Goal: Task Accomplishment & Management: Complete application form

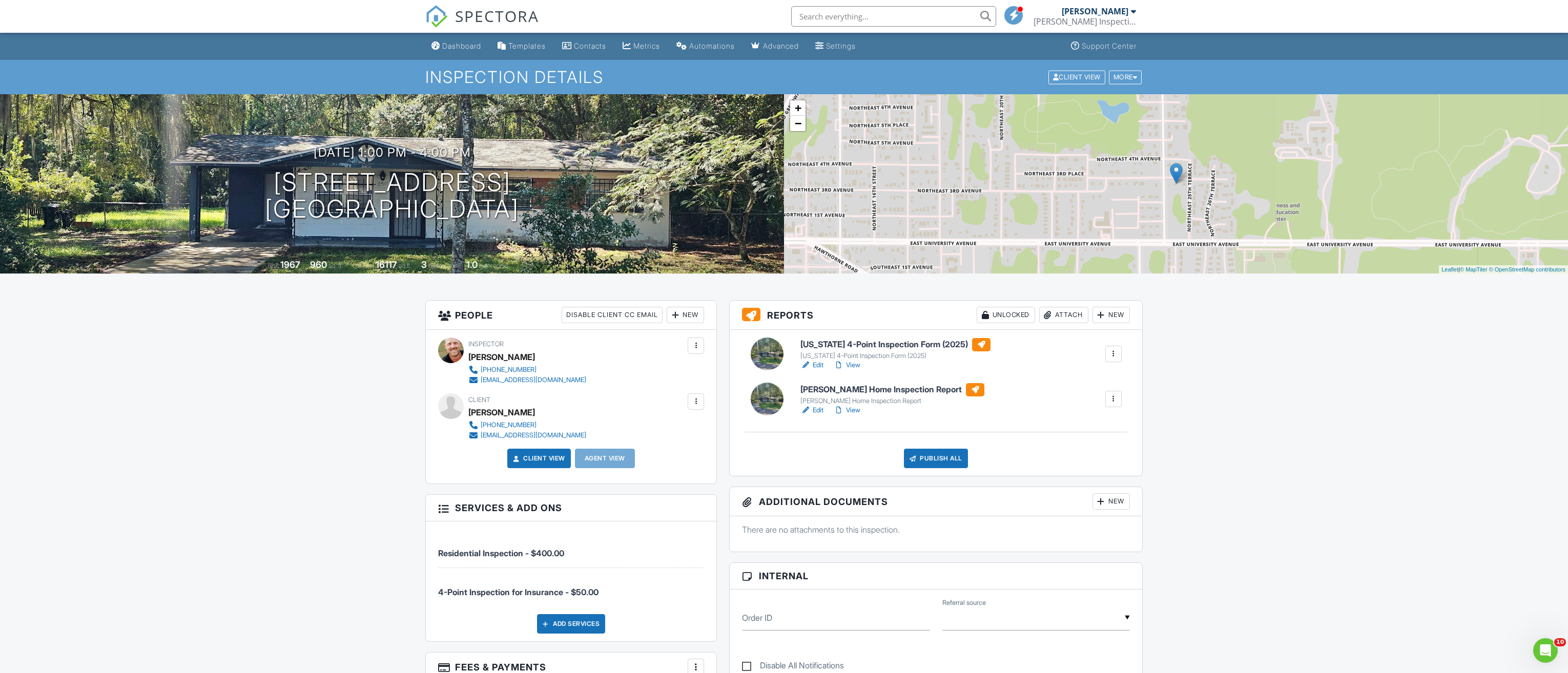
click at [849, 408] on link "View" at bounding box center [847, 410] width 27 height 11
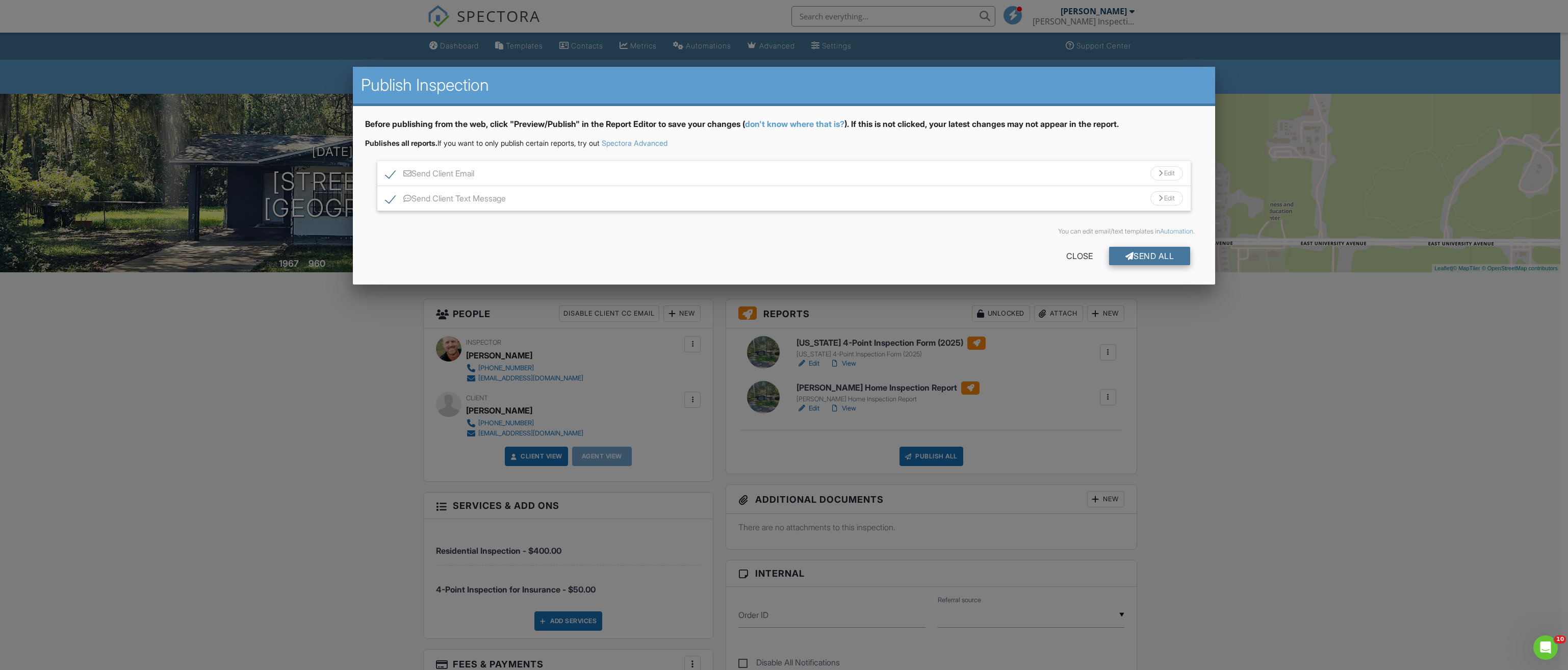
click at [1146, 255] on div "Send All" at bounding box center [1150, 255] width 81 height 19
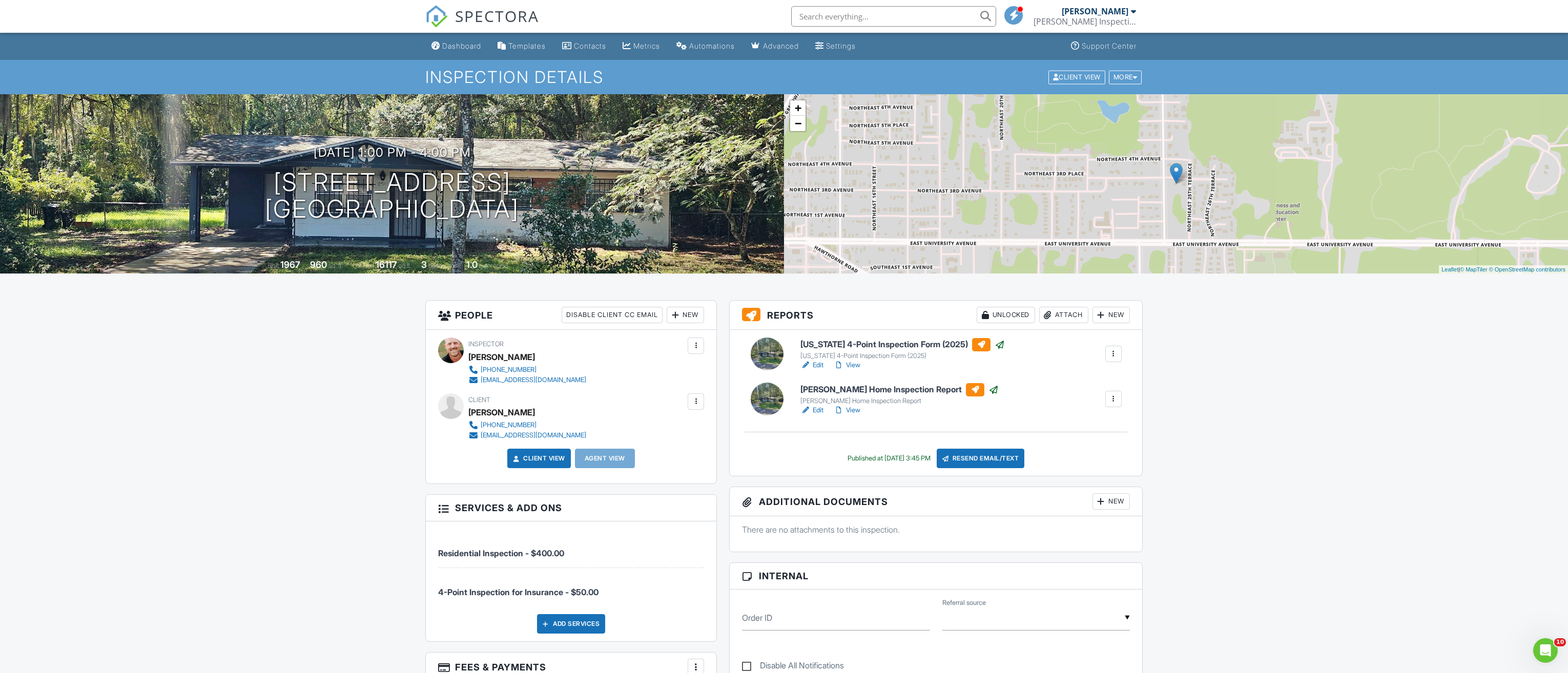
click at [447, 45] on div "Dashboard" at bounding box center [462, 46] width 39 height 9
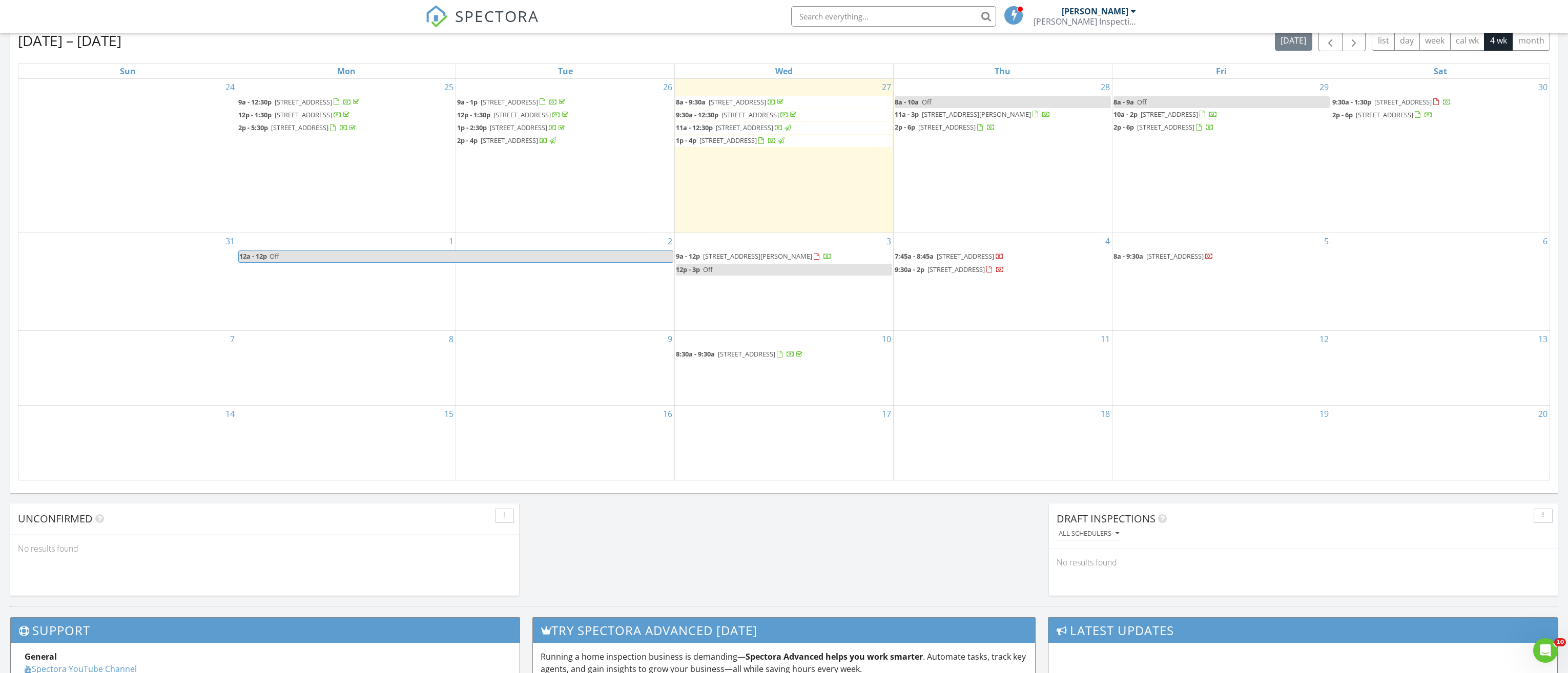
scroll to position [461, 0]
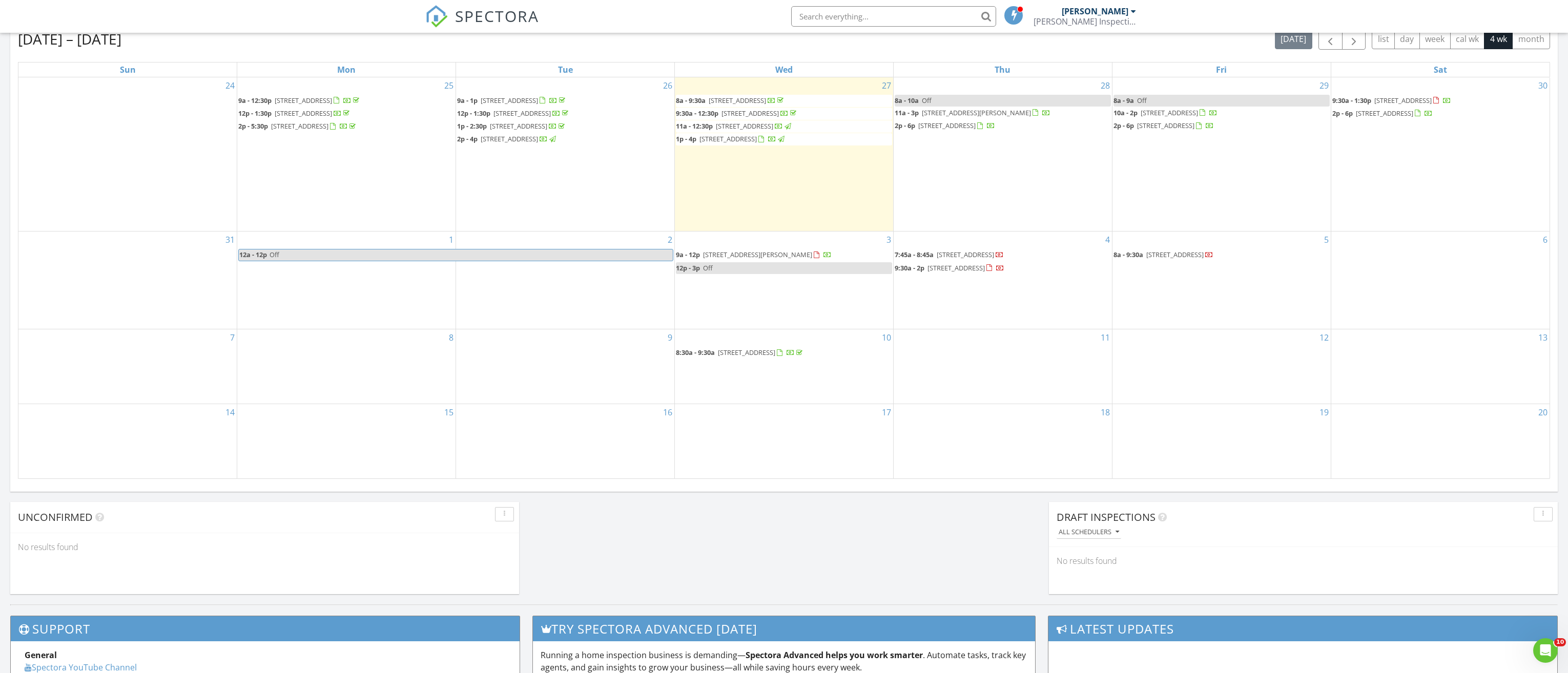
click at [331, 376] on div "8" at bounding box center [346, 367] width 218 height 75
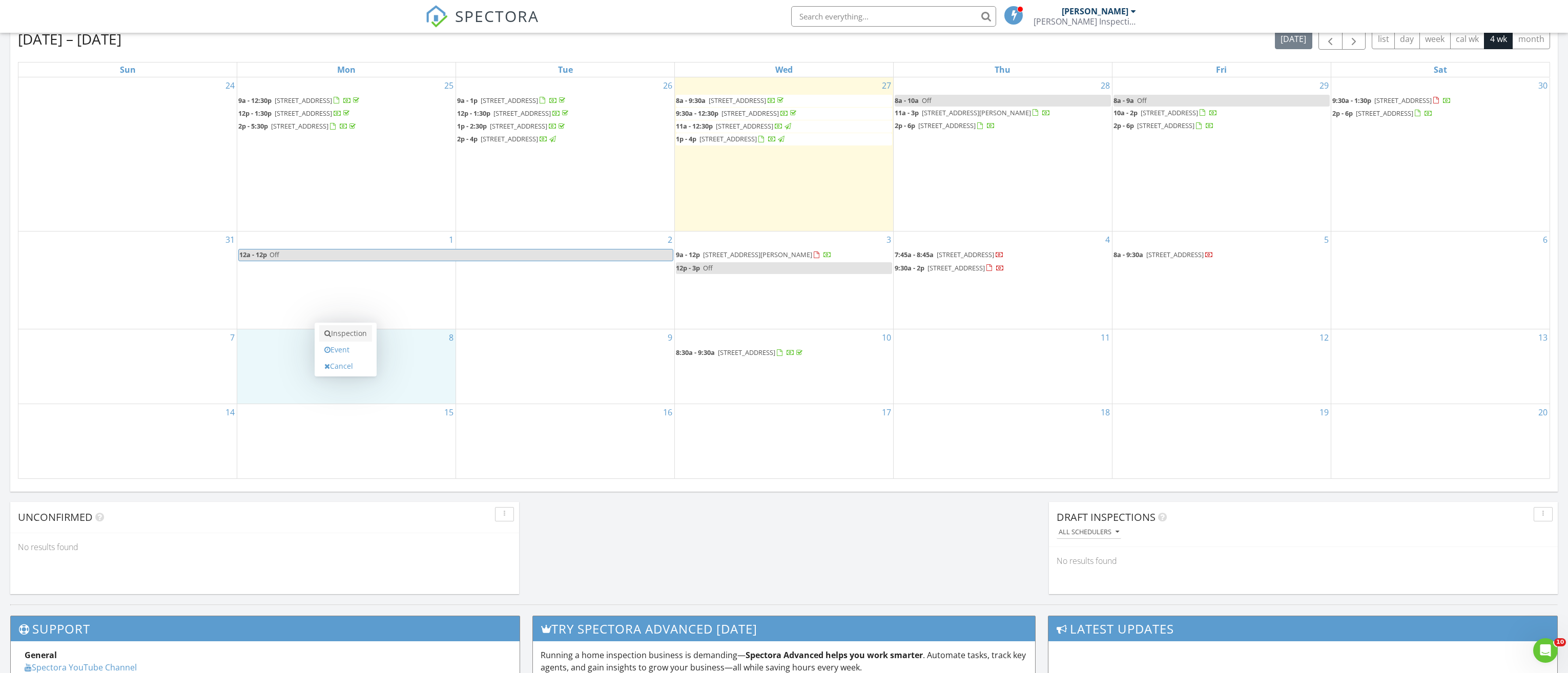
click at [353, 338] on link "Inspection" at bounding box center [345, 333] width 52 height 16
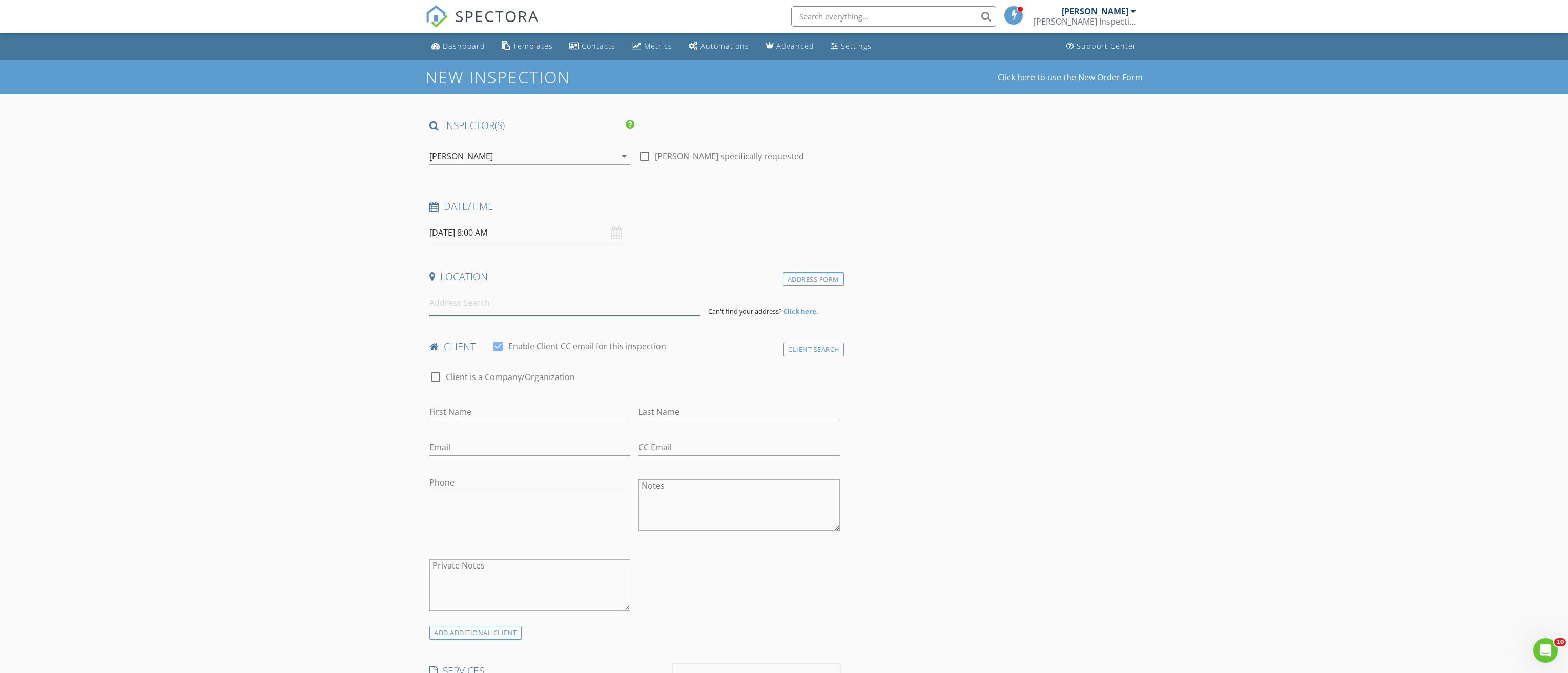
click at [484, 303] on input at bounding box center [565, 303] width 271 height 25
type input "5601 Northwest 42 Road, Gainesville, FL, USA"
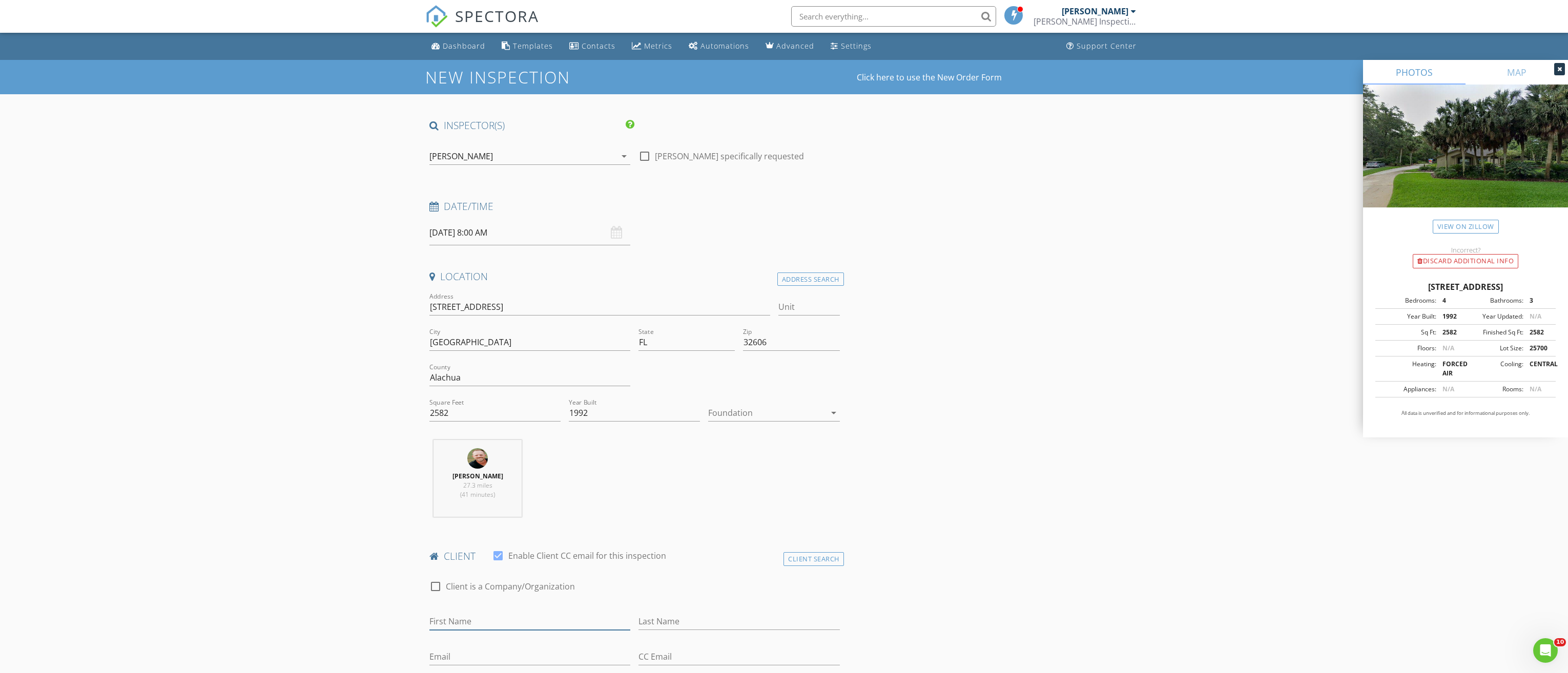
click at [458, 622] on input "First Name" at bounding box center [530, 622] width 201 height 17
type input "David"
click at [657, 620] on input "Last Name" at bounding box center [739, 622] width 201 height 17
type input "Yonutas"
click at [449, 651] on input "Email" at bounding box center [530, 657] width 201 height 17
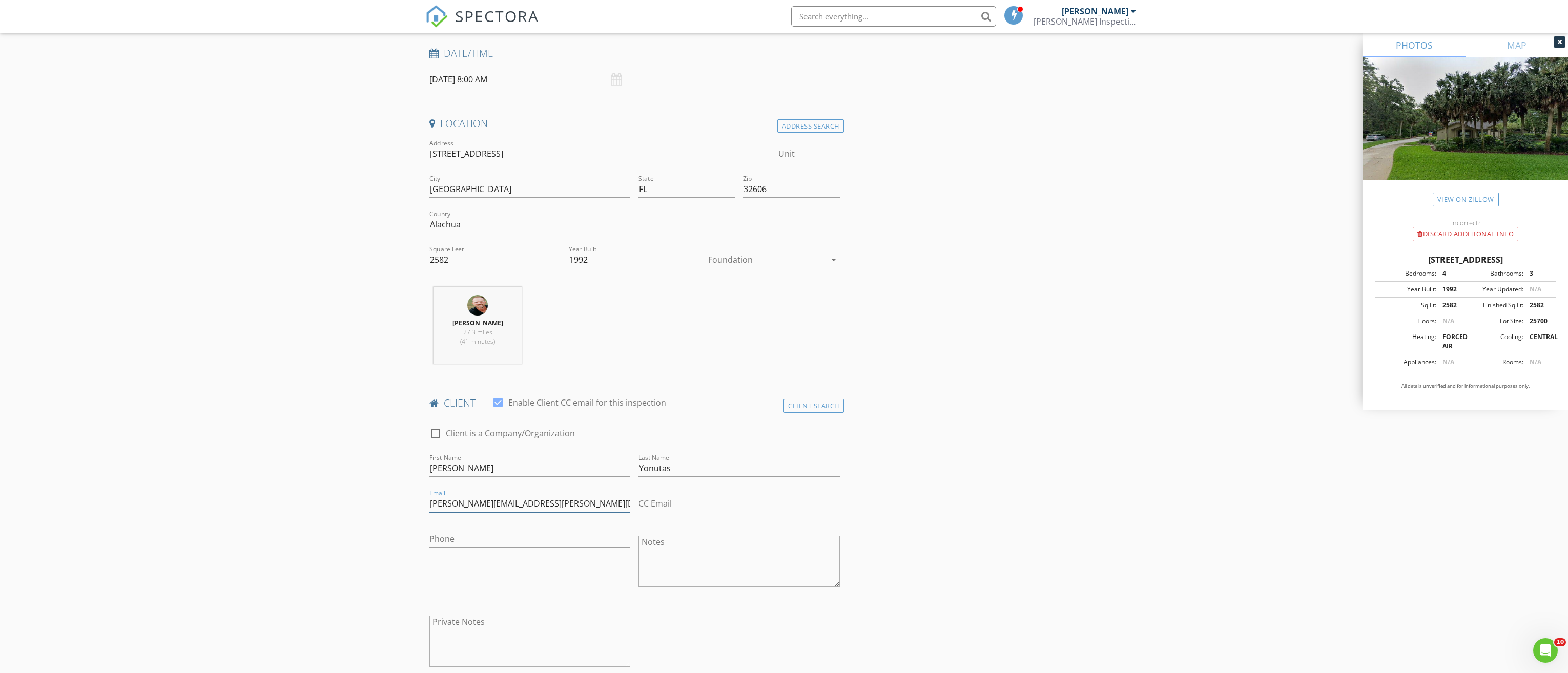
scroll to position [154, 0]
type input "dave.yonutas@gmail.com"
click at [672, 503] on input "CC Email" at bounding box center [739, 503] width 201 height 17
type input "julie@crosierroofing.com"
click at [443, 541] on input "Phone" at bounding box center [530, 538] width 201 height 17
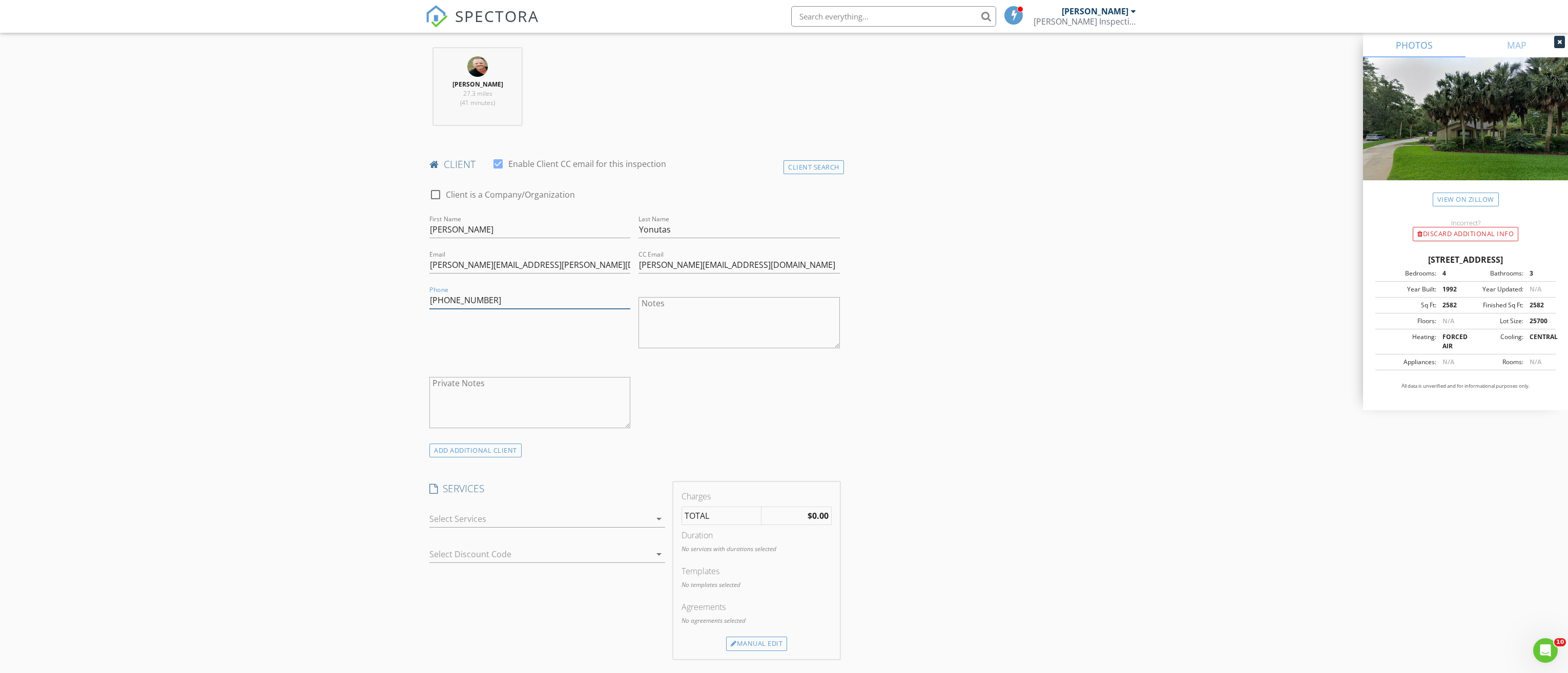
scroll to position [410, 0]
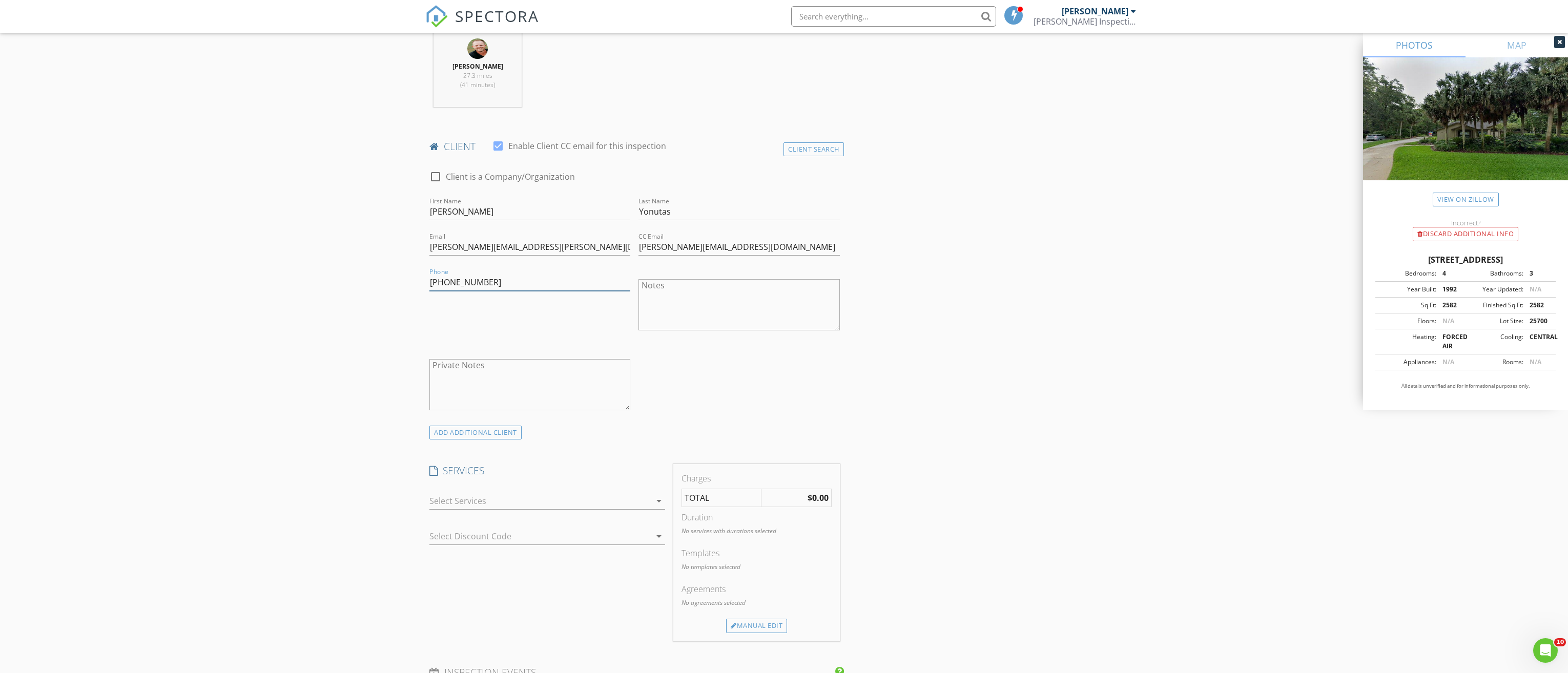
type input "352-665-1364"
click at [504, 499] on div at bounding box center [540, 501] width 221 height 16
click at [513, 530] on div "Wind Mitigation" at bounding box center [490, 530] width 61 height 12
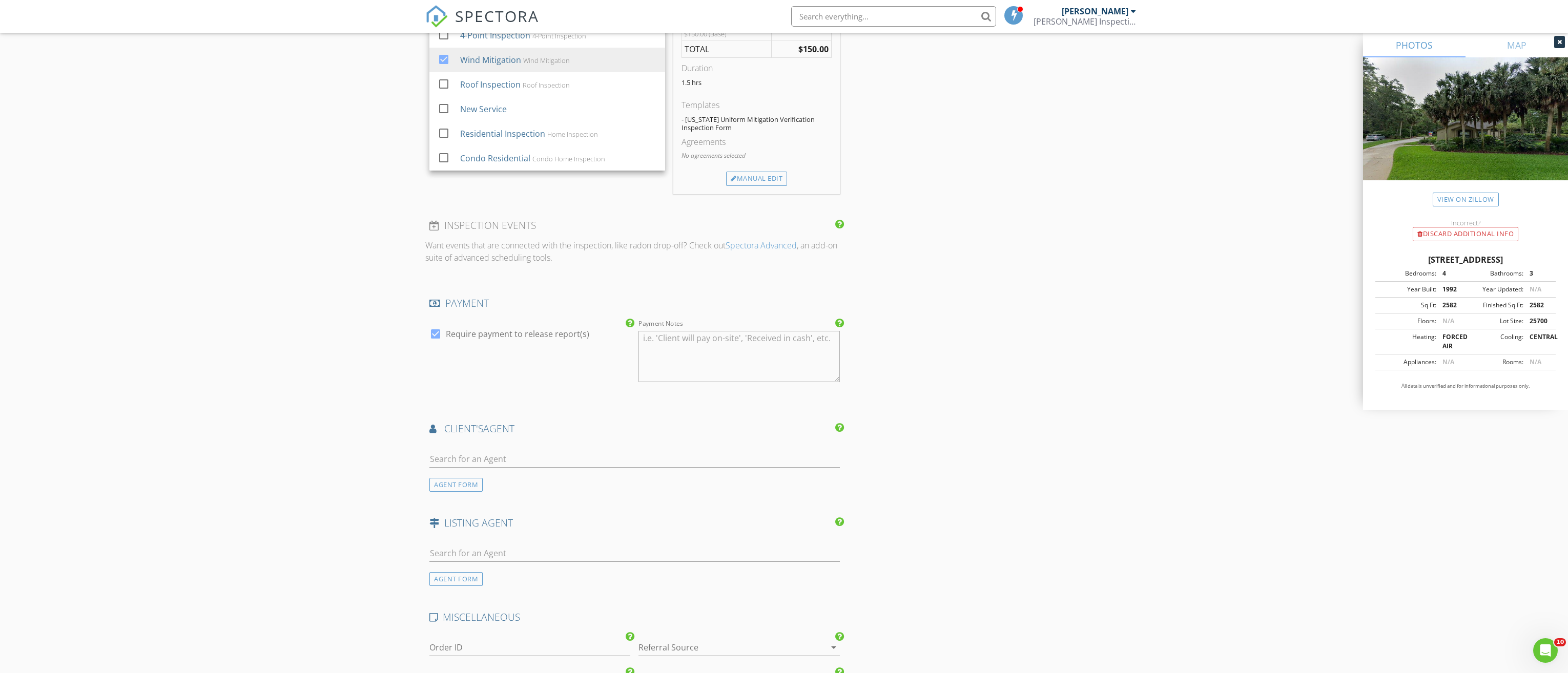
scroll to position [973, 0]
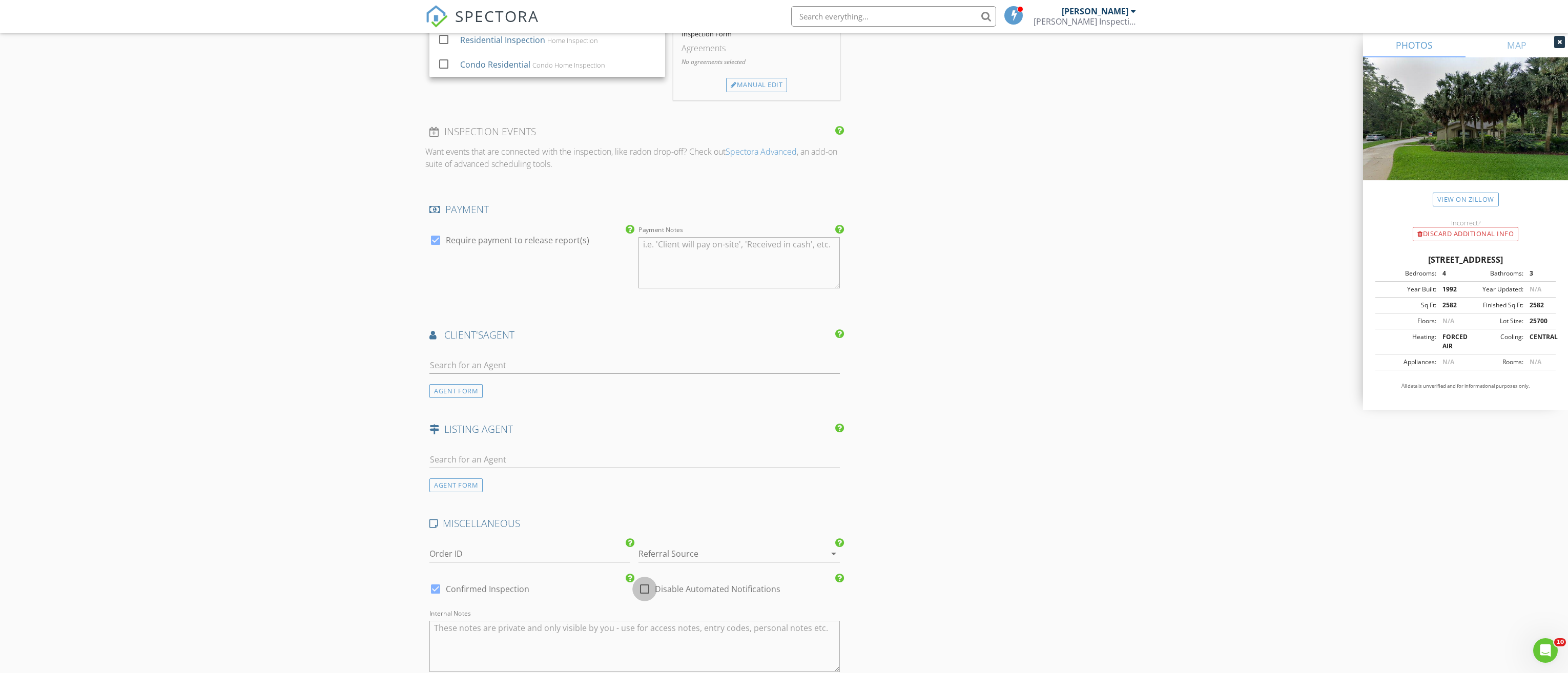
click at [646, 588] on div at bounding box center [645, 590] width 18 height 18
checkbox input "true"
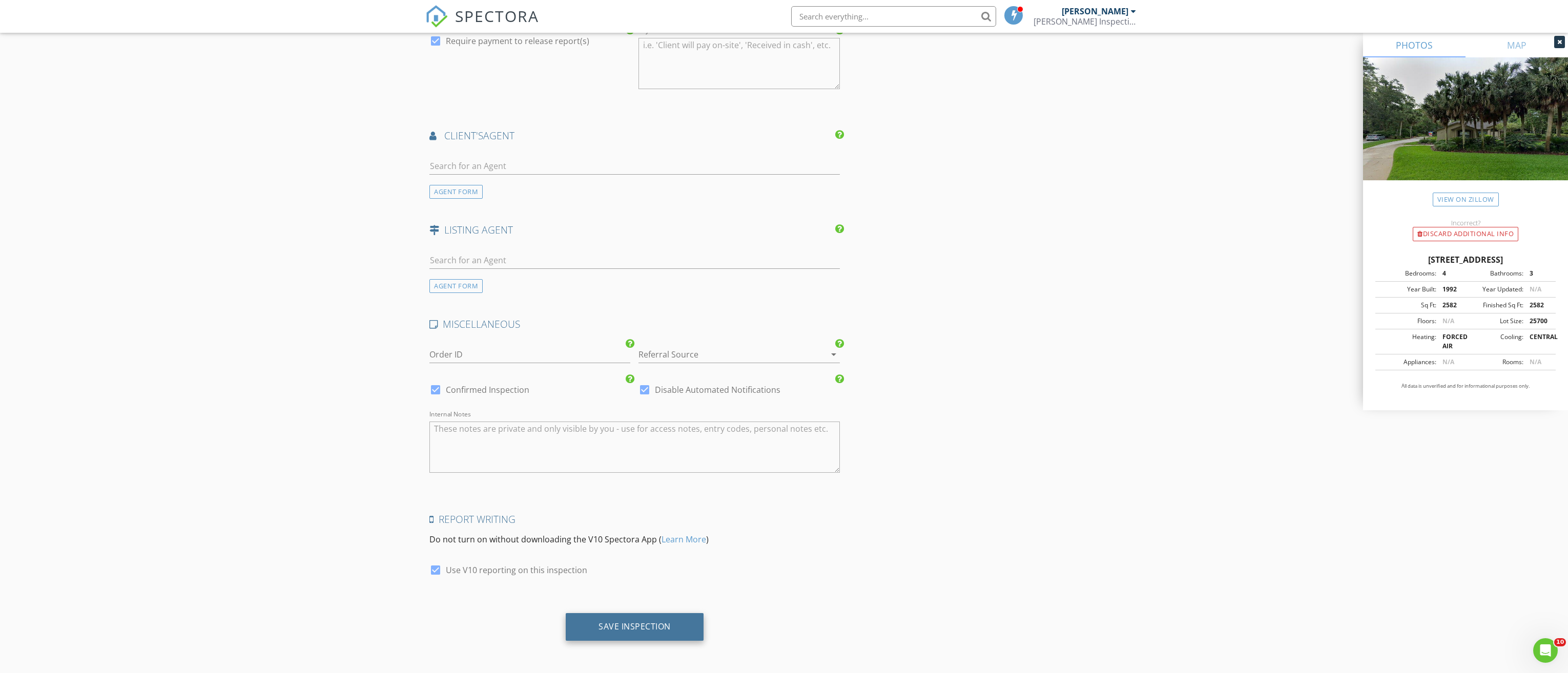
click at [629, 623] on div "Save Inspection" at bounding box center [634, 627] width 72 height 11
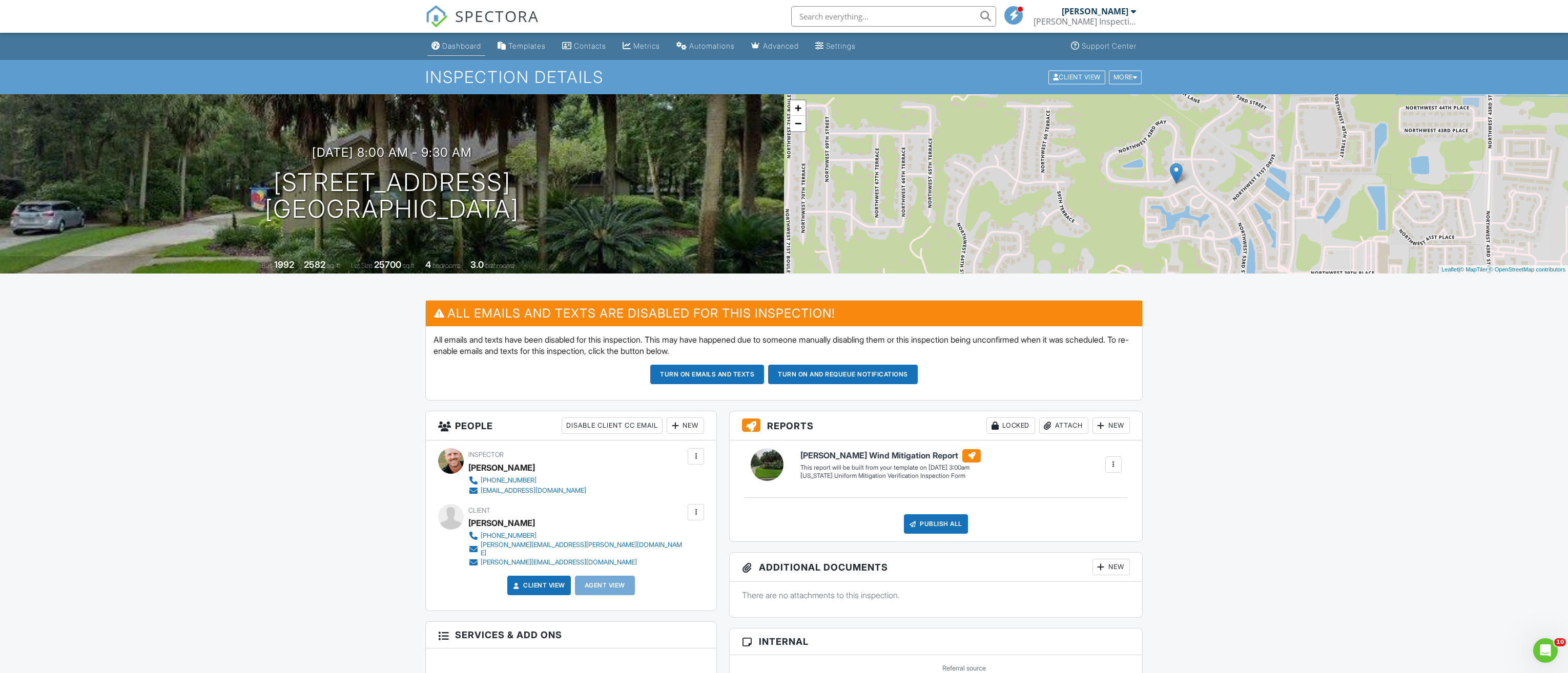
click at [457, 51] on link "Dashboard" at bounding box center [455, 46] width 58 height 19
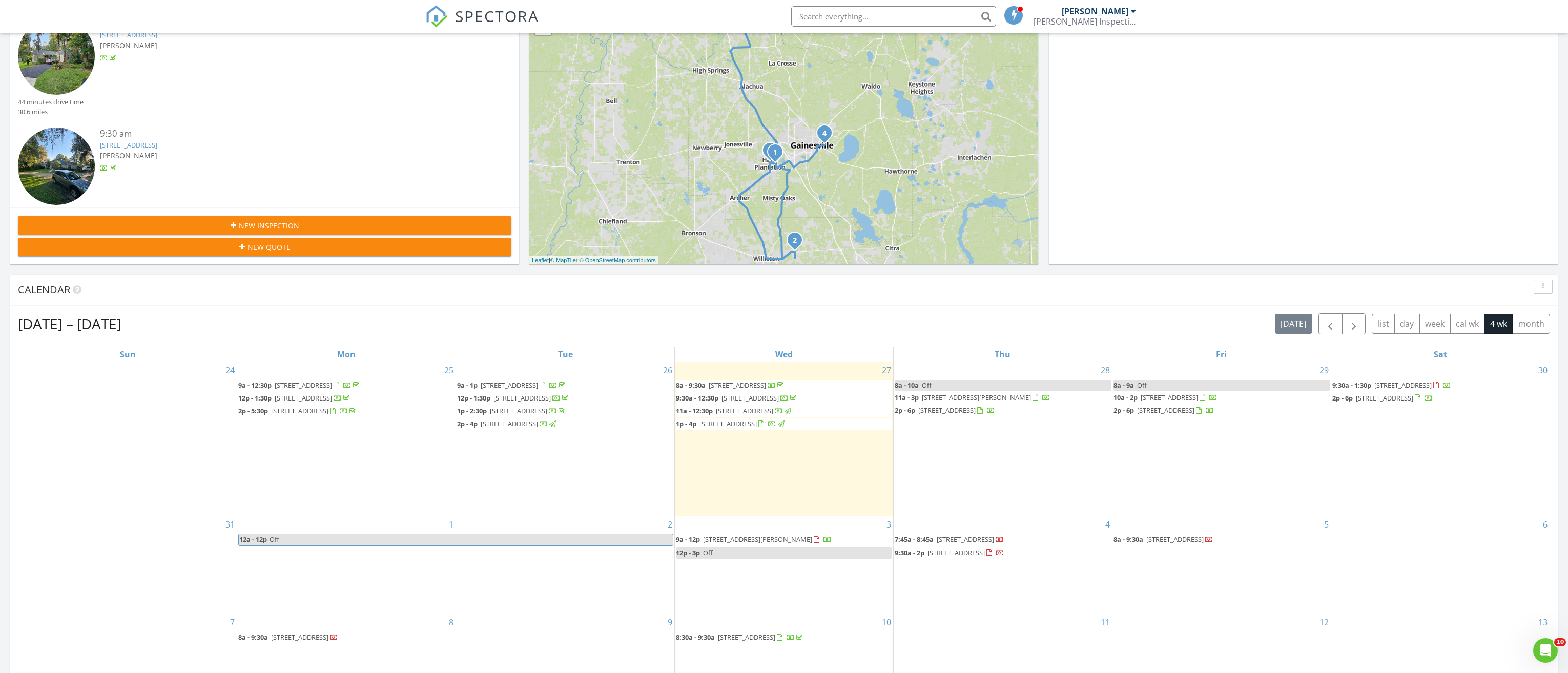
scroll to position [205, 0]
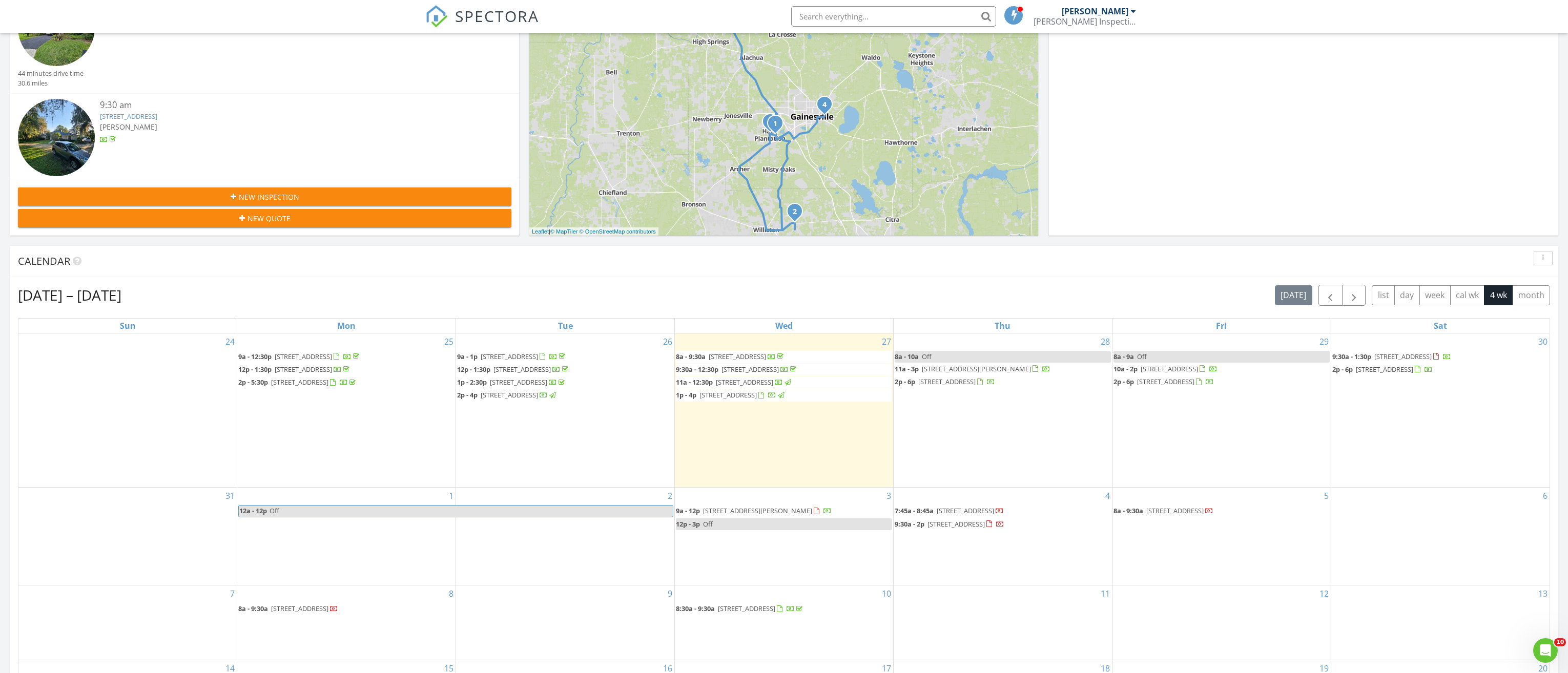
click at [1113, 12] on div "[PERSON_NAME]" at bounding box center [1095, 12] width 67 height 11
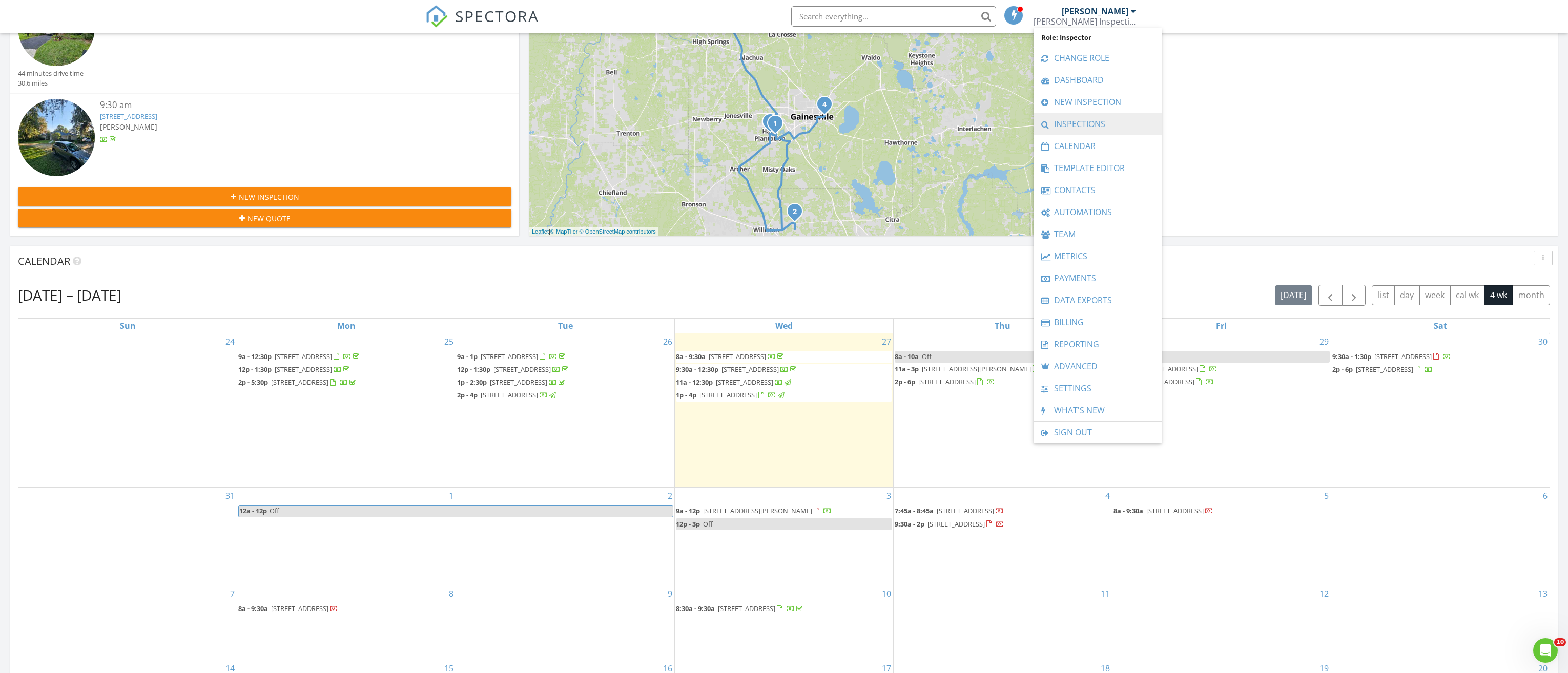
click at [1102, 122] on link "Inspections" at bounding box center [1097, 124] width 118 height 21
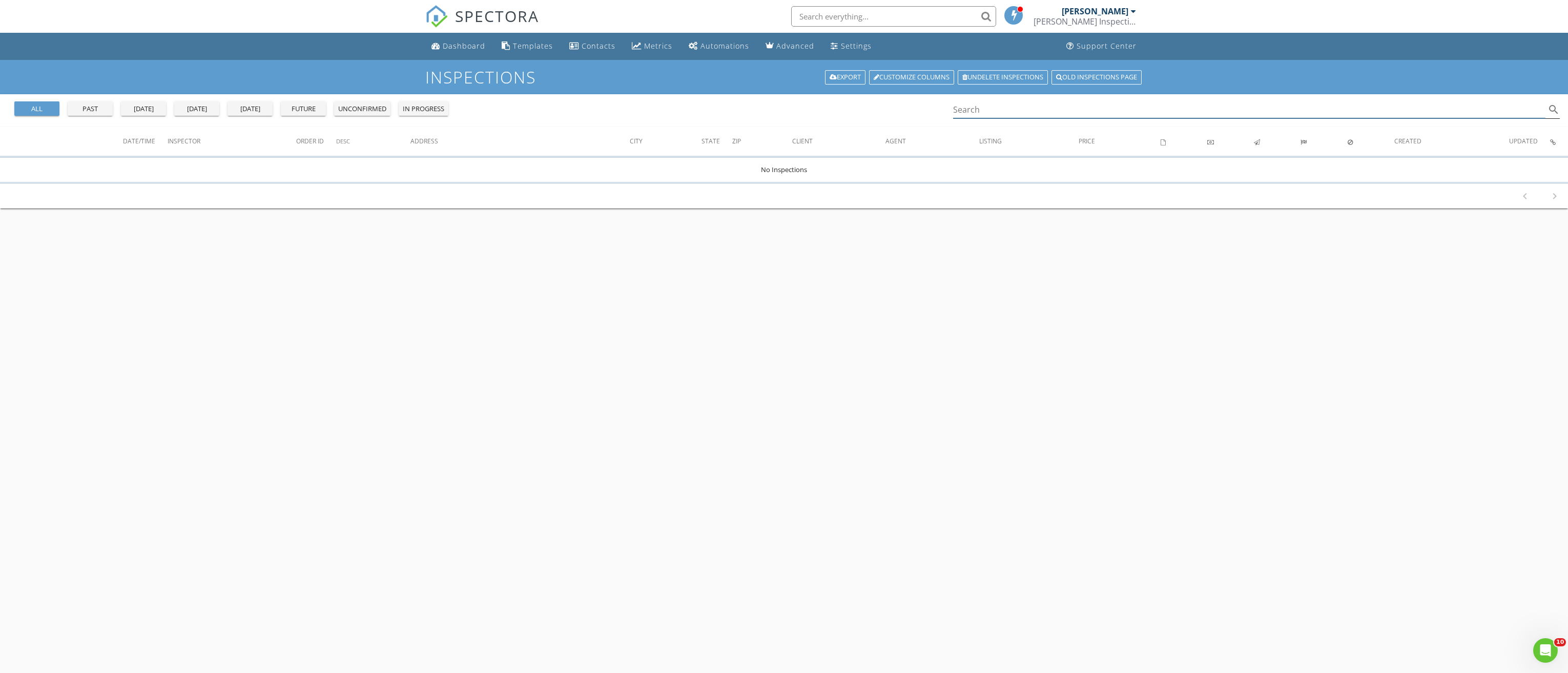
click at [986, 114] on input "Search" at bounding box center [1248, 109] width 592 height 17
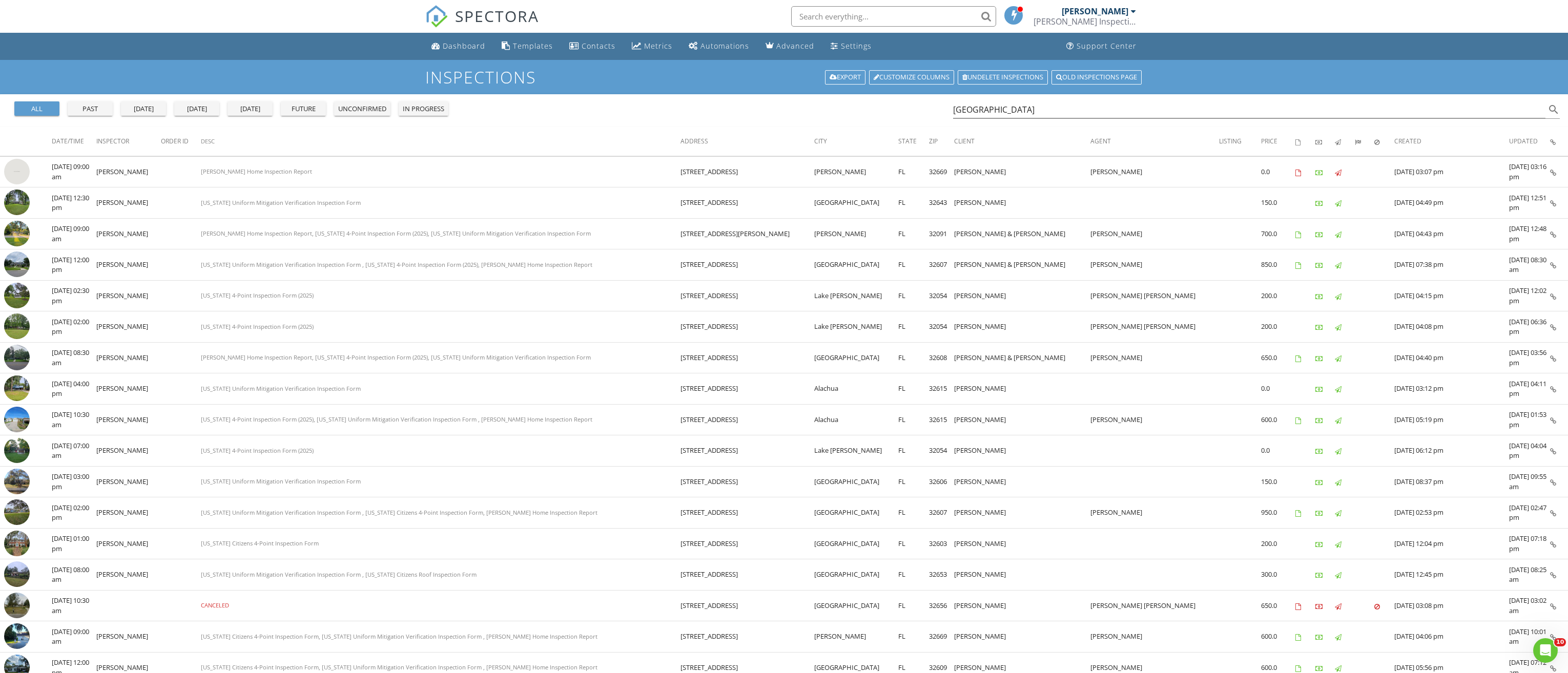
click at [953, 111] on div "all past [DATE] [DATE] [DATE] future unconfirmed in progress [GEOGRAPHIC_DATA] …" at bounding box center [784, 110] width 1568 height 33
click at [954, 109] on input "denver" at bounding box center [1248, 109] width 592 height 17
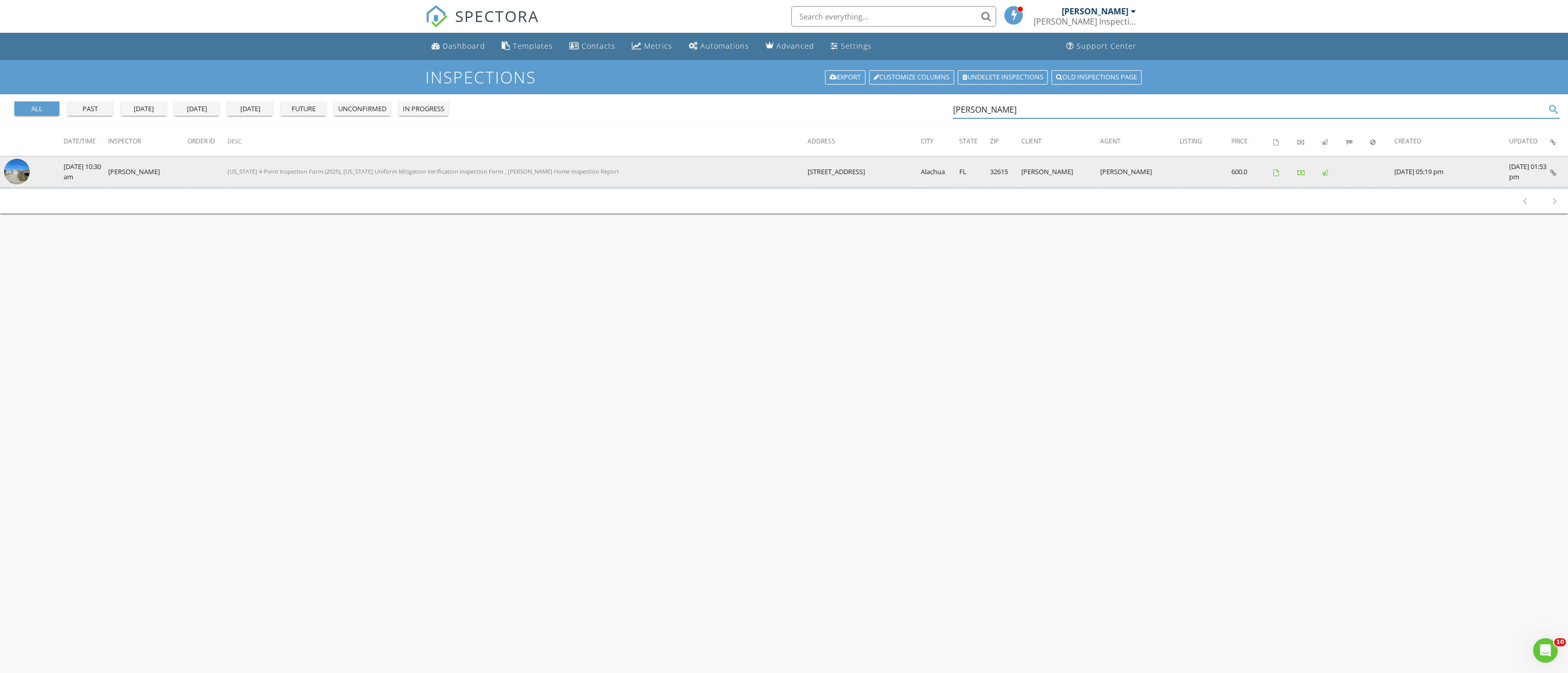
type input "sharon denver"
click at [17, 174] on img at bounding box center [17, 171] width 26 height 26
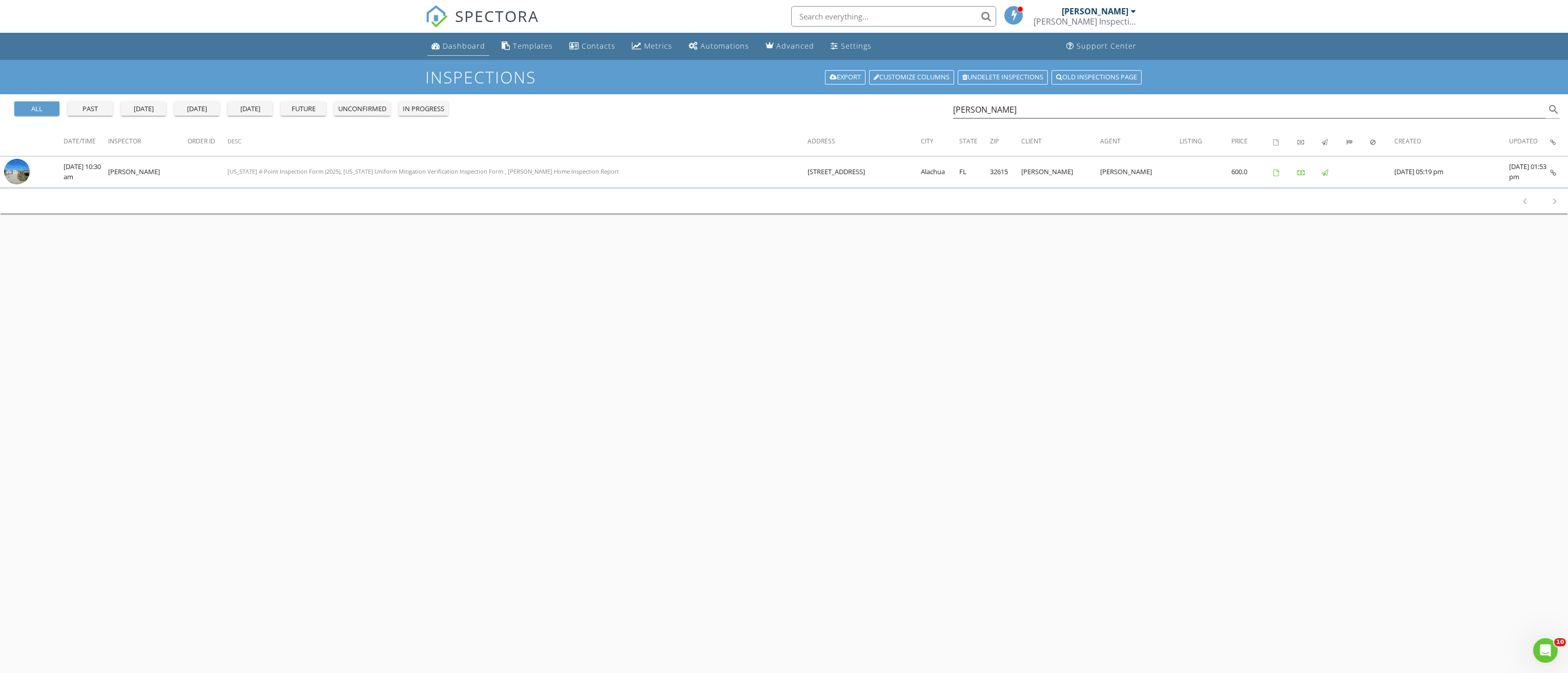
click at [468, 44] on div "Dashboard" at bounding box center [464, 45] width 43 height 10
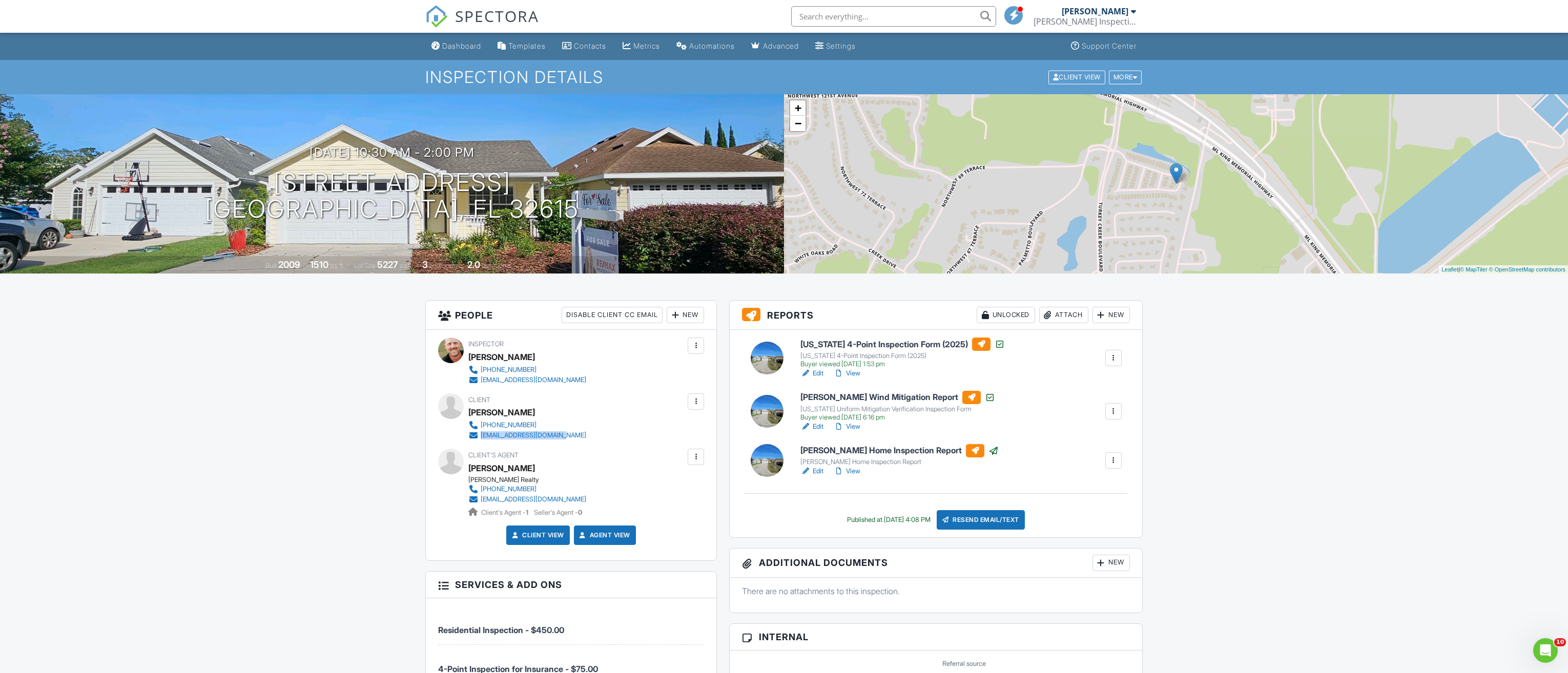
drag, startPoint x: 590, startPoint y: 433, endPoint x: 482, endPoint y: 439, distance: 108.2
click at [482, 439] on div "Client [PERSON_NAME][GEOGRAPHIC_DATA] [PHONE_NUMBER] [EMAIL_ADDRESS][DOMAIN_NAM…" at bounding box center [551, 416] width 167 height 47
copy div "sdenver071009@gmail.com"
drag, startPoint x: 553, startPoint y: 421, endPoint x: 482, endPoint y: 428, distance: 71.3
click at [482, 428] on div "989-313-1235 sdenver071009@gmail.com" at bounding box center [531, 430] width 126 height 20
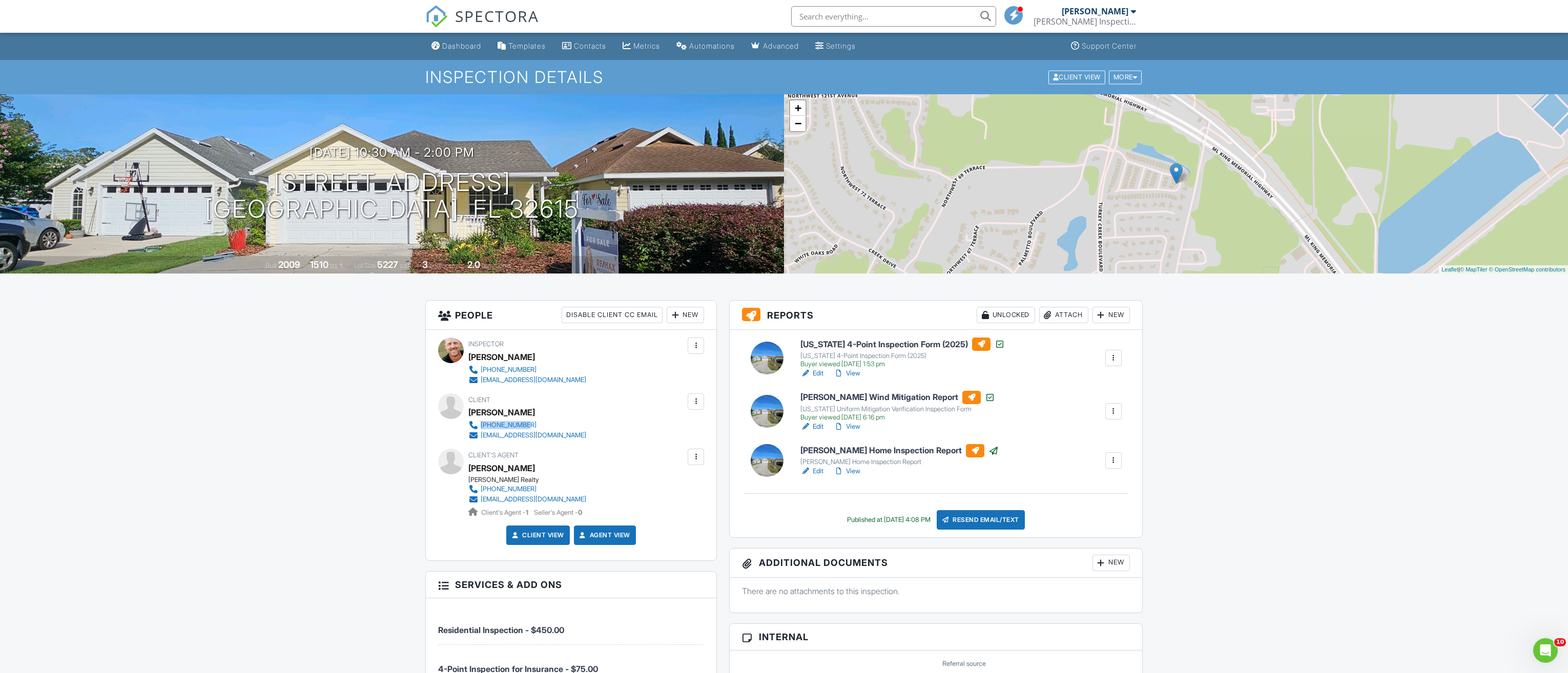
drag, startPoint x: 482, startPoint y: 428, endPoint x: 494, endPoint y: 424, distance: 12.6
copy div "989-313-1235"
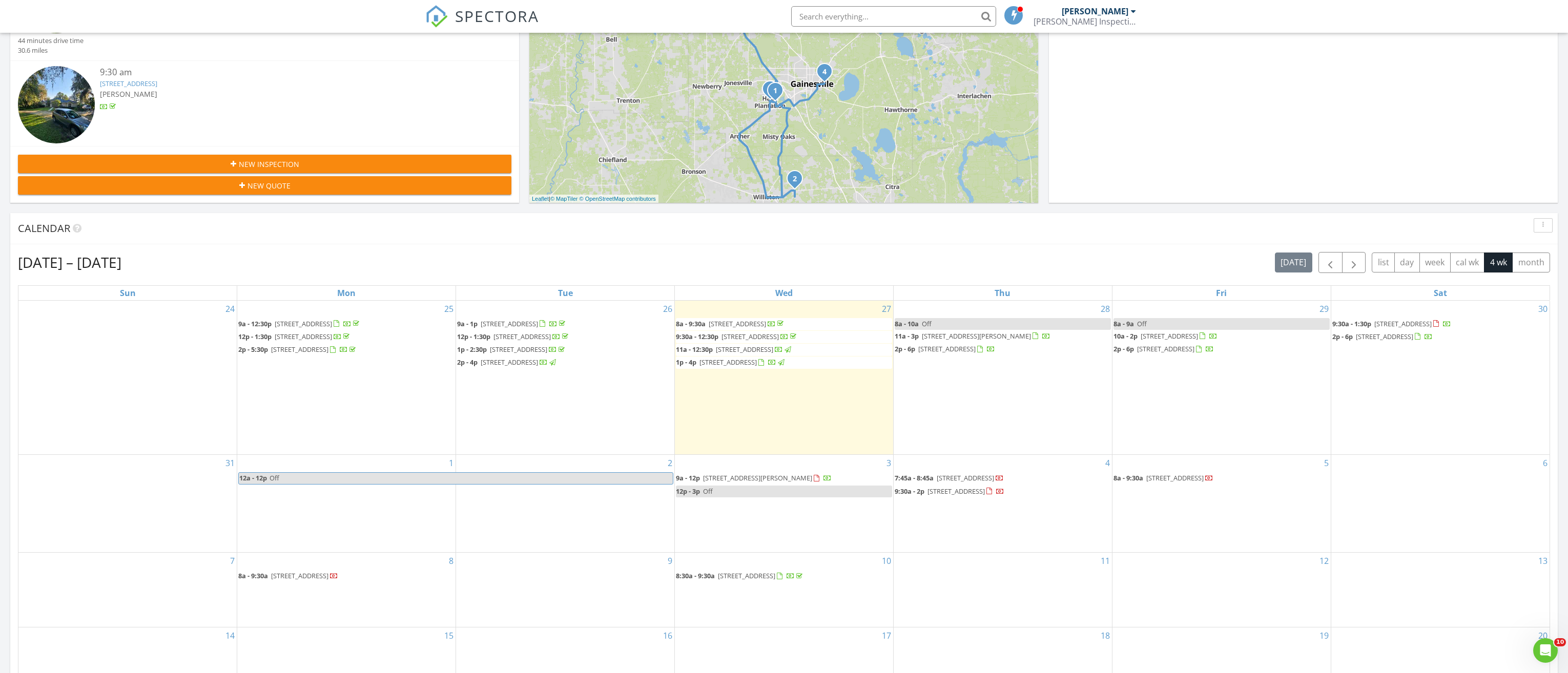
scroll to position [257, 0]
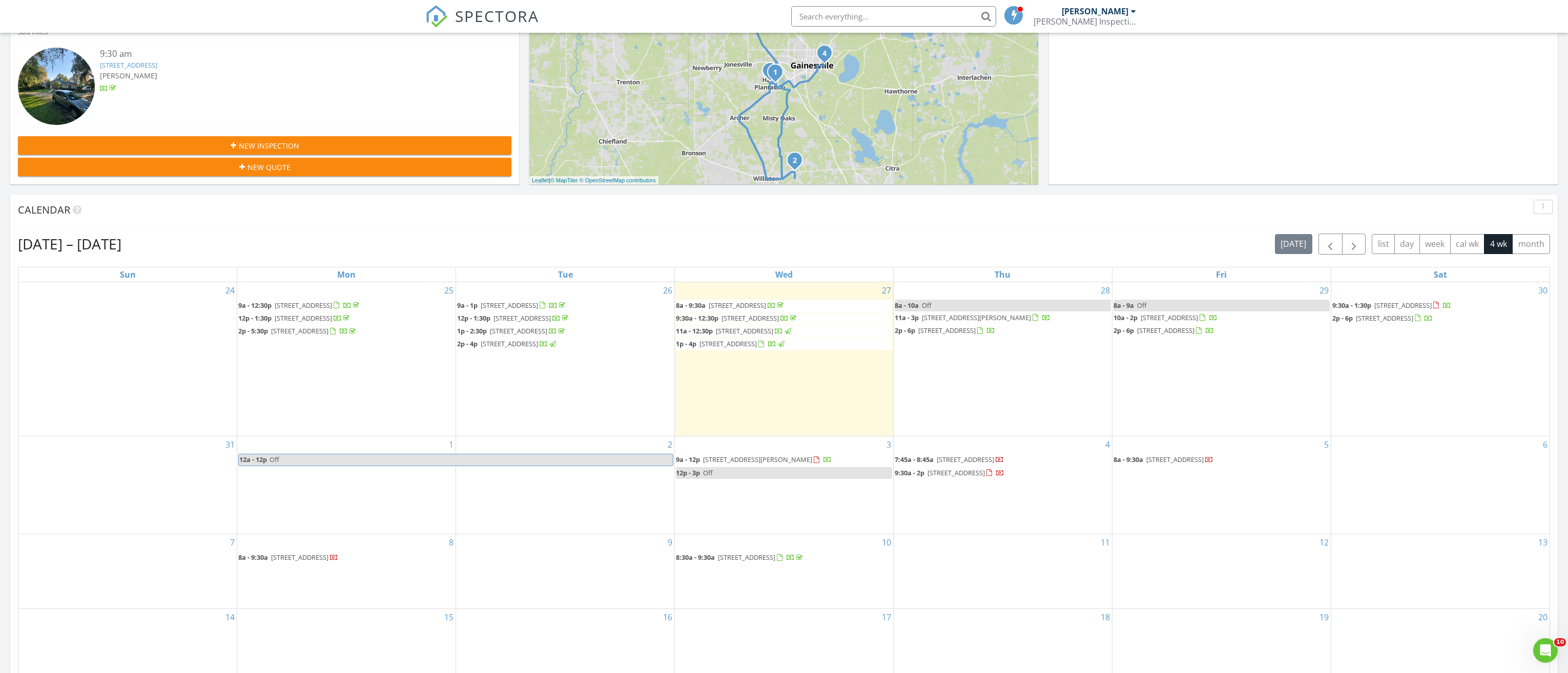
click at [1168, 511] on div "5 8a - 9:30a 453 SW Weirsdale Pl, Lake City 32024" at bounding box center [1222, 486] width 218 height 98
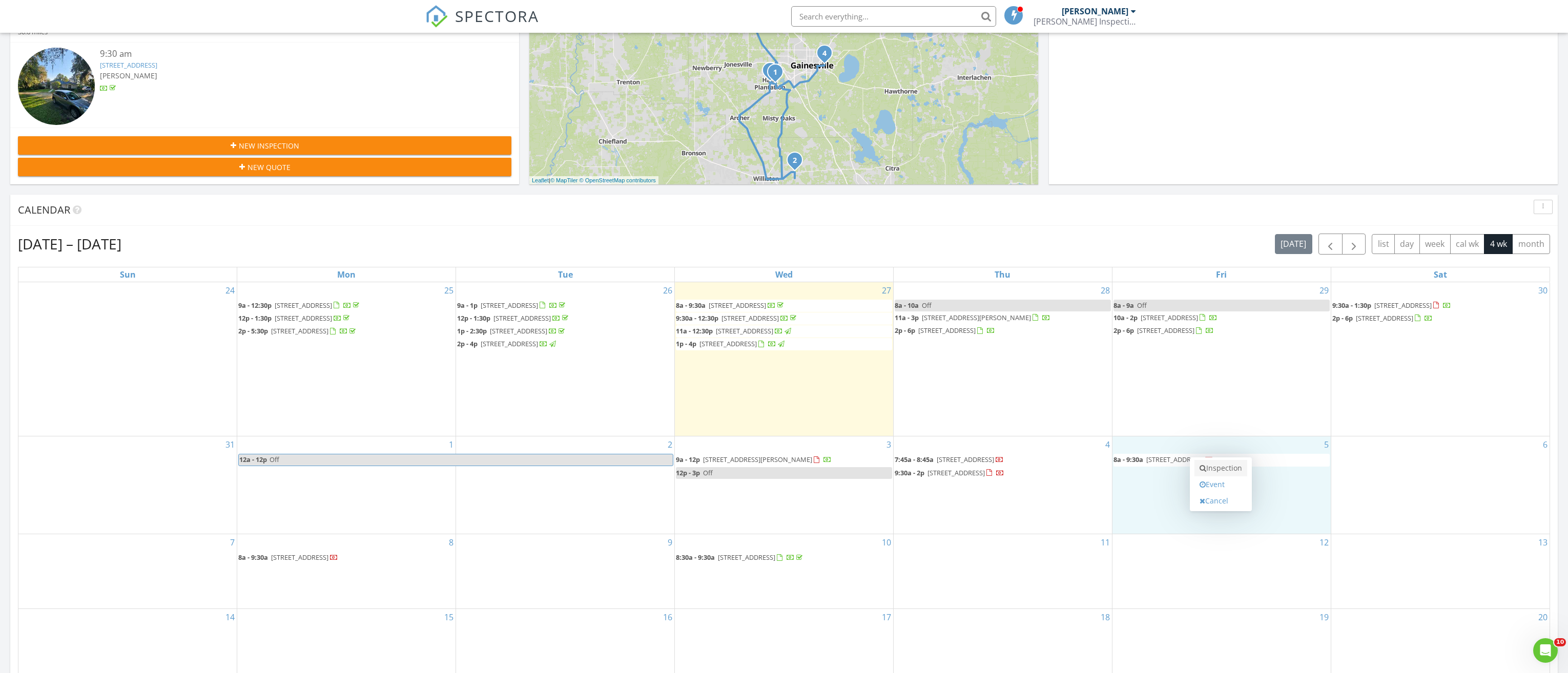
click at [1215, 469] on link "Inspection" at bounding box center [1220, 468] width 52 height 16
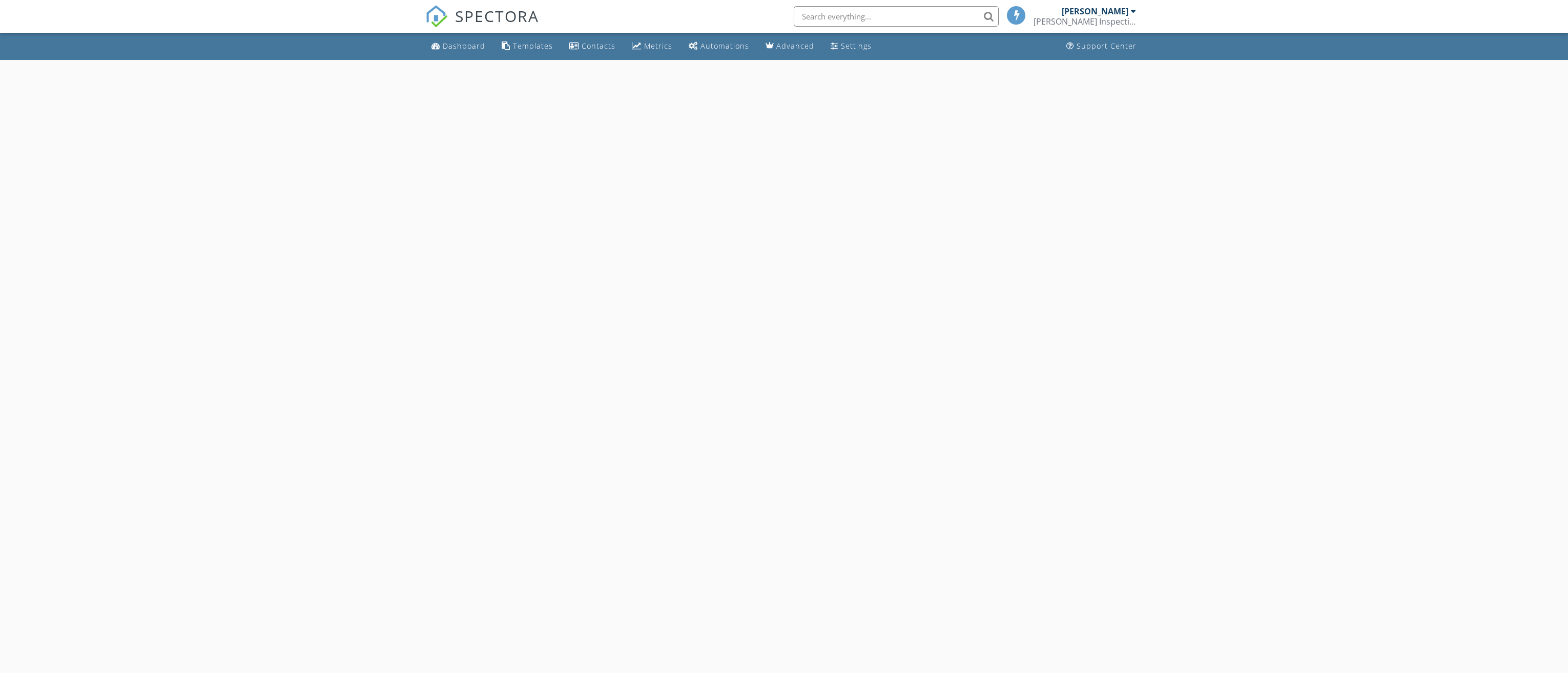
select select "8"
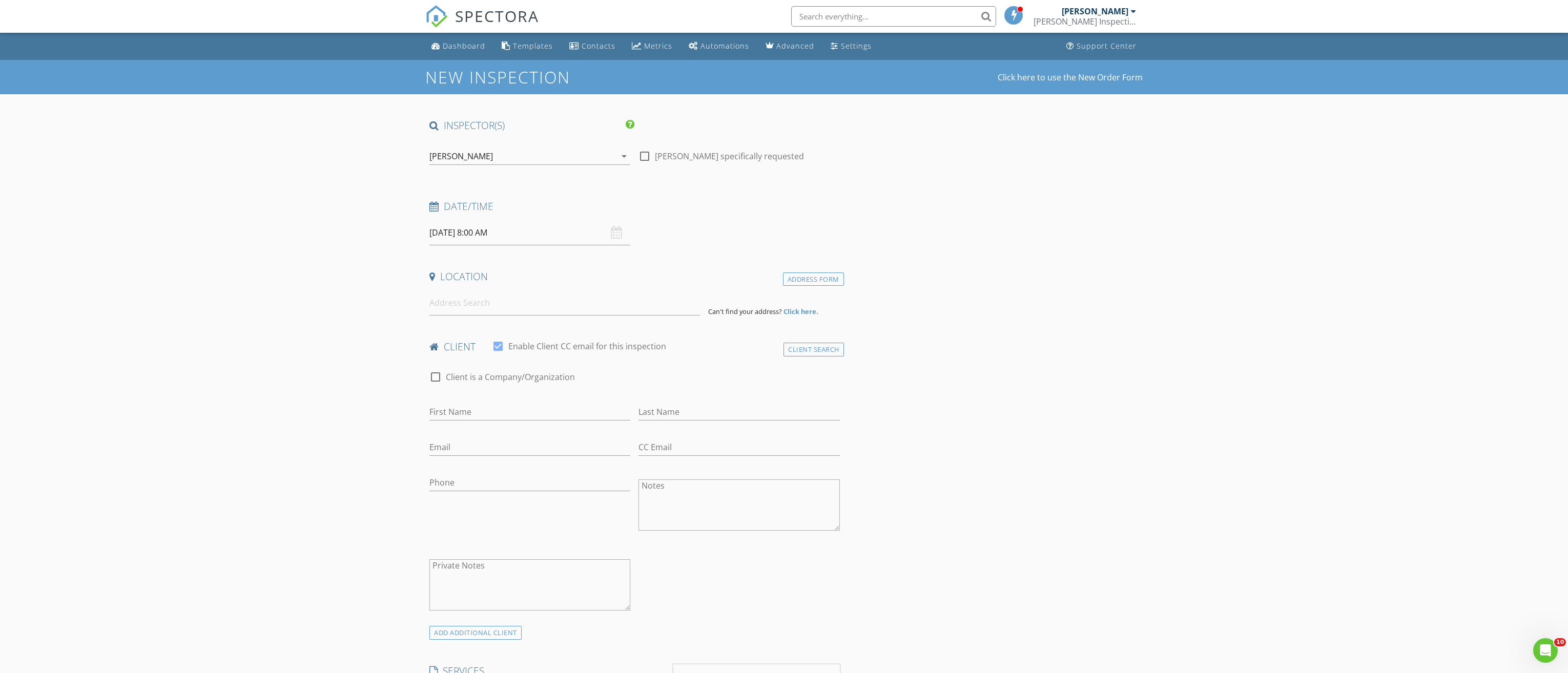
click at [527, 241] on input "09/05/2025 8:00 AM" at bounding box center [530, 233] width 201 height 25
type input "09"
type input "09/05/2025 9:00 AM"
click at [487, 403] on span at bounding box center [488, 403] width 7 height 11
type input "10"
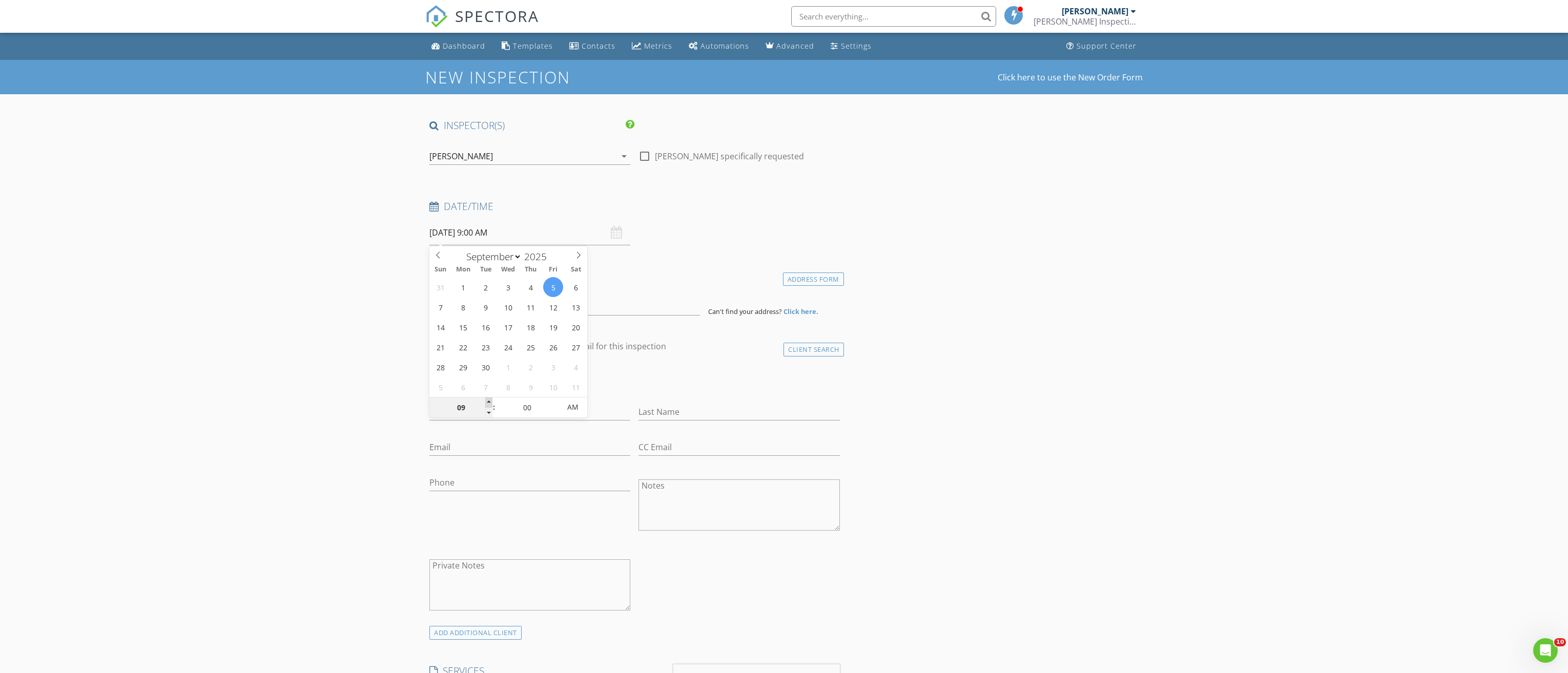
type input "09/05/2025 10:00 AM"
click at [487, 403] on span at bounding box center [488, 403] width 7 height 11
click at [483, 306] on input at bounding box center [565, 303] width 271 height 25
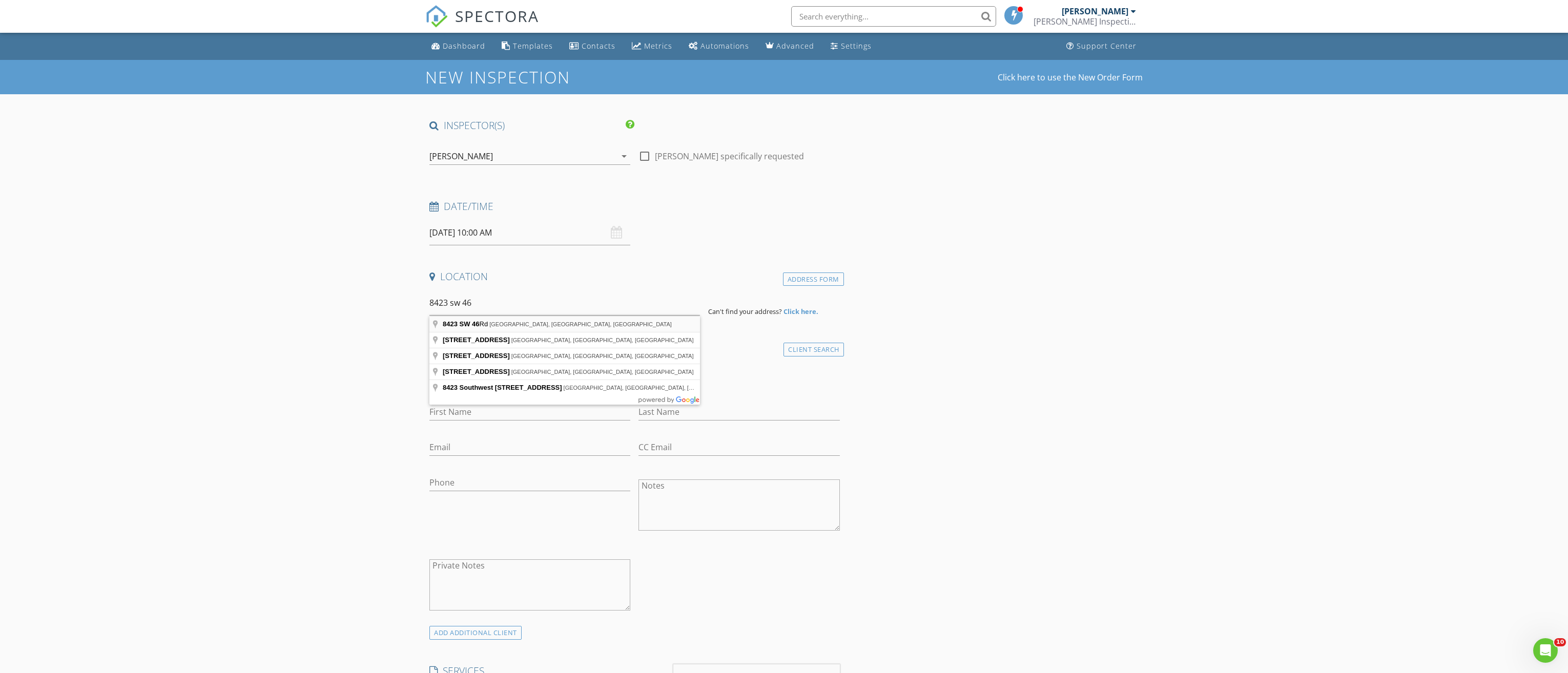
type input "8423 SW 46 Rd, Gainesville, FL, USA"
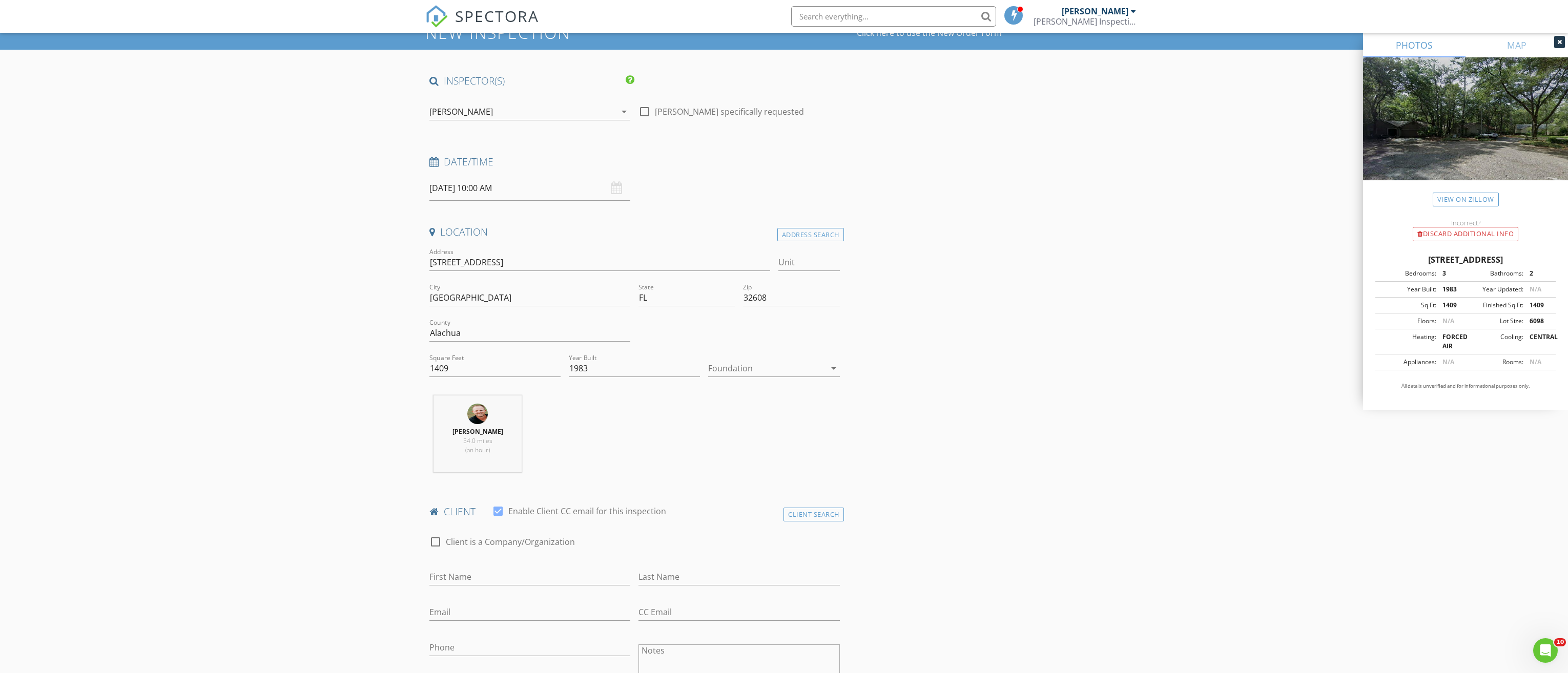
scroll to position [154, 0]
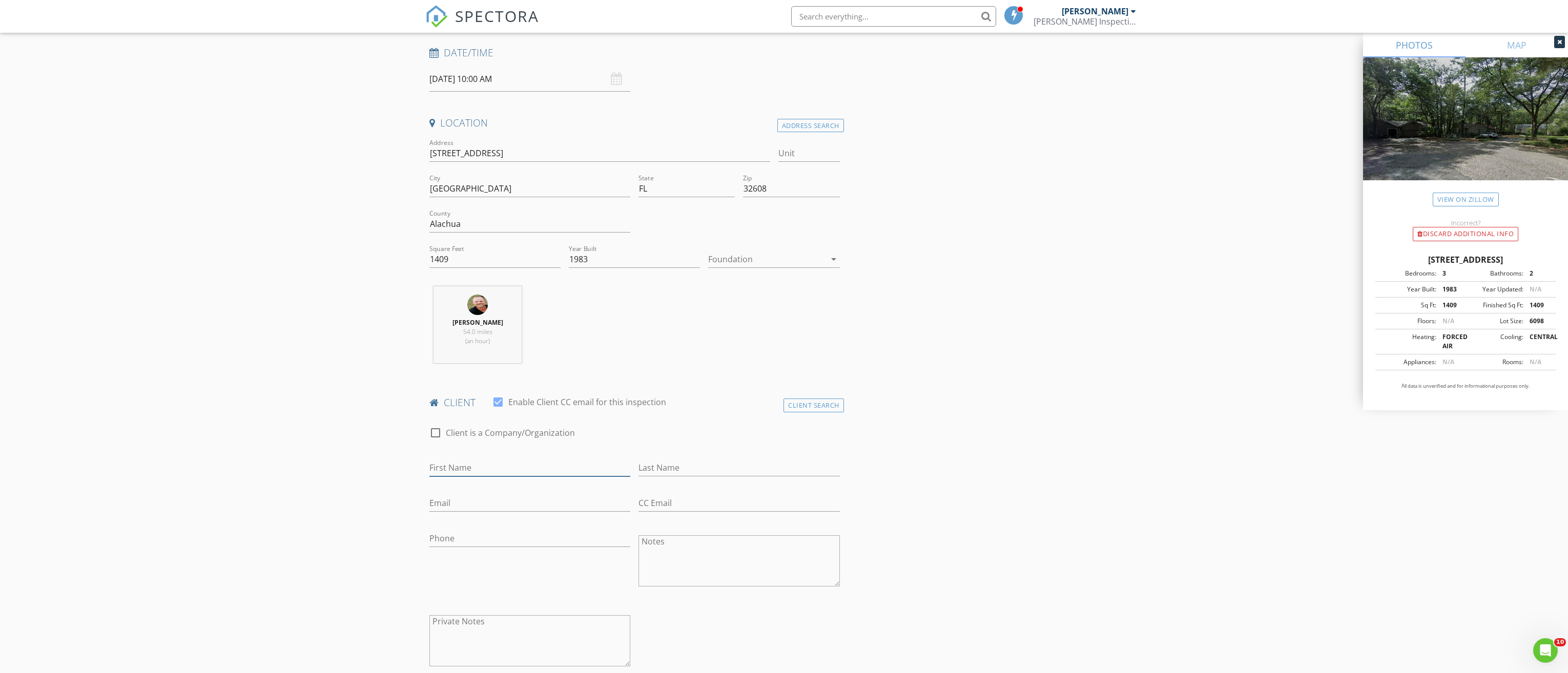
click at [469, 467] on input "First Name" at bounding box center [530, 468] width 201 height 17
type input "Sharon"
click at [697, 469] on input "Last Name" at bounding box center [739, 468] width 201 height 17
type input "Denver"
click at [447, 499] on input "Email" at bounding box center [530, 503] width 201 height 17
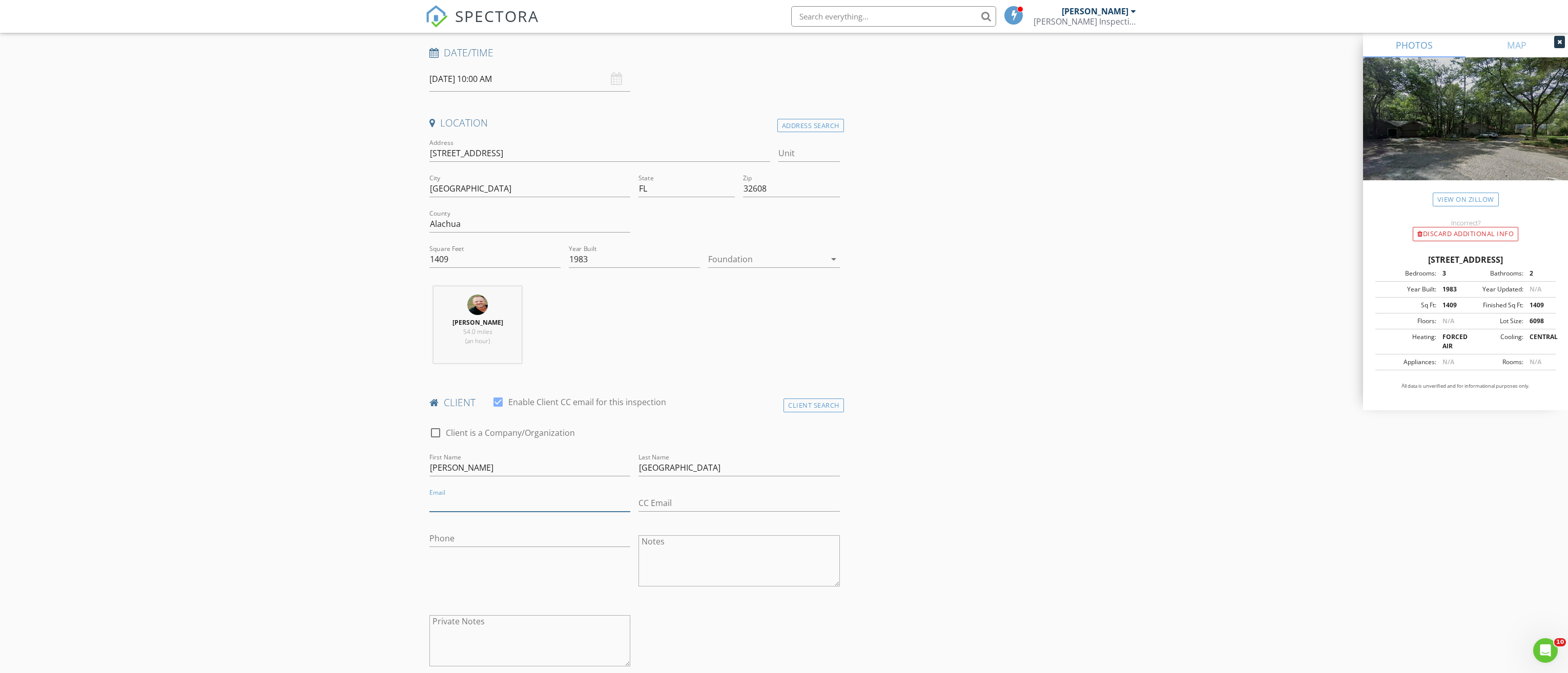
paste input "sdenver071009@gmail.com"
type input "sdenver071009@gmail.com"
click at [452, 534] on input "Phone" at bounding box center [530, 538] width 201 height 17
paste input "989-313-1235"
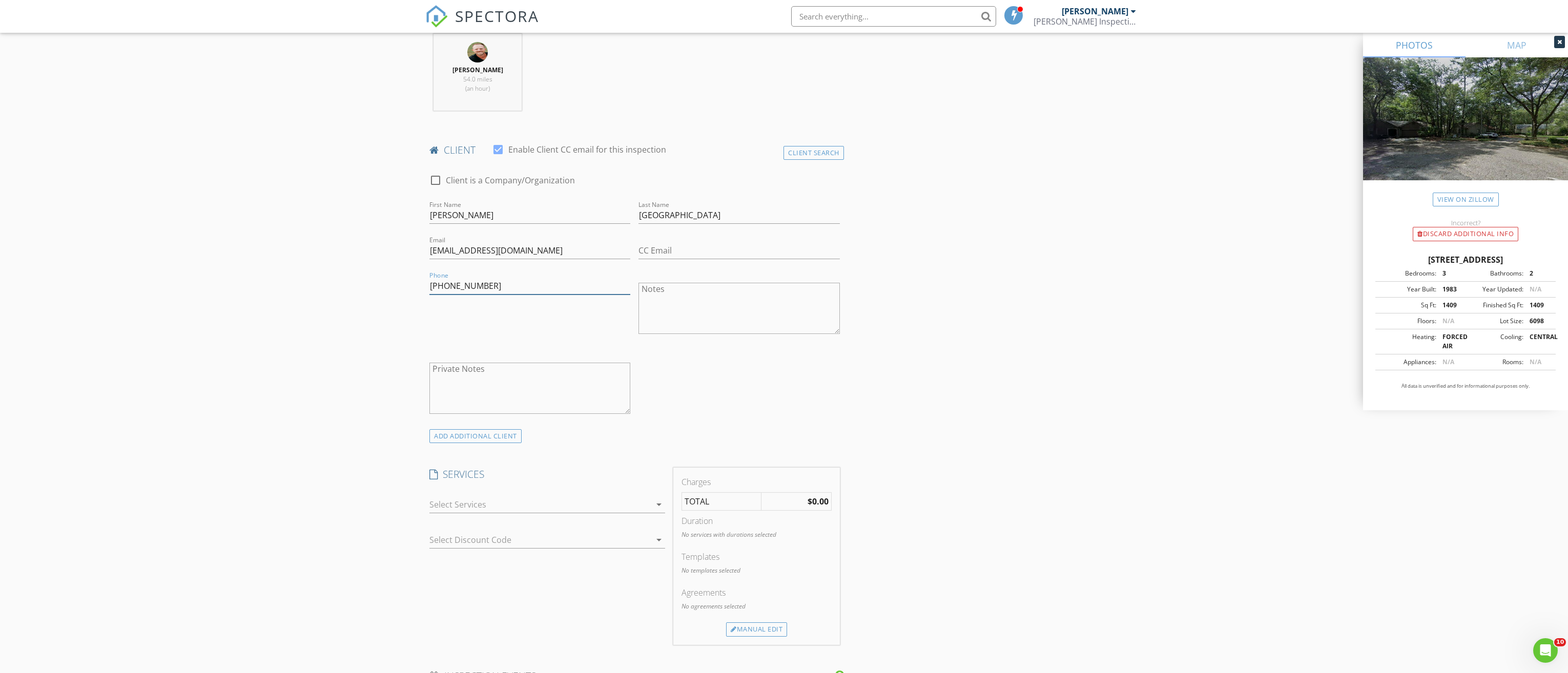
scroll to position [410, 0]
type input "989-313-1235"
click at [621, 498] on div at bounding box center [540, 501] width 221 height 16
click at [538, 506] on div "4-Point Inspection" at bounding box center [559, 505] width 54 height 8
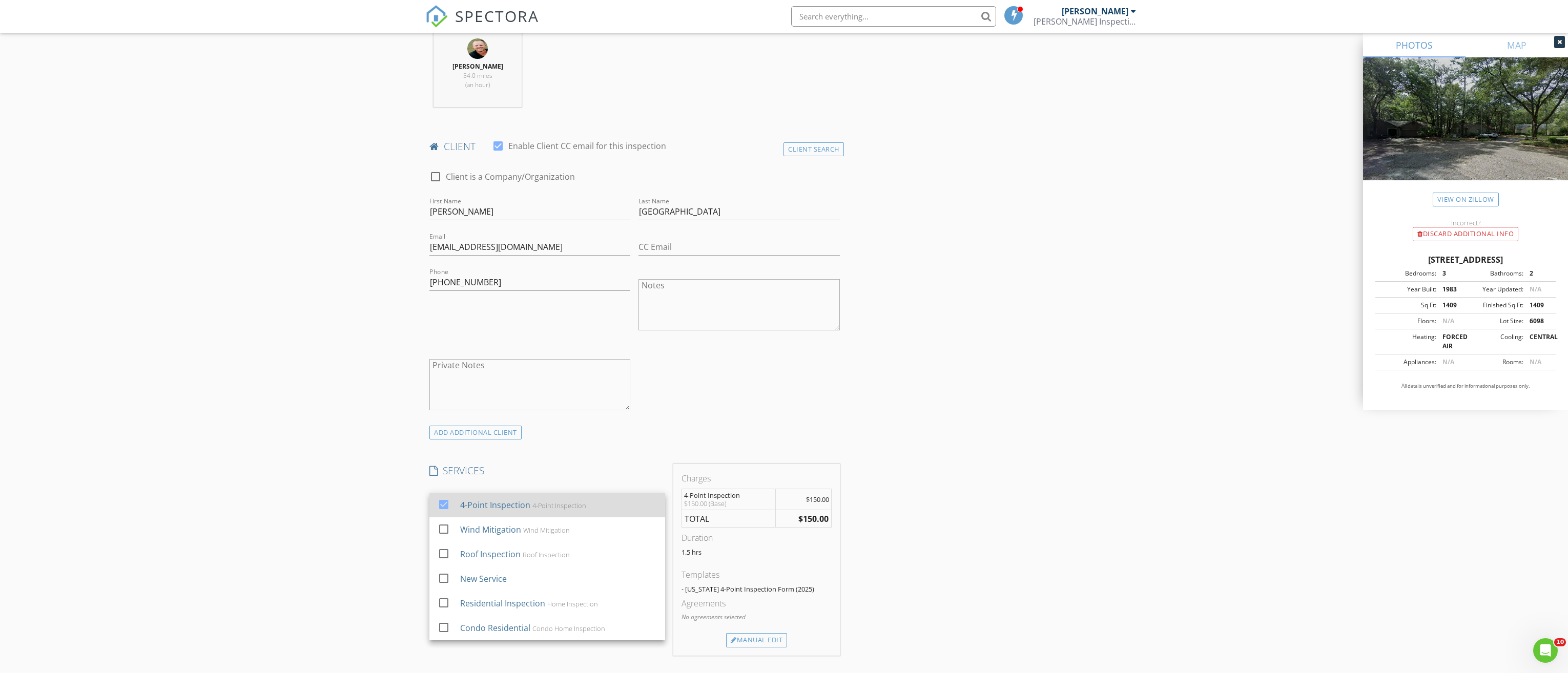
click at [541, 508] on div "4-Point Inspection" at bounding box center [559, 505] width 54 height 8
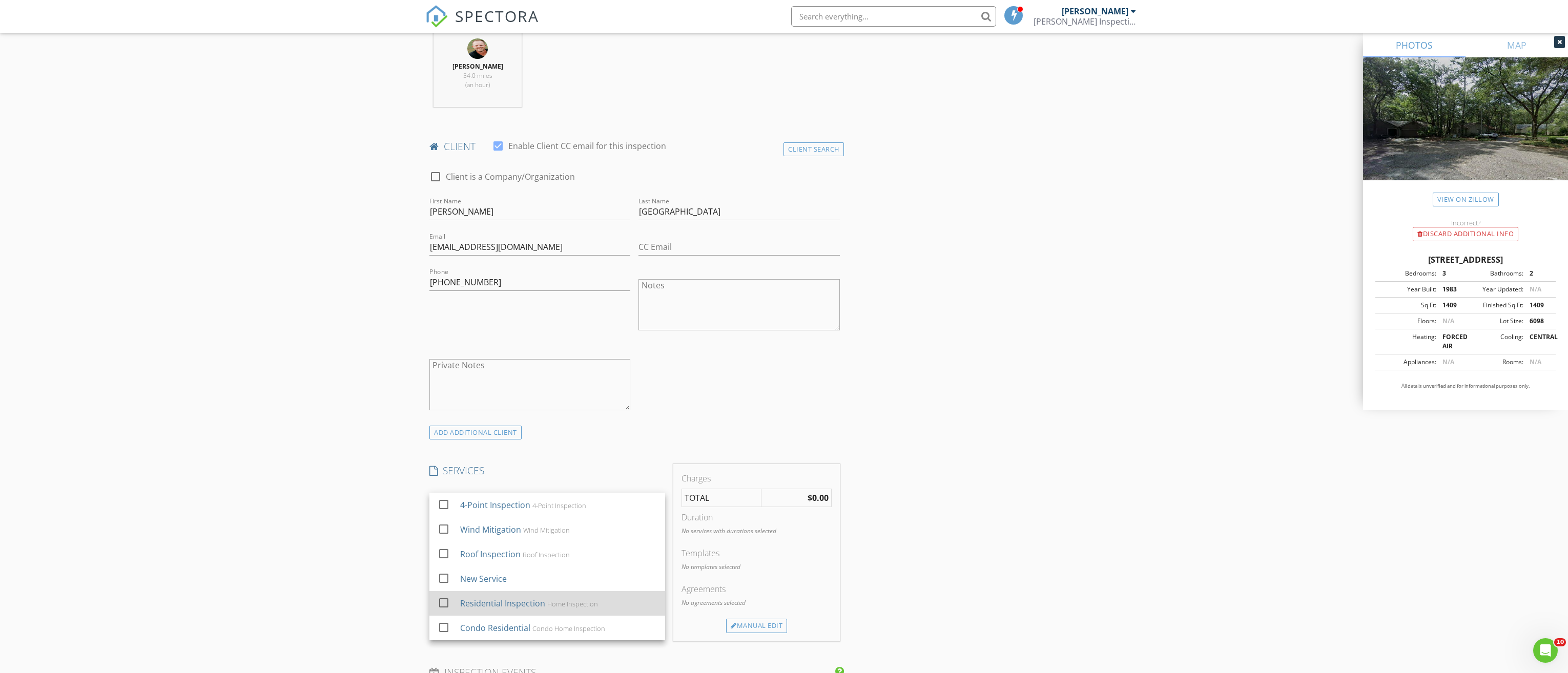
click at [548, 596] on div "Residential Inspection Home Inspection" at bounding box center [558, 603] width 197 height 20
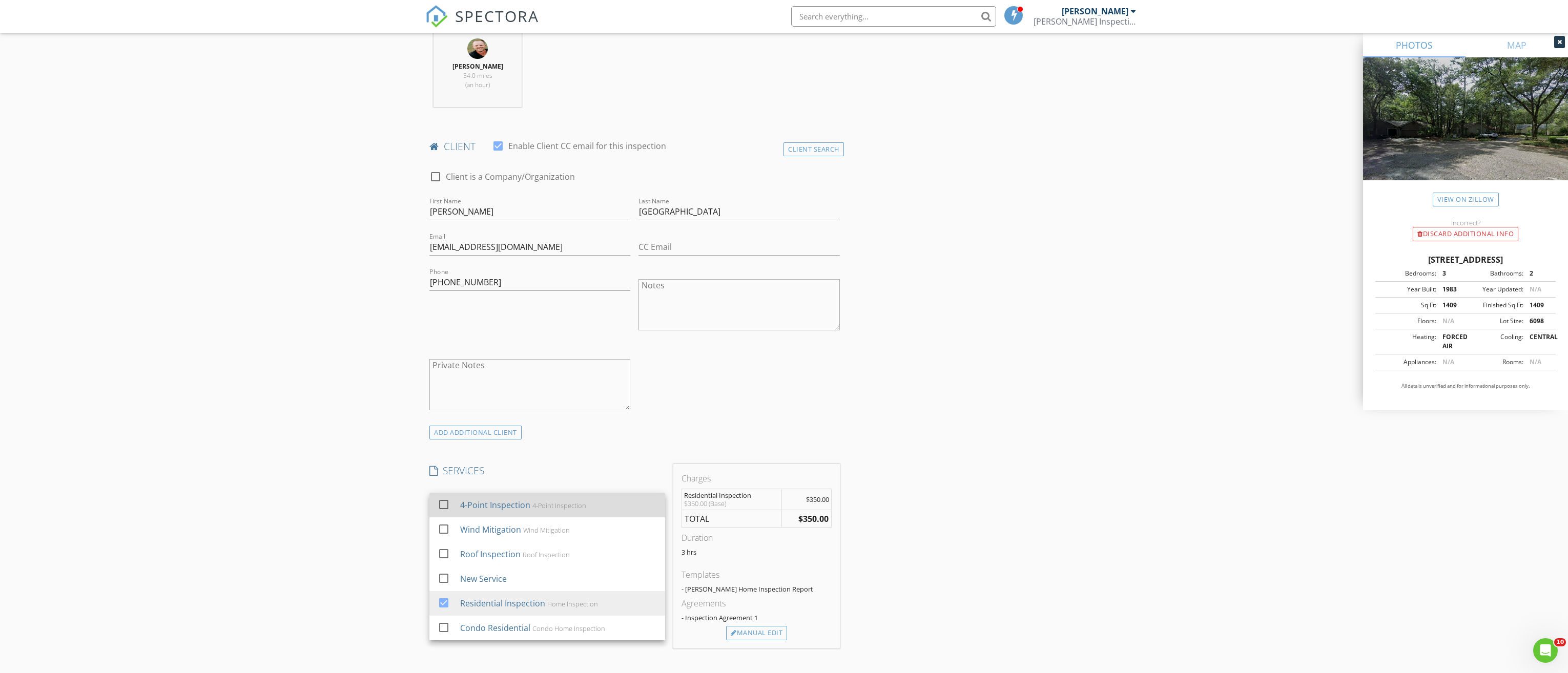
click at [533, 513] on div "4-Point Inspection 4-Point Inspection" at bounding box center [558, 504] width 197 height 20
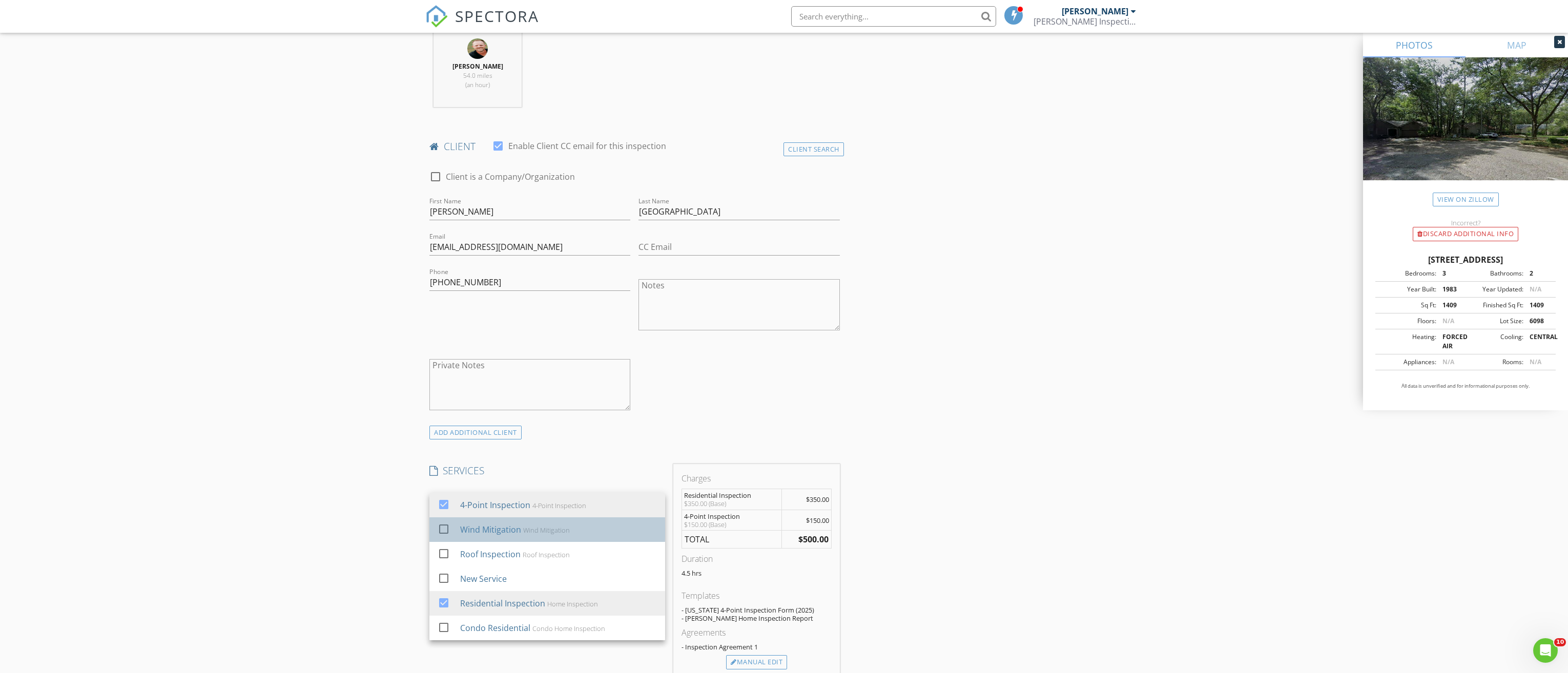
click at [532, 529] on div "Wind Mitigation" at bounding box center [546, 530] width 47 height 8
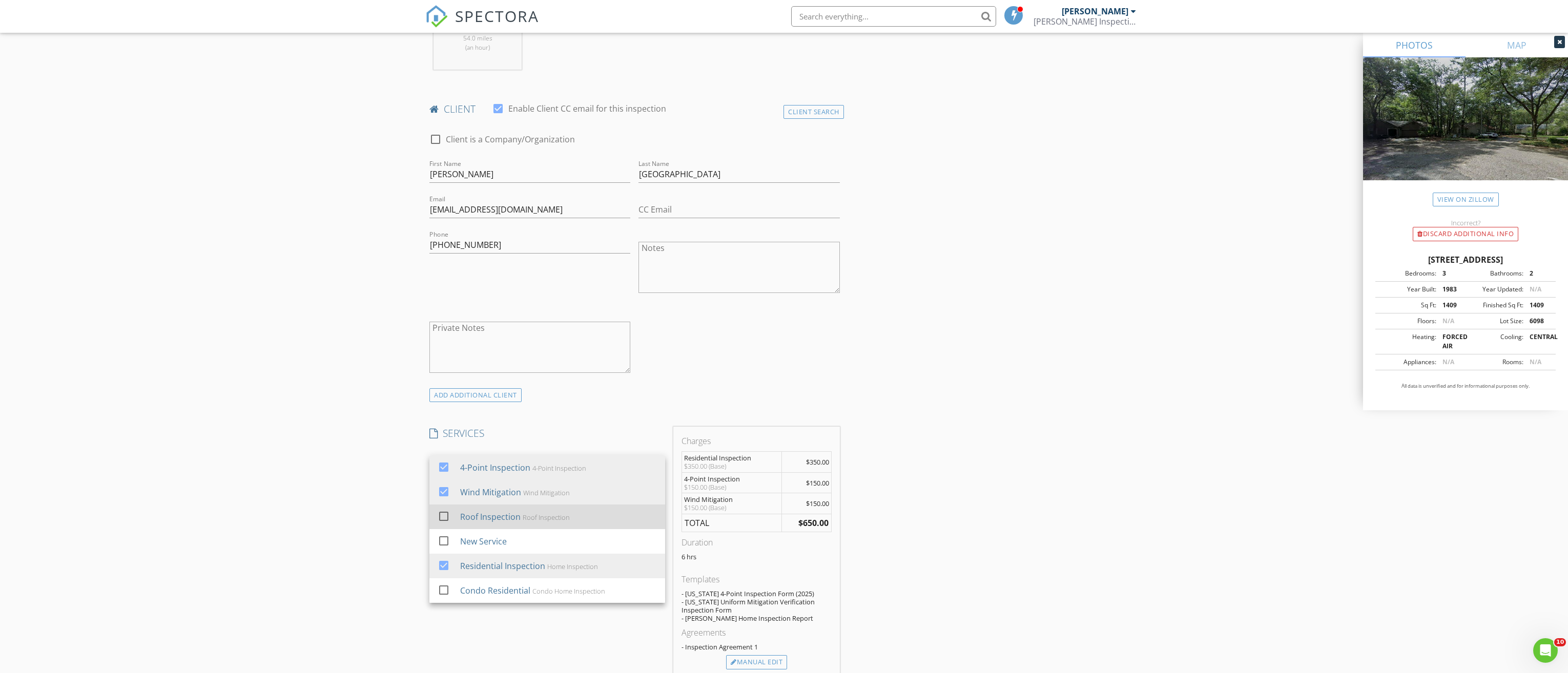
scroll to position [512, 0]
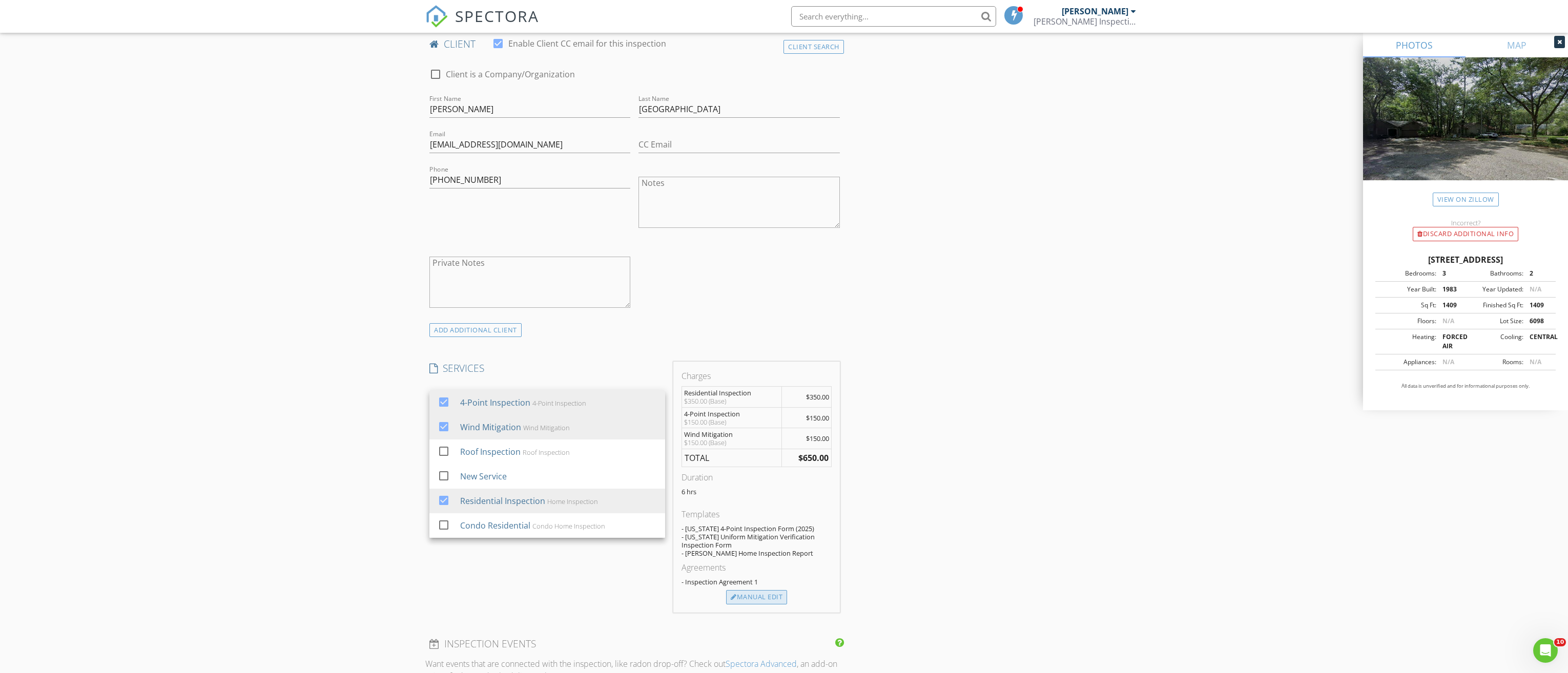
click at [751, 601] on div "Manual Edit" at bounding box center [756, 598] width 61 height 14
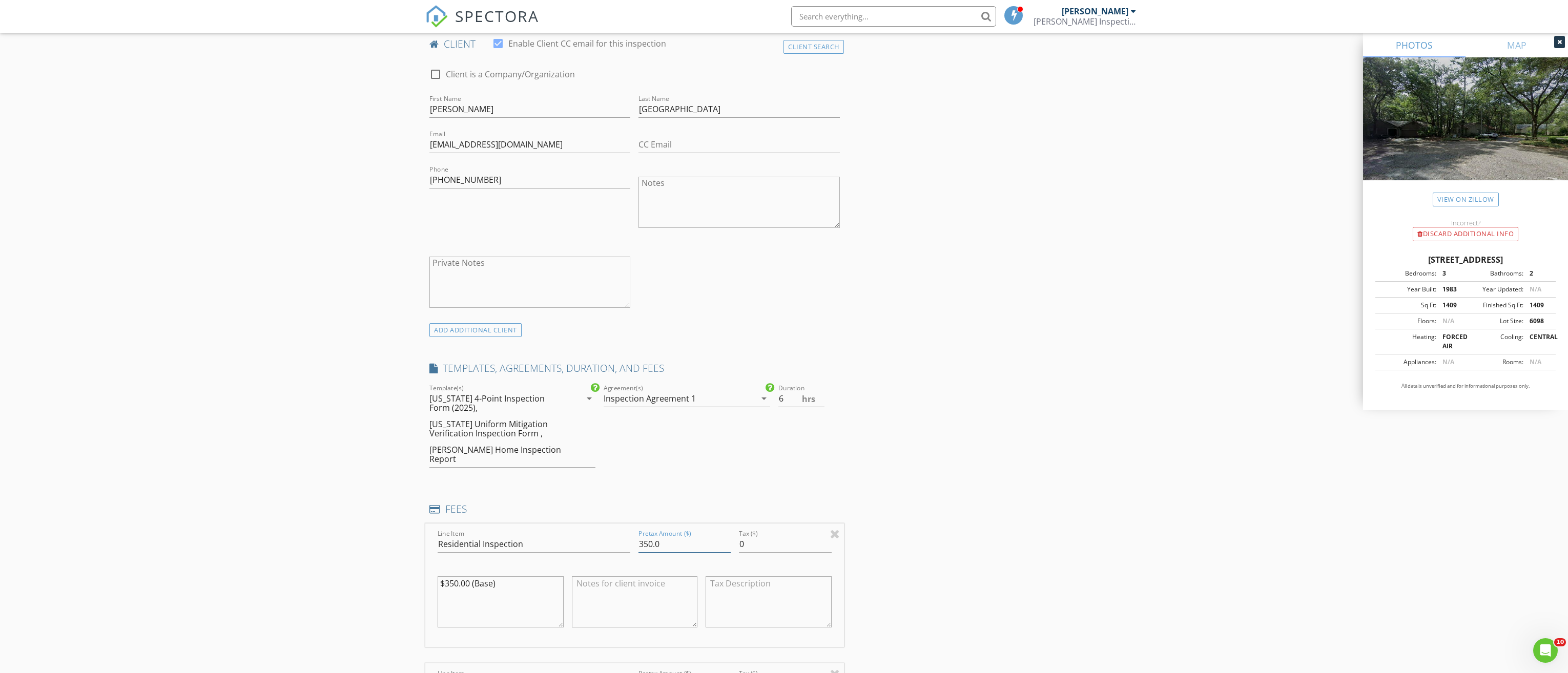
drag, startPoint x: 665, startPoint y: 534, endPoint x: 554, endPoint y: 533, distance: 111.0
click at [561, 534] on div "Line Item Residential Inspection Pretax Amount ($) 350.0 Tax ($) 0 $350.00 (Bas…" at bounding box center [634, 585] width 418 height 123
type input "450.00"
drag, startPoint x: 504, startPoint y: 576, endPoint x: 377, endPoint y: 579, distance: 127.0
click at [378, 580] on div "New Inspection Click here to use the New Order Form INSPECTOR(S) check_box Cody…" at bounding box center [784, 654] width 1568 height 2215
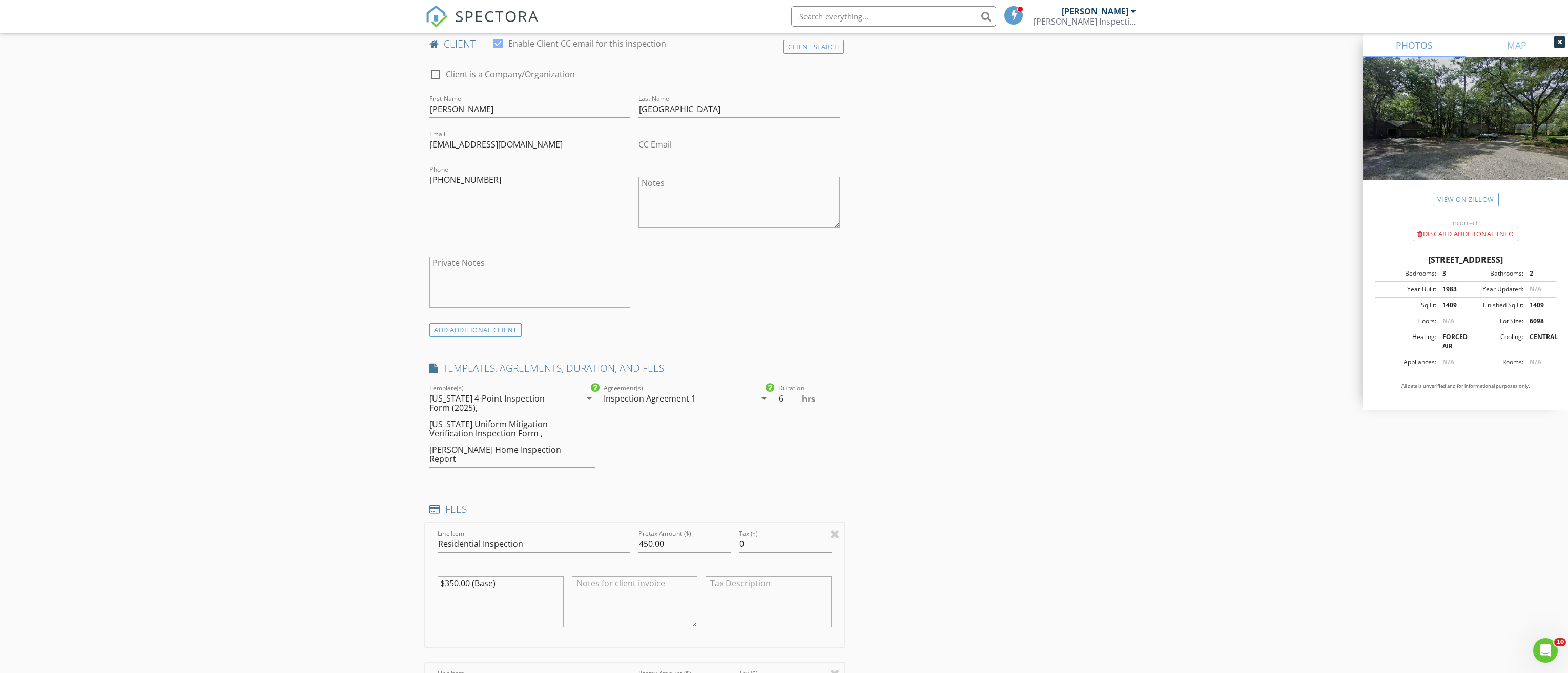
drag, startPoint x: 497, startPoint y: 566, endPoint x: 503, endPoint y: 574, distance: 10.0
click at [497, 576] on textarea "$350.00 (Base)" at bounding box center [501, 602] width 126 height 51
click at [509, 581] on textarea "$350.00 (Base)" at bounding box center [501, 602] width 126 height 51
drag, startPoint x: 508, startPoint y: 575, endPoint x: 426, endPoint y: 575, distance: 82.0
click at [426, 575] on div "Line Item Residential Inspection Pretax Amount ($) 450.00 Tax ($) 0 $350.00 (Ba…" at bounding box center [634, 585] width 418 height 123
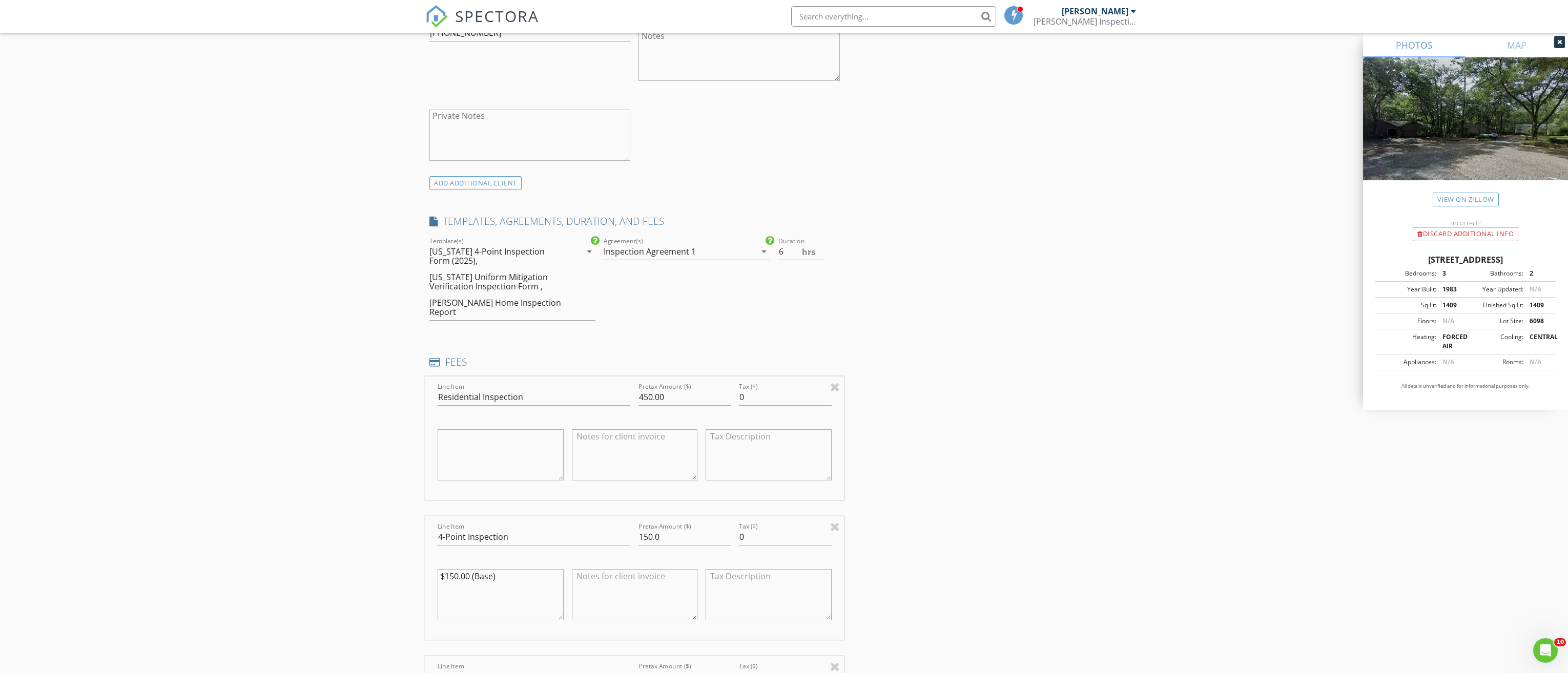
scroll to position [666, 0]
drag, startPoint x: 666, startPoint y: 523, endPoint x: 557, endPoint y: 521, distance: 109.0
click at [567, 523] on div "Line Item 4-Point Inspection Pretax Amount ($) 150.0 Tax ($) 0 $150.00 (Base)" at bounding box center [634, 571] width 418 height 123
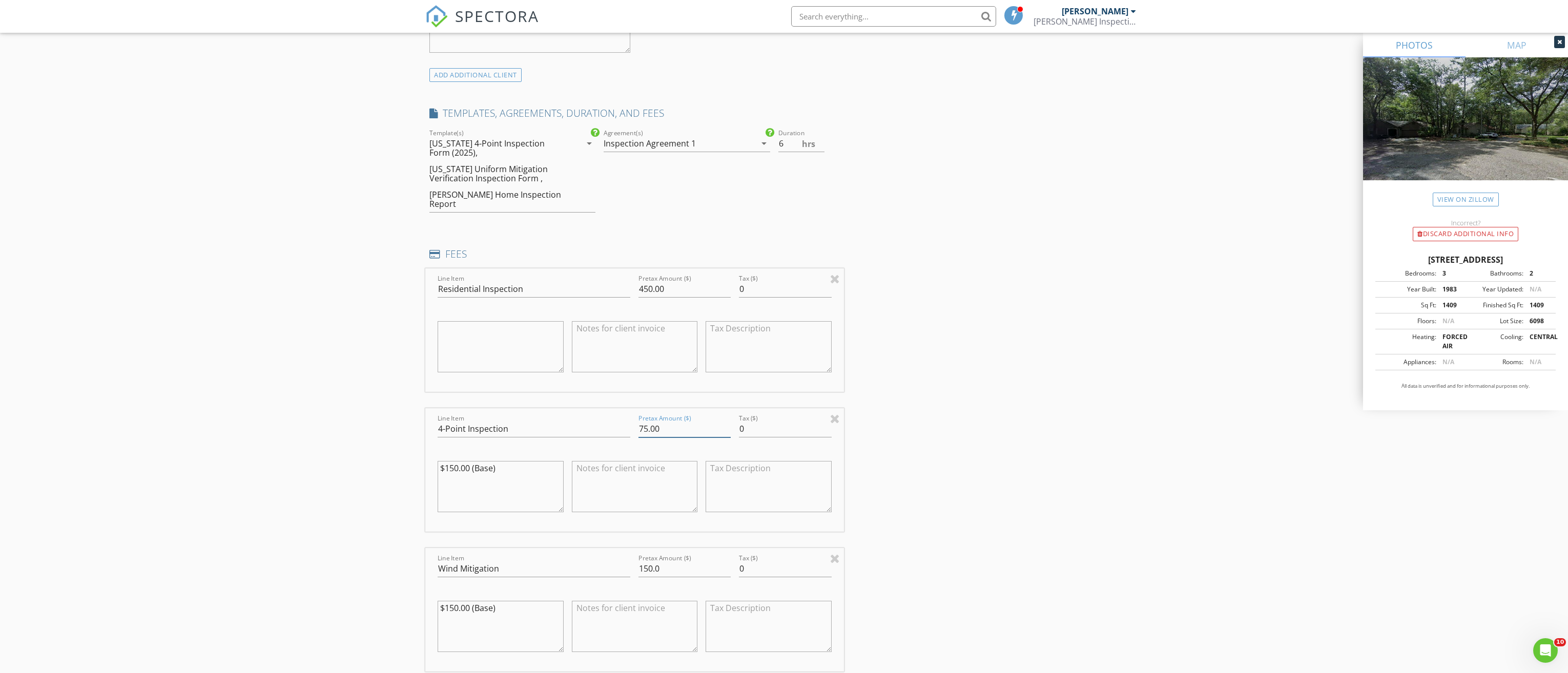
scroll to position [769, 0]
type input "75.00"
drag, startPoint x: 664, startPoint y: 556, endPoint x: 563, endPoint y: 553, distance: 101.0
click at [567, 554] on div "Line Item Wind Mitigation Pretax Amount ($) 150.0 Tax ($) 0 $150.00 (Base)" at bounding box center [634, 608] width 418 height 123
type input "75.00"
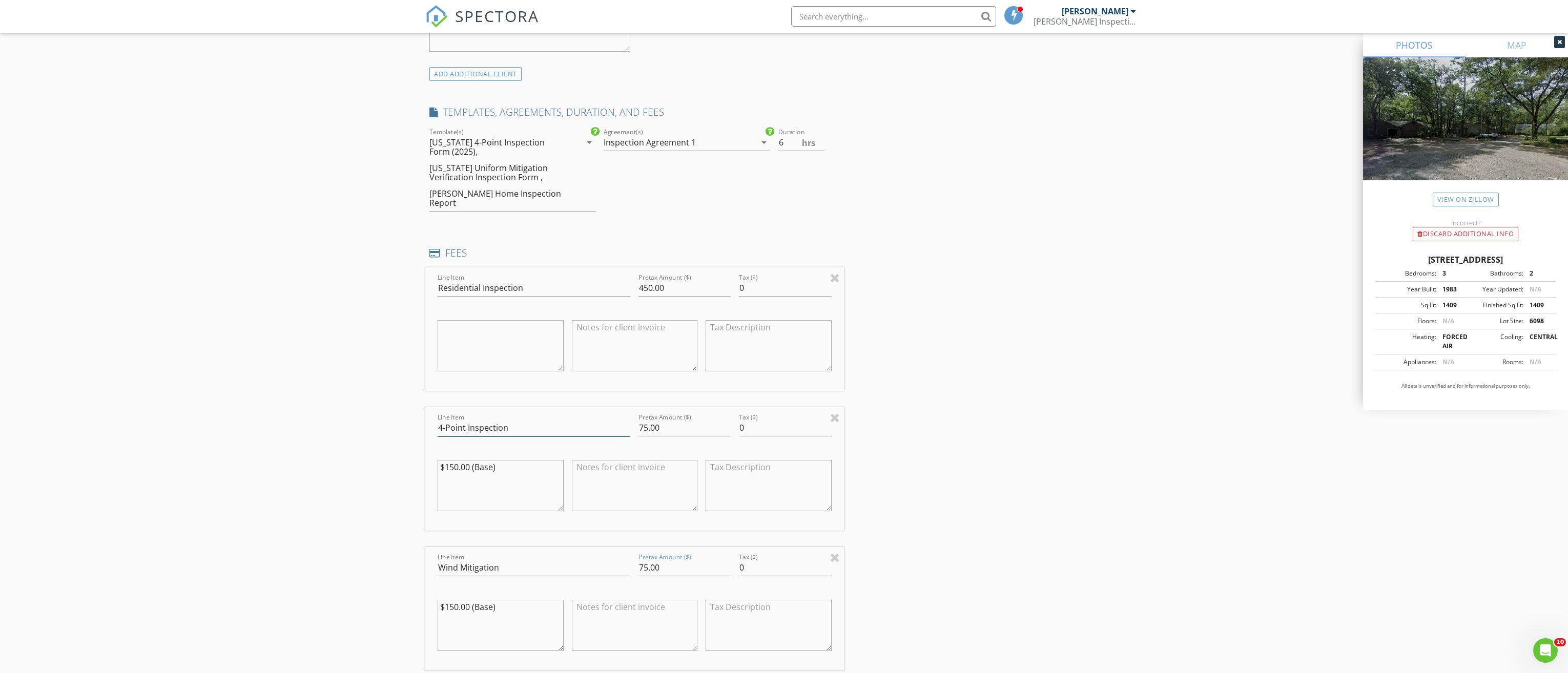
click at [533, 420] on input "4-Point Inspection" at bounding box center [534, 428] width 193 height 17
type input "4-Point Inspection for Insurance"
click at [512, 559] on input "Wind Mitigation" at bounding box center [534, 567] width 193 height 17
type input "Wind Mitigation for Insurance"
click at [460, 478] on textarea "$150.00 (Base)" at bounding box center [501, 486] width 126 height 51
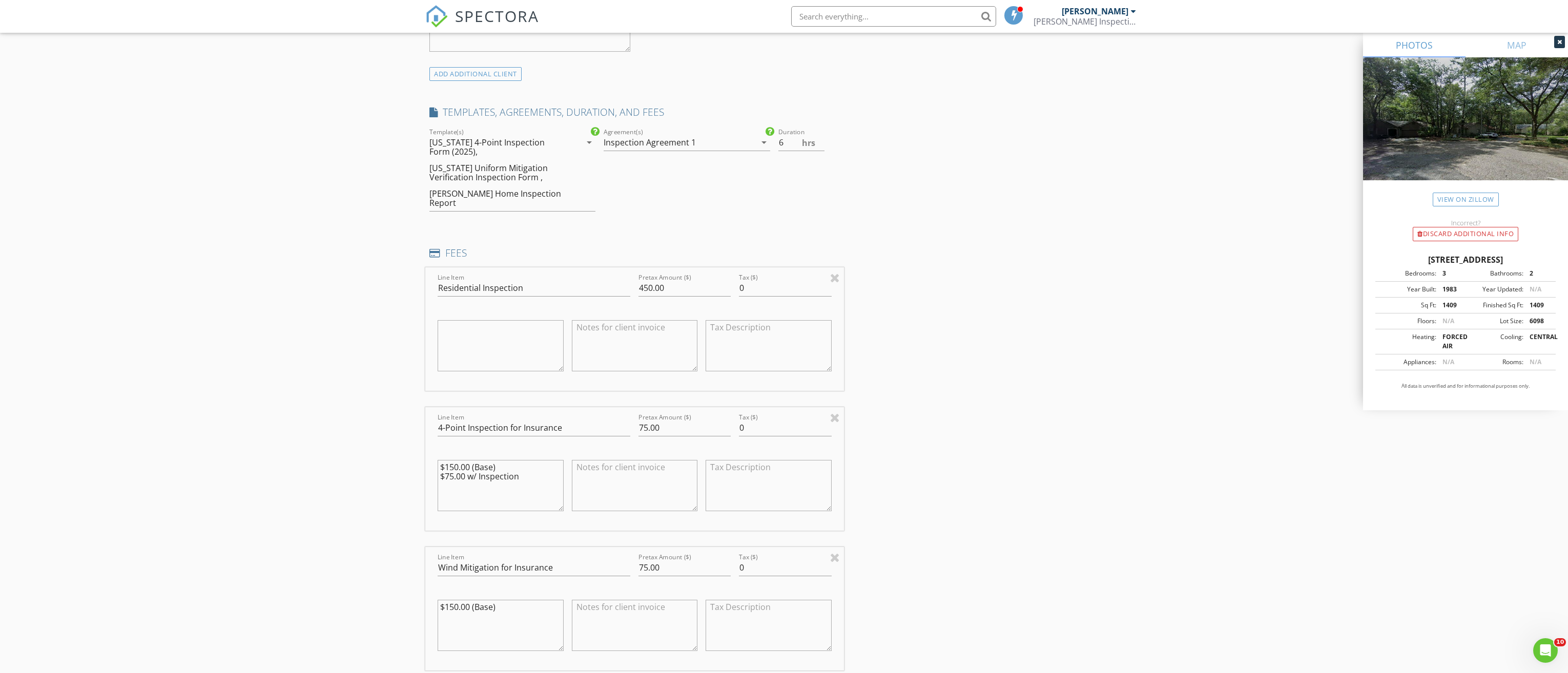
type textarea "$150.00 (Base) $75.00 w/ Inspection"
click at [456, 613] on textarea "$150.00 (Base)" at bounding box center [501, 626] width 126 height 51
drag, startPoint x: 531, startPoint y: 610, endPoint x: 384, endPoint y: 575, distance: 151.1
click at [384, 575] on div "New Inspection Click here to use the New Order Form INSPECTOR(S) check_box Cody…" at bounding box center [784, 399] width 1568 height 2215
type textarea "$150.00 (Base) $75.00 w/ Inspection"
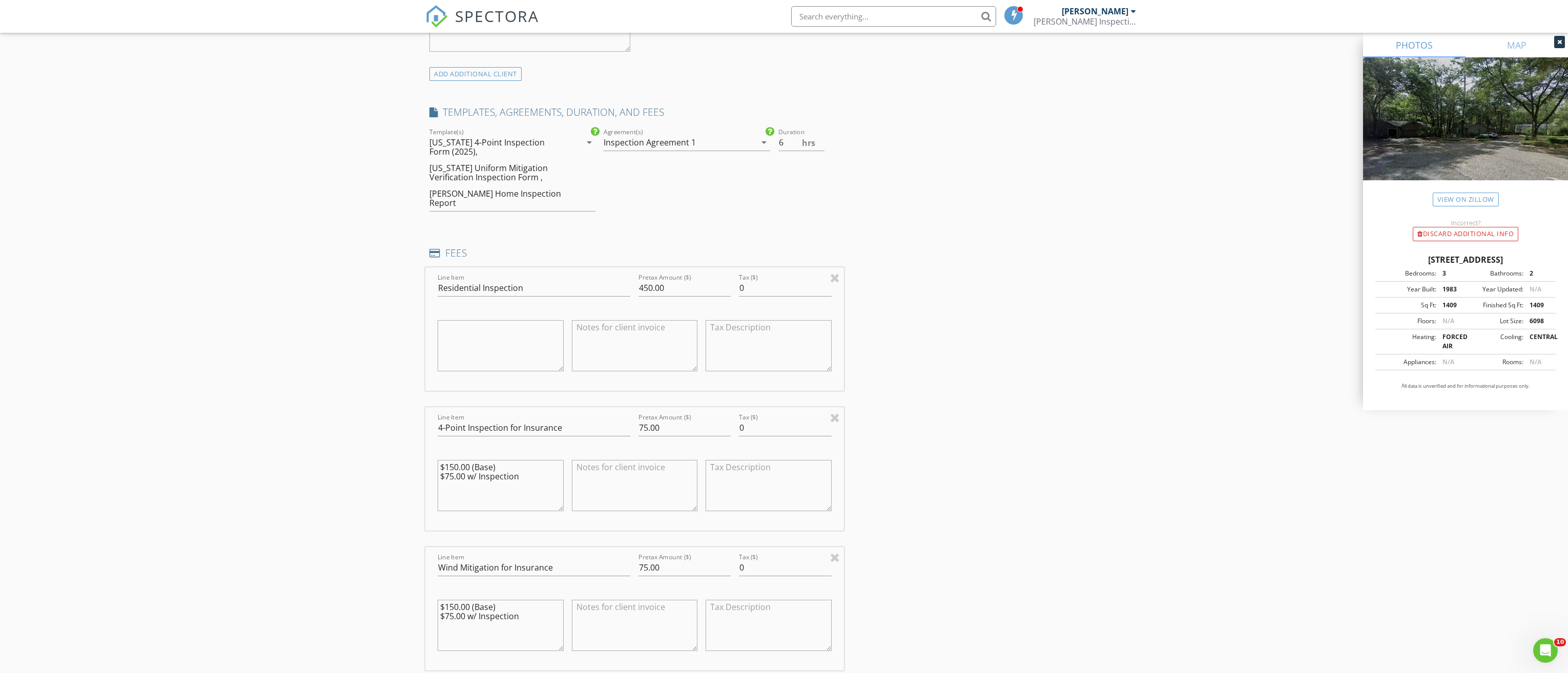
click at [616, 623] on textarea at bounding box center [635, 626] width 126 height 51
paste textarea "$150.00 (Base) $75.00 w/ Inspection"
type textarea "$150.00 (Base) $75.00 w/ Inspection"
click at [578, 481] on textarea at bounding box center [635, 486] width 126 height 51
paste textarea "$150.00 (Base) $75.00 w/ Inspection"
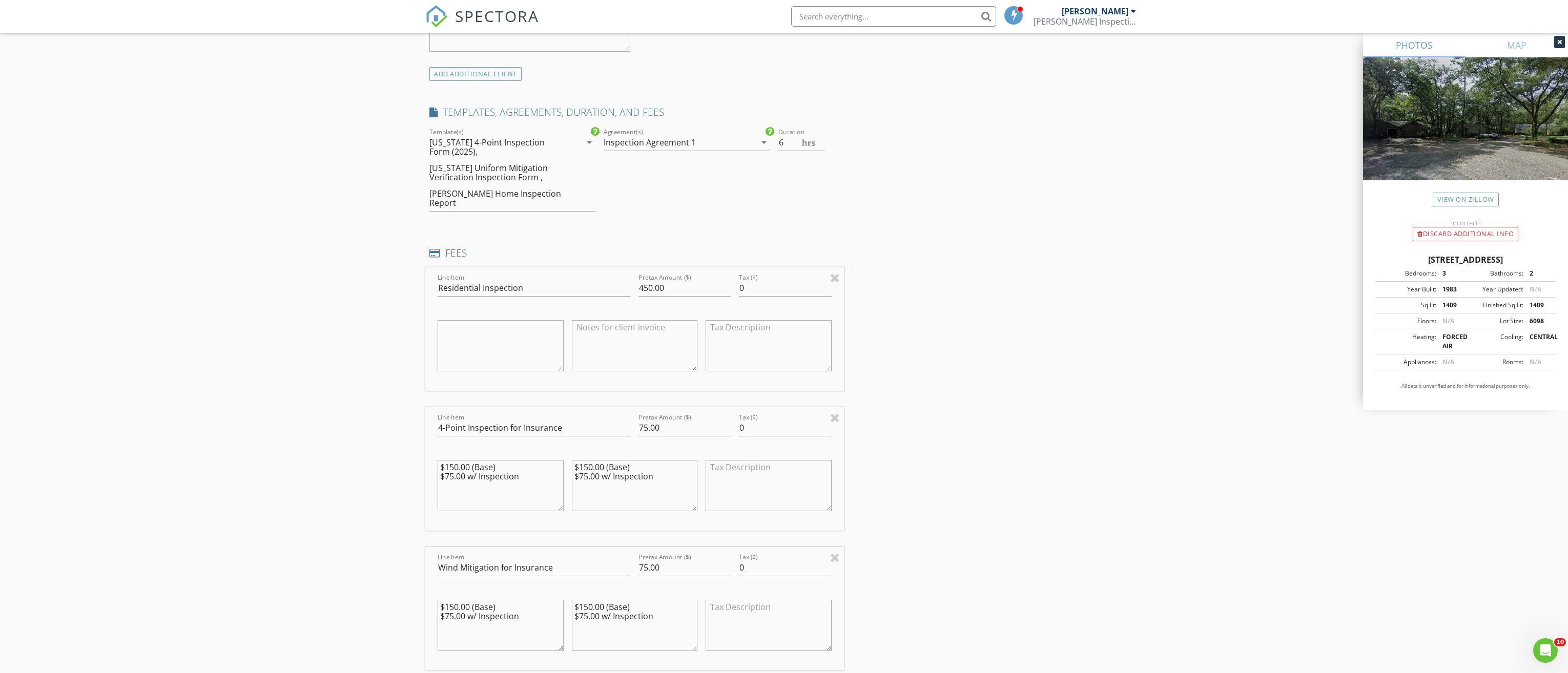
type textarea "$150.00 (Base) $75.00 w/ Inspection"
click at [821, 146] on input "5.5" at bounding box center [802, 142] width 46 height 17
click at [821, 146] on input "5" at bounding box center [802, 142] width 46 height 17
click at [821, 146] on input "4.5" at bounding box center [802, 142] width 46 height 17
type input "4"
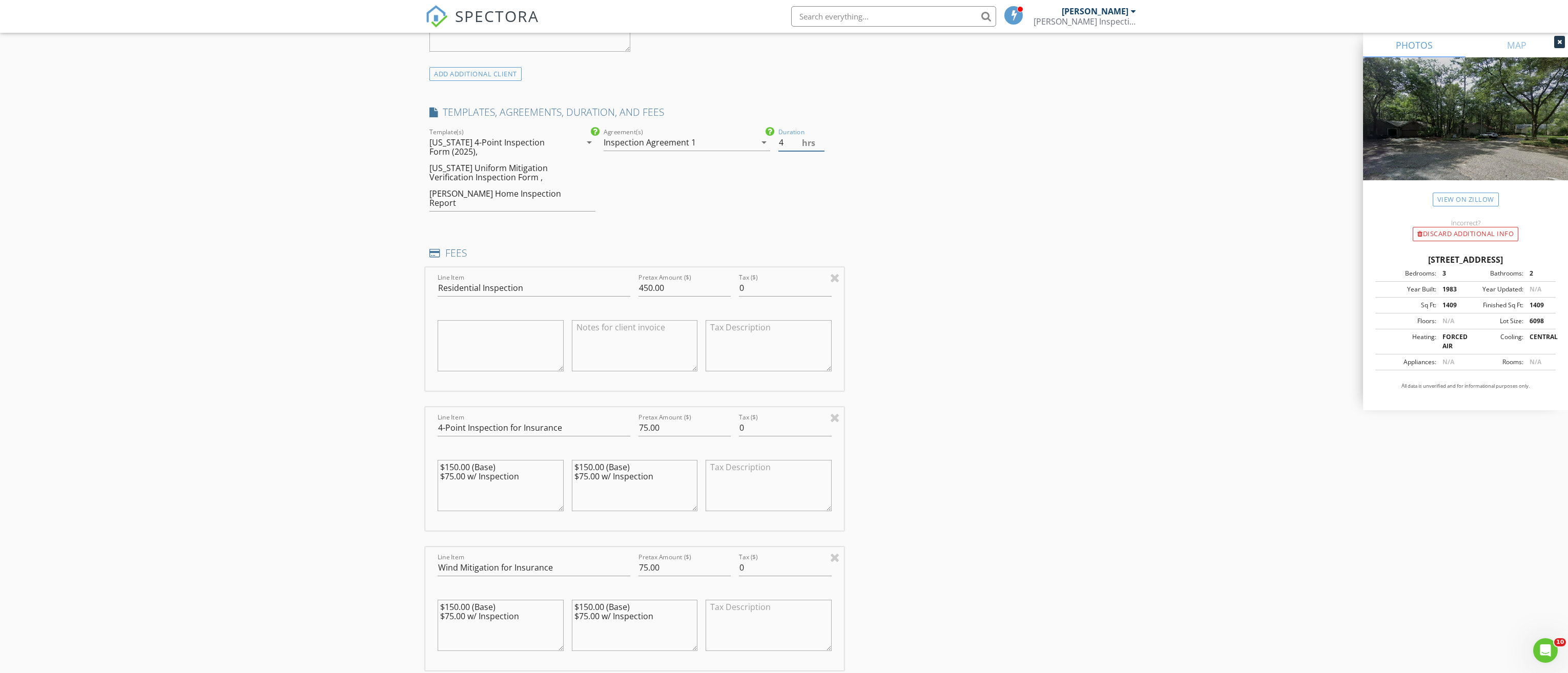
click at [821, 146] on input "4" at bounding box center [802, 142] width 46 height 17
click at [903, 141] on div "INSPECTOR(S) check_box Cody Garber PRIMARY Cody Garber arrow_drop_down check_bo…" at bounding box center [784, 416] width 717 height 2132
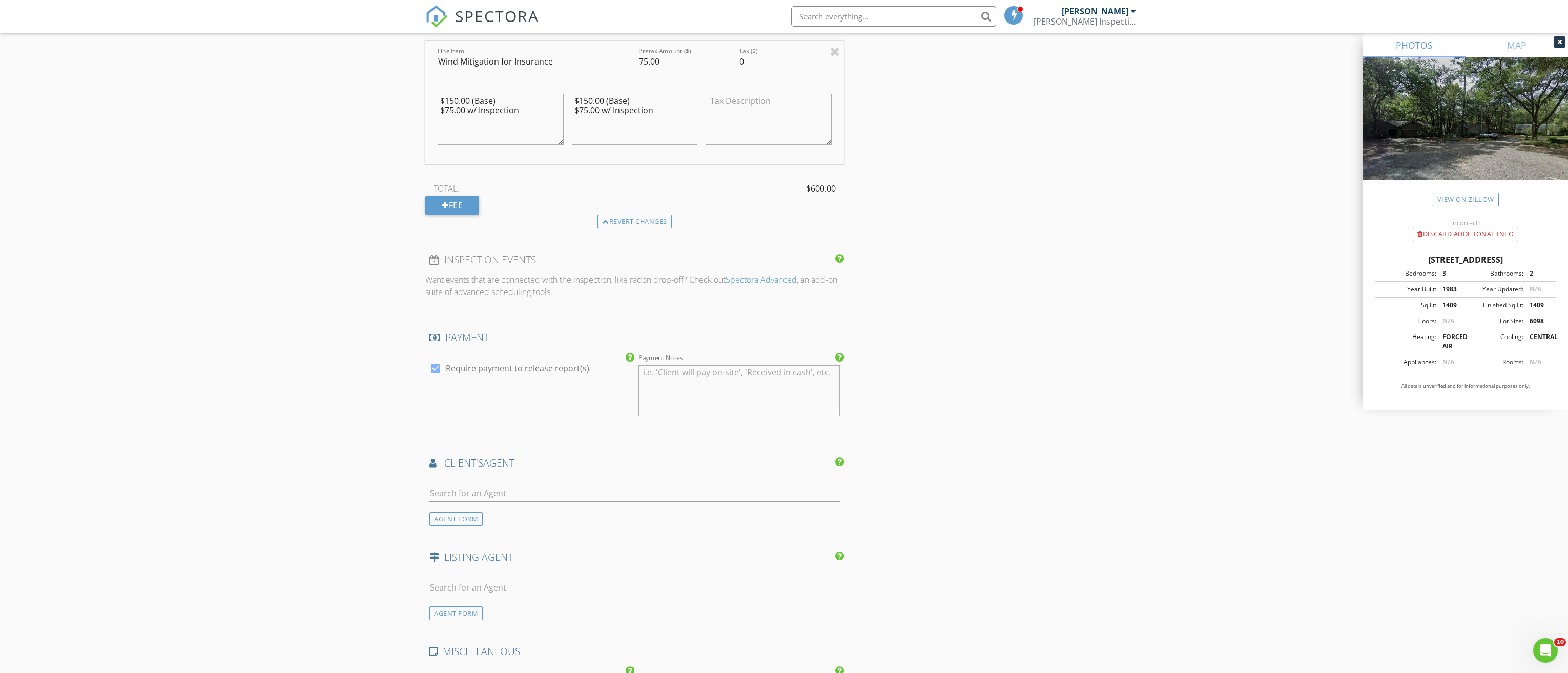
scroll to position [1281, 0]
click at [487, 484] on input "text" at bounding box center [635, 487] width 410 height 17
type input "kane"
click at [497, 511] on div "Keller Williams Realty" at bounding box center [492, 515] width 68 height 8
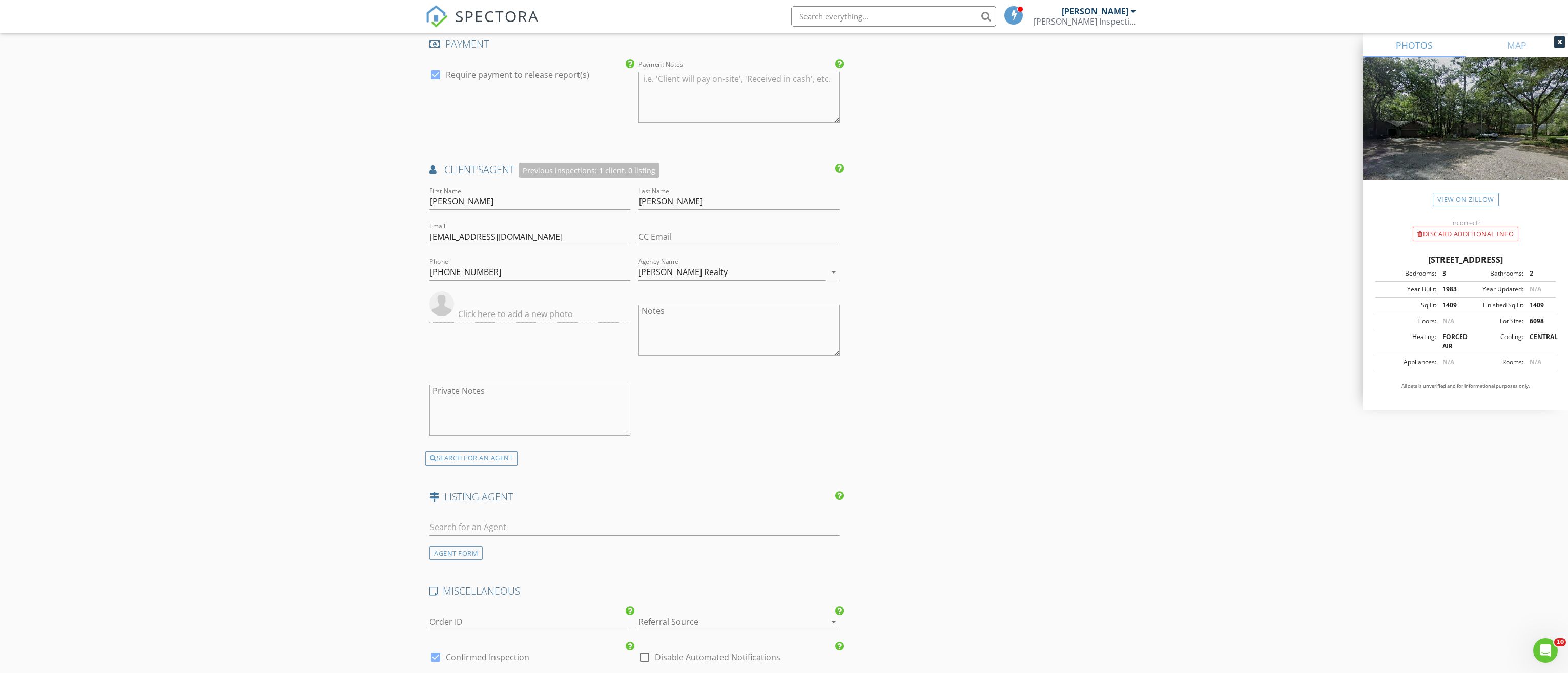
scroll to position [1826, 0]
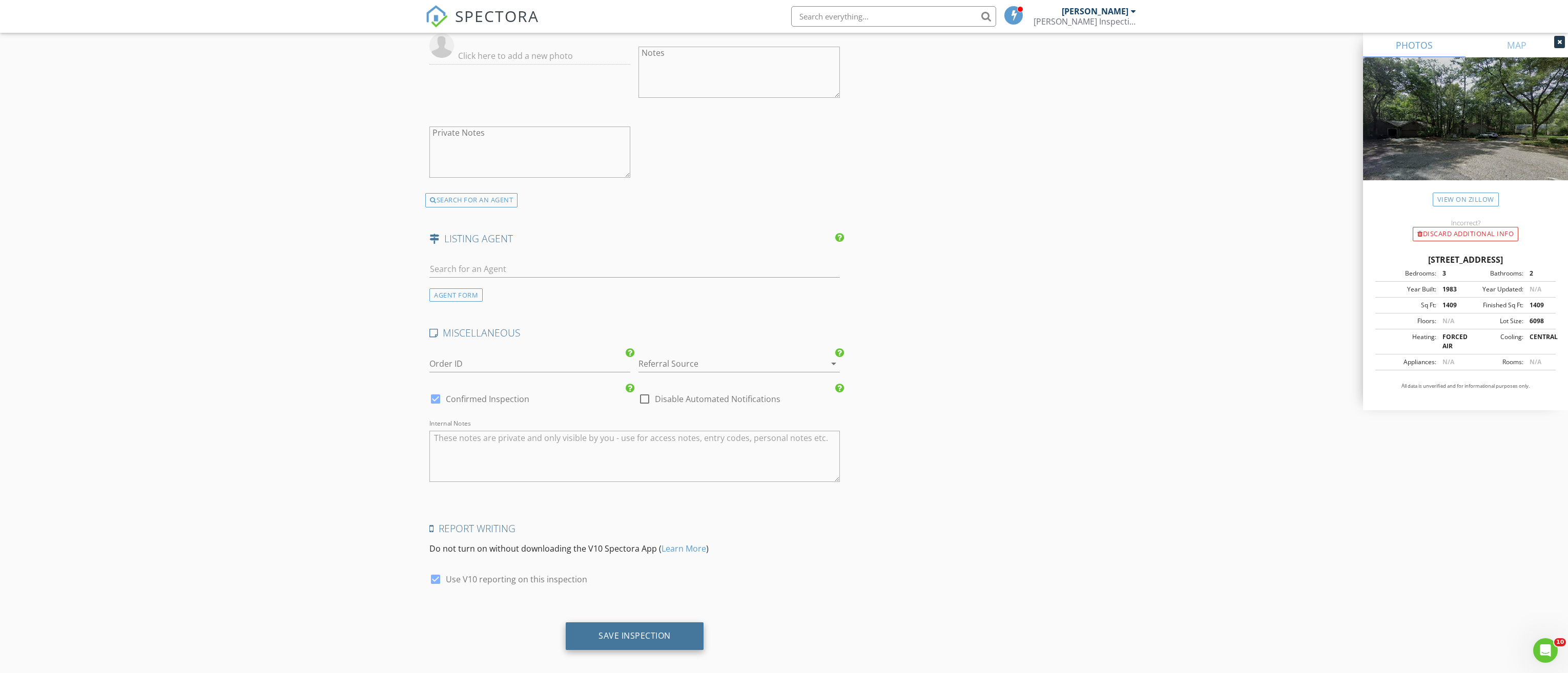
click at [605, 630] on div "Save Inspection" at bounding box center [634, 636] width 72 height 11
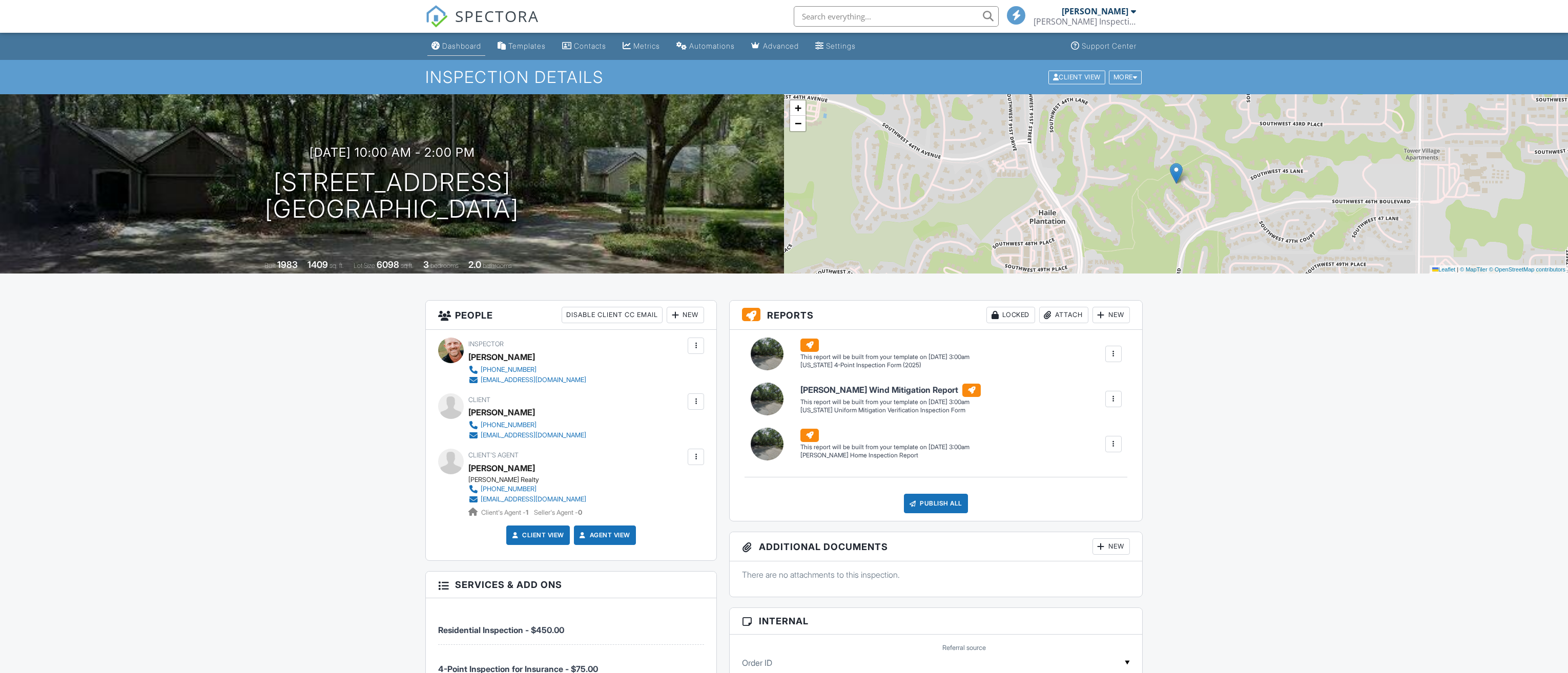
click at [463, 42] on div "Dashboard" at bounding box center [462, 46] width 39 height 9
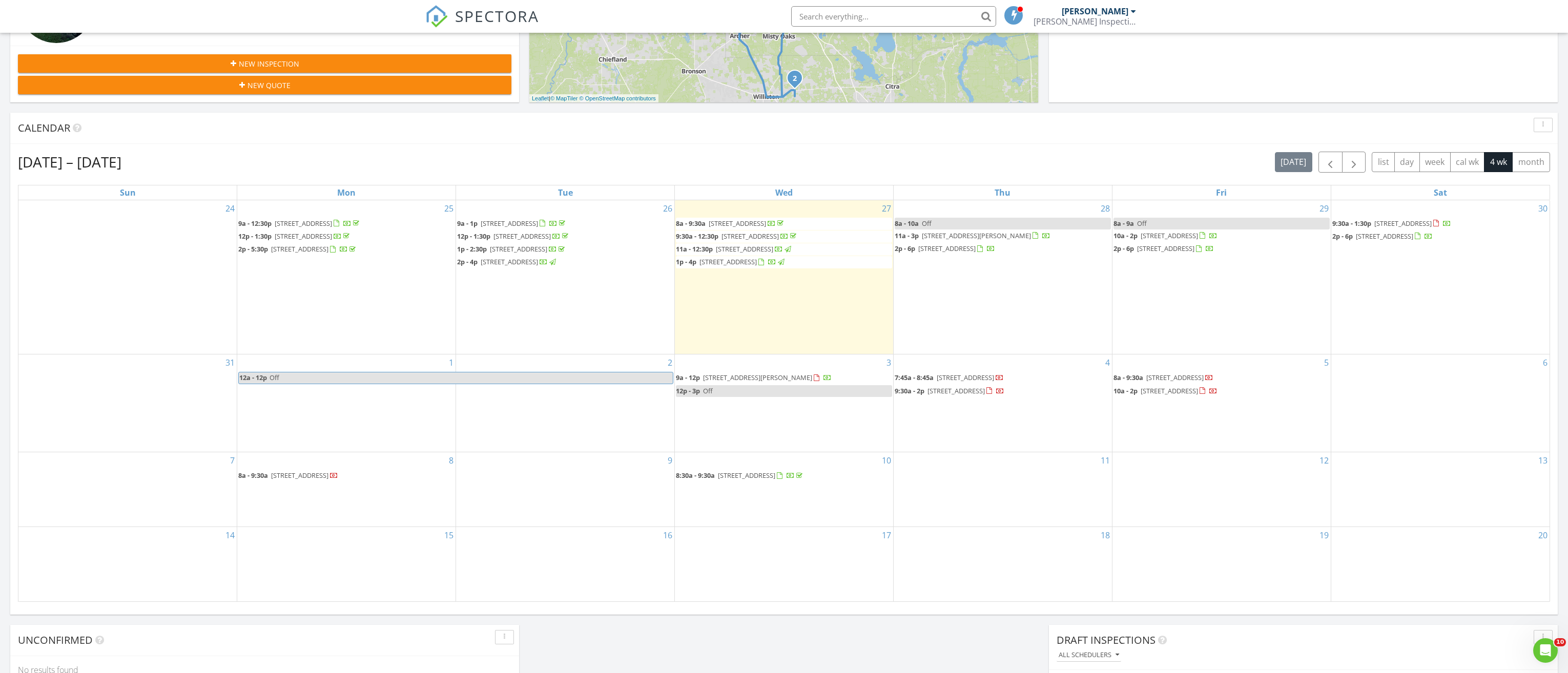
scroll to position [359, 0]
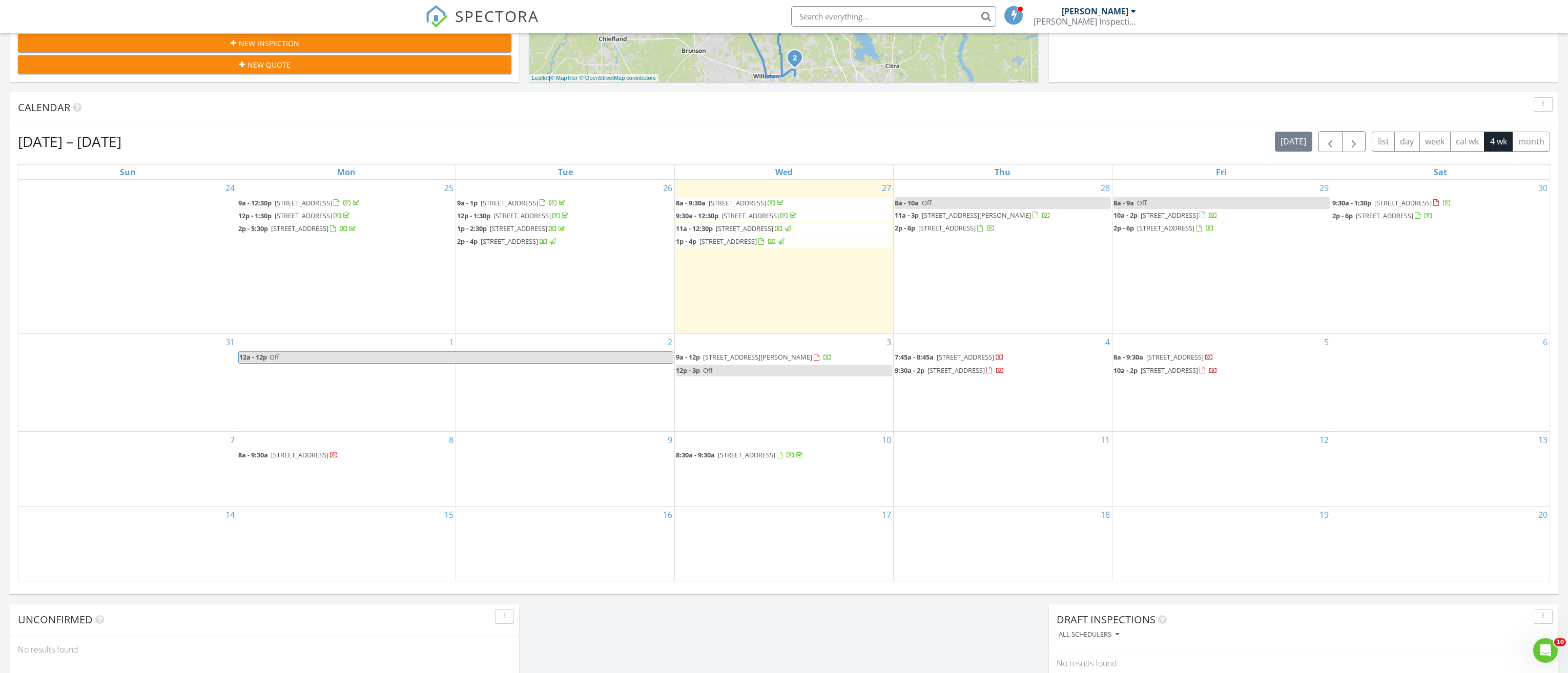
click at [932, 416] on div "4 7:45a - 8:45a [STREET_ADDRESS] 9:30a - 2p [STREET_ADDRESS]" at bounding box center [1002, 383] width 218 height 98
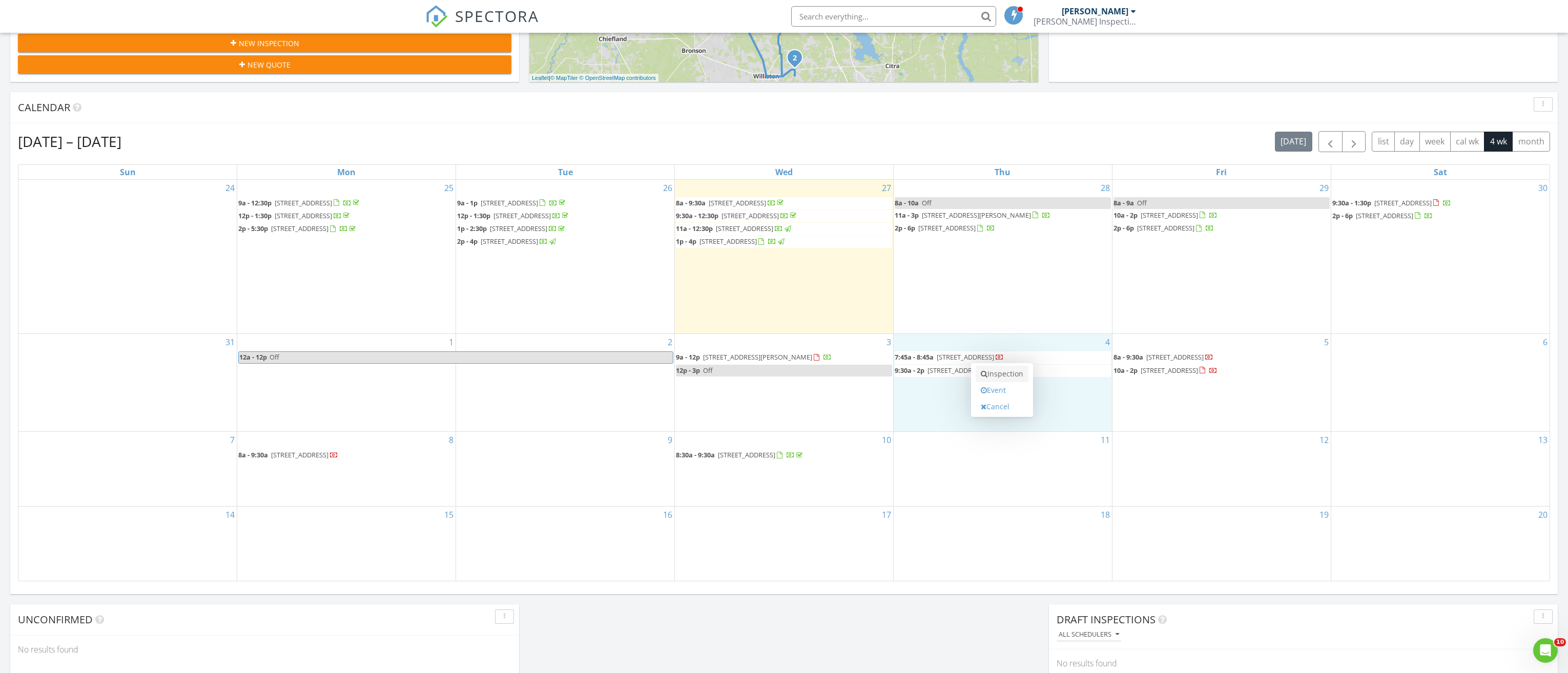
click at [999, 376] on link "Inspection" at bounding box center [1002, 374] width 52 height 16
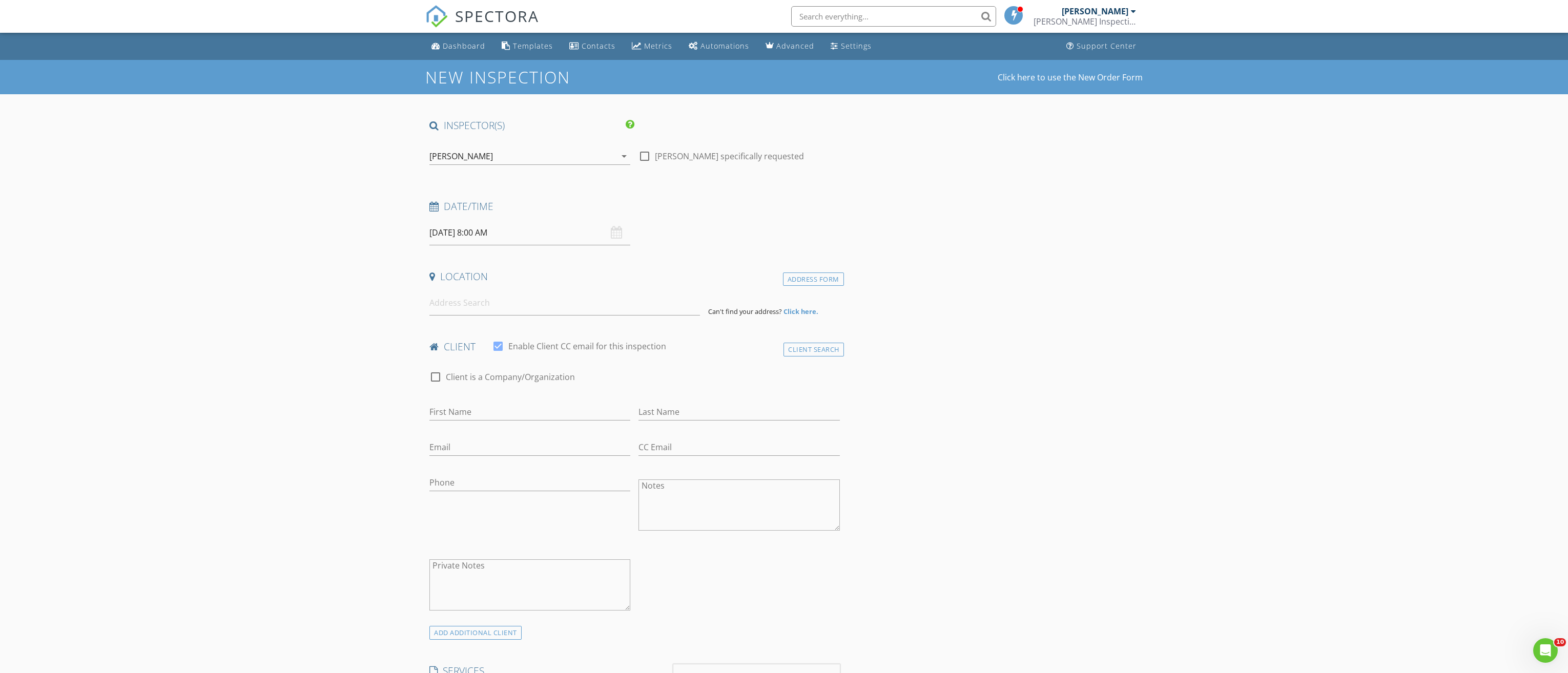
click at [514, 236] on input "[DATE] 8:00 AM" at bounding box center [530, 233] width 201 height 25
type input "09"
type input "09/04/2025 9:00 AM"
click at [490, 400] on span at bounding box center [488, 403] width 7 height 11
type input "10"
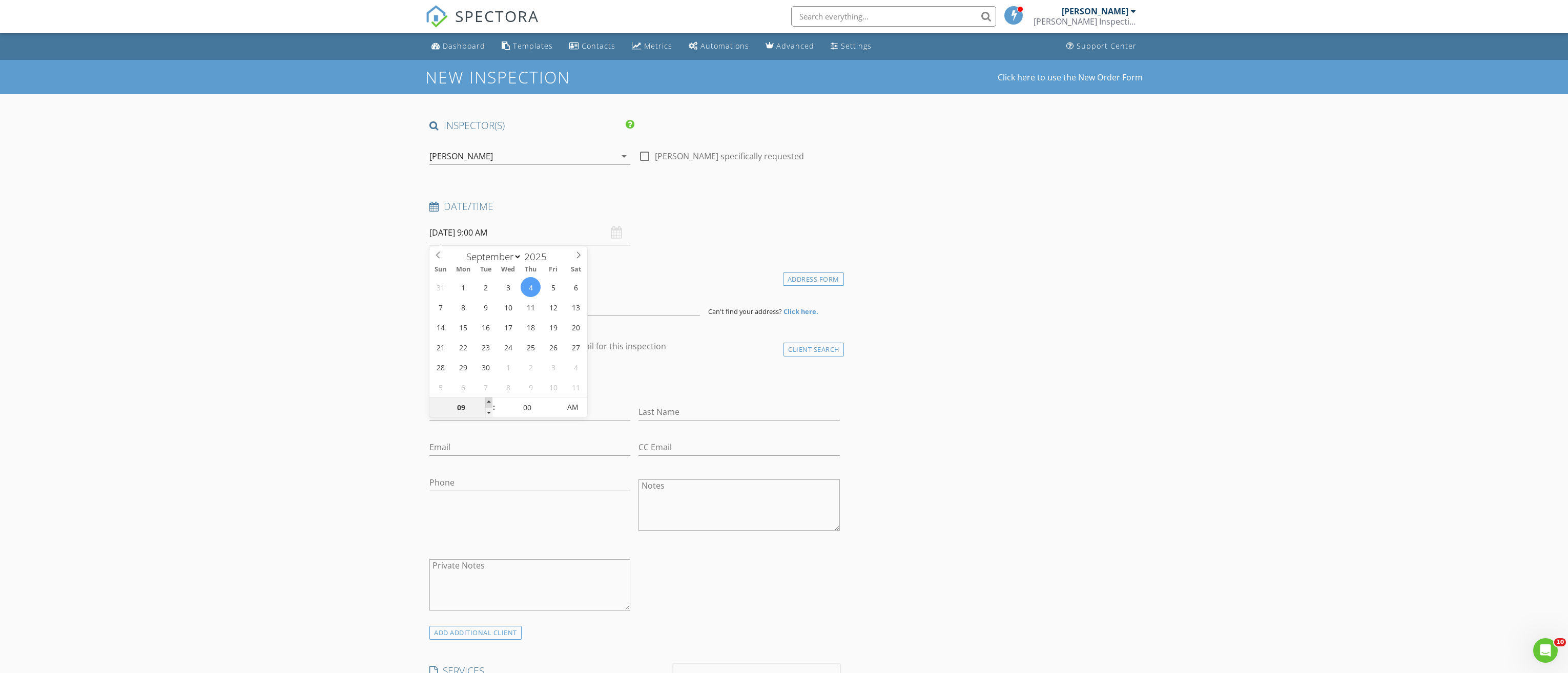
type input "09/04/2025 10:00 AM"
click at [490, 400] on span at bounding box center [488, 403] width 7 height 11
type input "11"
type input "09/04/2025 11:00 AM"
click at [490, 400] on span at bounding box center [488, 403] width 7 height 11
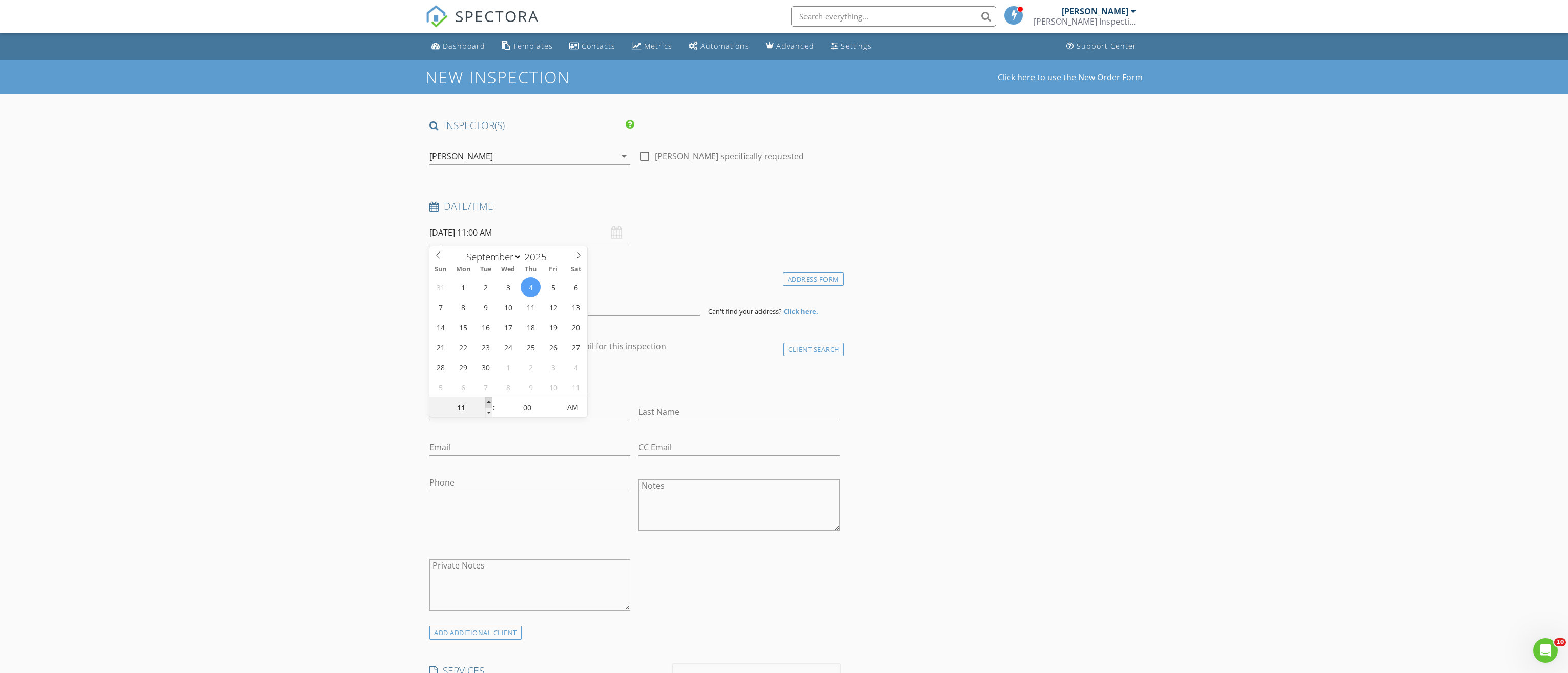
type input "12"
type input "09/04/2025 12:00 PM"
click at [490, 400] on span at bounding box center [488, 403] width 7 height 11
type input "01"
type input "09/04/2025 1:00 PM"
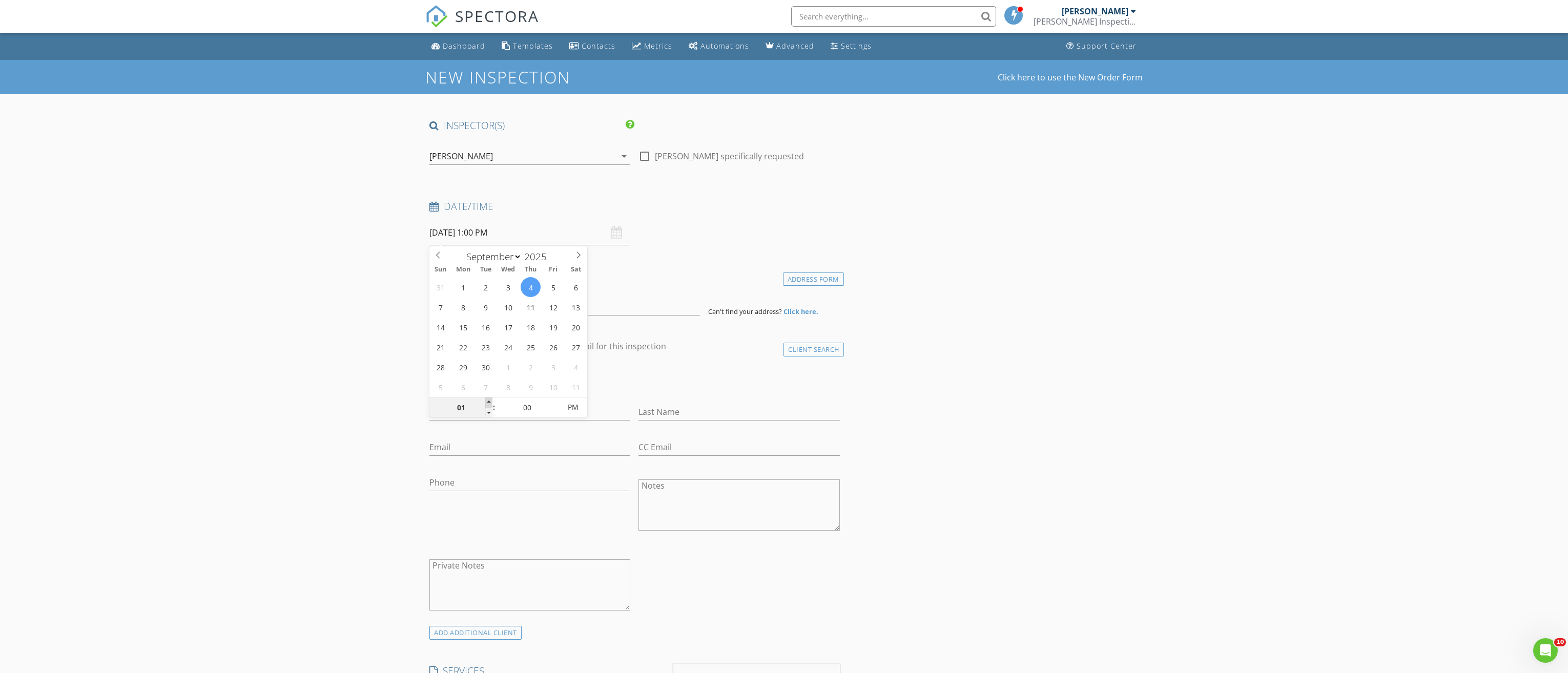
click at [490, 400] on span at bounding box center [488, 403] width 7 height 11
type input "02"
type input "09/04/2025 2:00 PM"
click at [490, 400] on span at bounding box center [488, 403] width 7 height 11
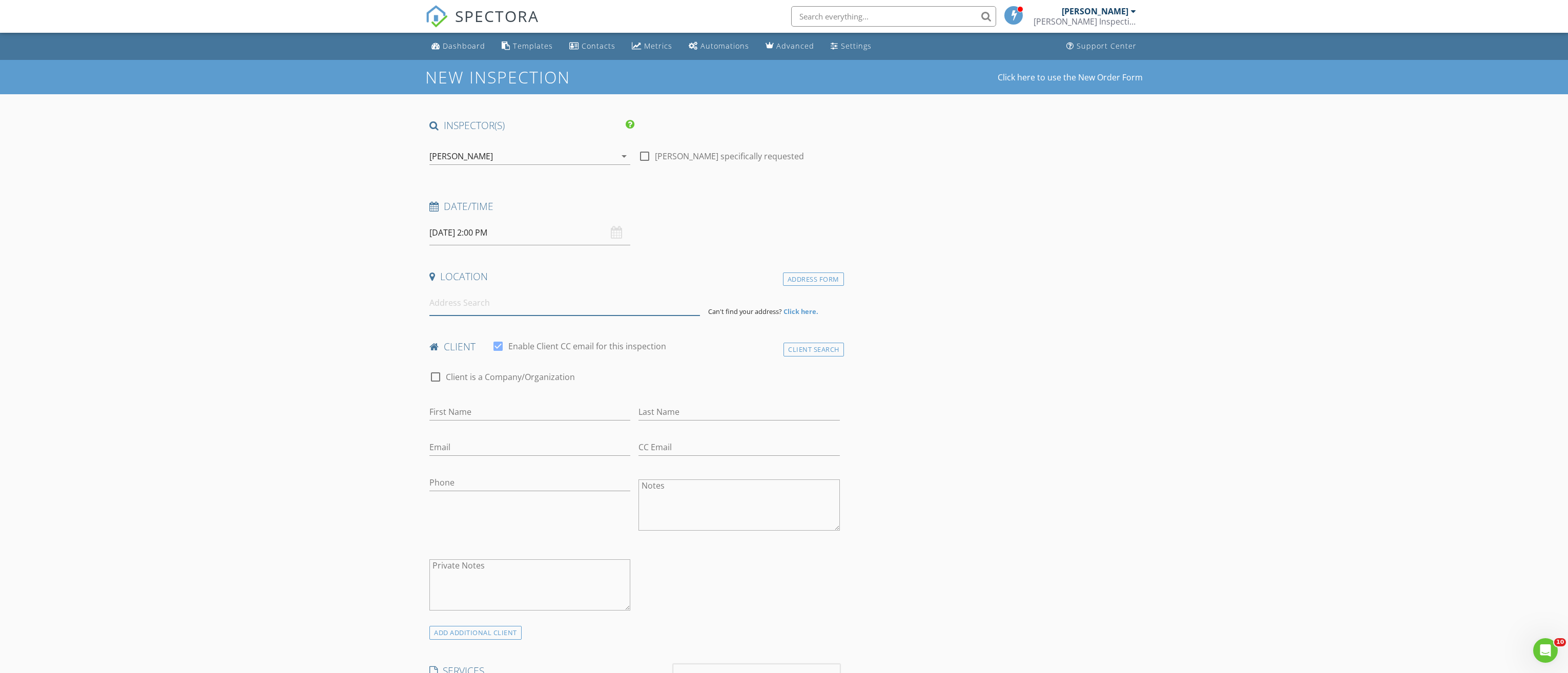
click at [481, 306] on input at bounding box center [565, 303] width 271 height 25
type input "4014 NW 34th Ter, Gainesville, FL, USA"
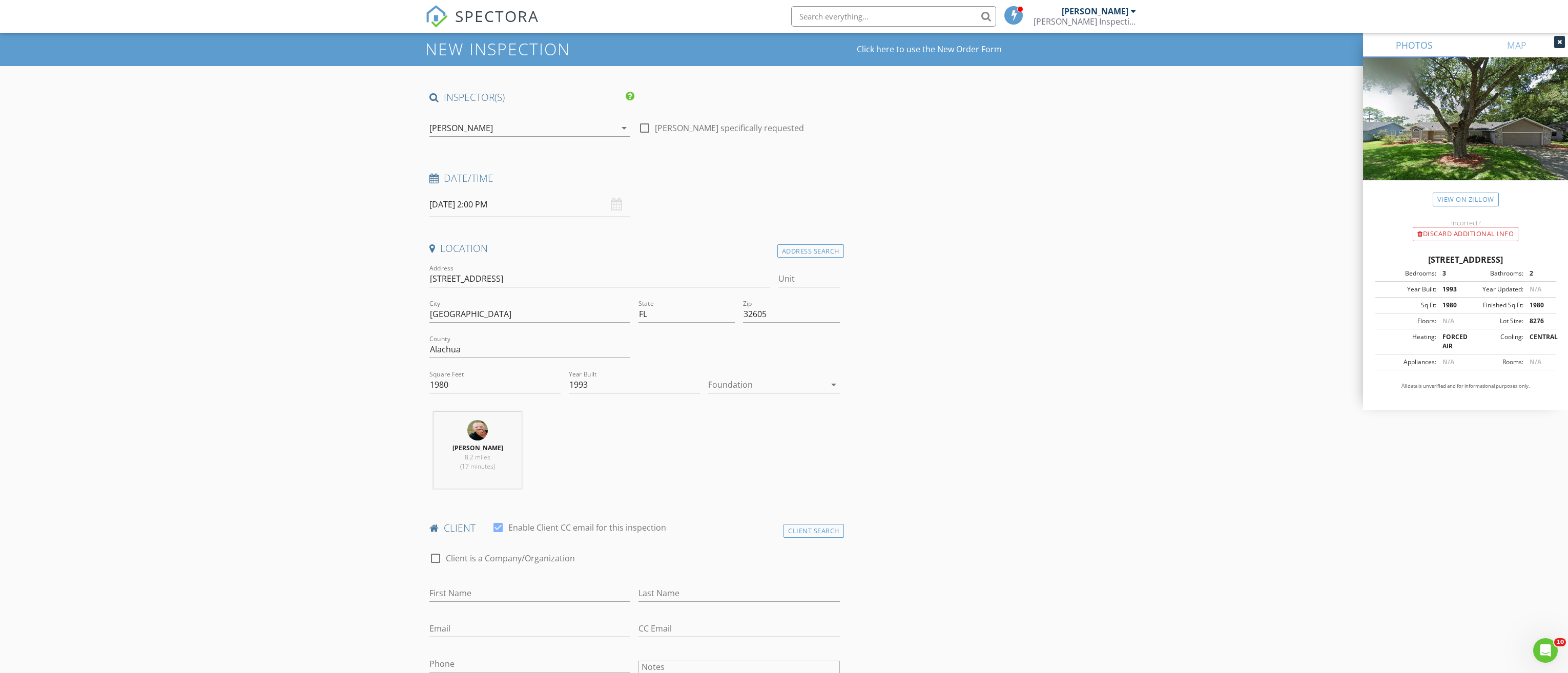
scroll to position [102, 0]
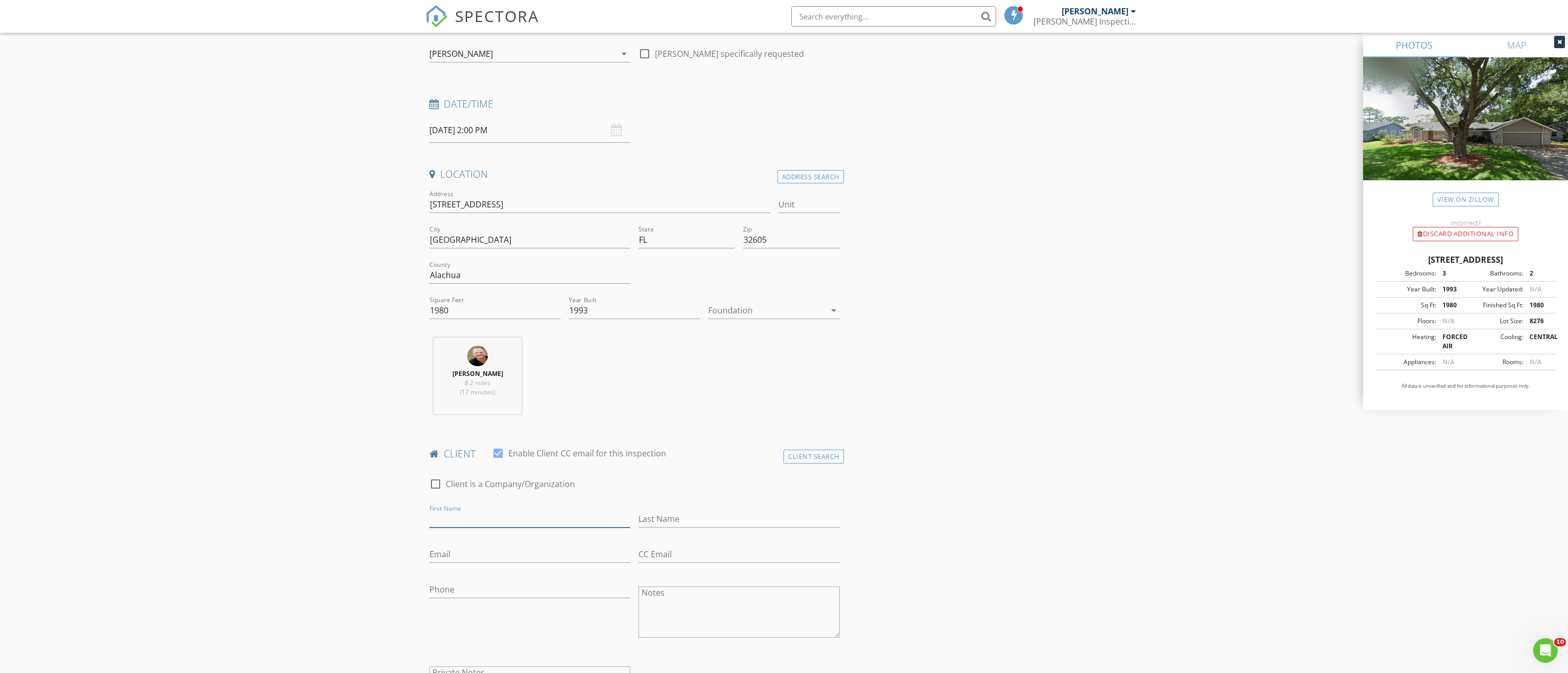
click at [463, 518] on input "First Name" at bounding box center [530, 519] width 201 height 17
type input "Sharly"
click at [684, 519] on input "Last Name" at bounding box center [739, 519] width 201 height 17
type input "Carrillo"
click at [455, 556] on input "Email" at bounding box center [530, 554] width 201 height 17
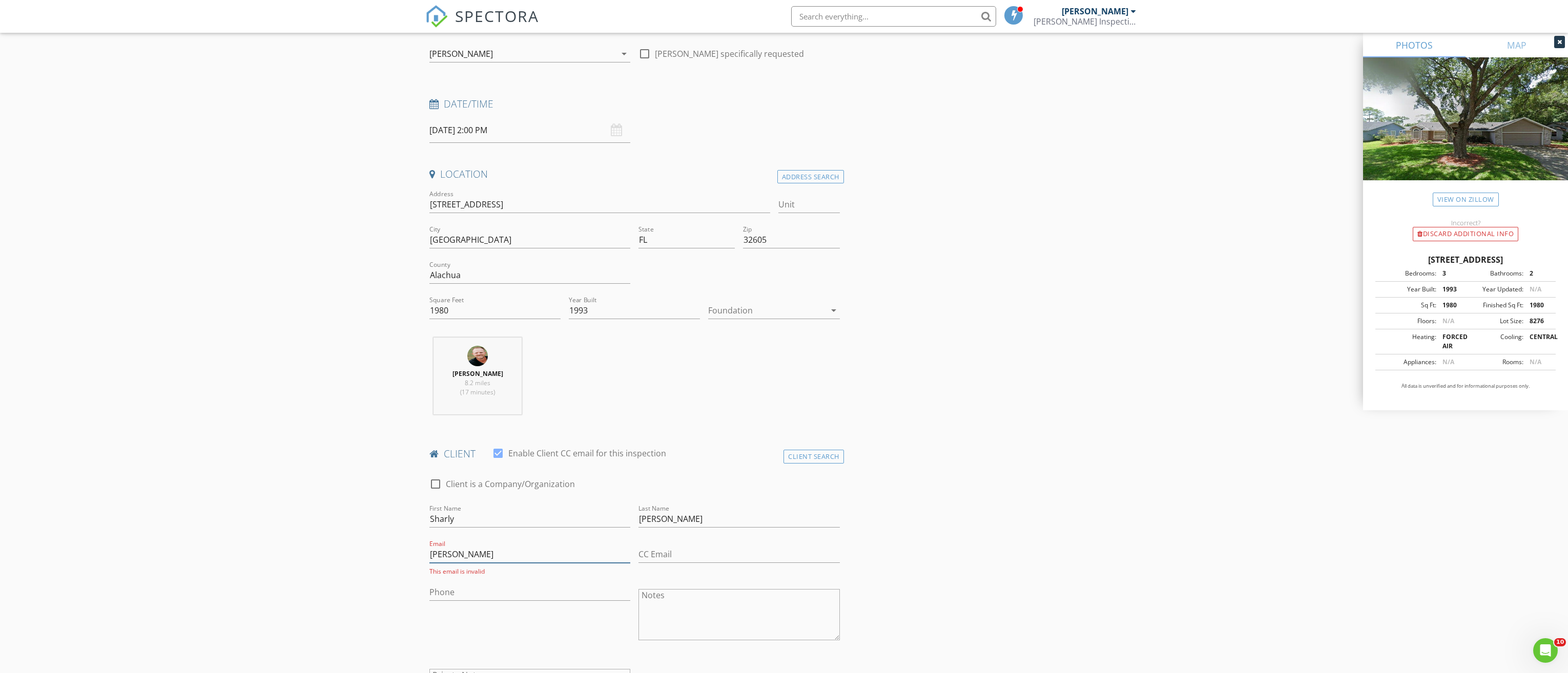
type input "sharyl"
click at [463, 519] on input "Sharly" at bounding box center [530, 519] width 201 height 17
type input "Sharyl"
click at [465, 552] on input "sharyl" at bounding box center [530, 554] width 201 height 17
type input "sharylcarrillo@gmail.com"
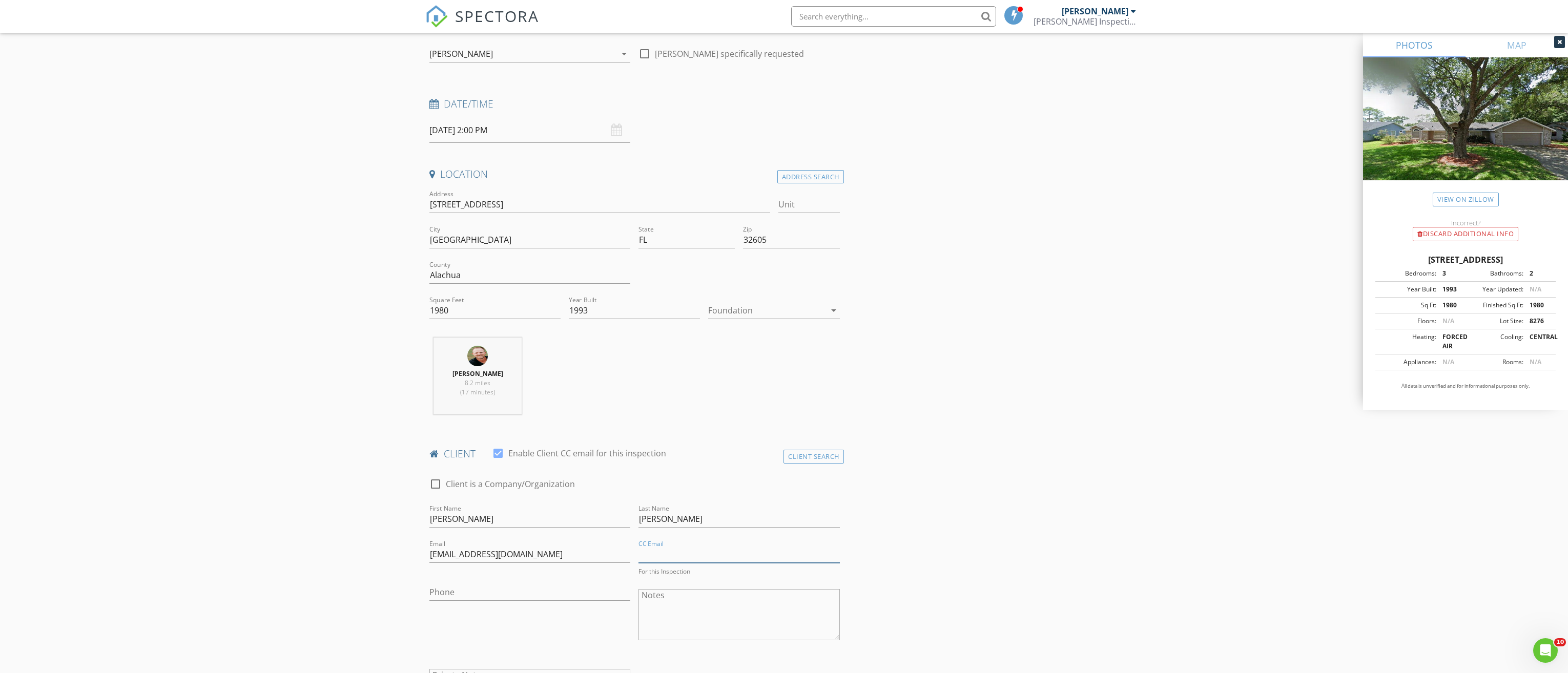
click at [662, 553] on input "CC Email" at bounding box center [739, 554] width 201 height 17
type input "julie@crosierroofing.com"
click at [443, 590] on input "Phone" at bounding box center [530, 592] width 201 height 17
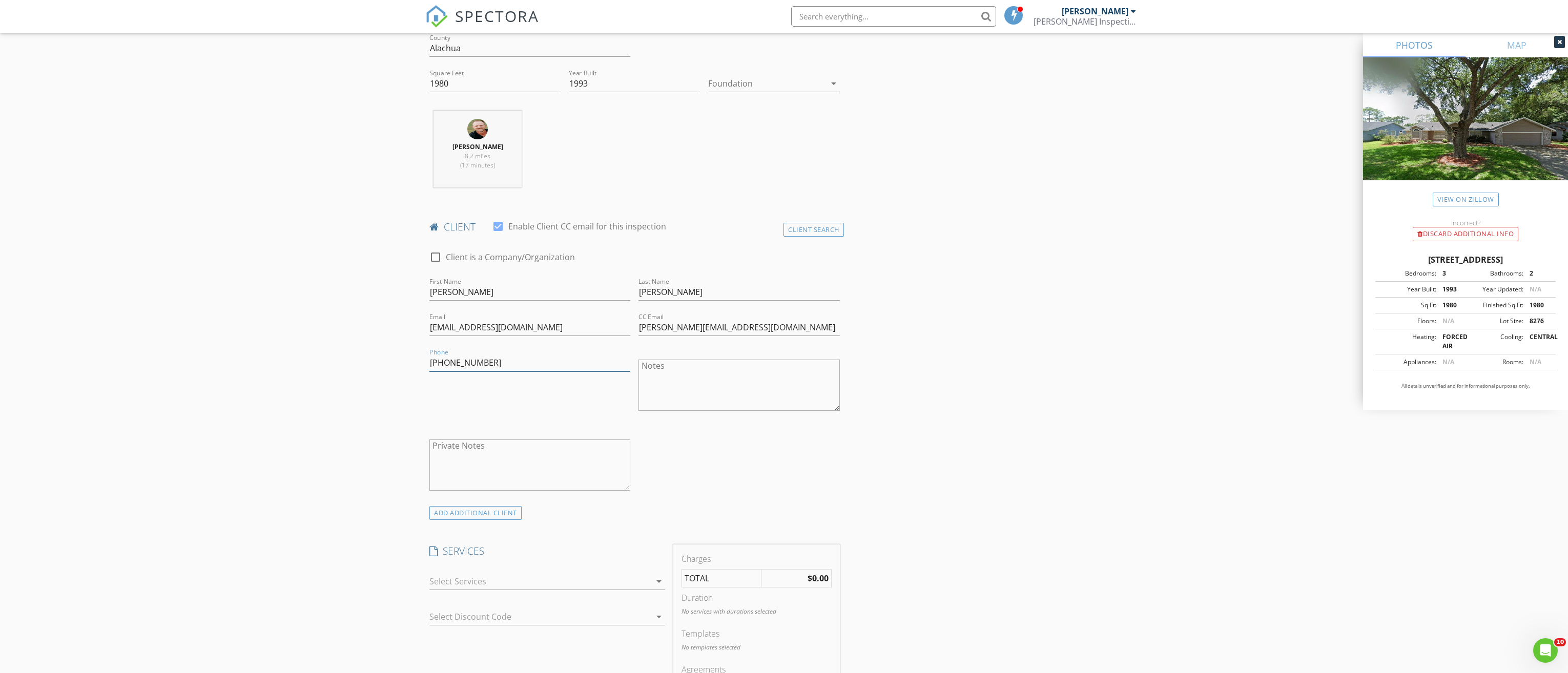
scroll to position [359, 0]
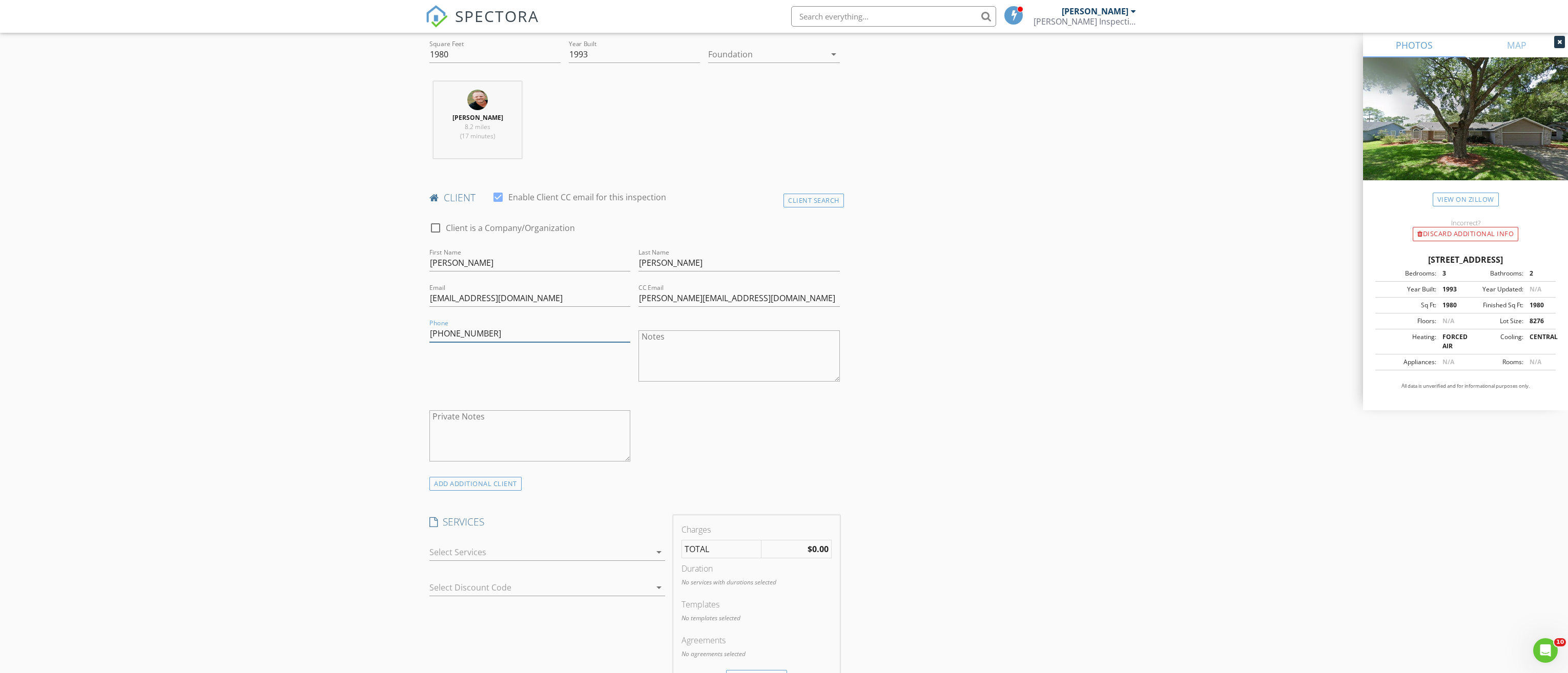
type input "352-317-8277"
click at [629, 550] on div at bounding box center [540, 552] width 221 height 16
click at [541, 584] on div "Wind Mitigation" at bounding box center [546, 581] width 47 height 8
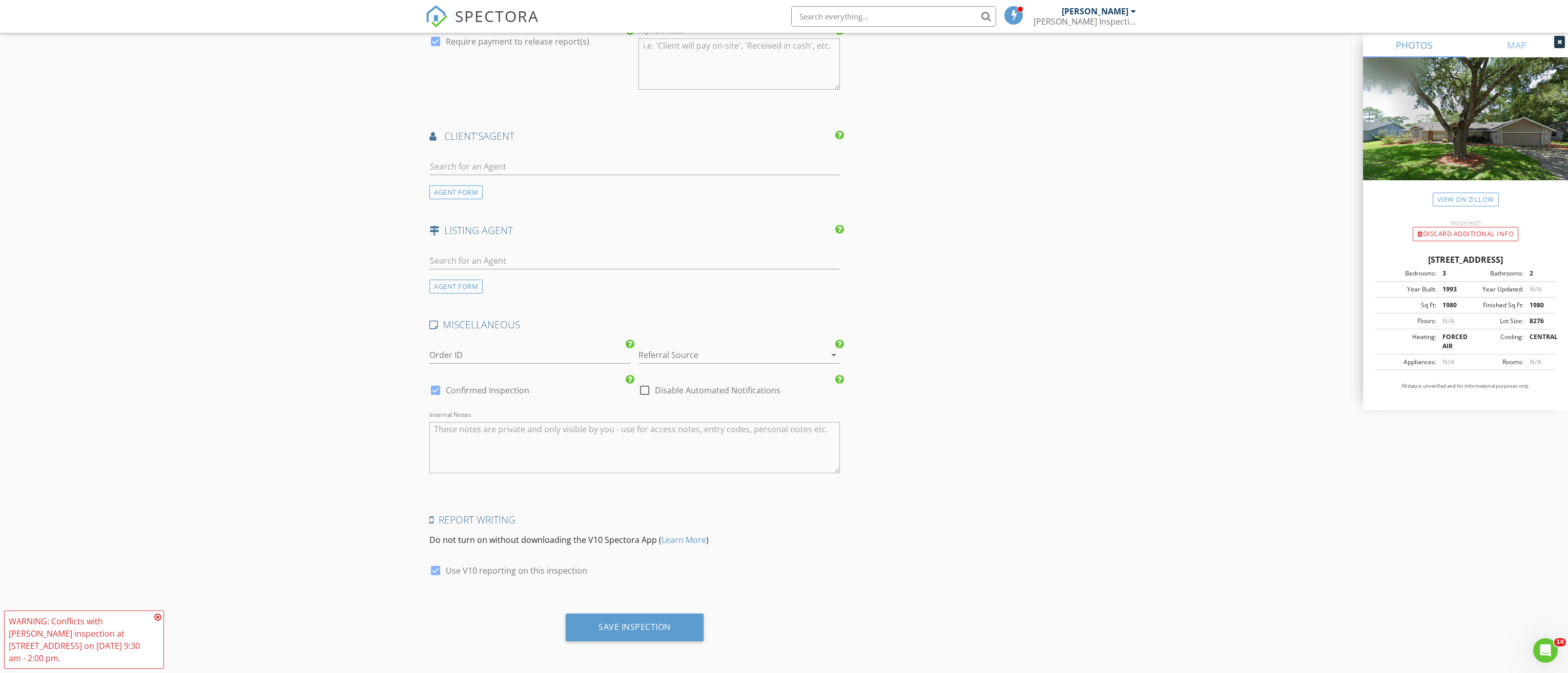
scroll to position [1173, 0]
click at [642, 392] on div at bounding box center [645, 390] width 18 height 18
checkbox input "true"
click at [653, 626] on div "Save Inspection" at bounding box center [634, 627] width 72 height 11
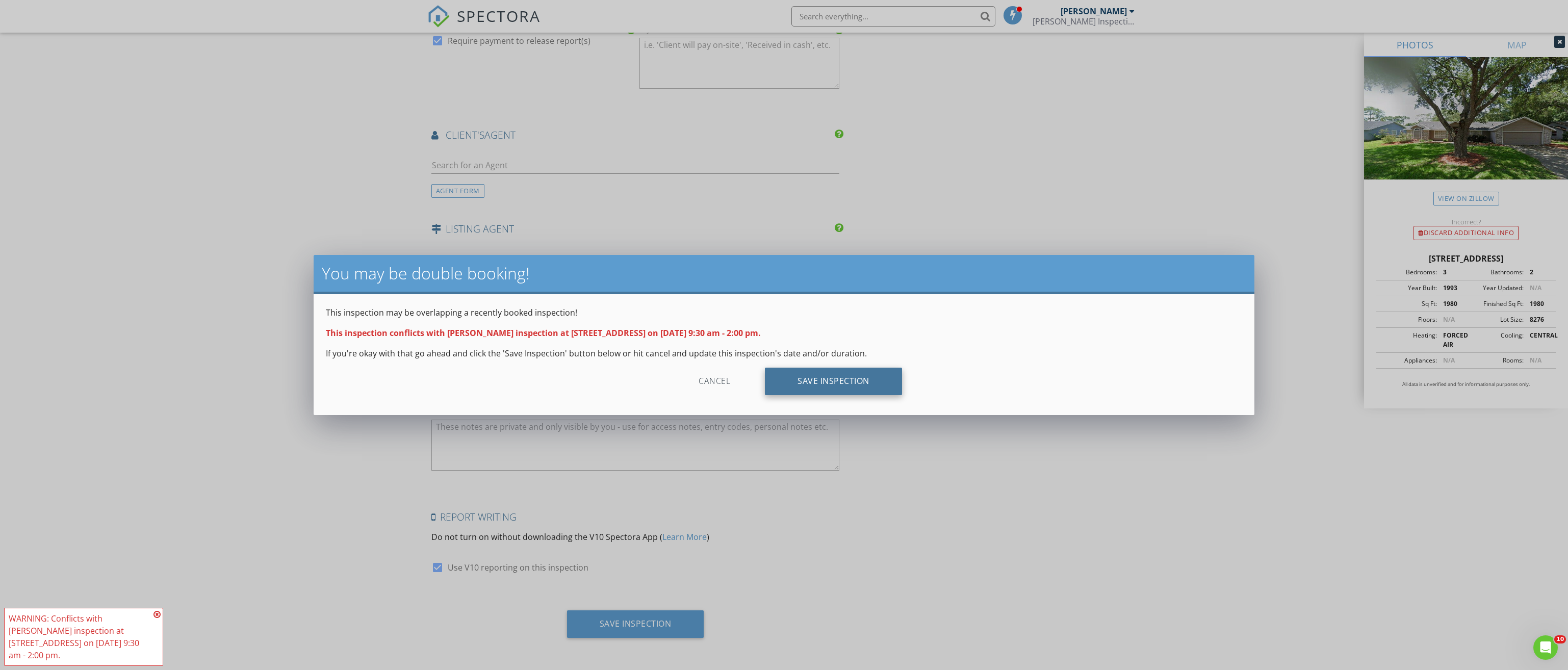
click at [813, 384] on div "Save Inspection" at bounding box center [833, 381] width 137 height 27
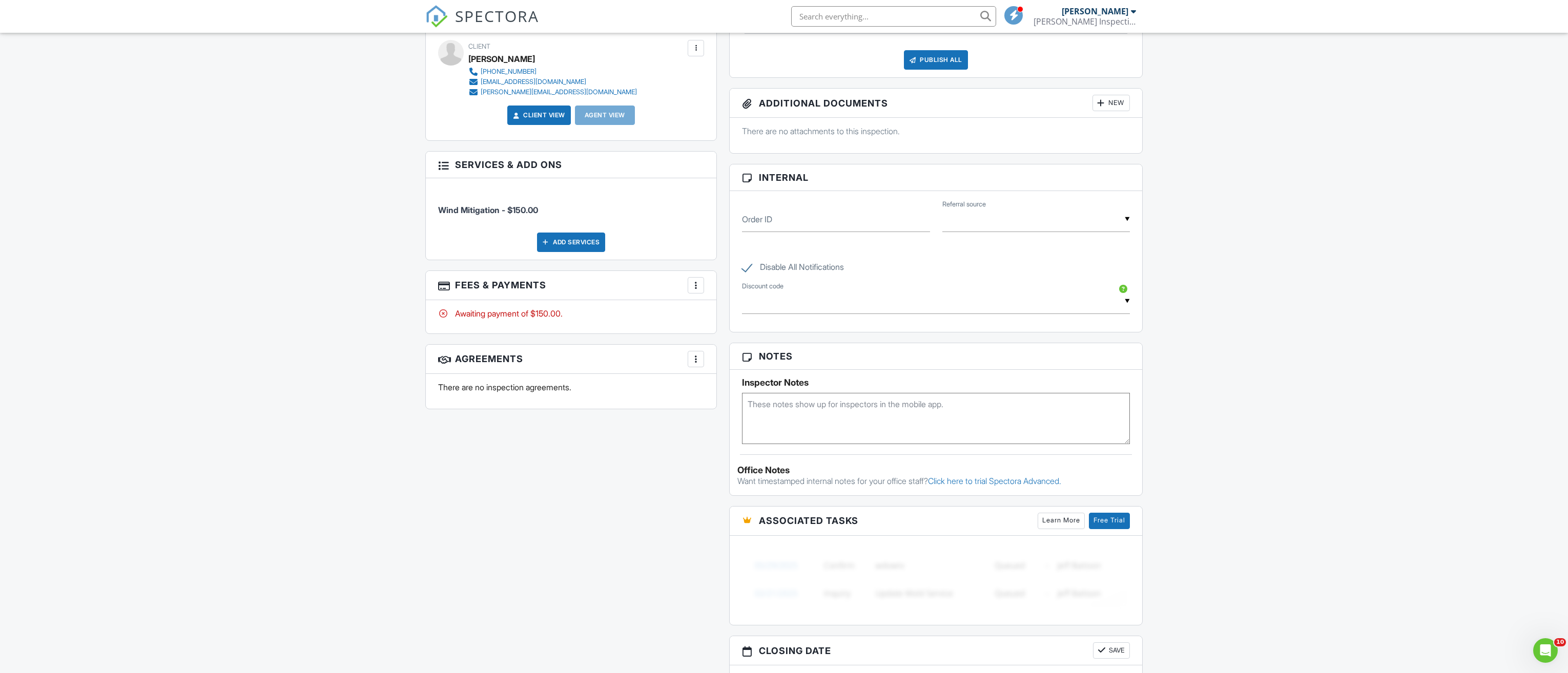
scroll to position [461, 0]
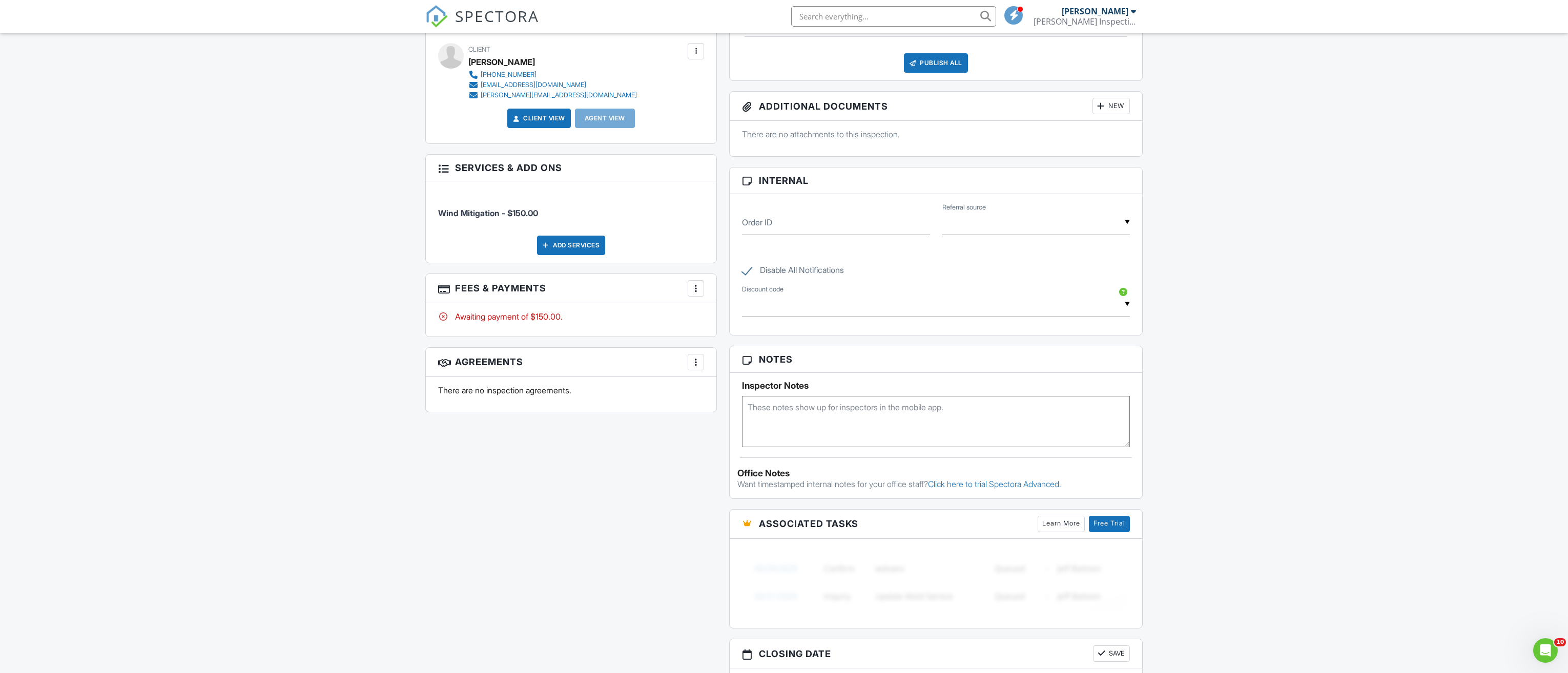
click at [826, 408] on textarea at bounding box center [936, 422] width 388 height 51
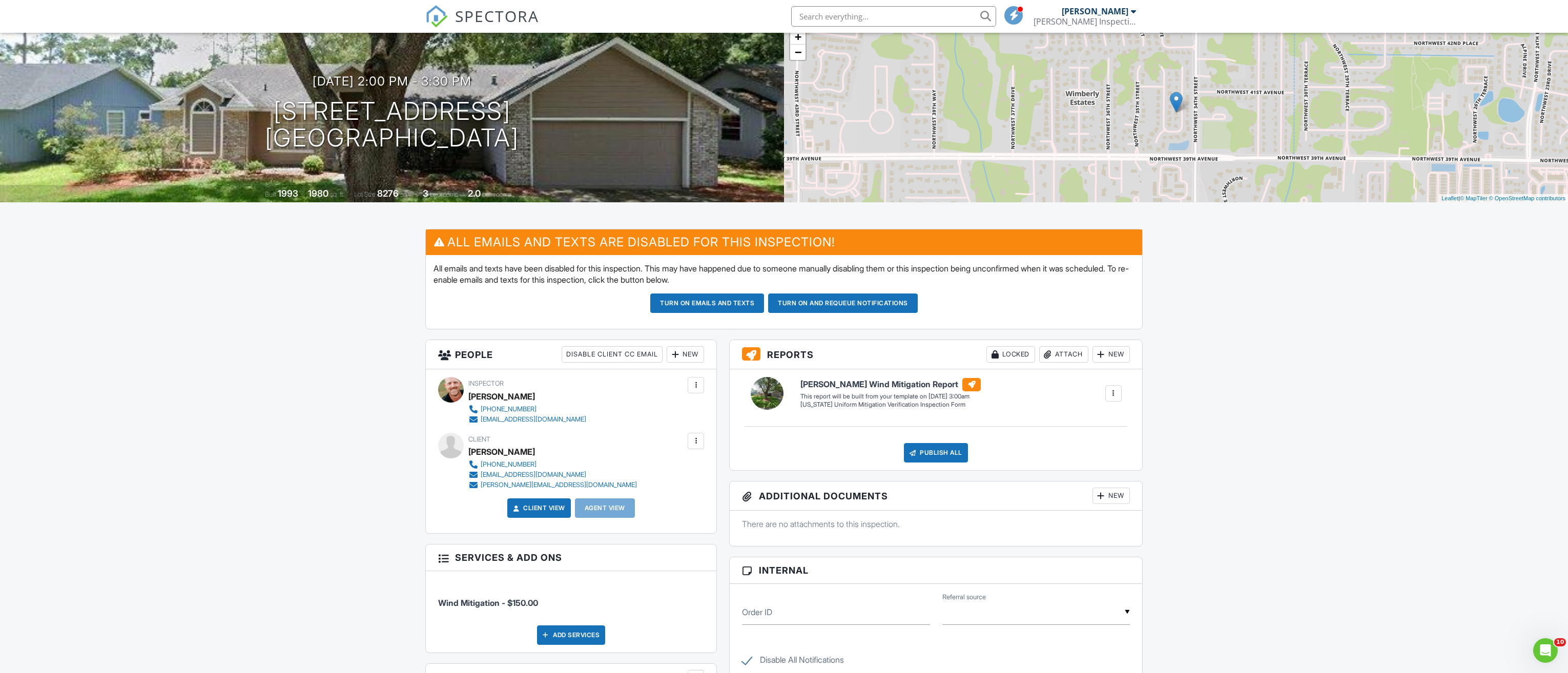
scroll to position [0, 0]
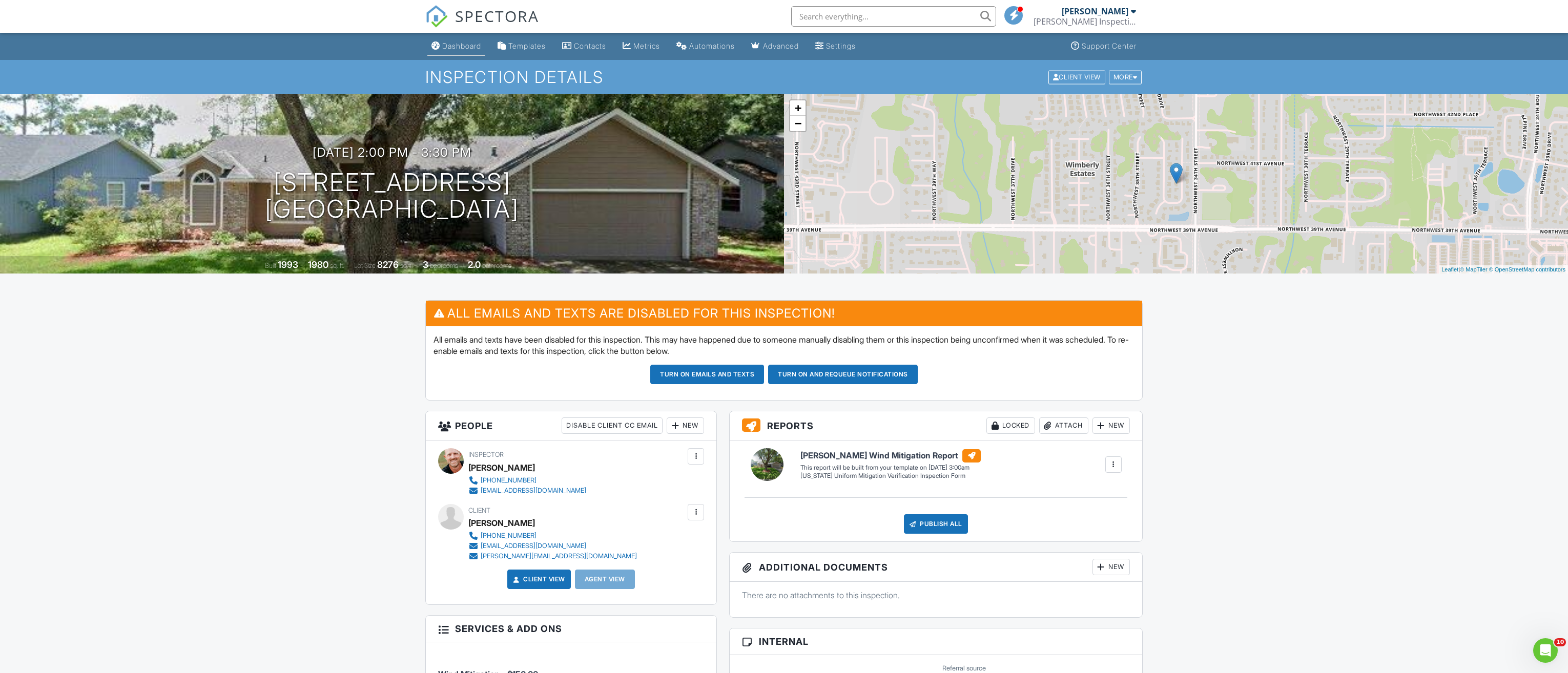
type textarea "[DATE] R25-001427 completed-8/22/2025"
click at [467, 44] on div "Dashboard" at bounding box center [462, 46] width 39 height 9
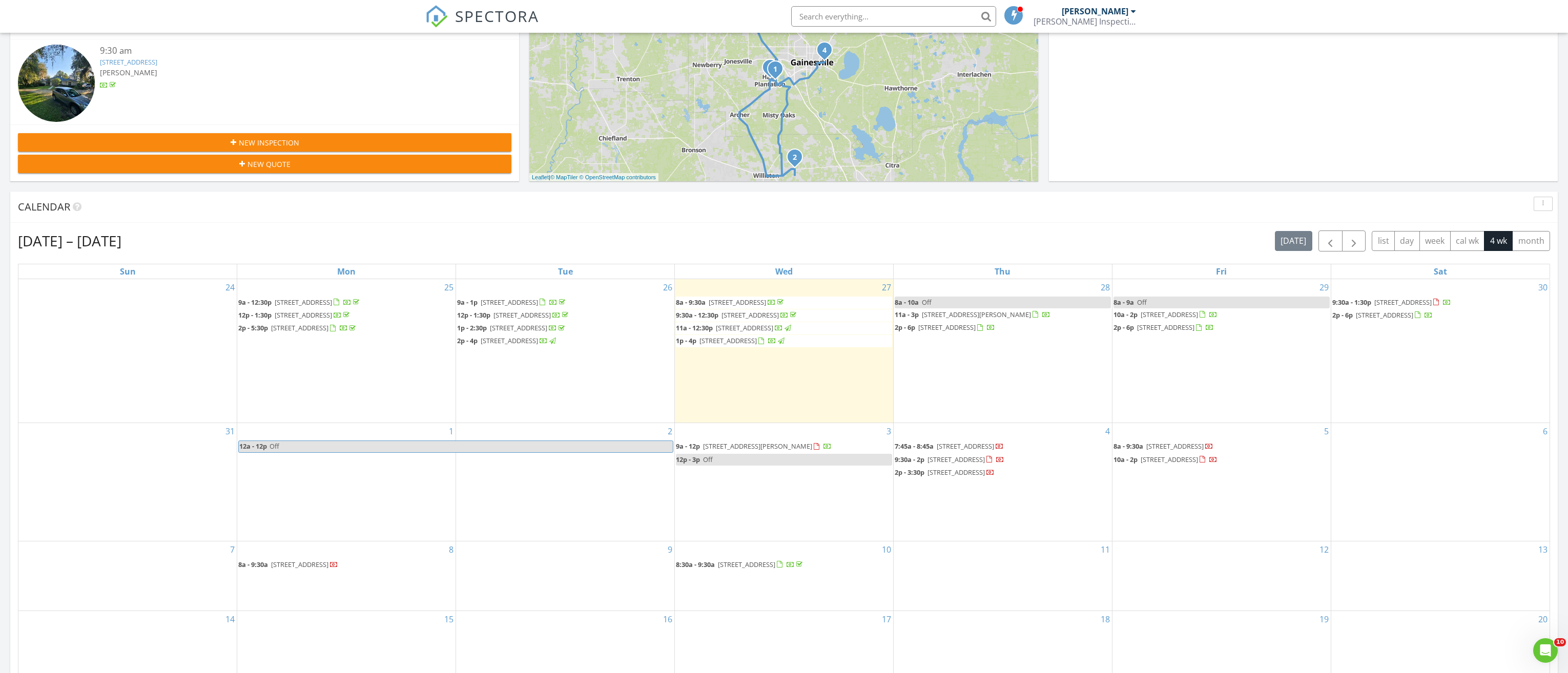
scroll to position [307, 0]
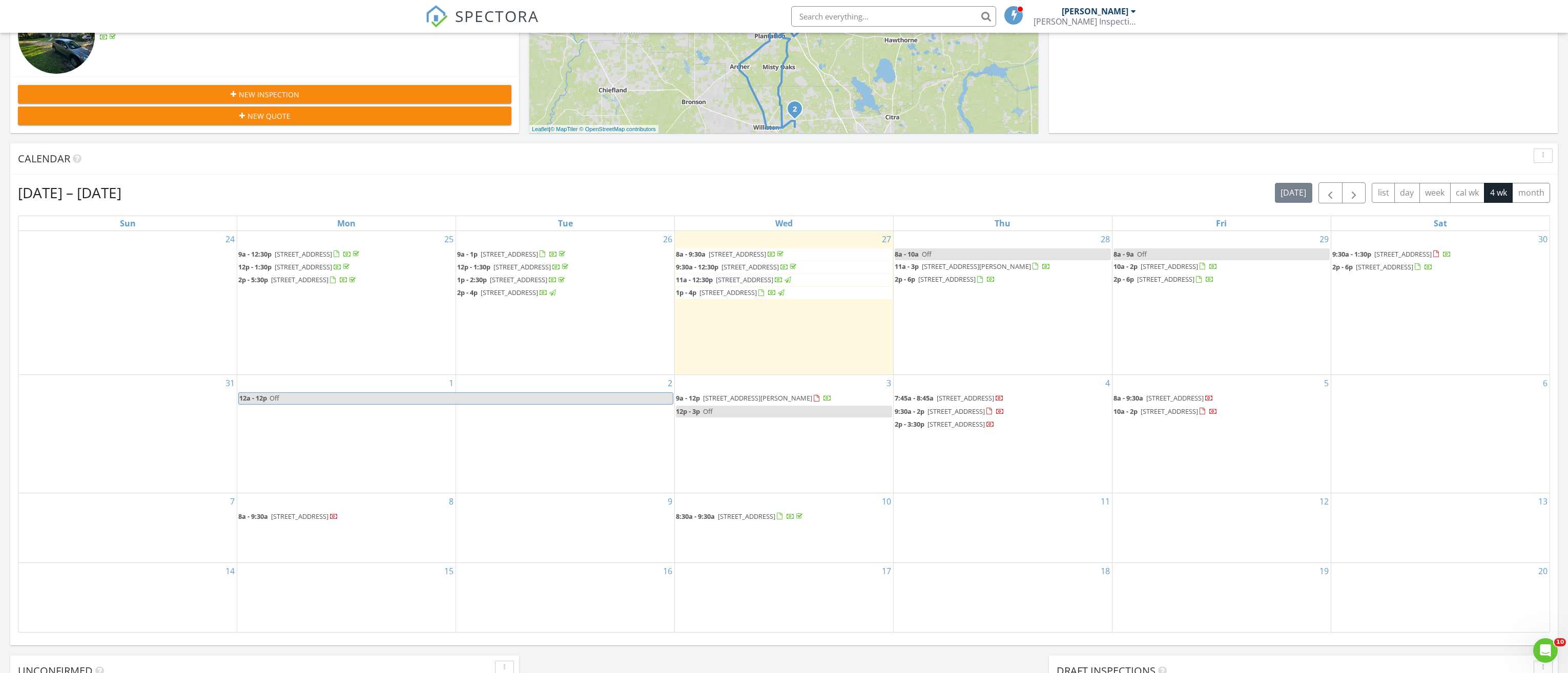
click at [738, 411] on link "12p - 3p Off" at bounding box center [784, 411] width 217 height 12
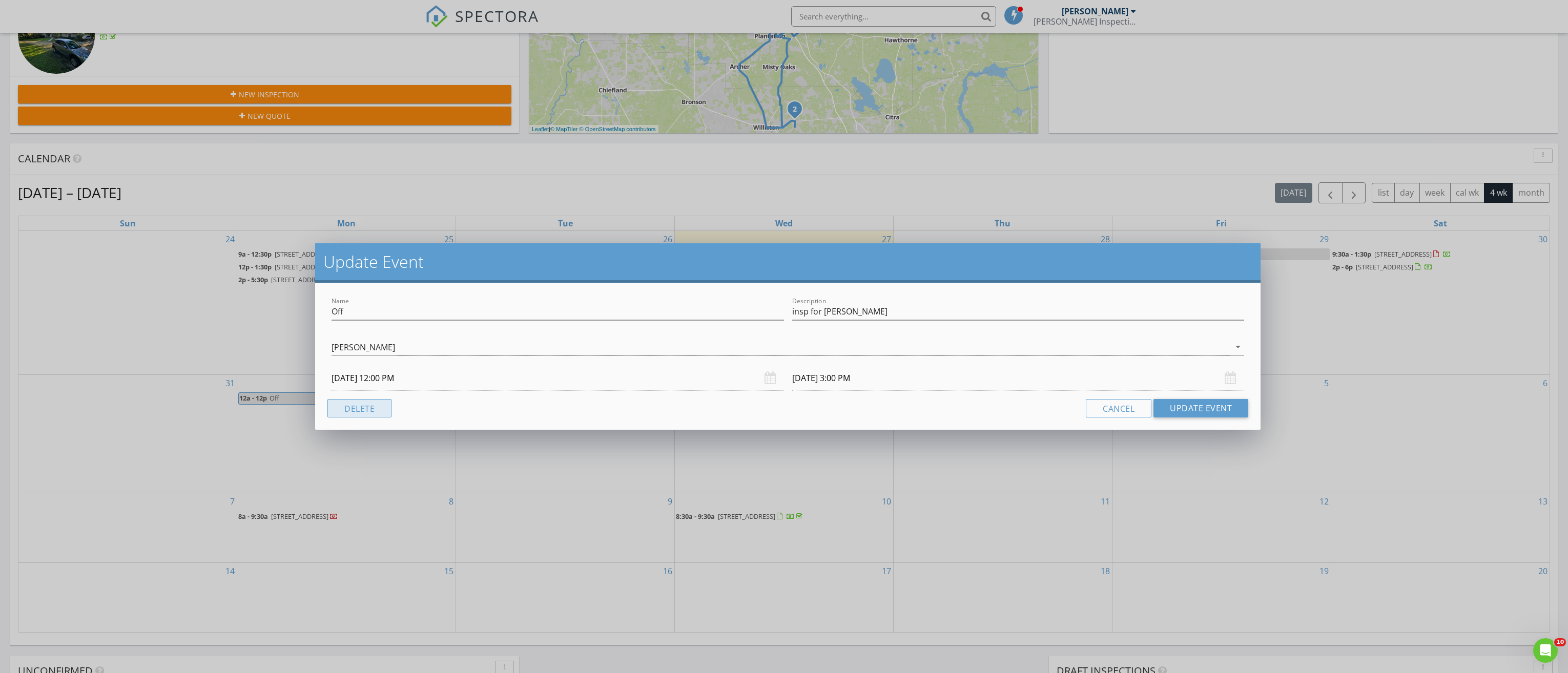
click at [369, 405] on button "Delete" at bounding box center [360, 408] width 64 height 19
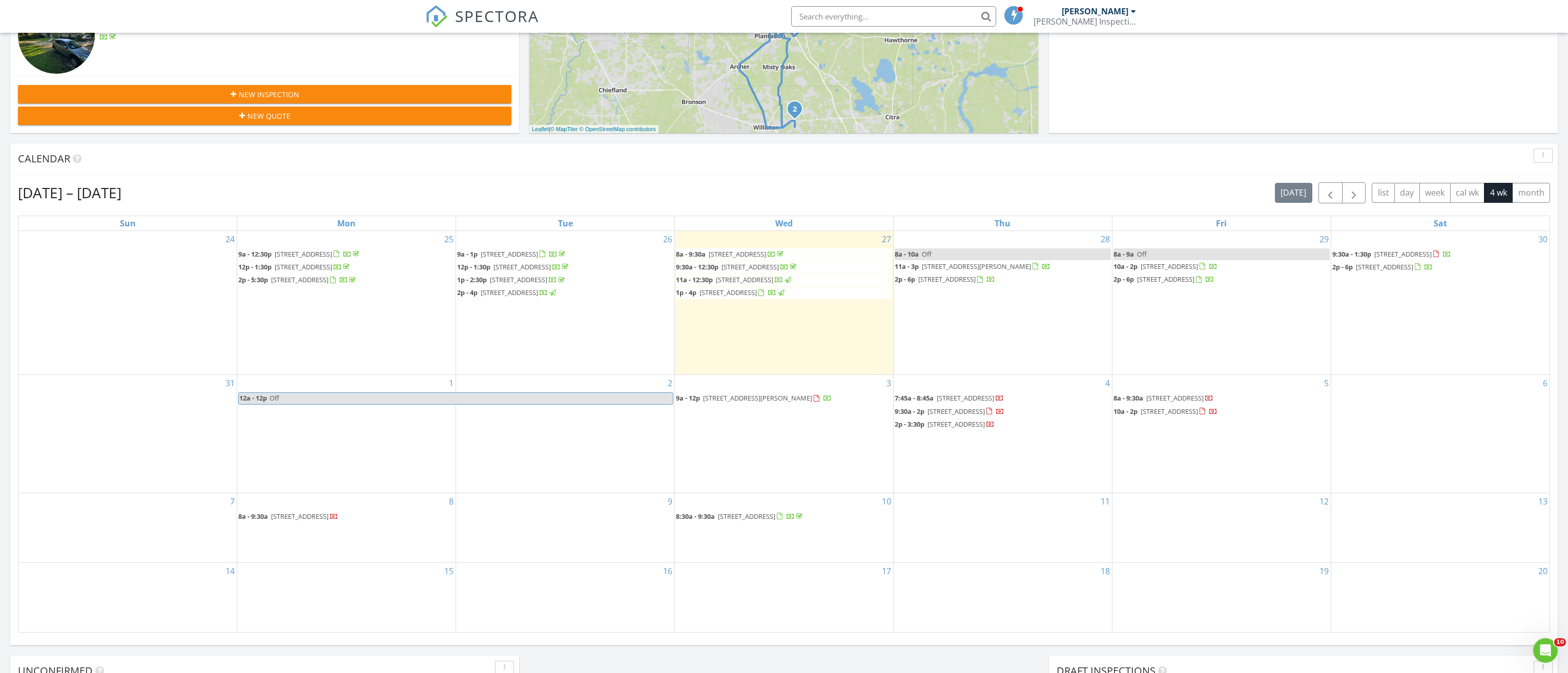
click at [752, 447] on div "3 9a - 12p [STREET_ADDRESS][PERSON_NAME]" at bounding box center [784, 433] width 218 height 117
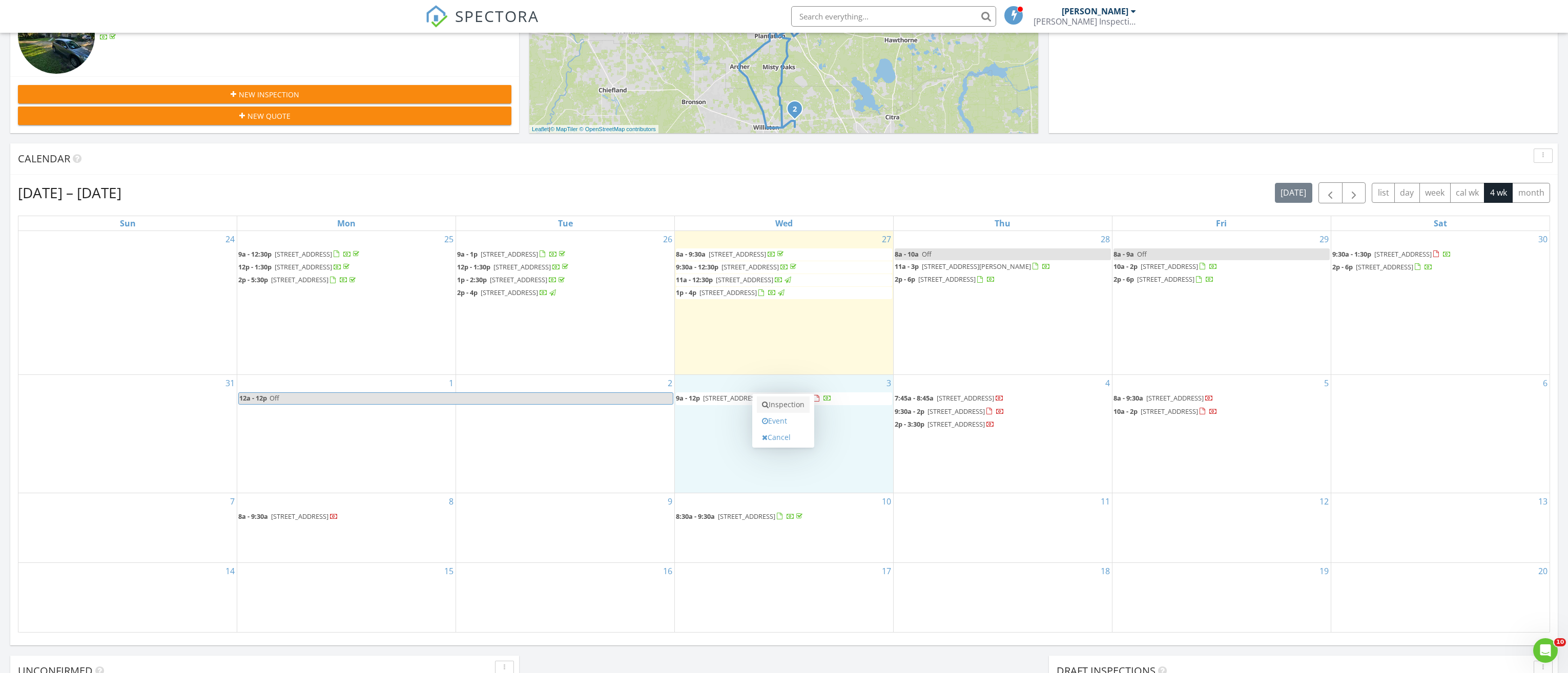
click at [787, 405] on link "Inspection" at bounding box center [782, 405] width 52 height 16
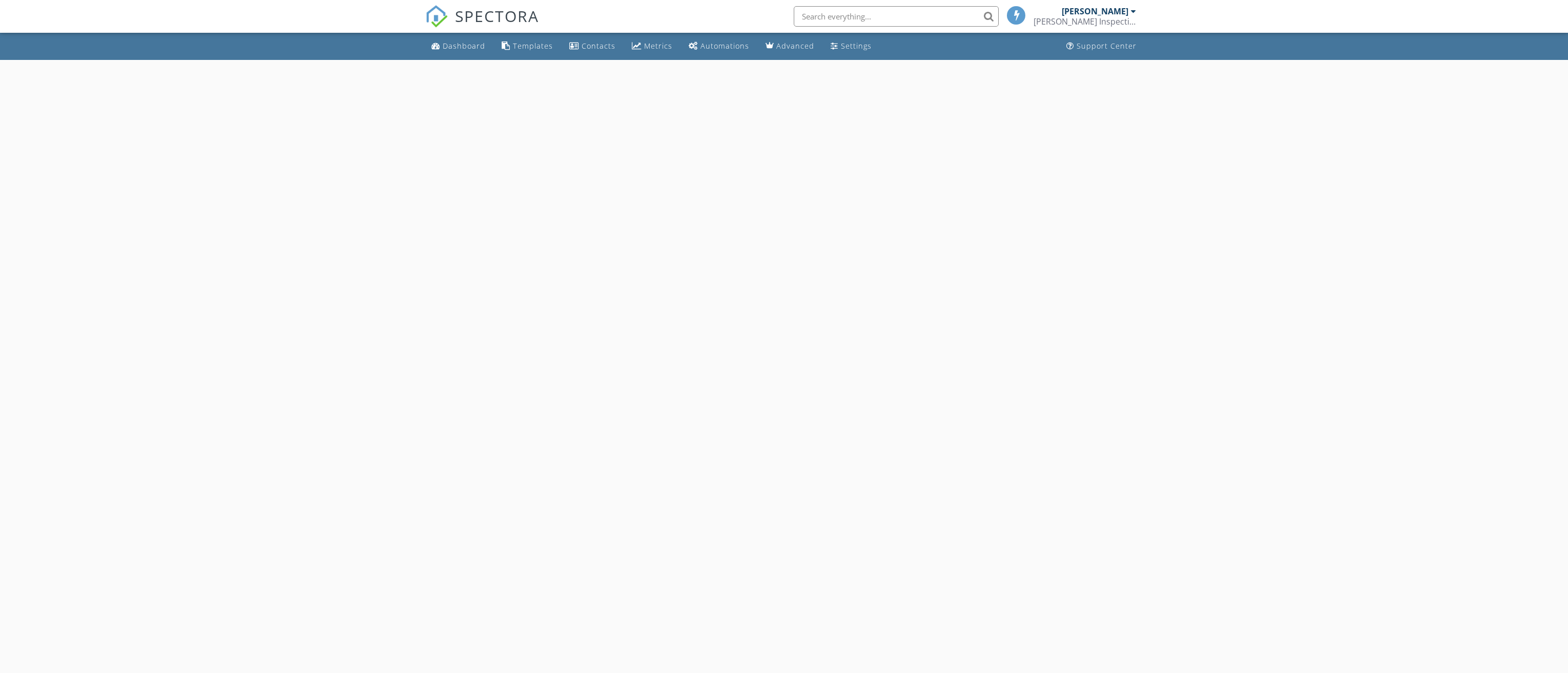
select select "8"
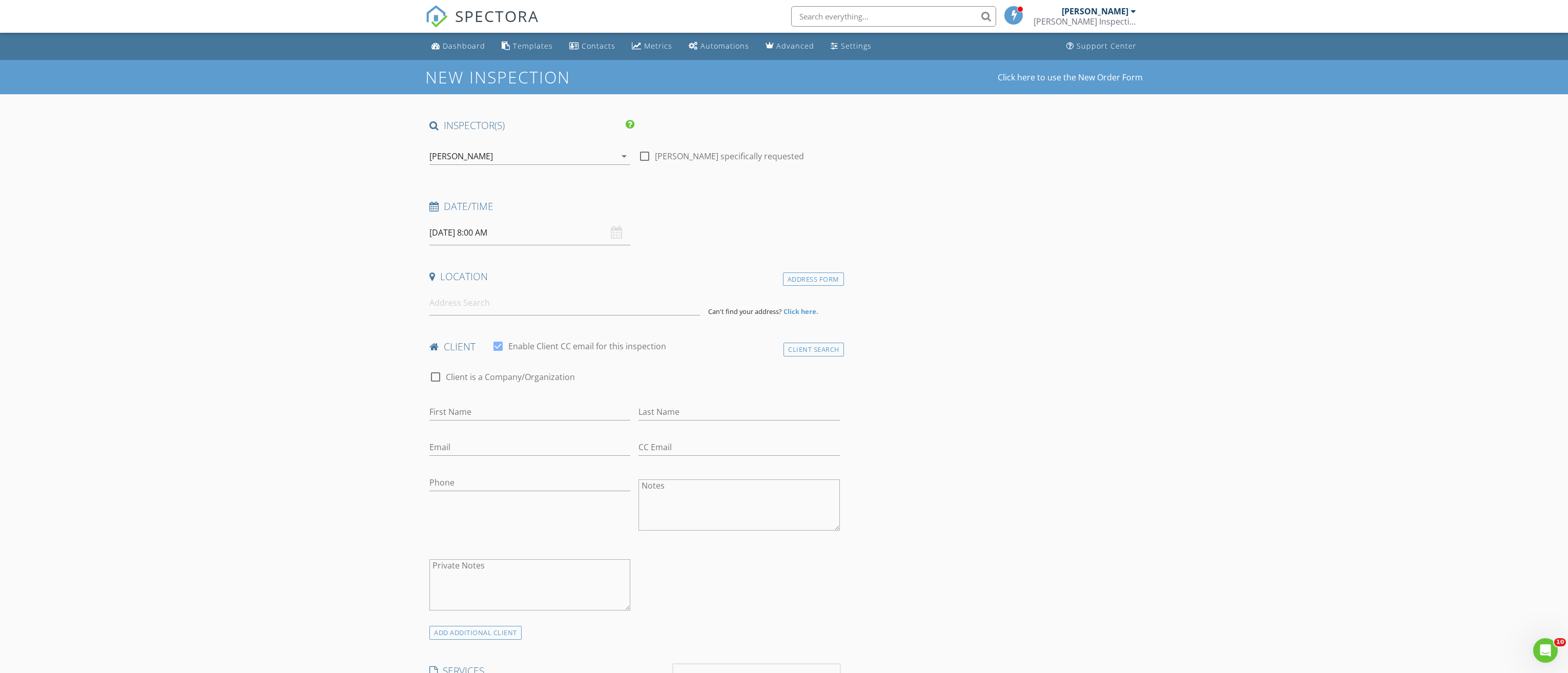
click at [516, 237] on input "[DATE] 8:00 AM" at bounding box center [530, 233] width 201 height 25
type input "09"
type input "[DATE] 9:00 AM"
click at [487, 401] on span at bounding box center [488, 403] width 7 height 11
type input "10"
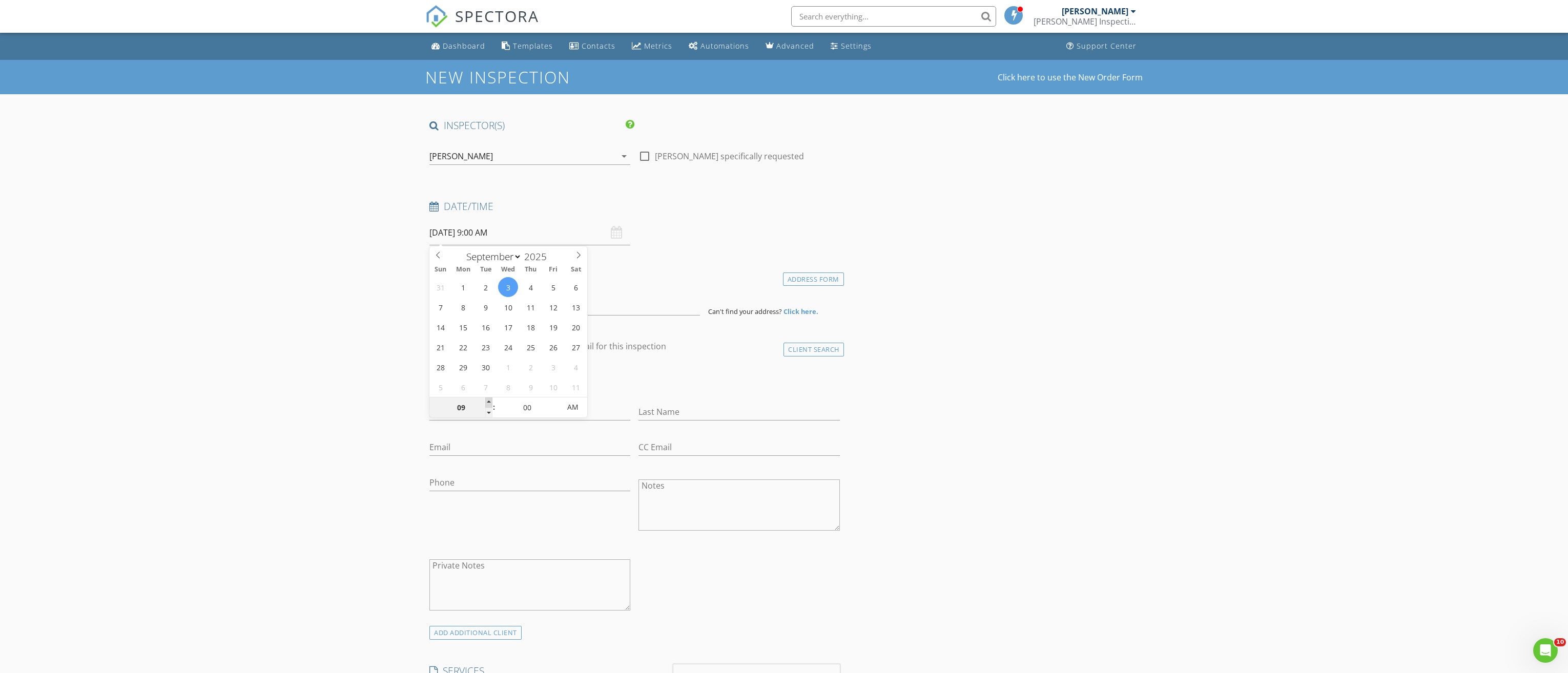
type input "[DATE] 10:00 AM"
click at [487, 401] on span at bounding box center [488, 403] width 7 height 11
type input "11"
type input "[DATE] 11:00 AM"
click at [487, 401] on span at bounding box center [488, 403] width 7 height 11
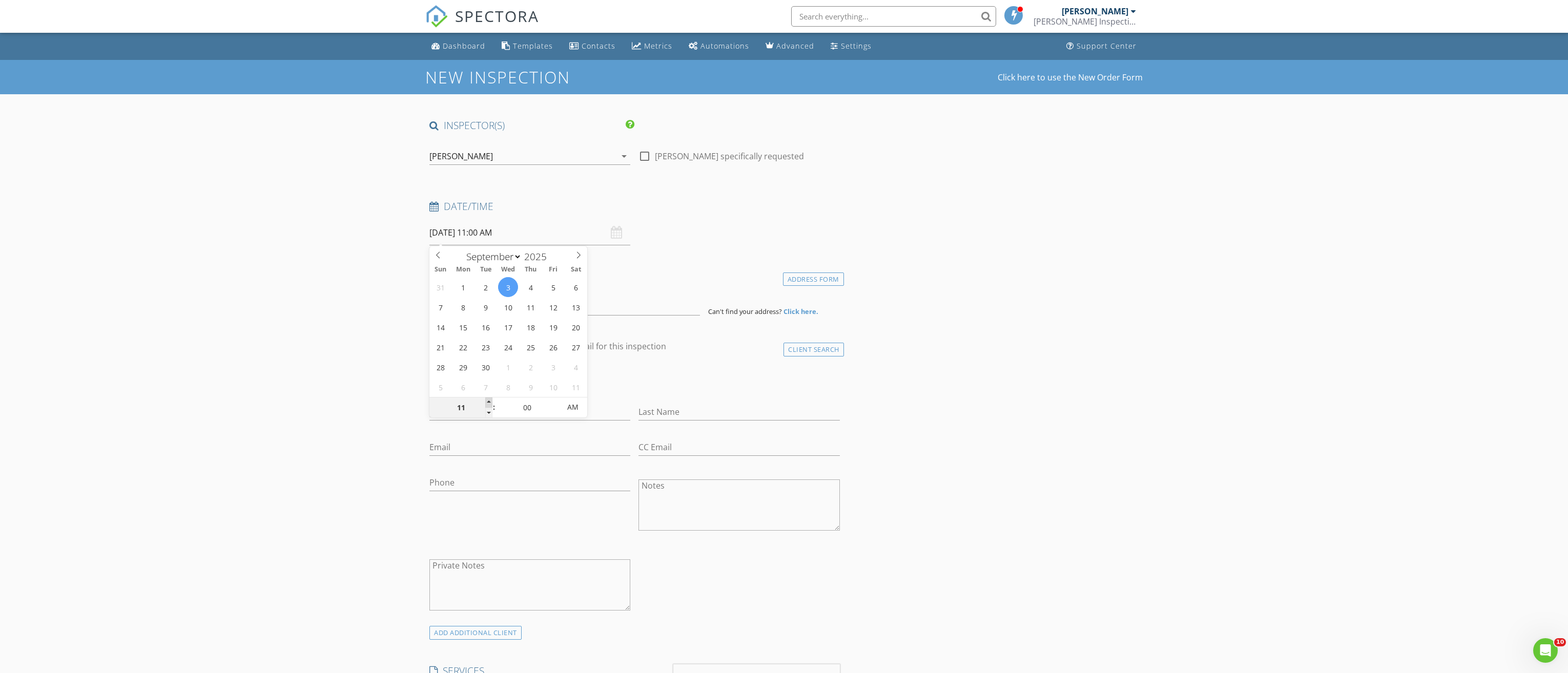
type input "12"
type input "[DATE] 12:00 PM"
click at [487, 401] on span at bounding box center [488, 403] width 7 height 11
click at [511, 299] on input at bounding box center [565, 303] width 271 height 25
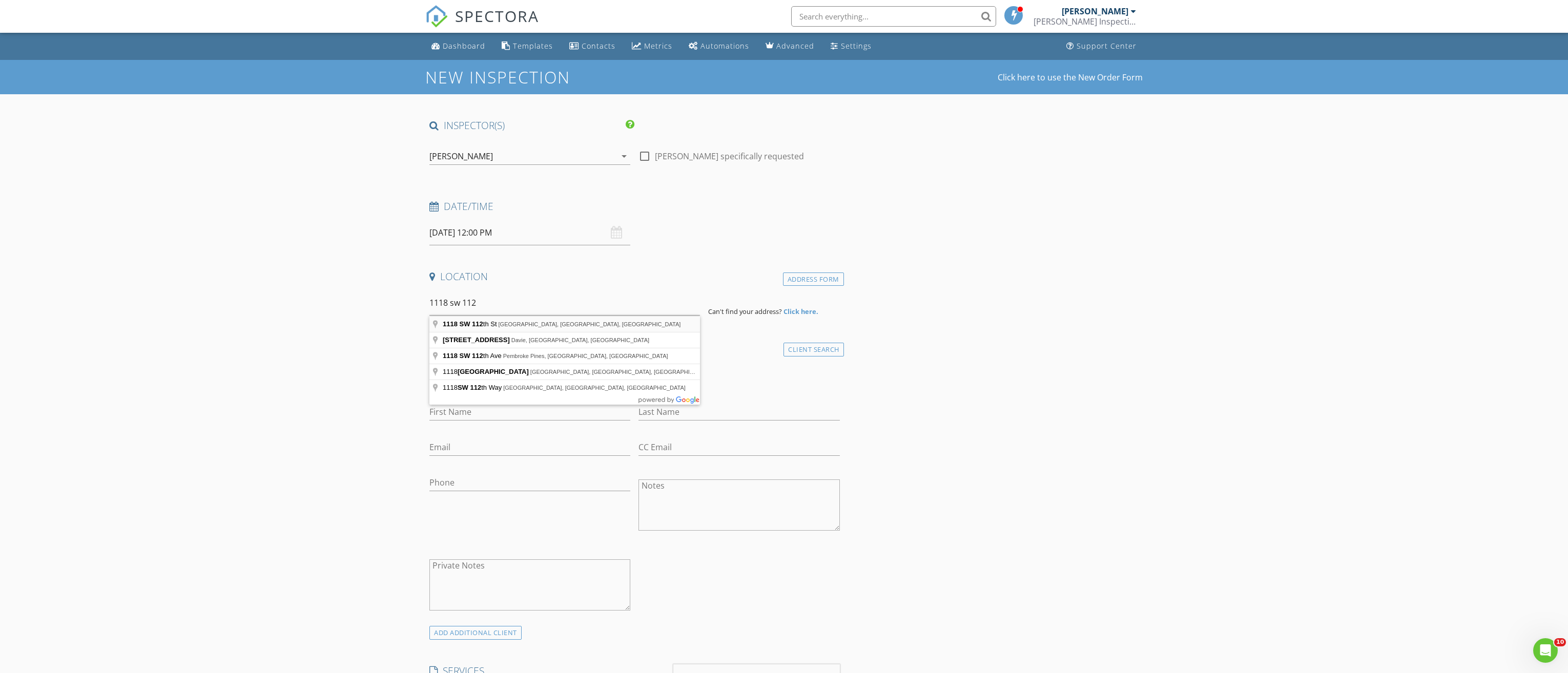
type input "[STREET_ADDRESS]"
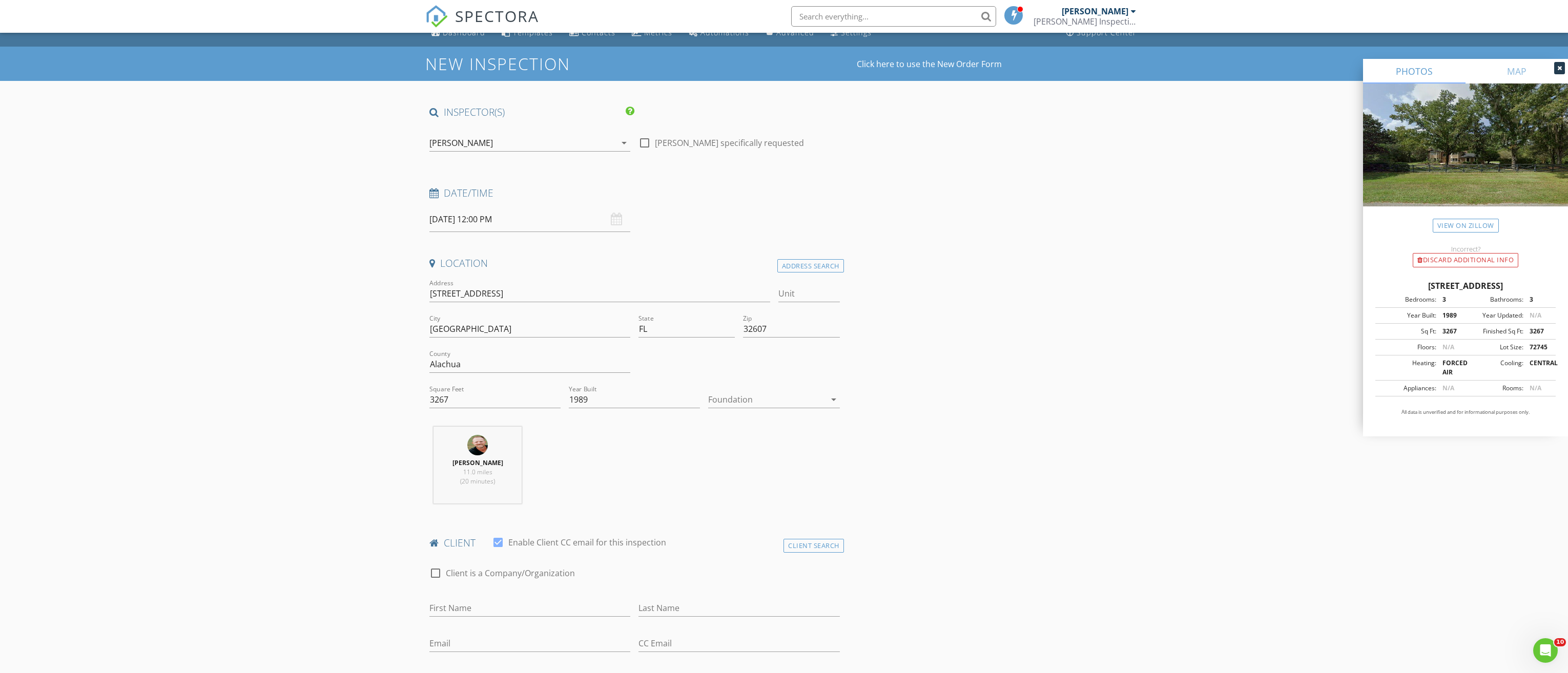
scroll to position [51, 0]
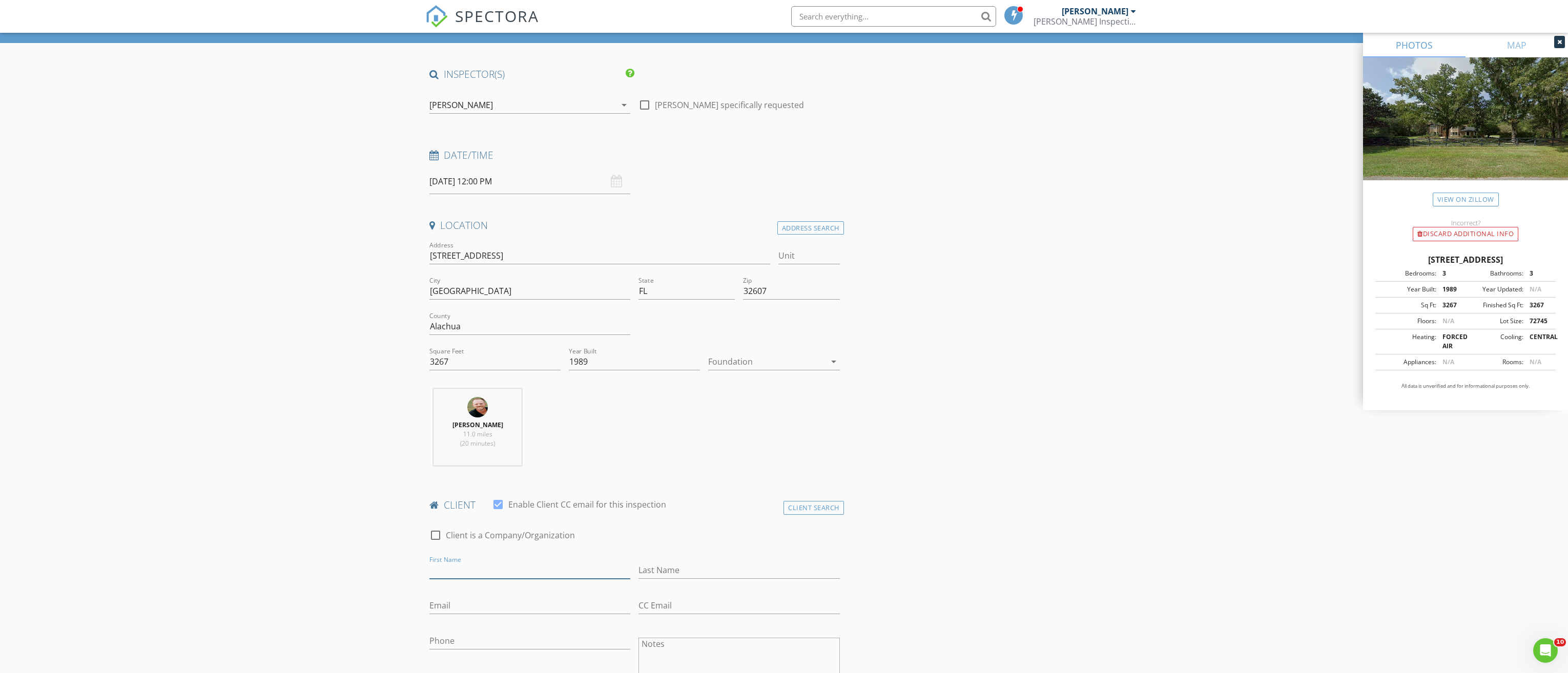
click at [457, 563] on input "First Name" at bounding box center [530, 570] width 201 height 17
type input "[PERSON_NAME]"
click at [679, 571] on input "Last Name" at bounding box center [739, 570] width 201 height 17
type input "[PERSON_NAME]"
click at [453, 605] on input "Email" at bounding box center [530, 606] width 201 height 17
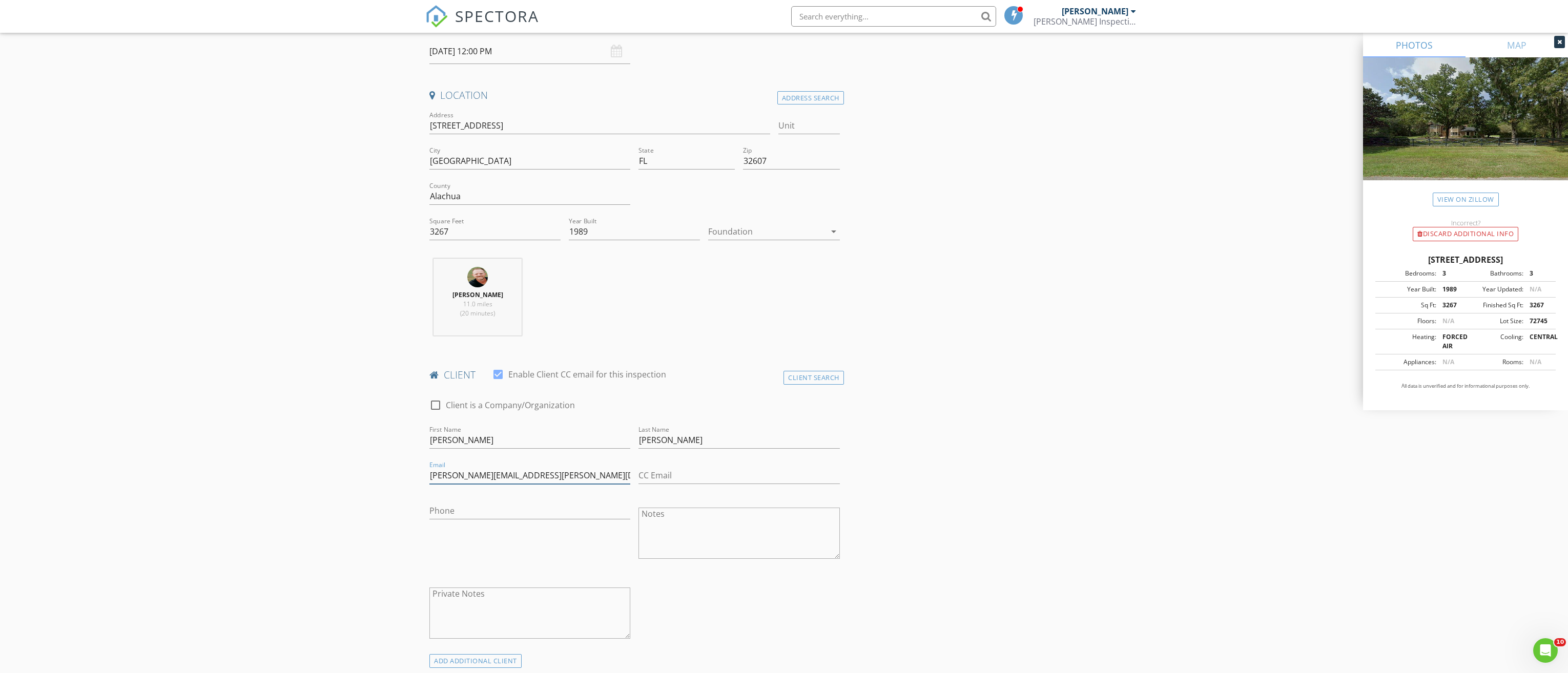
scroll to position [205, 0]
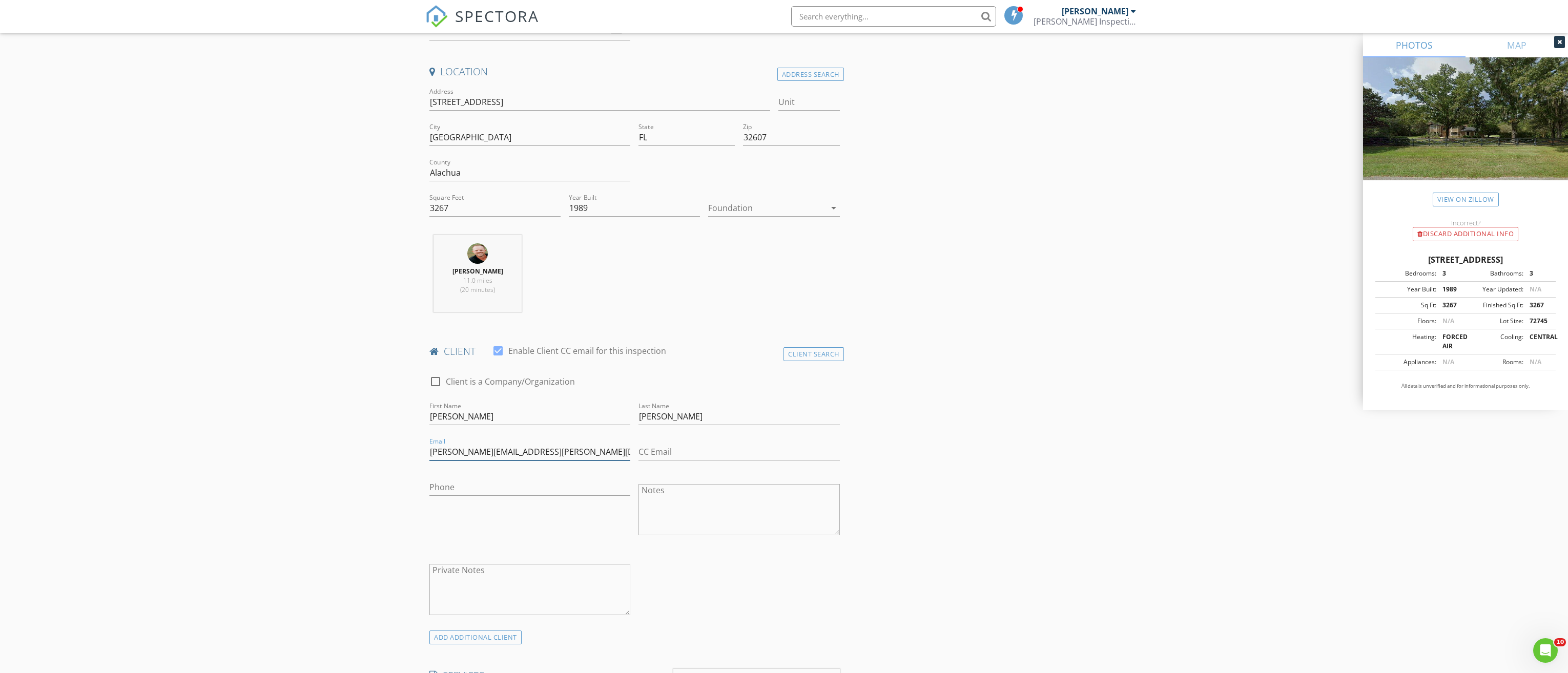
type input "[PERSON_NAME][EMAIL_ADDRESS][PERSON_NAME][DOMAIN_NAME]"
click at [450, 486] on input "Phone" at bounding box center [530, 487] width 201 height 17
type input "[PHONE_NUMBER]"
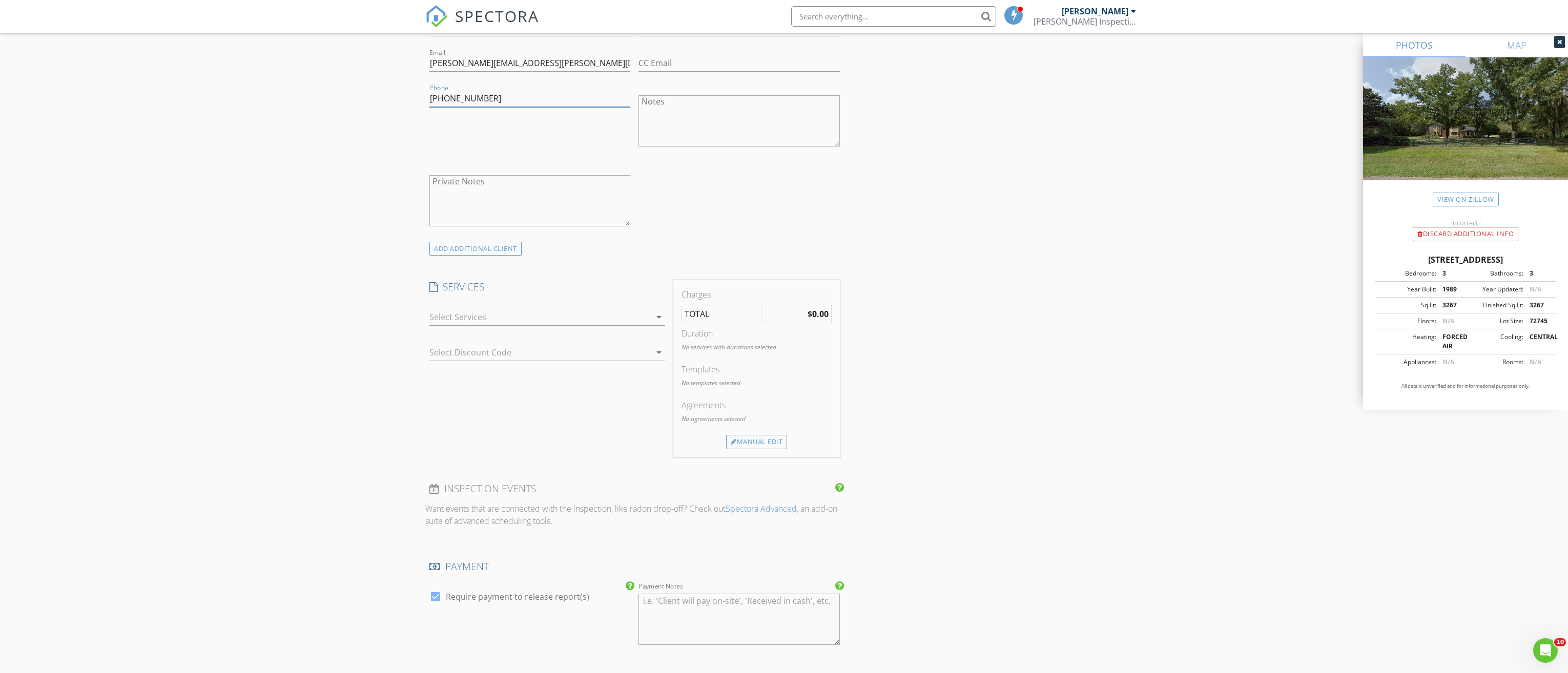
scroll to position [666, 0]
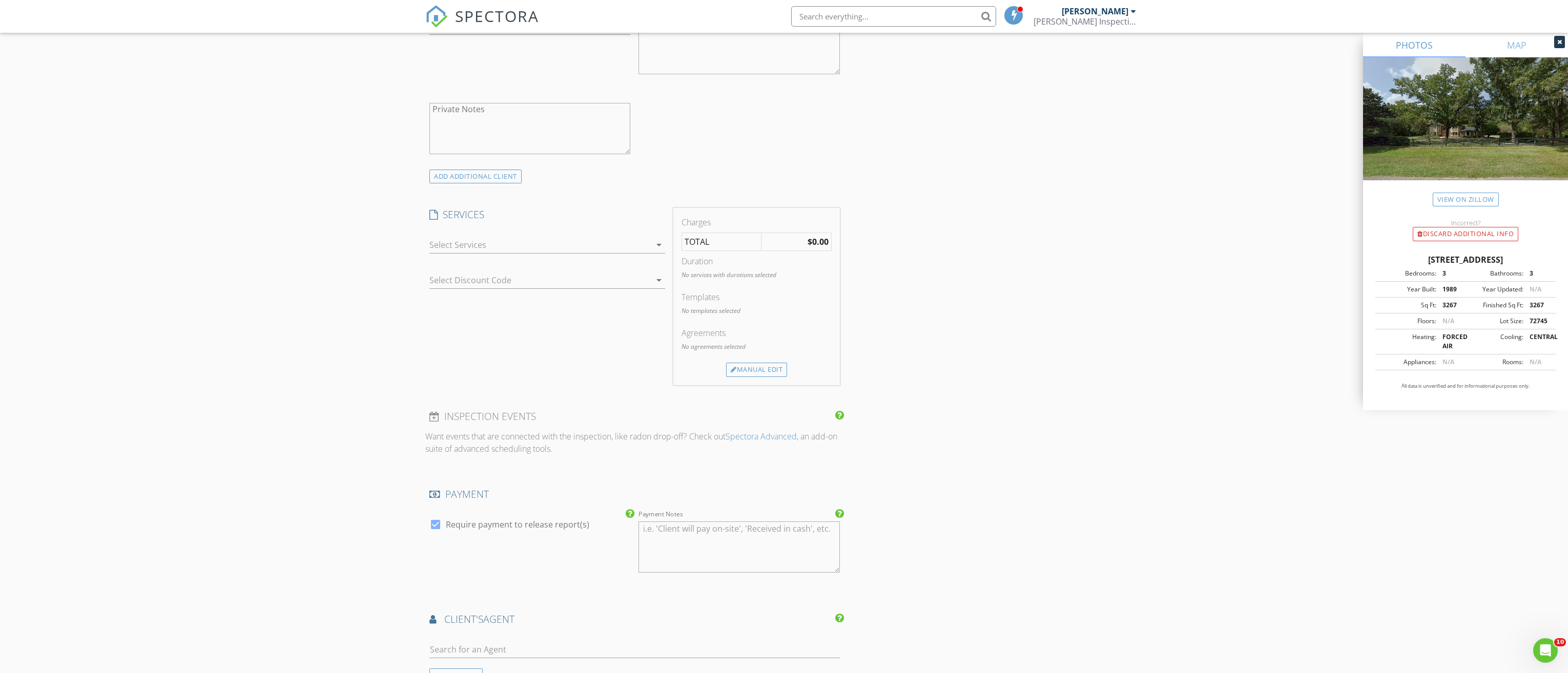
click at [651, 249] on div "arrow_drop_down" at bounding box center [658, 245] width 14 height 12
click at [540, 344] on div "Residential Inspection" at bounding box center [503, 347] width 85 height 12
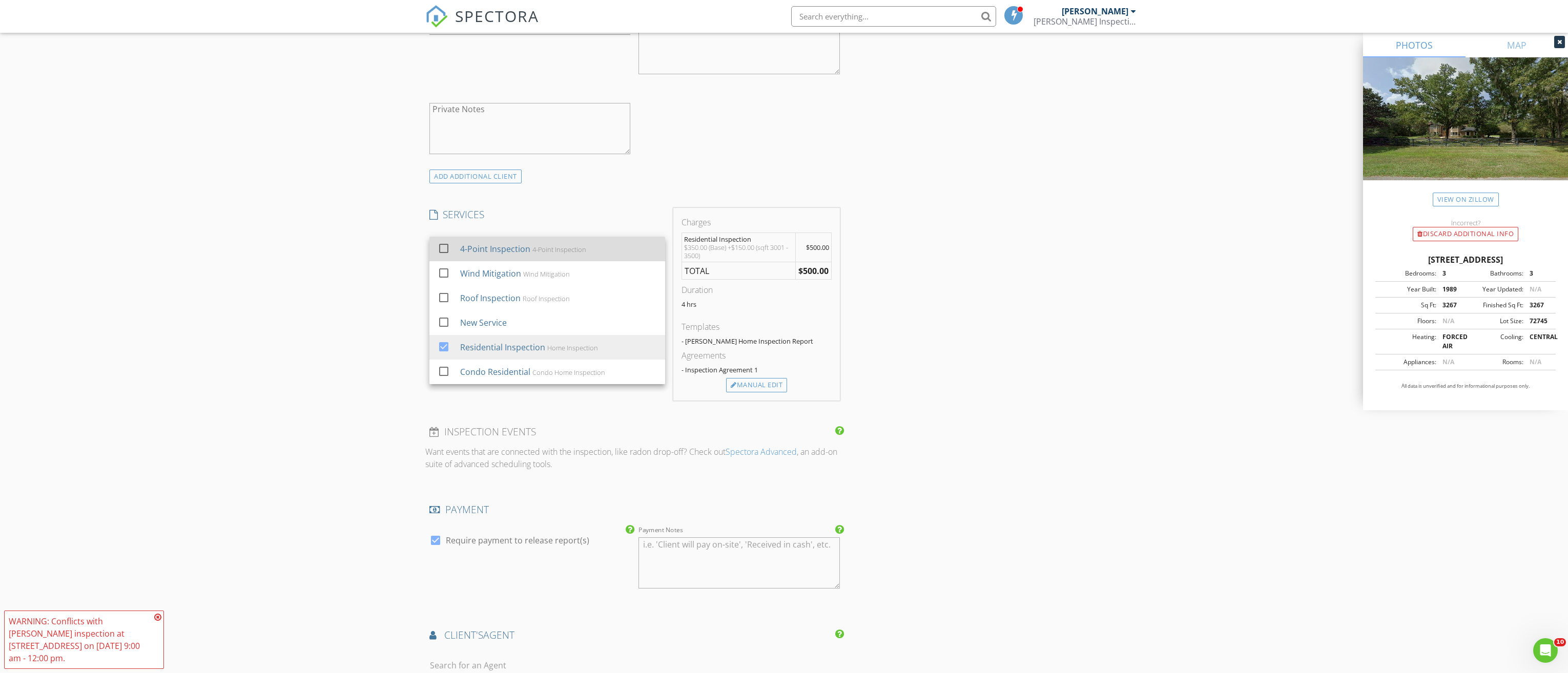
click at [542, 252] on div "4-Point Inspection" at bounding box center [559, 249] width 54 height 8
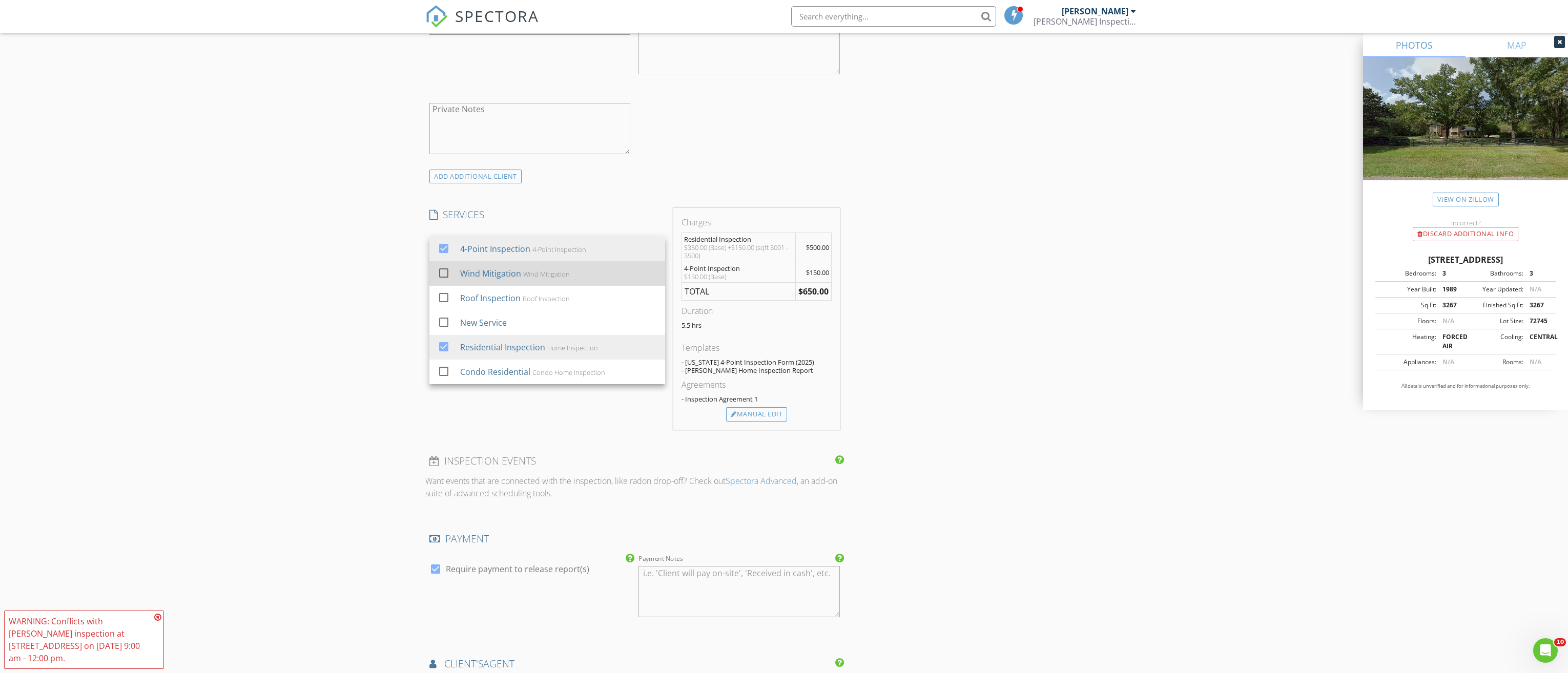
click at [542, 268] on div "Wind Mitigation Wind Mitigation" at bounding box center [558, 273] width 197 height 20
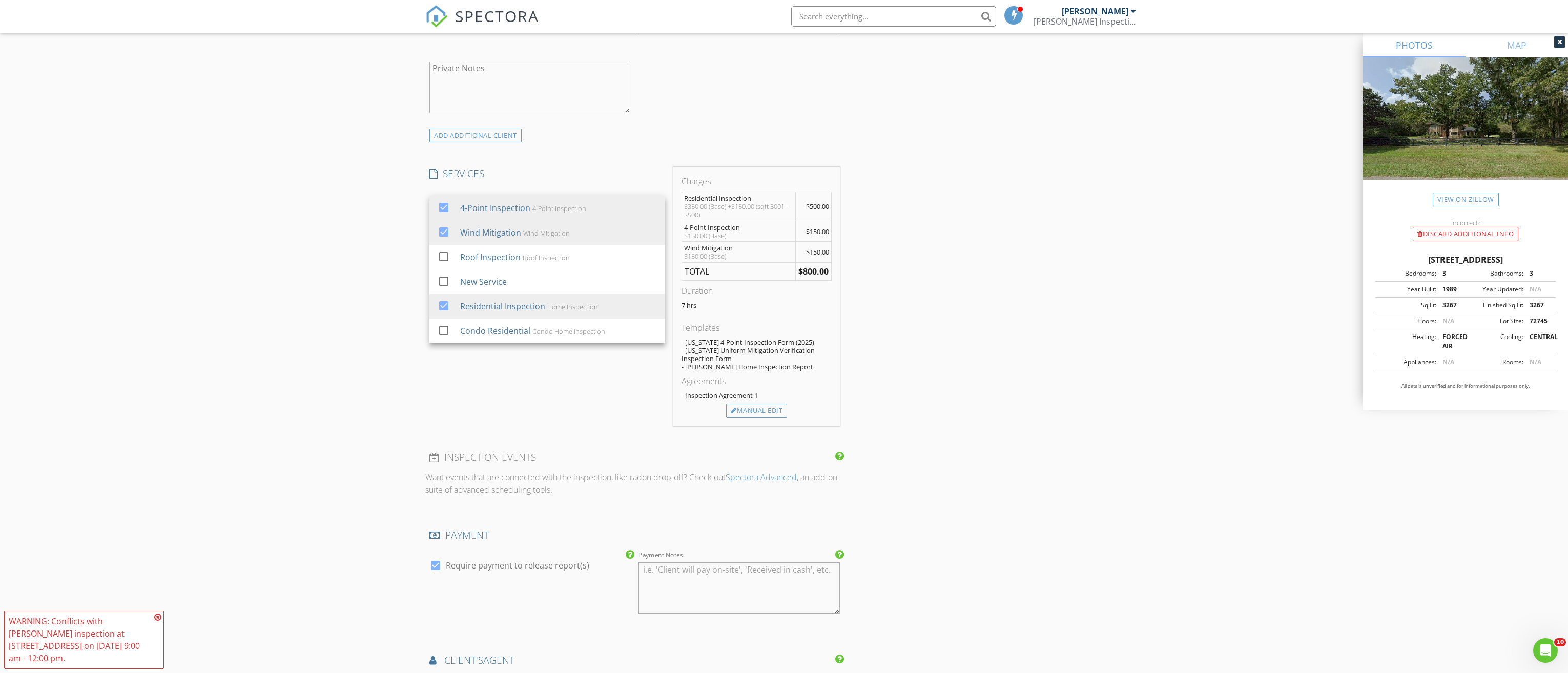
scroll to position [769, 0]
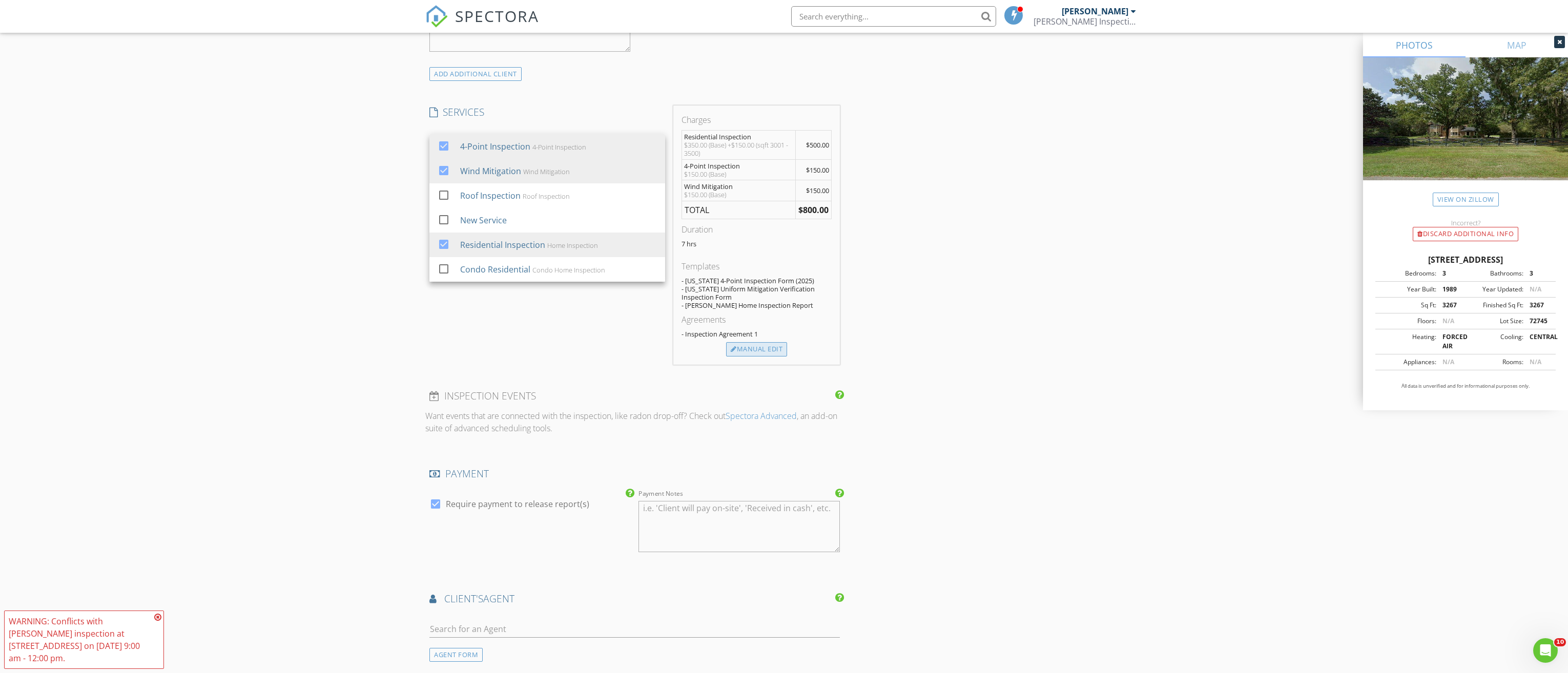
click at [752, 348] on div "Manual Edit" at bounding box center [756, 349] width 61 height 14
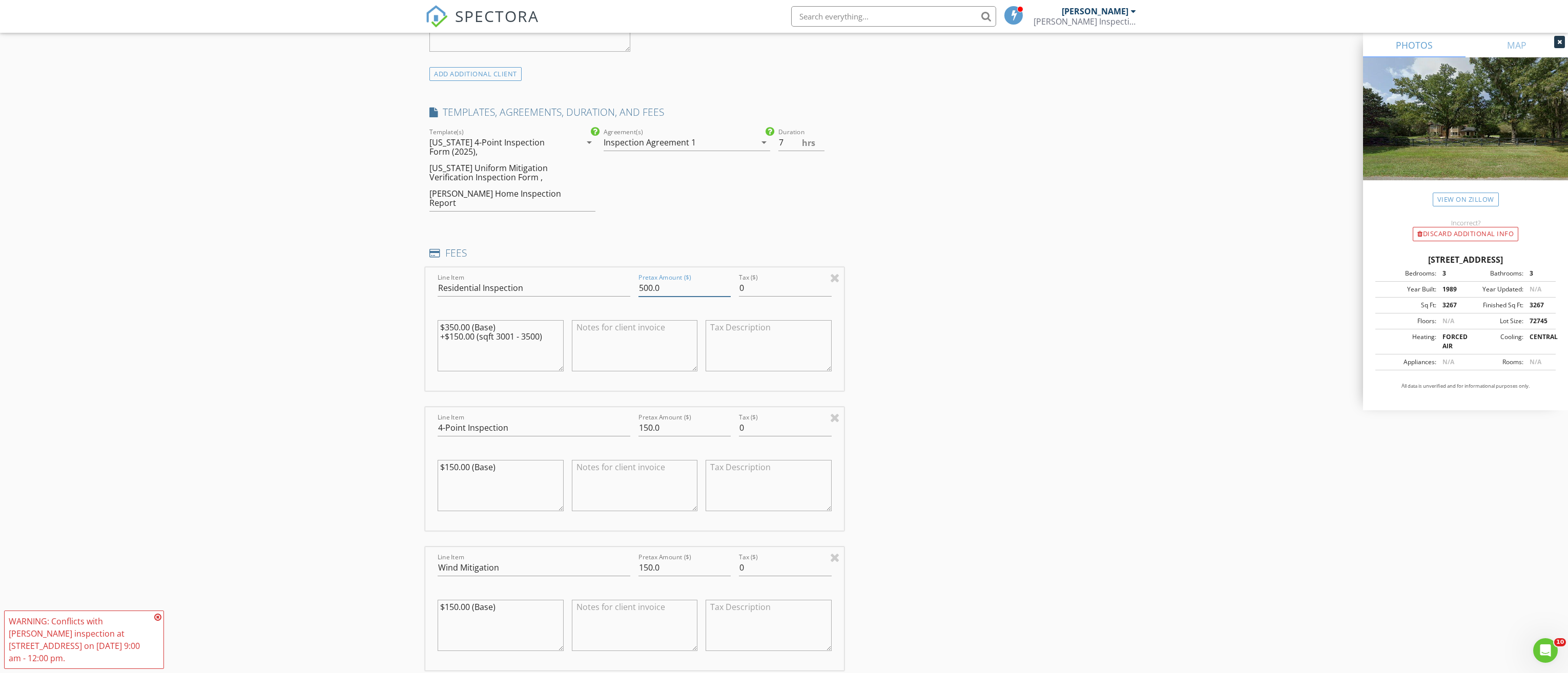
drag, startPoint x: 633, startPoint y: 278, endPoint x: 489, endPoint y: 279, distance: 144.0
click at [519, 279] on div "Line Item Residential Inspection Pretax Amount ($) 500.0 Tax ($) 0 $350.00 (Bas…" at bounding box center [634, 329] width 418 height 123
type input "600.00"
drag, startPoint x: 550, startPoint y: 325, endPoint x: 286, endPoint y: 289, distance: 266.4
click at [288, 289] on div "New Inspection Click here to use the New Order Form INSPECTOR(S) check_box Cody…" at bounding box center [784, 399] width 1568 height 2215
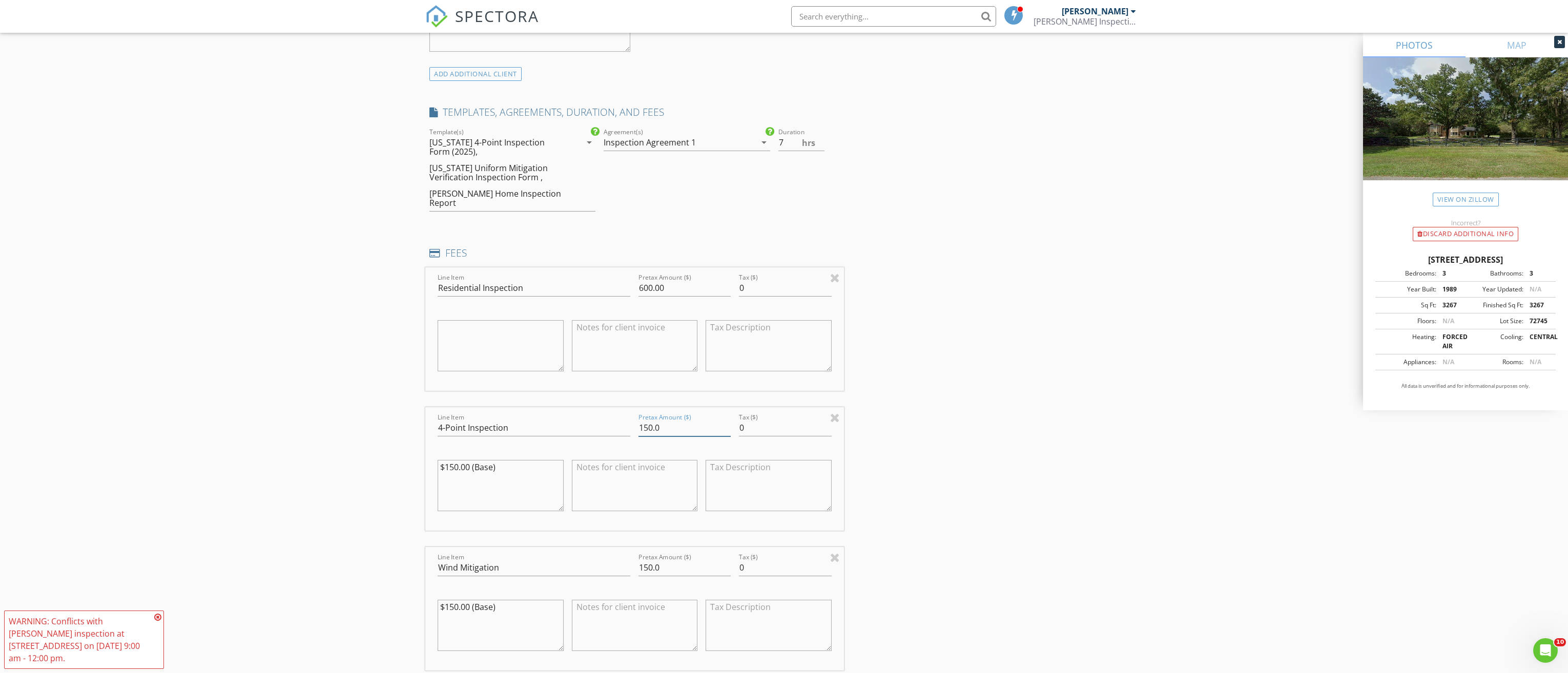
drag, startPoint x: 667, startPoint y: 414, endPoint x: 537, endPoint y: 418, distance: 130.1
click at [542, 418] on div "Line Item 4-Point Inspection Pretax Amount ($) 150.0 Tax ($) 0 $150.00 (Base)" at bounding box center [634, 469] width 418 height 123
type input "100.00"
drag, startPoint x: 668, startPoint y: 559, endPoint x: 531, endPoint y: 550, distance: 137.3
click at [542, 552] on div "Line Item Wind Mitigation Pretax Amount ($) 150.0 Tax ($) 0 $150.00 (Base)" at bounding box center [634, 608] width 418 height 123
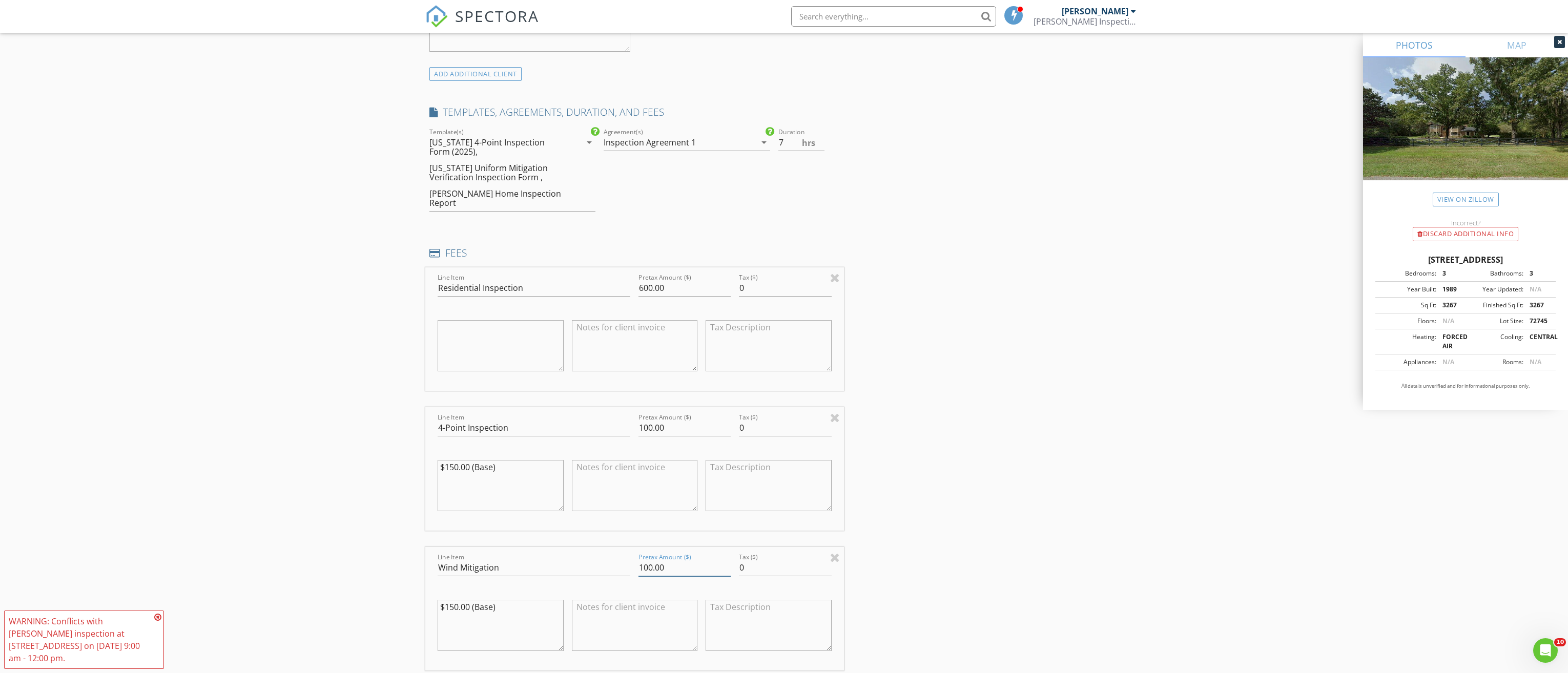
type input "100.00"
click at [533, 414] on div "Line Item 4-Point Inspection" at bounding box center [534, 431] width 193 height 34
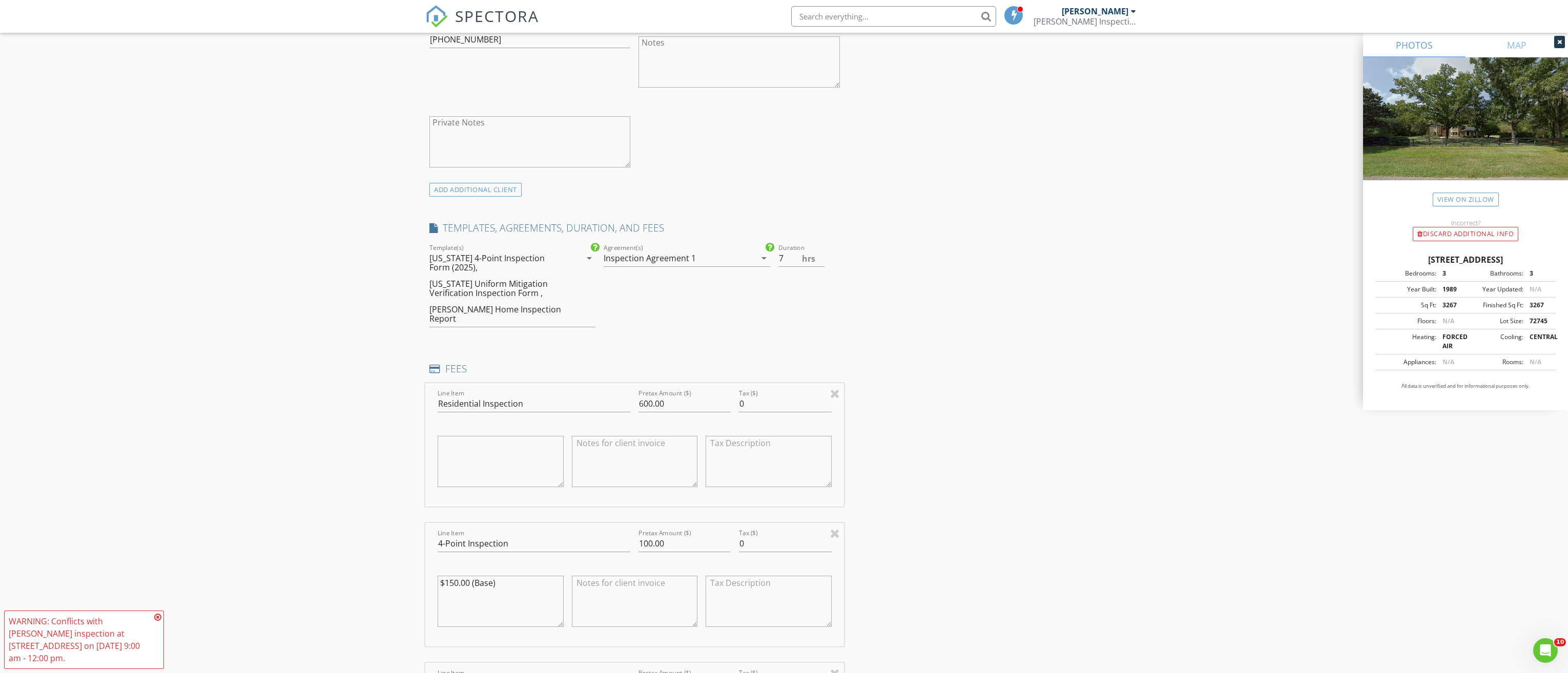
scroll to position [794, 0]
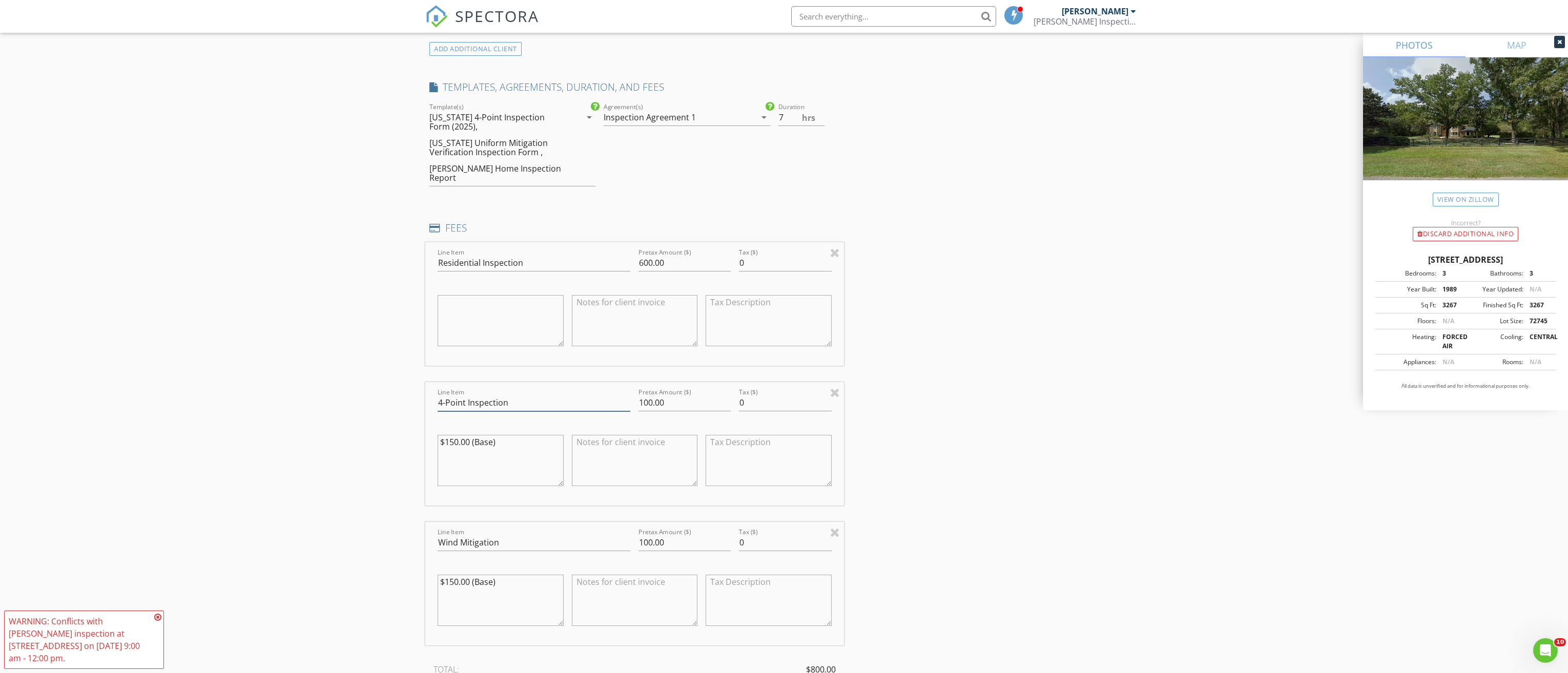
click at [524, 394] on input "4-Point Inspection" at bounding box center [534, 402] width 193 height 17
type input "4-Point Inspection for Insurance"
click at [527, 534] on input "Wind Mitigation" at bounding box center [534, 542] width 193 height 17
type input "Wind Mitigation for Insurance"
click at [454, 457] on textarea "$150.00 (Base)" at bounding box center [501, 461] width 126 height 51
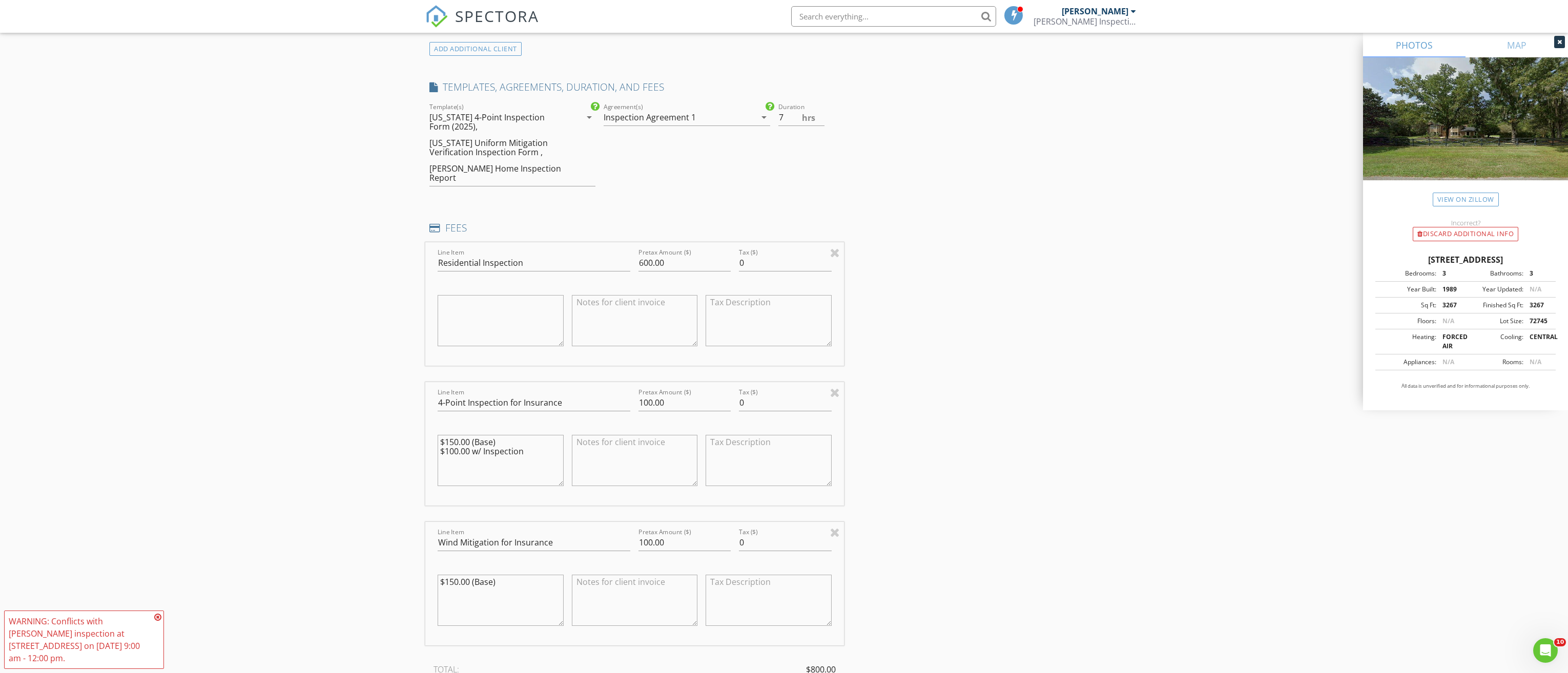
drag, startPoint x: 534, startPoint y: 443, endPoint x: 400, endPoint y: 428, distance: 134.8
click at [399, 428] on div "New Inspection Click here to use the New Order Form INSPECTOR(S) check_box Cody…" at bounding box center [784, 374] width 1568 height 2215
type textarea "$150.00 (Base) $100.00 w/ Inspection"
click at [614, 458] on textarea at bounding box center [635, 461] width 126 height 51
paste textarea "$150.00 (Base) $100.00 w/ Inspection"
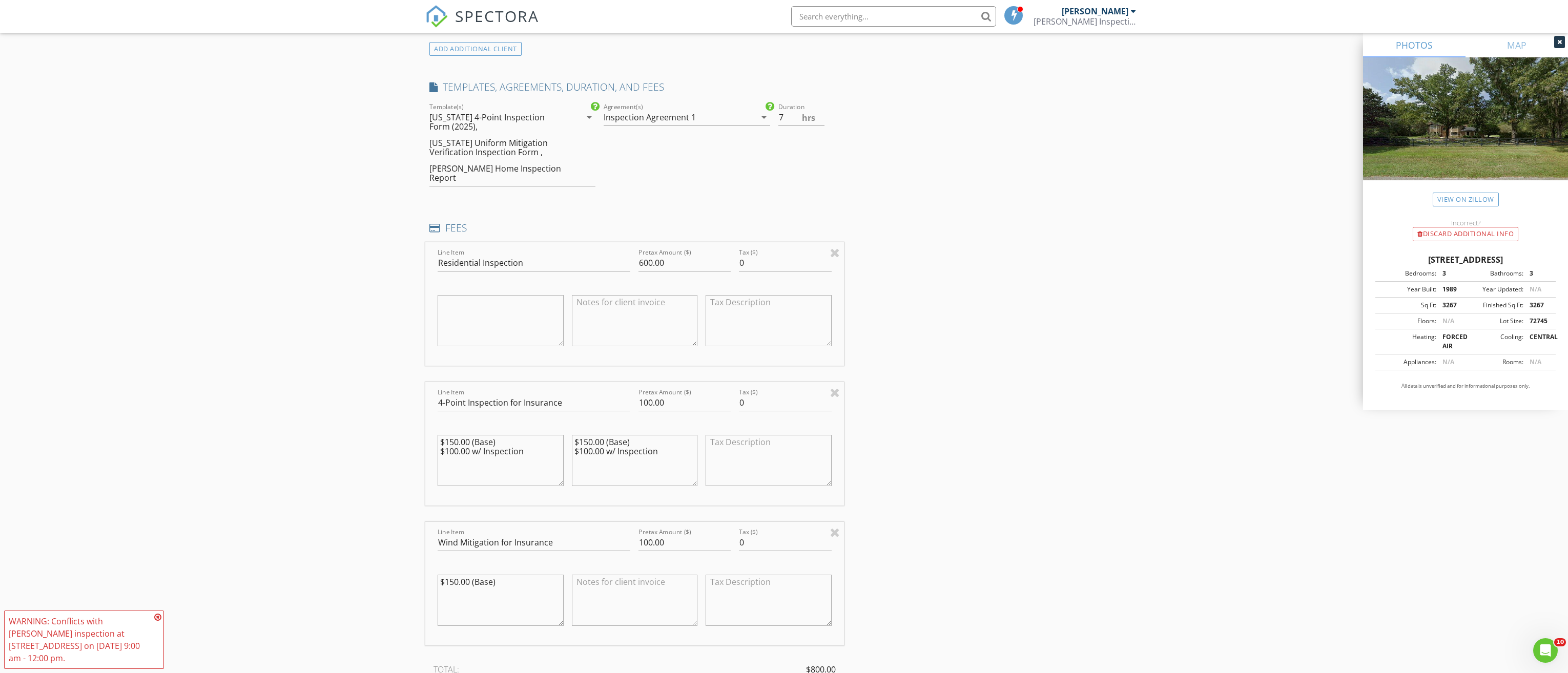
type textarea "$150.00 (Base) $100.00 w/ Inspection"
click at [617, 595] on textarea at bounding box center [635, 600] width 126 height 51
paste textarea "$150.00 (Base) $100.00 w/ Inspection"
type textarea "$150.00 (Base) $100.00 w/ Inspection"
click at [470, 593] on textarea "$150.00 (Base)" at bounding box center [501, 600] width 126 height 51
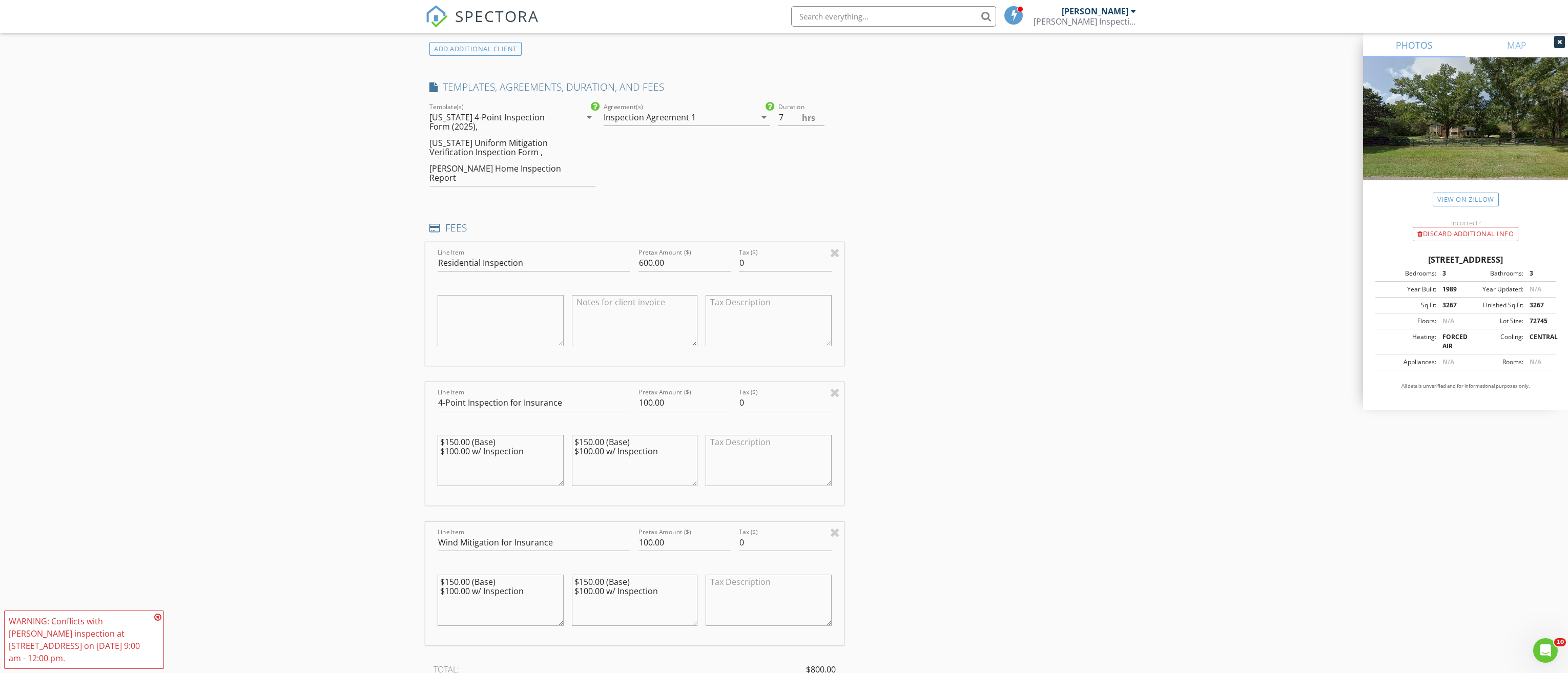
type textarea "$150.00 (Base) $100.00 w/ Inspection"
click at [820, 119] on input "6.5" at bounding box center [802, 117] width 46 height 17
click at [820, 119] on input "6" at bounding box center [802, 117] width 46 height 17
click at [820, 119] on input "5.5" at bounding box center [802, 117] width 46 height 17
type input "5"
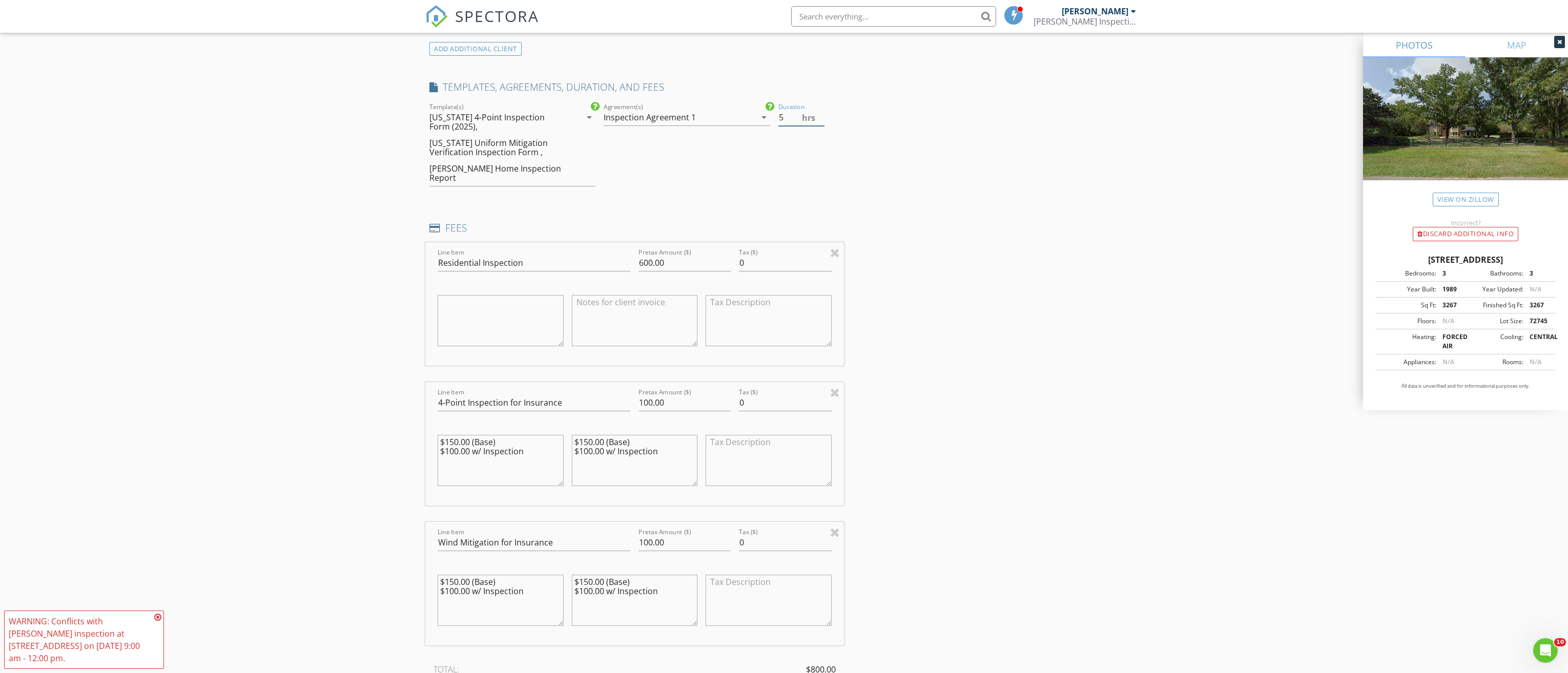
click at [820, 119] on input "5" at bounding box center [802, 117] width 46 height 17
click at [862, 112] on div "INSPECTOR(S) check_box Cody Garber PRIMARY Cody Garber arrow_drop_down check_bo…" at bounding box center [784, 391] width 717 height 2132
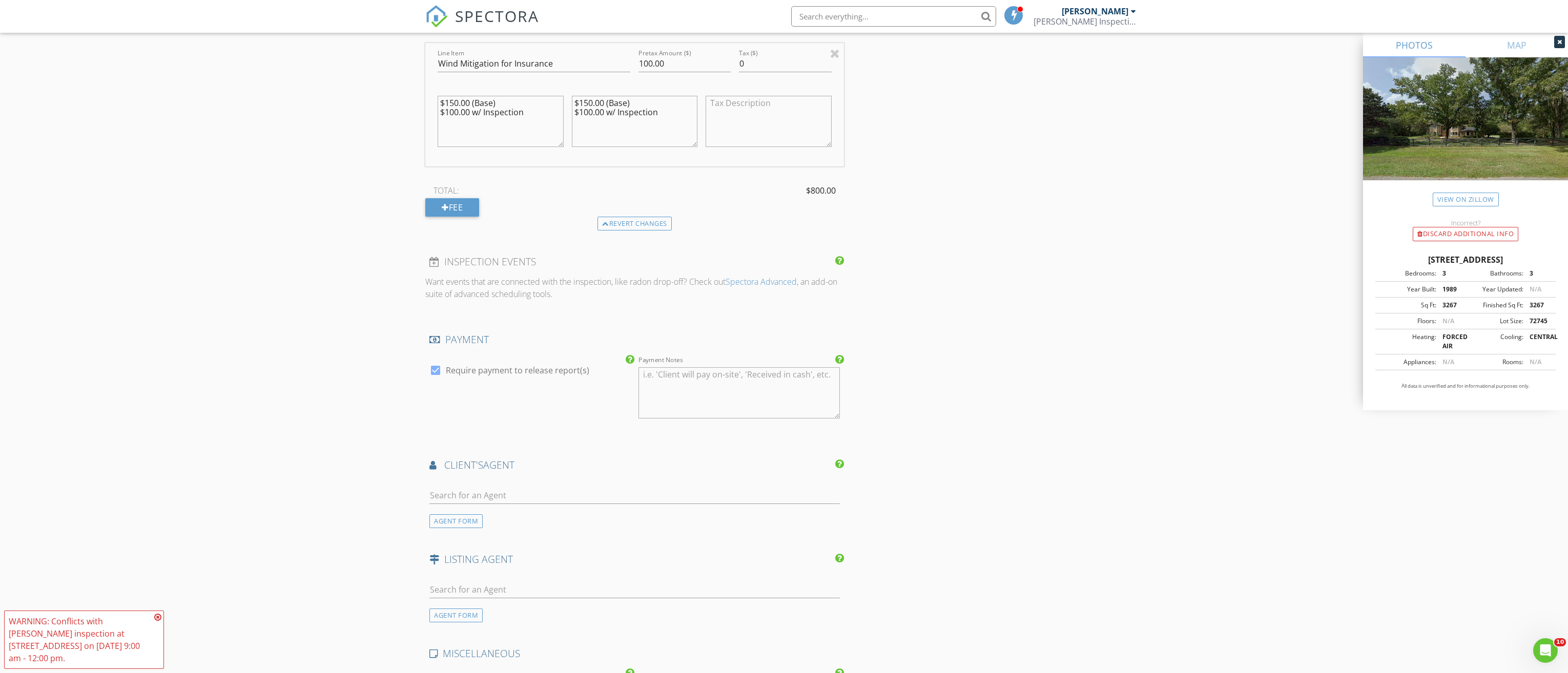
scroll to position [1281, 0]
click at [457, 481] on input "text" at bounding box center [635, 487] width 410 height 17
type input "rach"
click at [489, 500] on div "[PERSON_NAME]" at bounding box center [531, 506] width 146 height 12
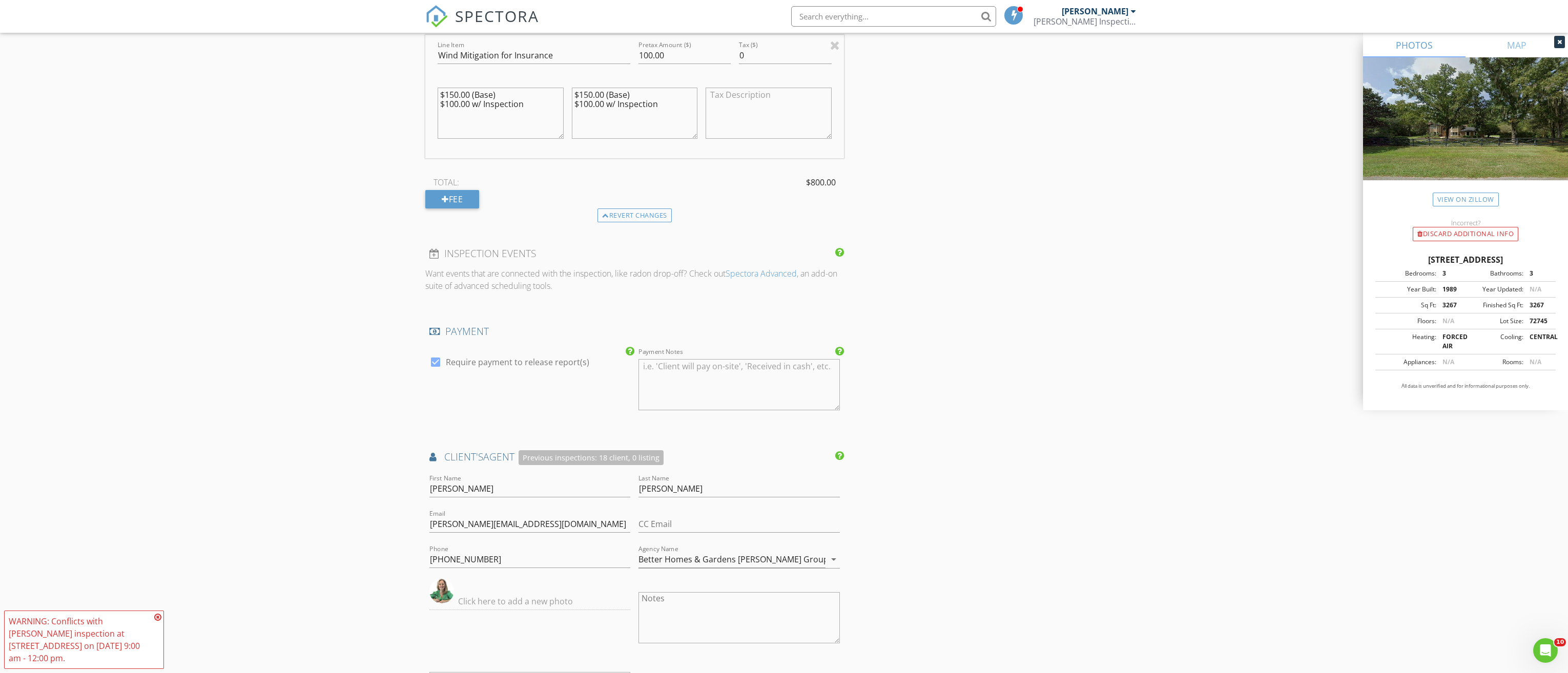
click at [318, 473] on div "New Inspection Click here to use the New Order Form INSPECTOR(S) check_box Cody…" at bounding box center [784, 4] width 1568 height 2449
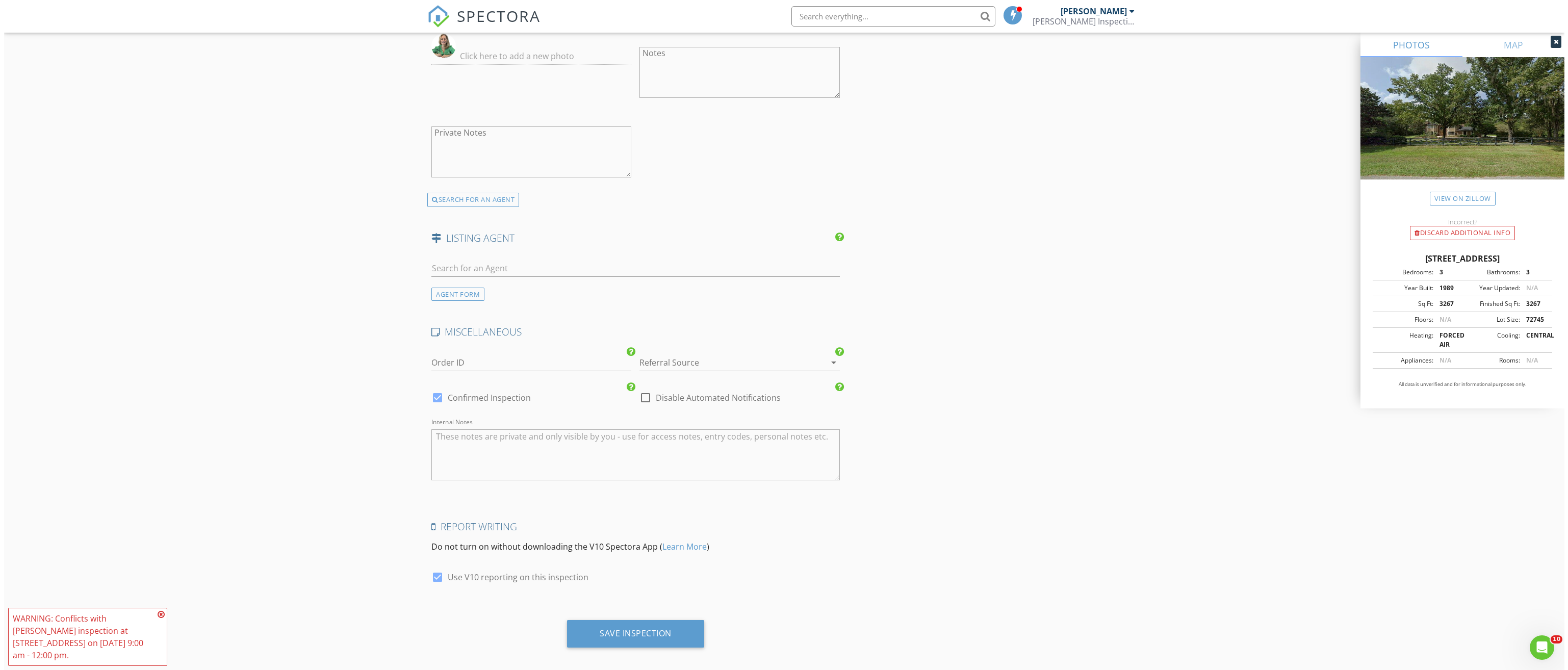
scroll to position [1818, 0]
click at [615, 620] on div "Save Inspection" at bounding box center [631, 633] width 137 height 27
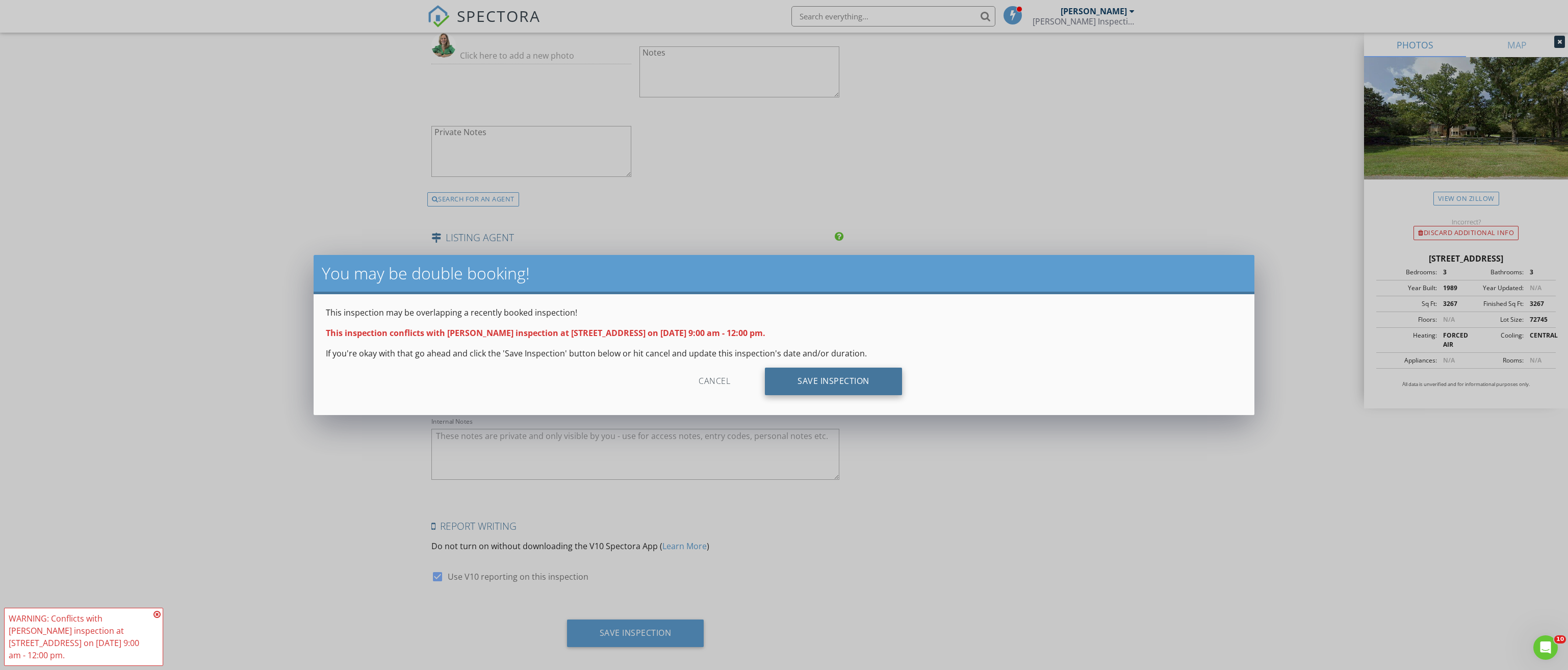
click at [795, 384] on div "Save Inspection" at bounding box center [833, 381] width 137 height 27
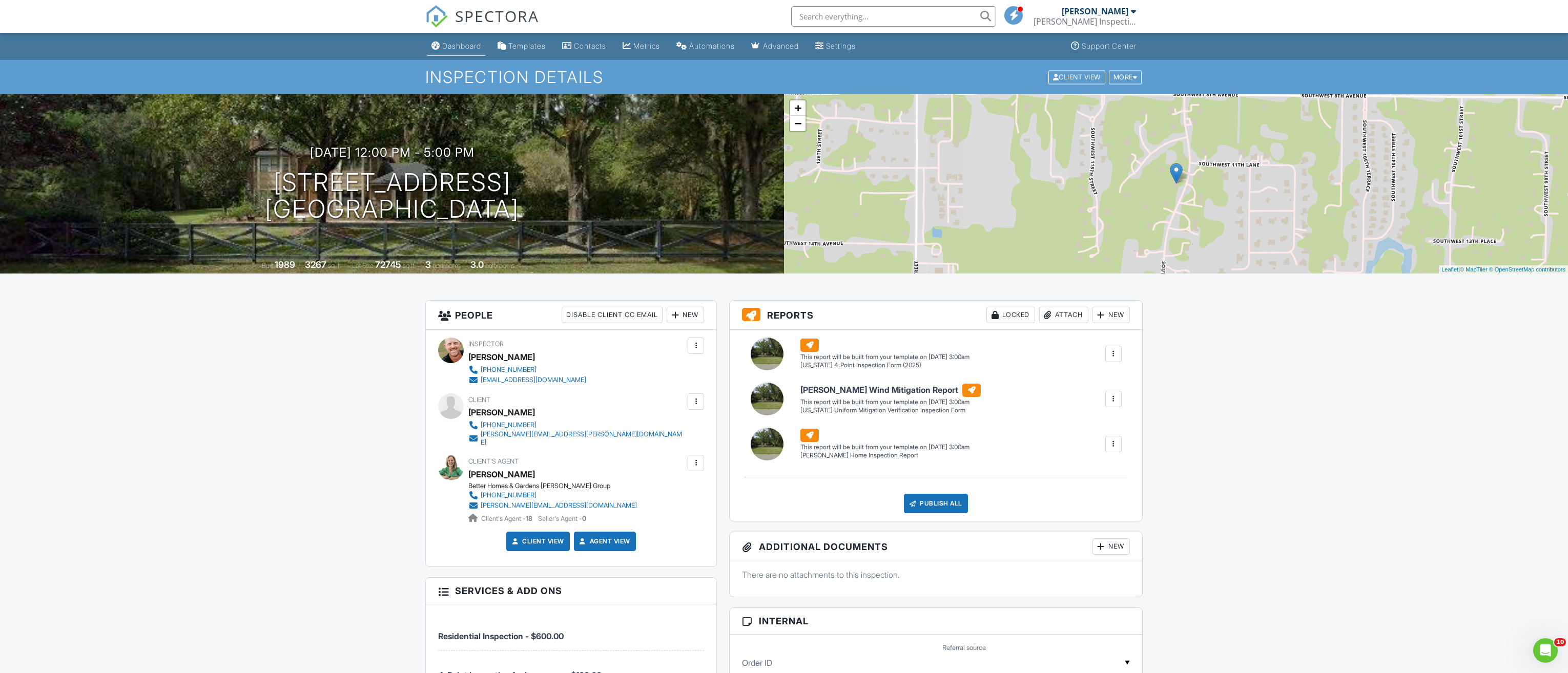
click at [463, 49] on div "Dashboard" at bounding box center [462, 46] width 39 height 9
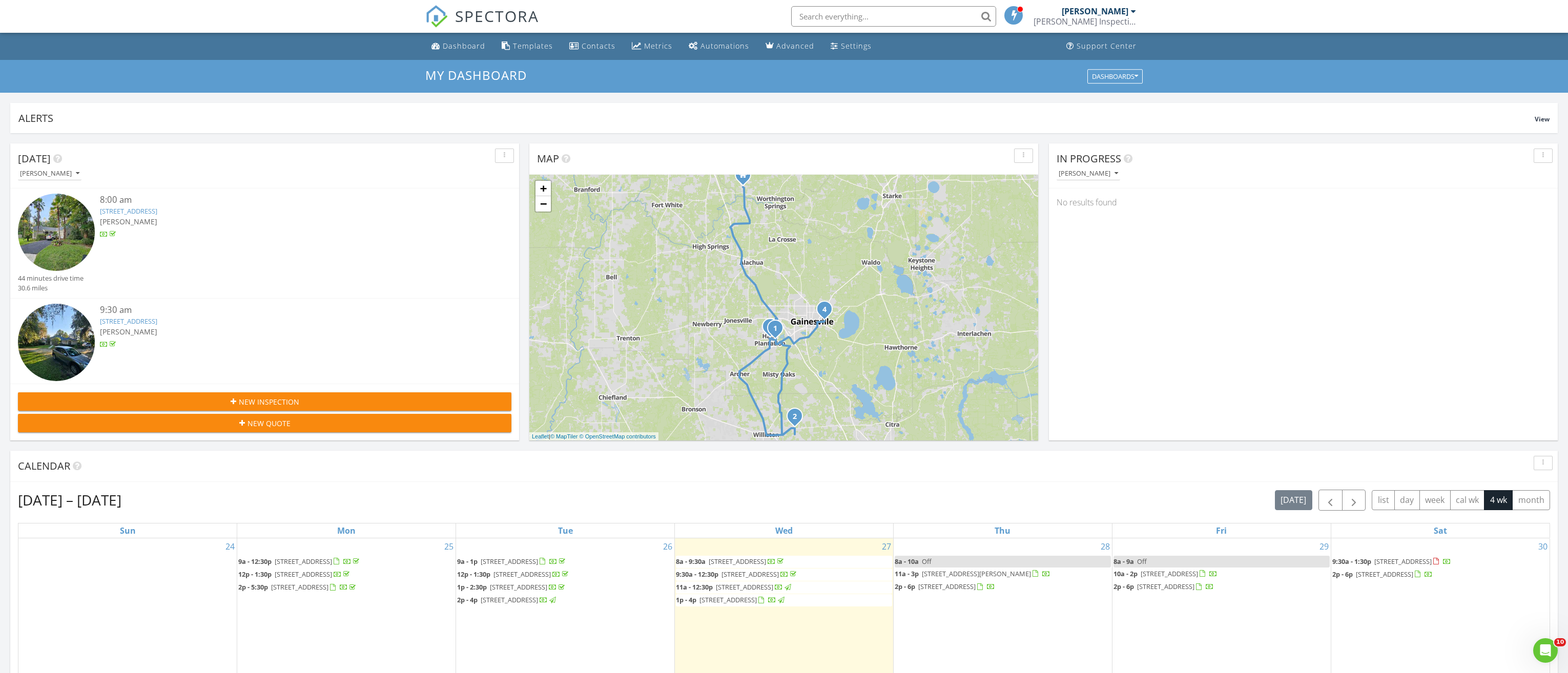
click at [1092, 11] on div "[PERSON_NAME]" at bounding box center [1095, 12] width 67 height 11
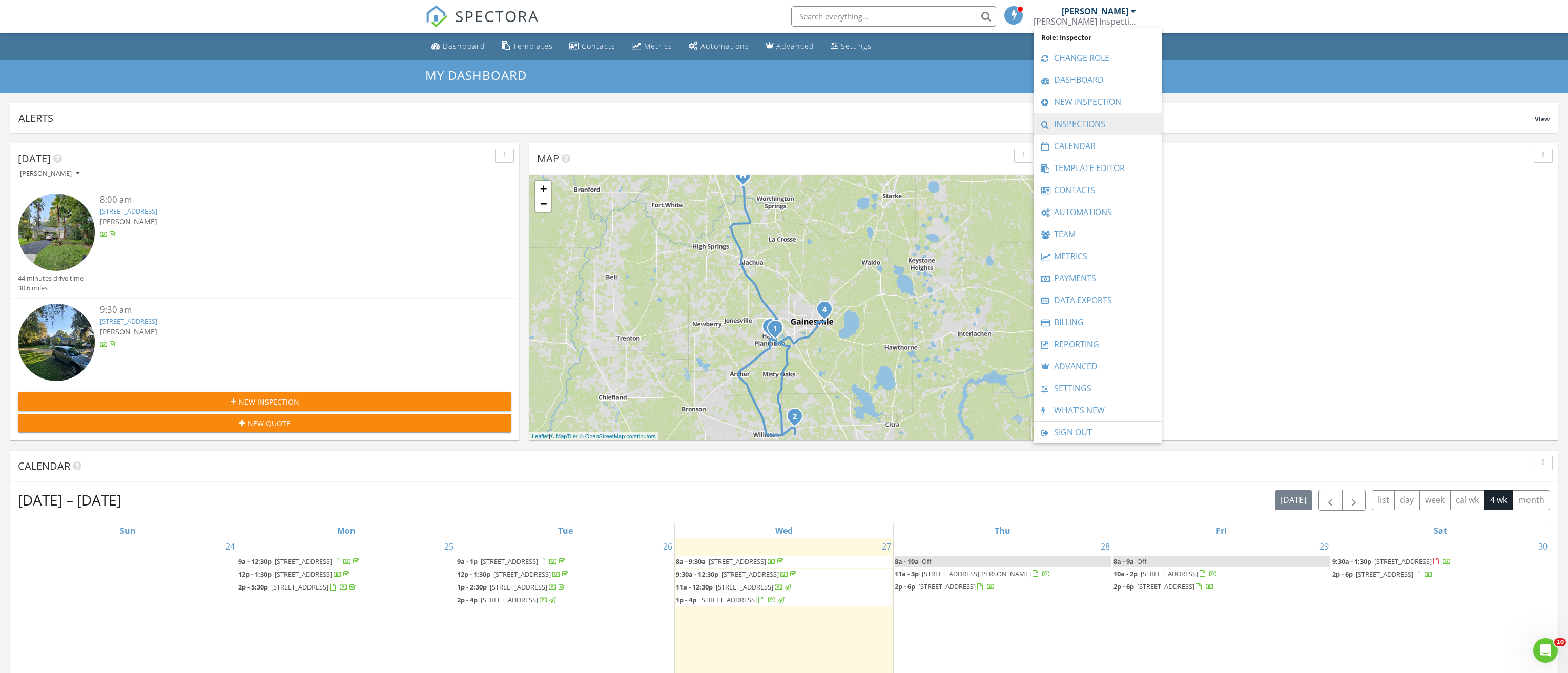
click at [1092, 118] on link "Inspections" at bounding box center [1097, 124] width 118 height 21
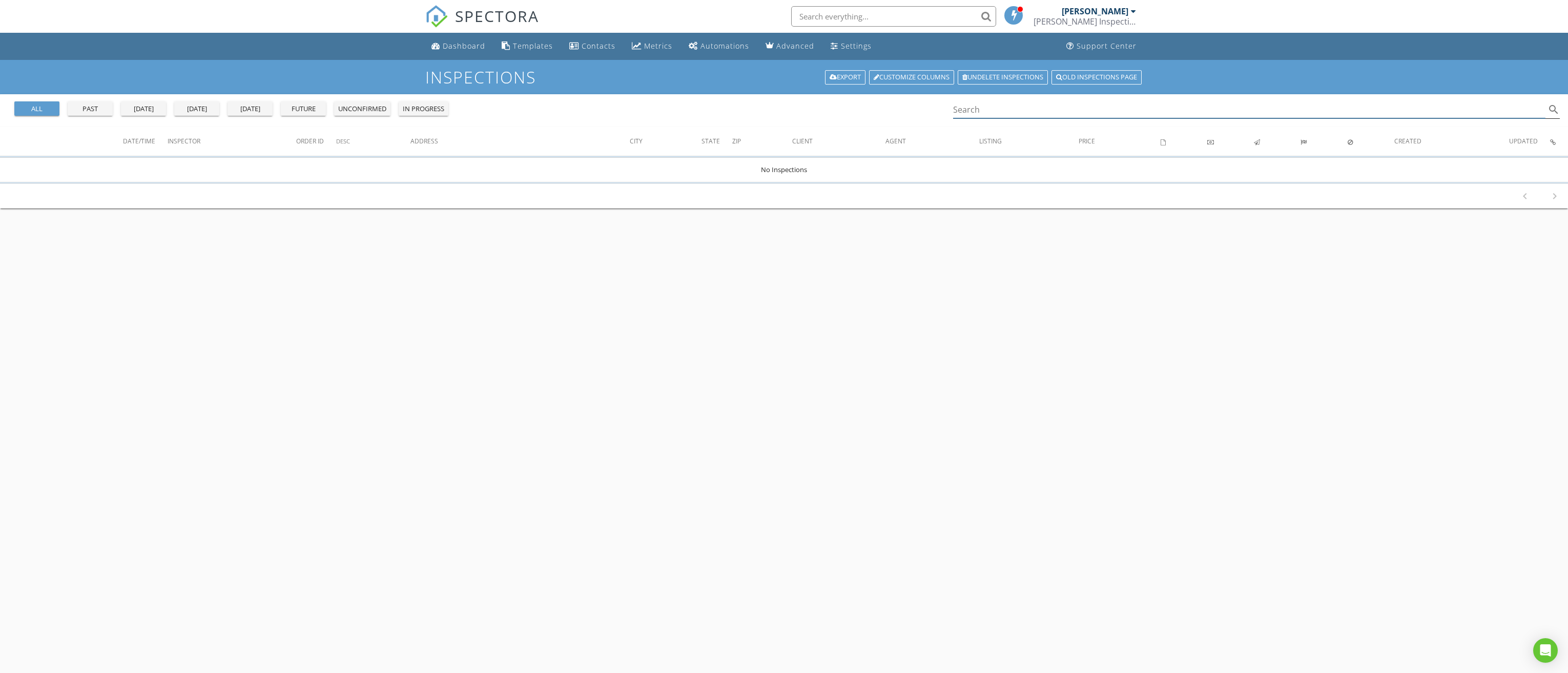
click at [1041, 101] on input "Search" at bounding box center [1248, 109] width 592 height 17
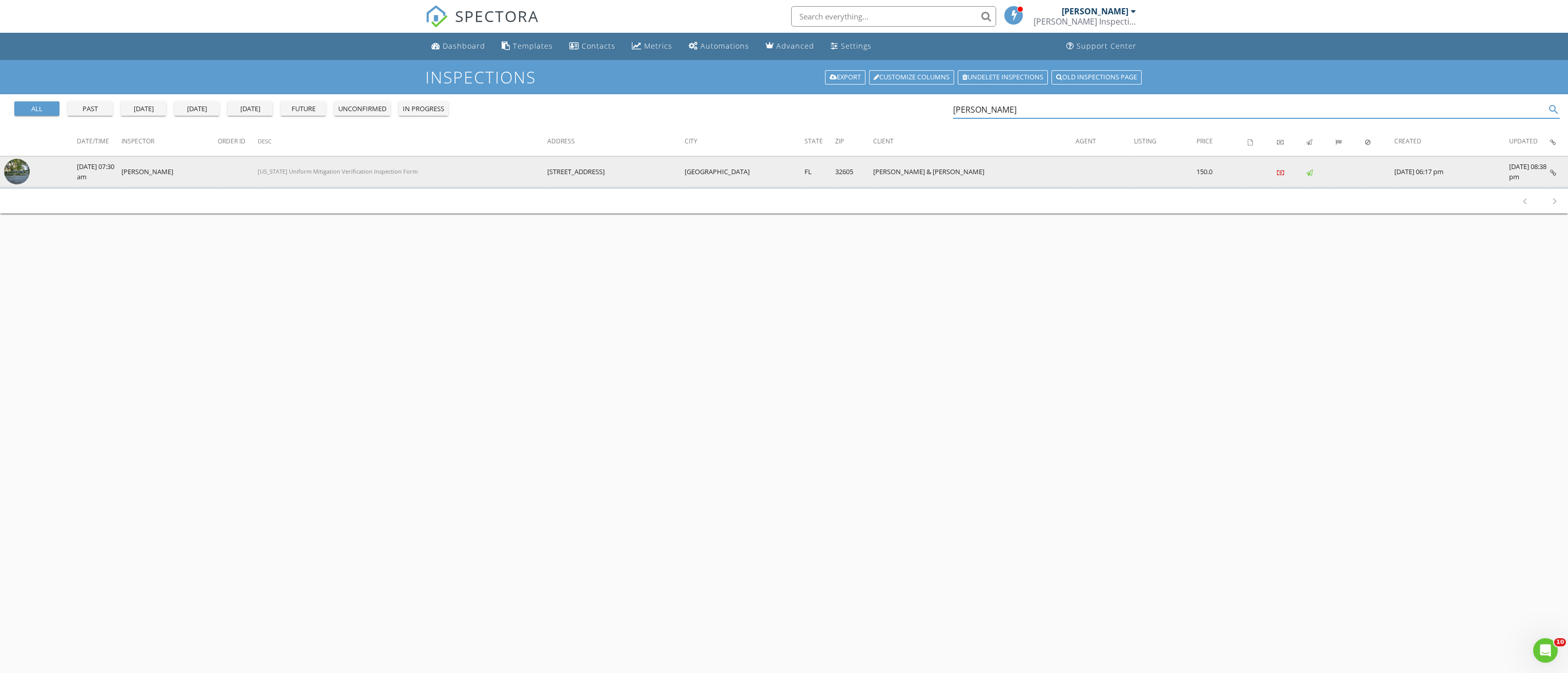
type input "[PERSON_NAME]"
click at [12, 164] on img at bounding box center [17, 171] width 26 height 26
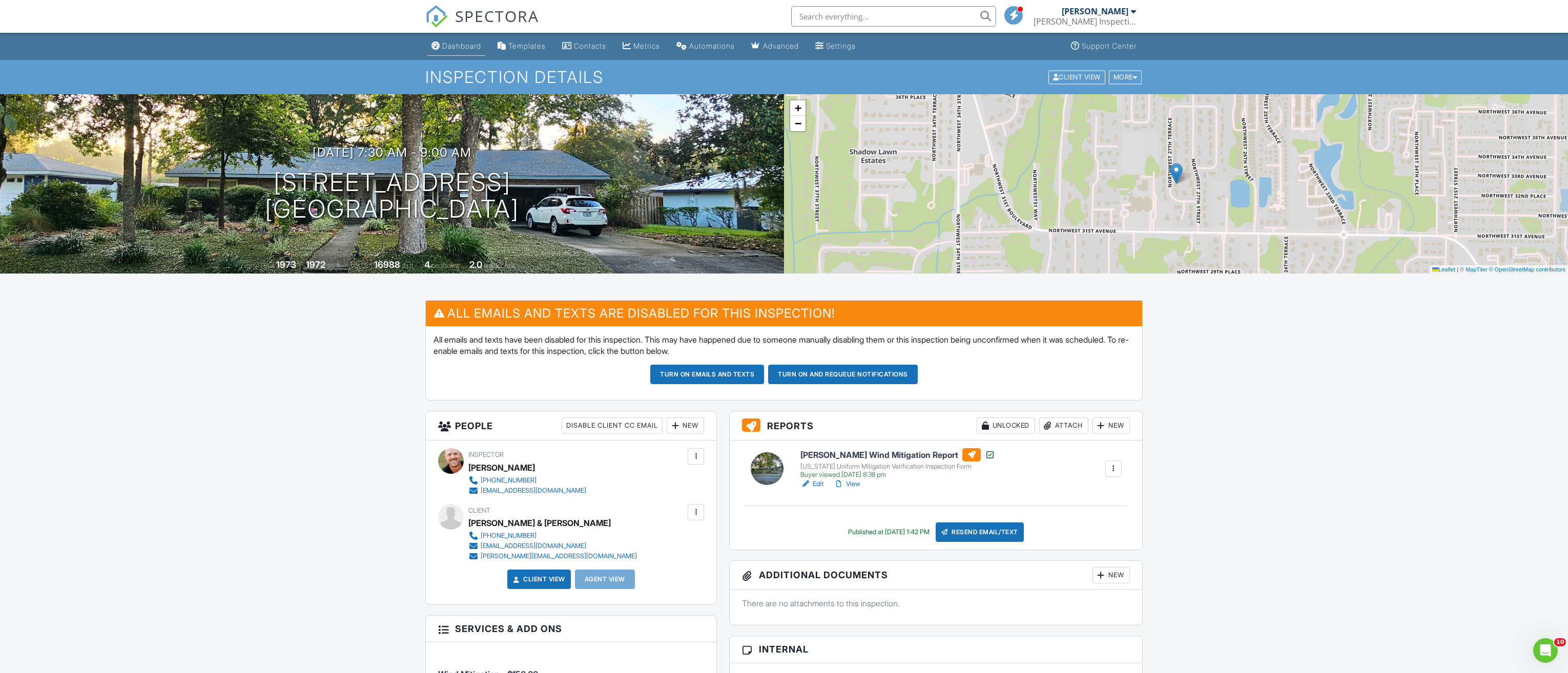
click at [460, 47] on div "Dashboard" at bounding box center [462, 46] width 39 height 9
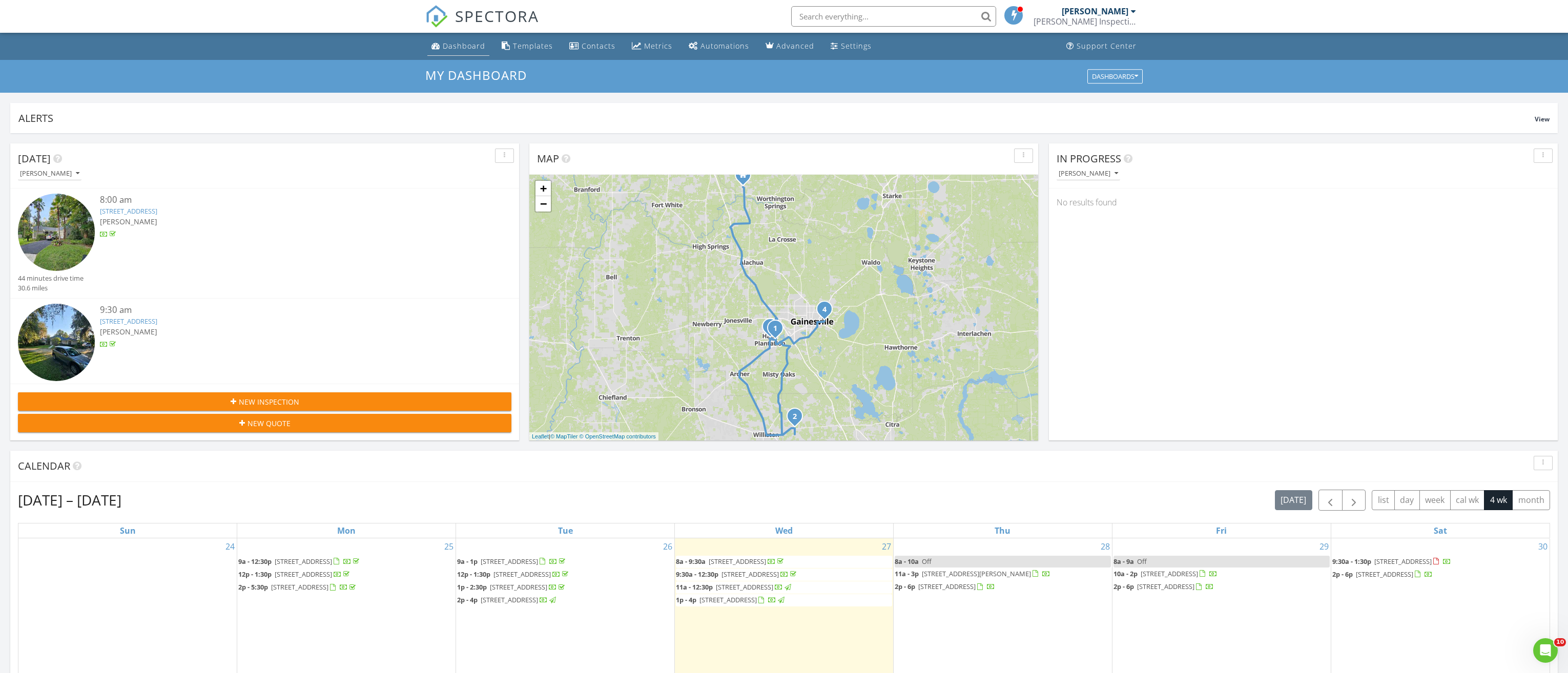
click at [456, 44] on div "Dashboard" at bounding box center [464, 45] width 43 height 10
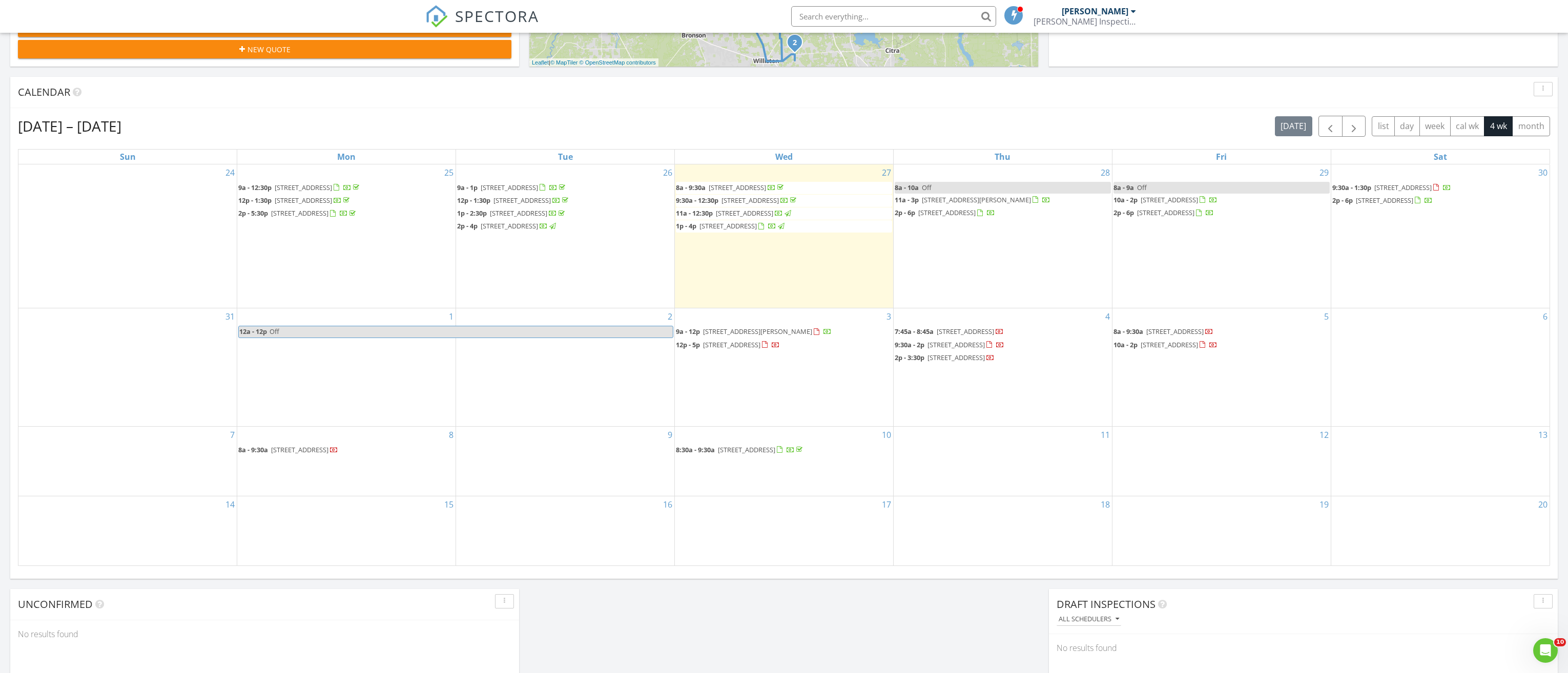
scroll to position [418, 0]
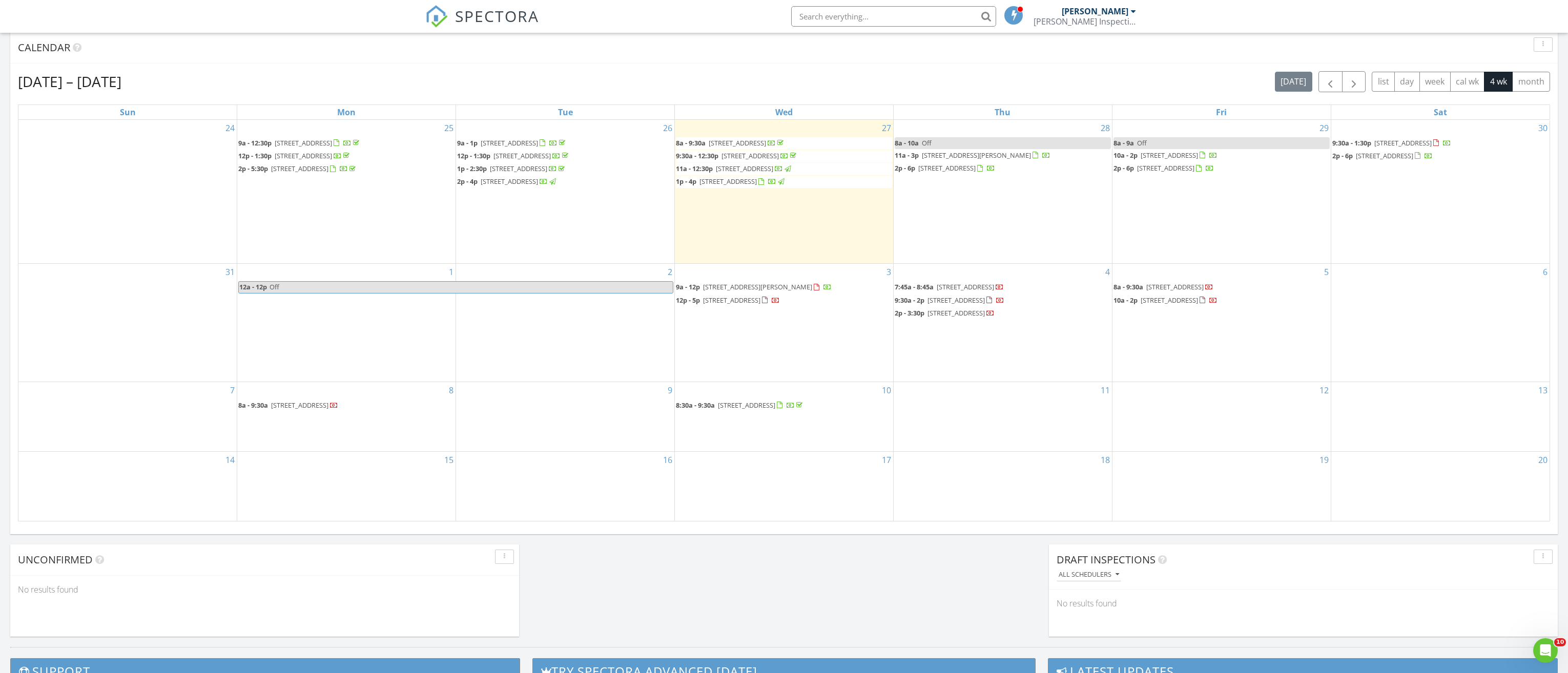
click at [1125, 9] on div "[PERSON_NAME]" at bounding box center [1095, 12] width 67 height 11
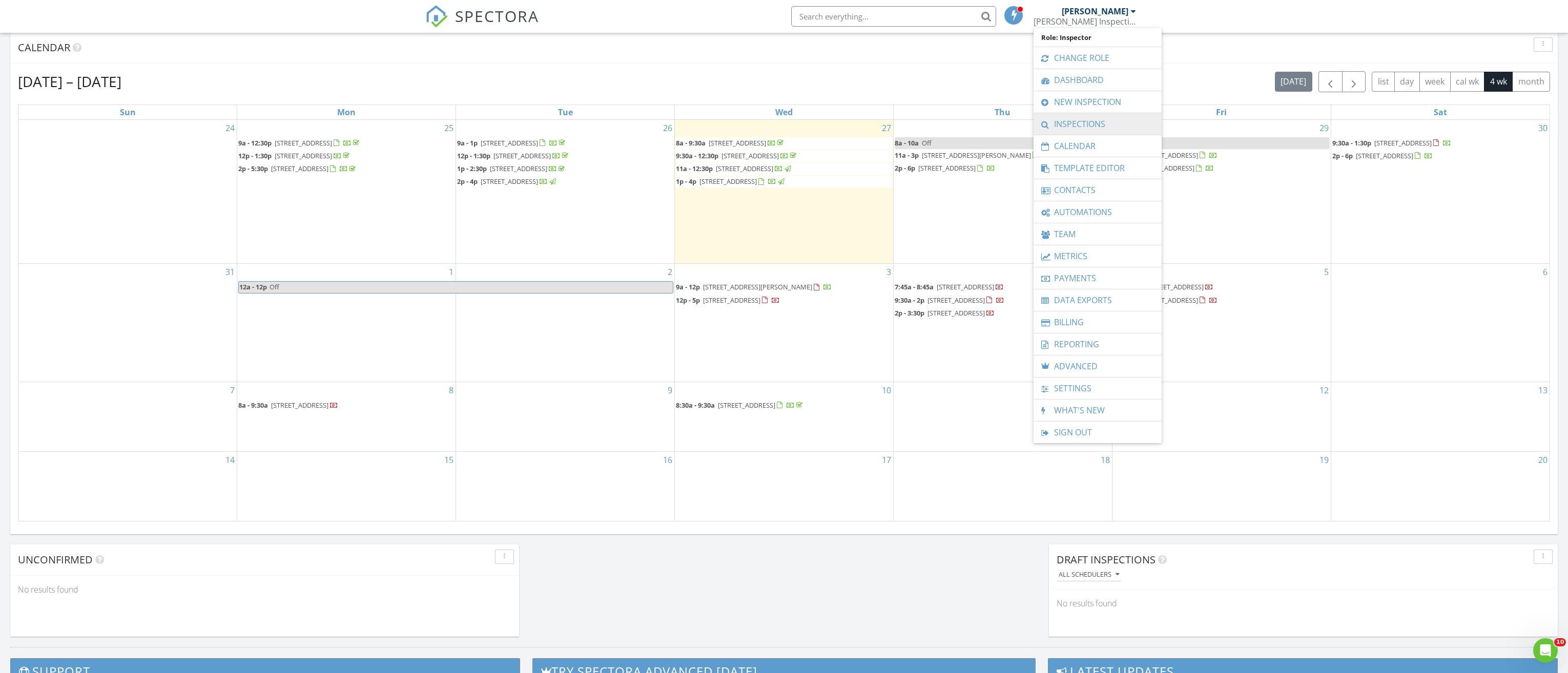
click at [1088, 126] on link "Inspections" at bounding box center [1097, 124] width 118 height 21
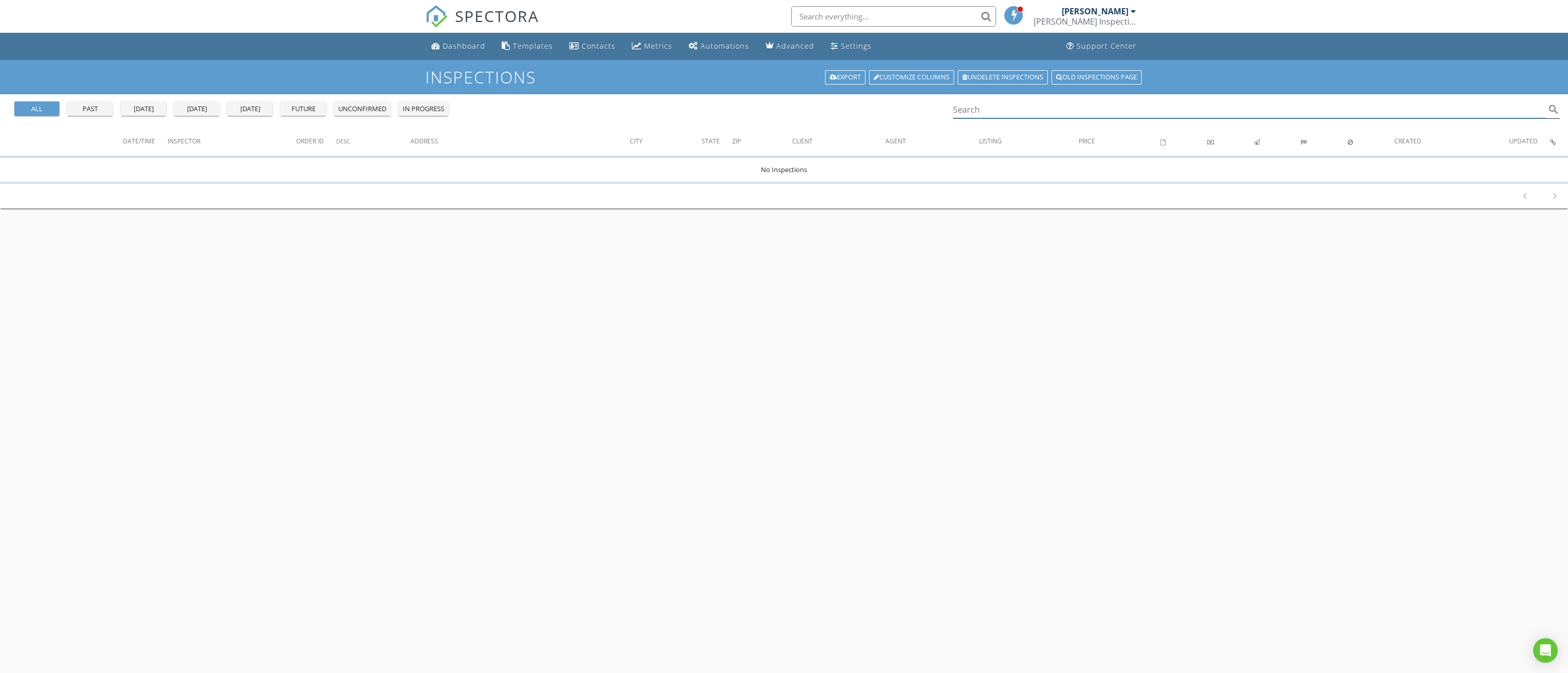
click at [990, 112] on input "Search" at bounding box center [1248, 109] width 592 height 17
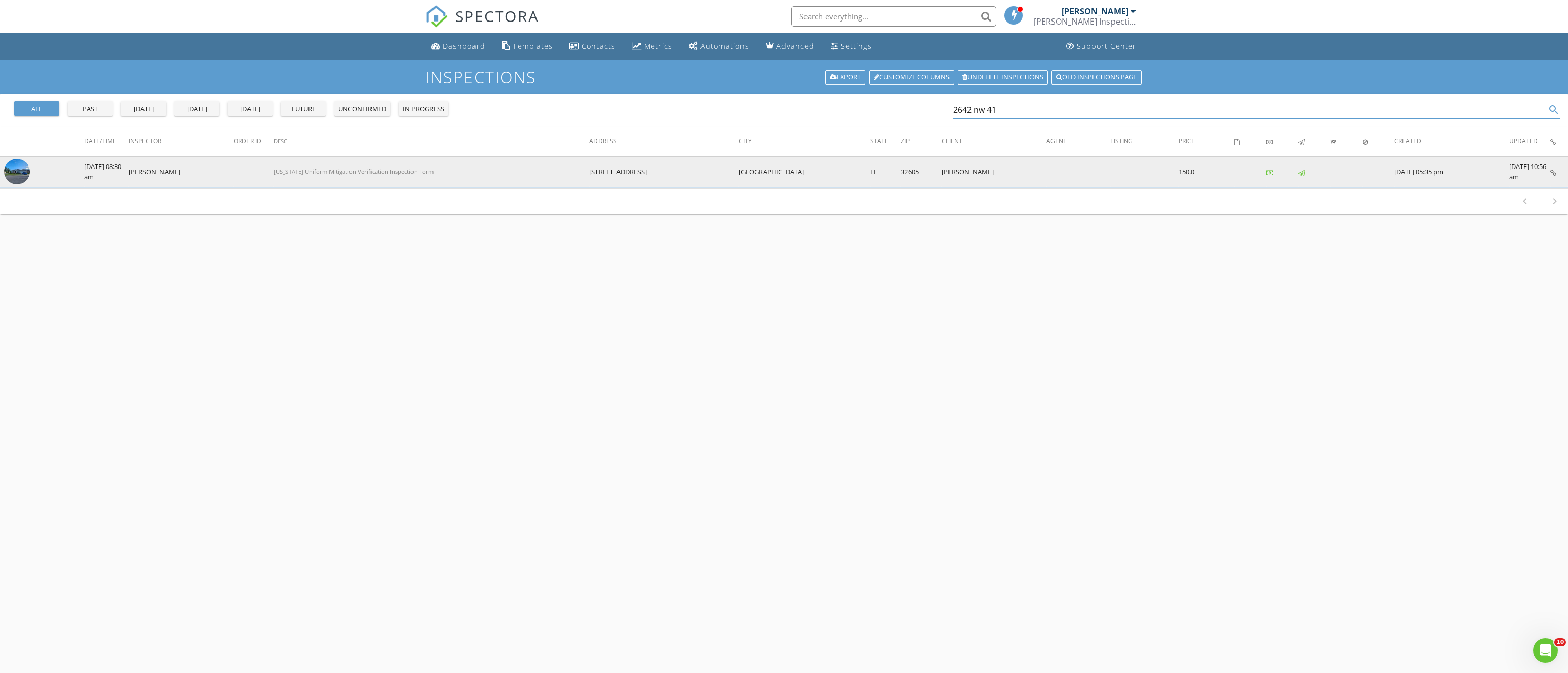
type input "2642 nw 41"
click at [13, 172] on img at bounding box center [17, 171] width 26 height 26
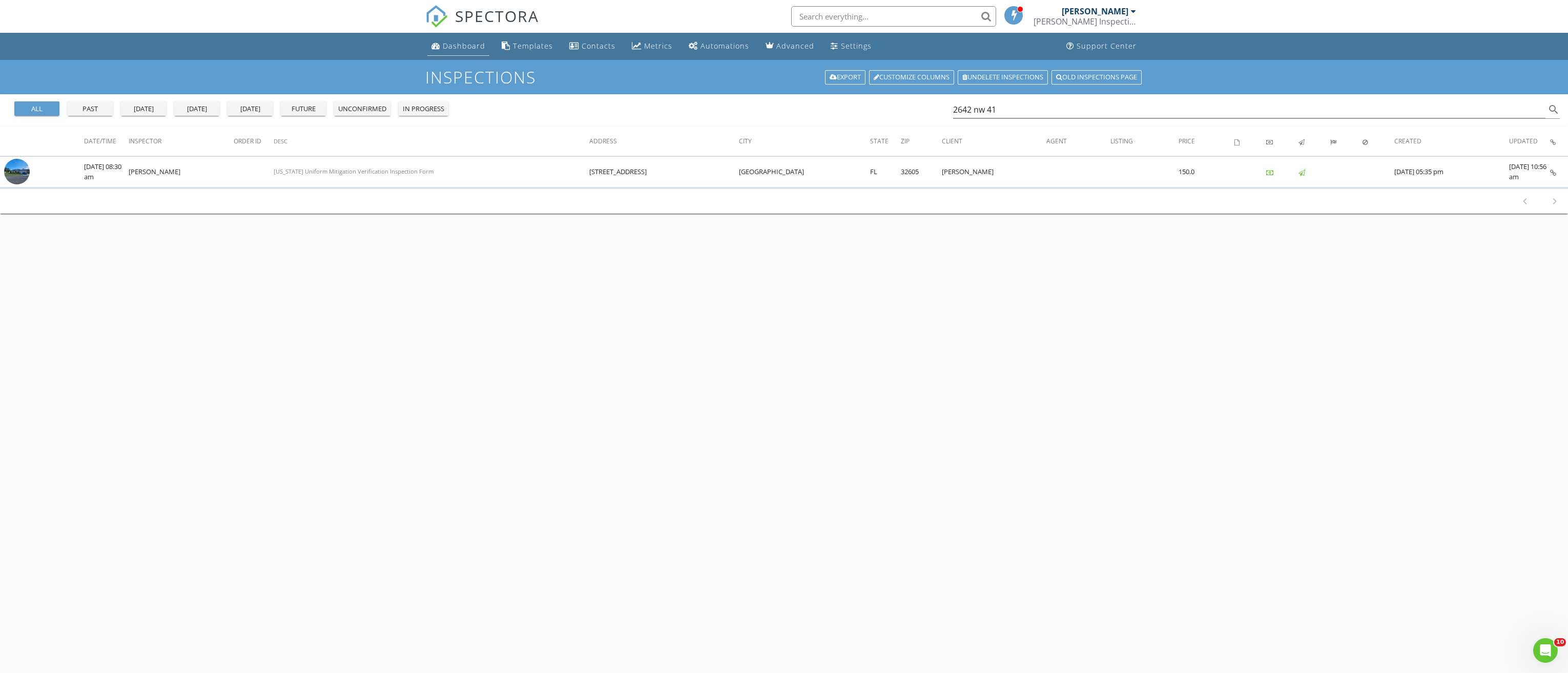
click at [469, 44] on div "Dashboard" at bounding box center [464, 45] width 43 height 10
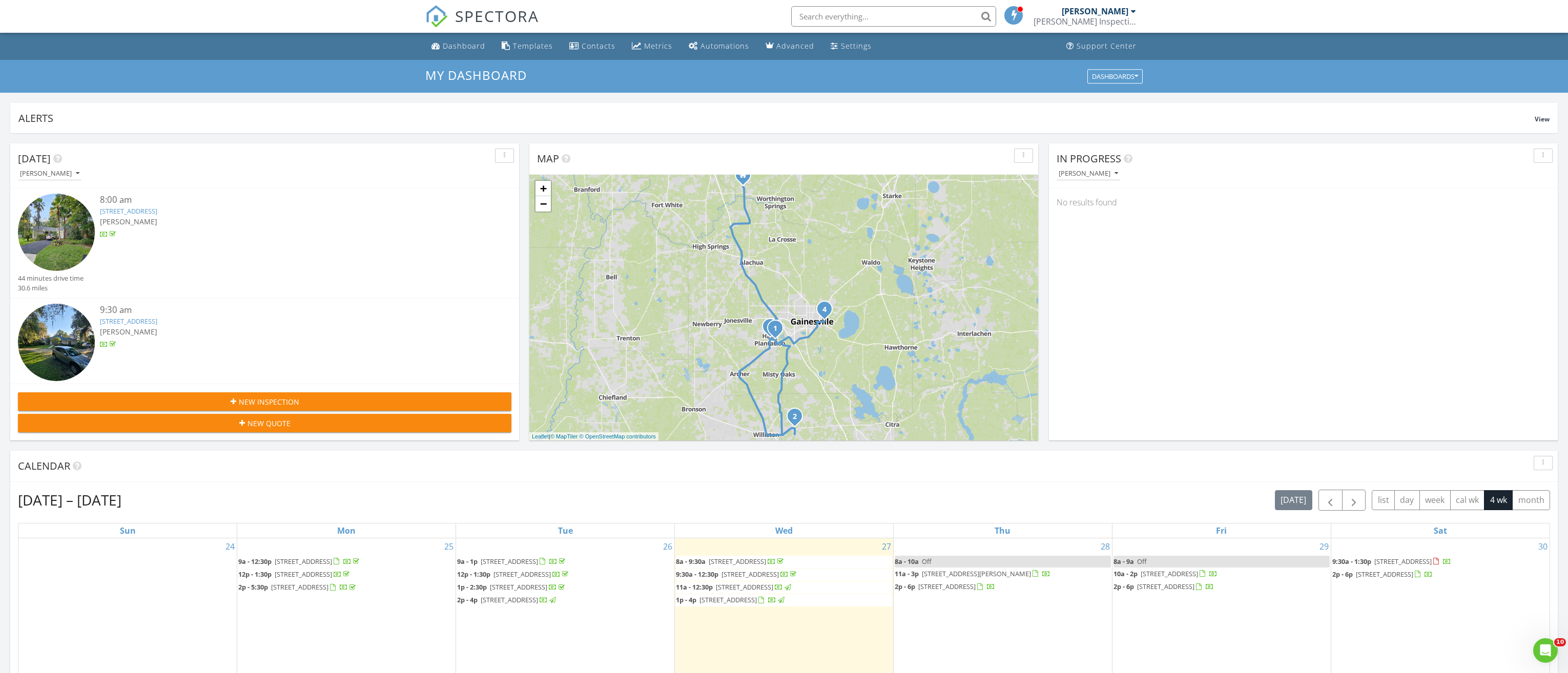
click at [1113, 17] on div "[PERSON_NAME] Inspection Services" at bounding box center [1084, 21] width 102 height 11
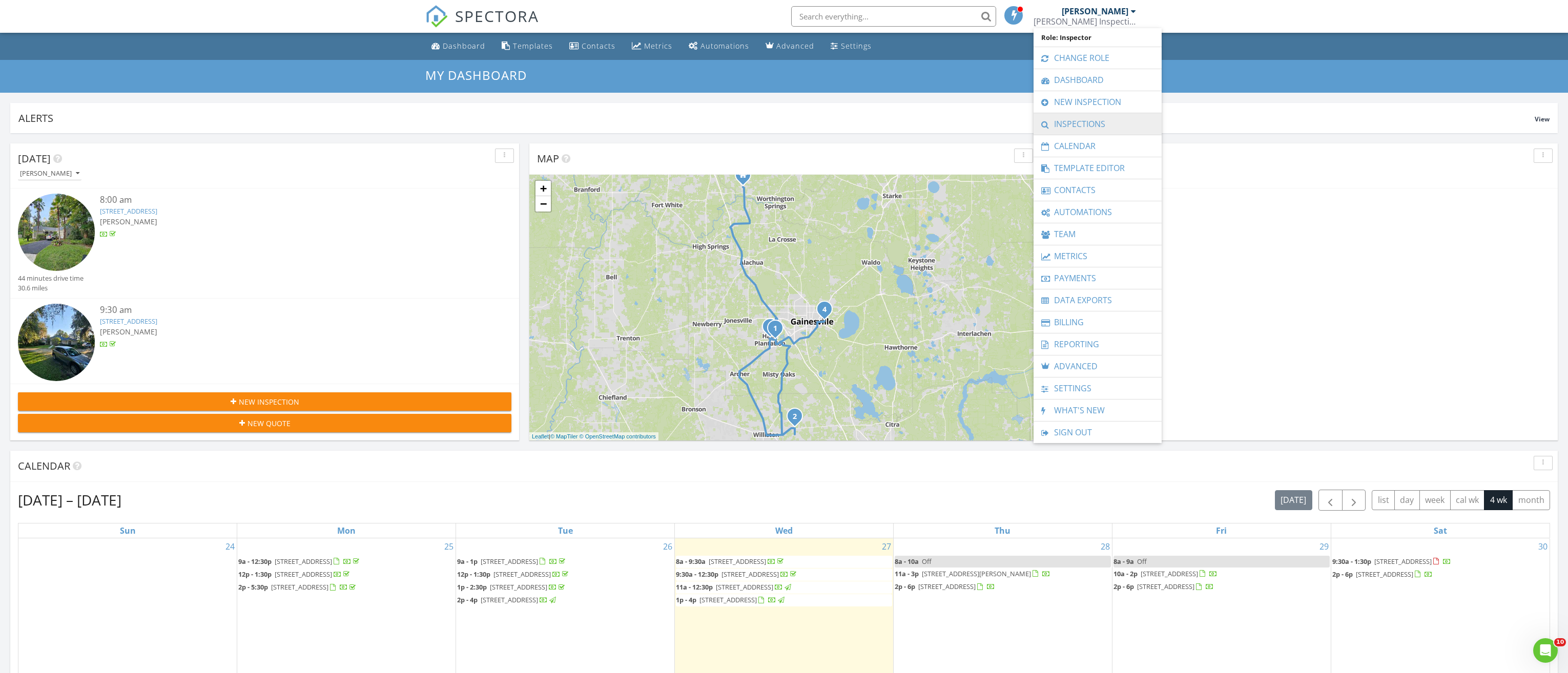
click at [1092, 126] on link "Inspections" at bounding box center [1097, 124] width 118 height 21
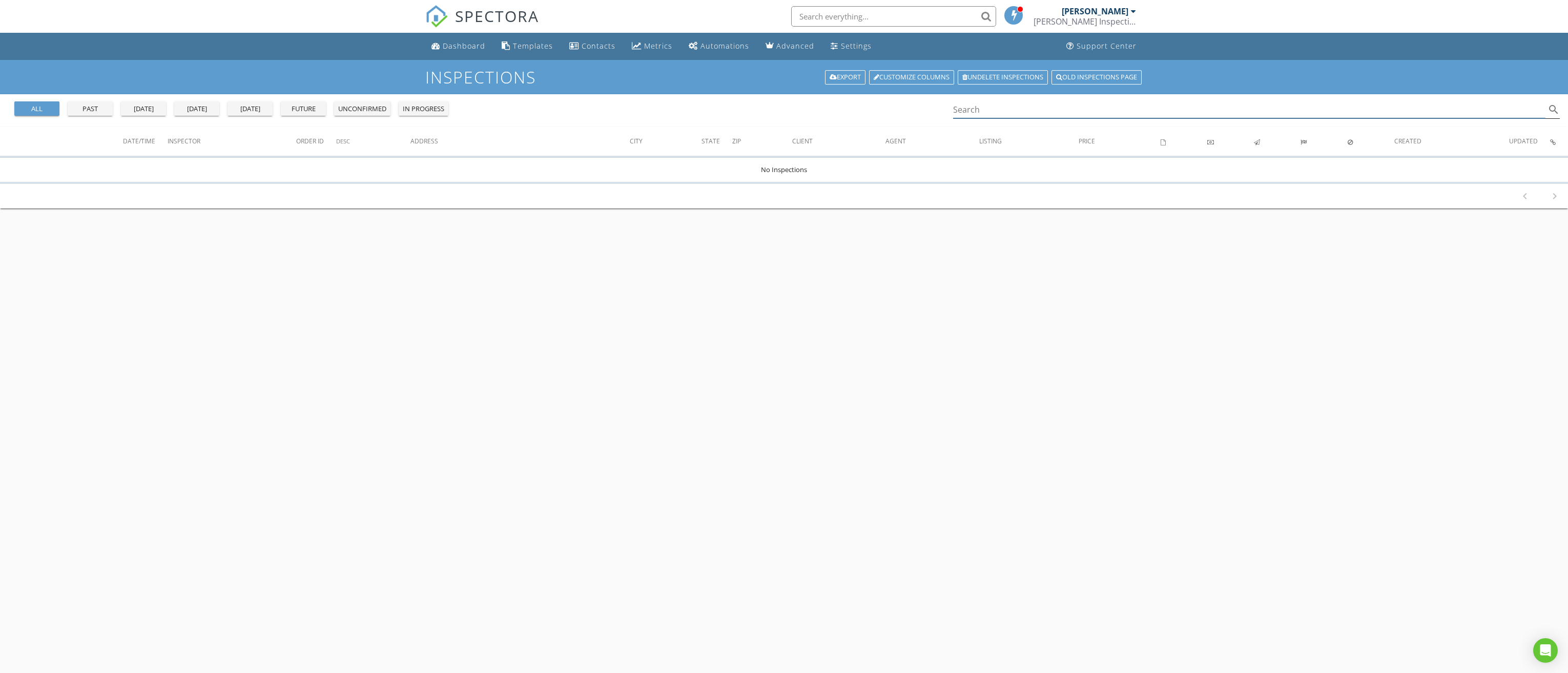
click at [1058, 112] on input "Search" at bounding box center [1248, 109] width 592 height 17
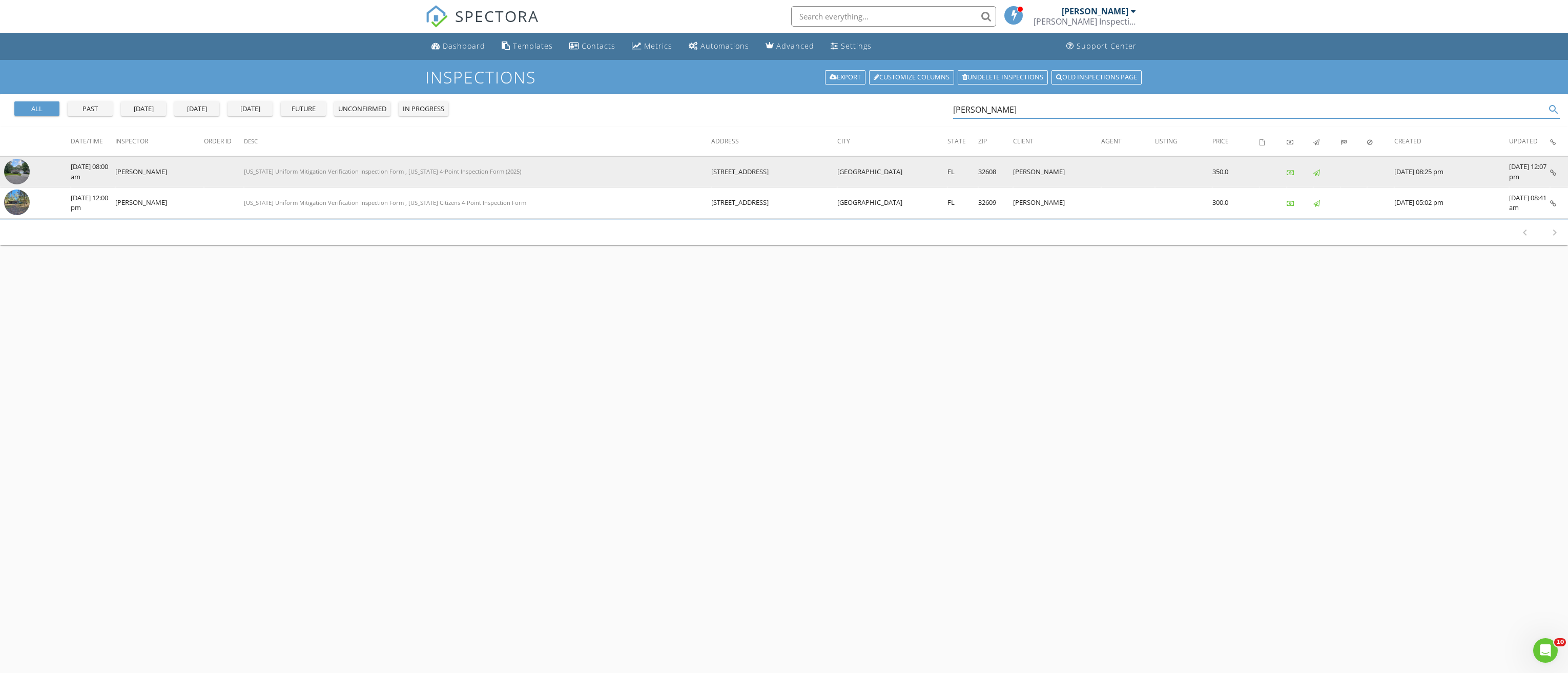
type input "karen nun"
click at [21, 174] on img at bounding box center [17, 171] width 26 height 26
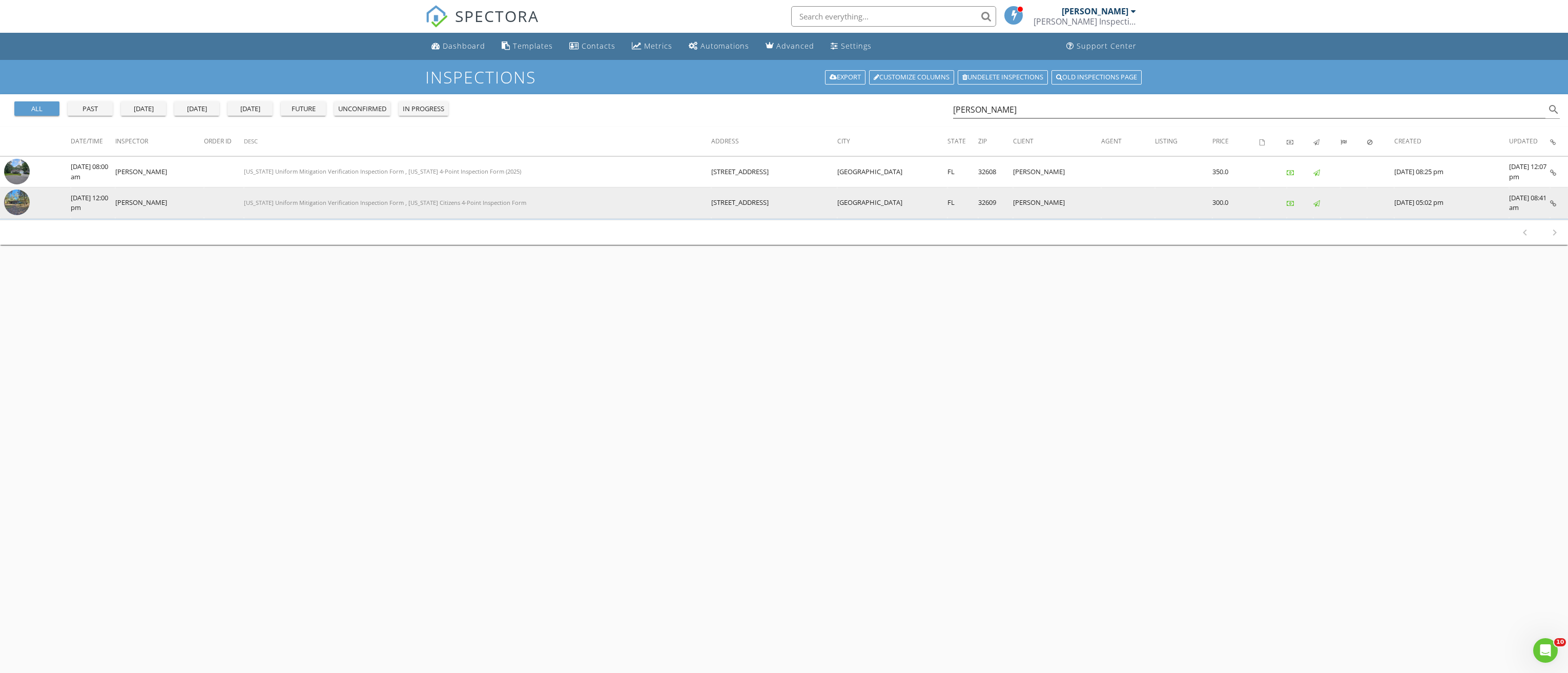
click at [22, 200] on img at bounding box center [17, 202] width 26 height 26
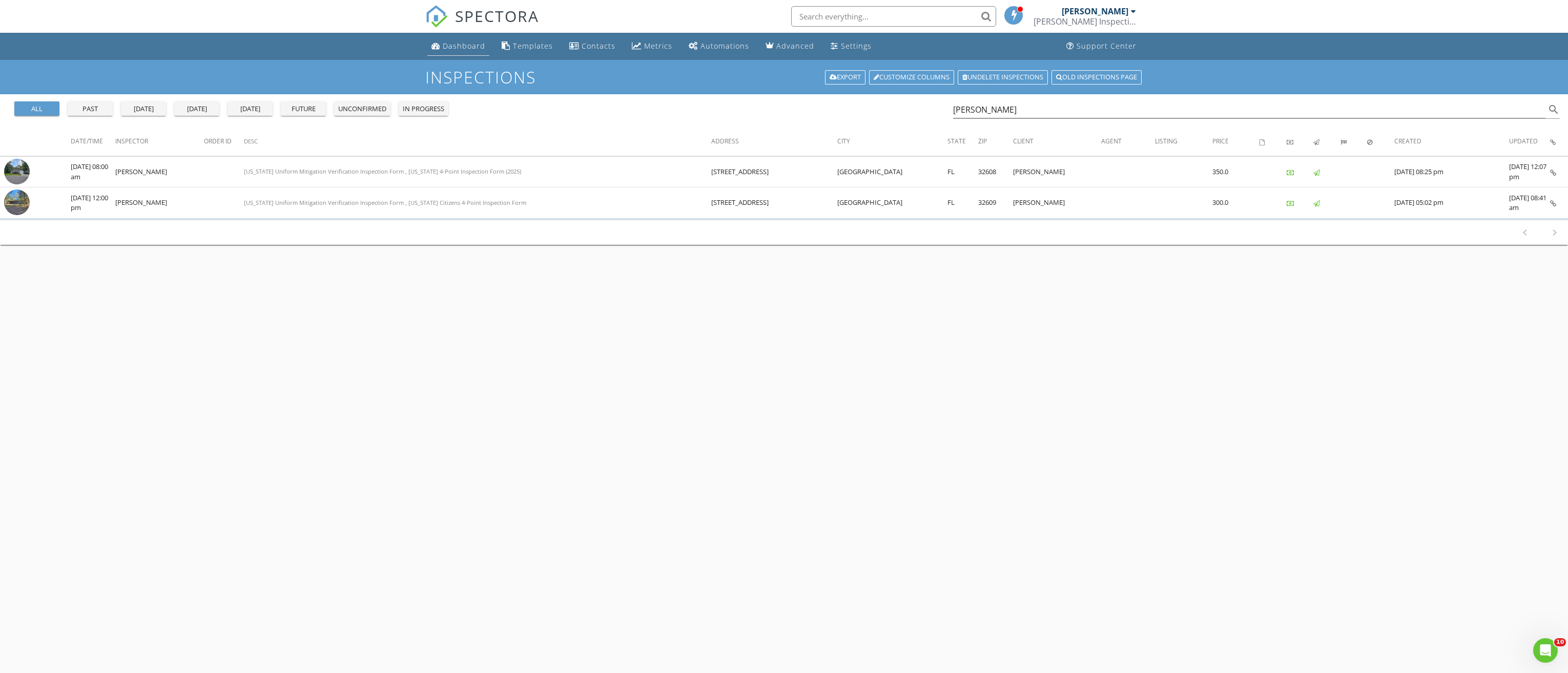
click at [447, 43] on div "Dashboard" at bounding box center [464, 45] width 43 height 10
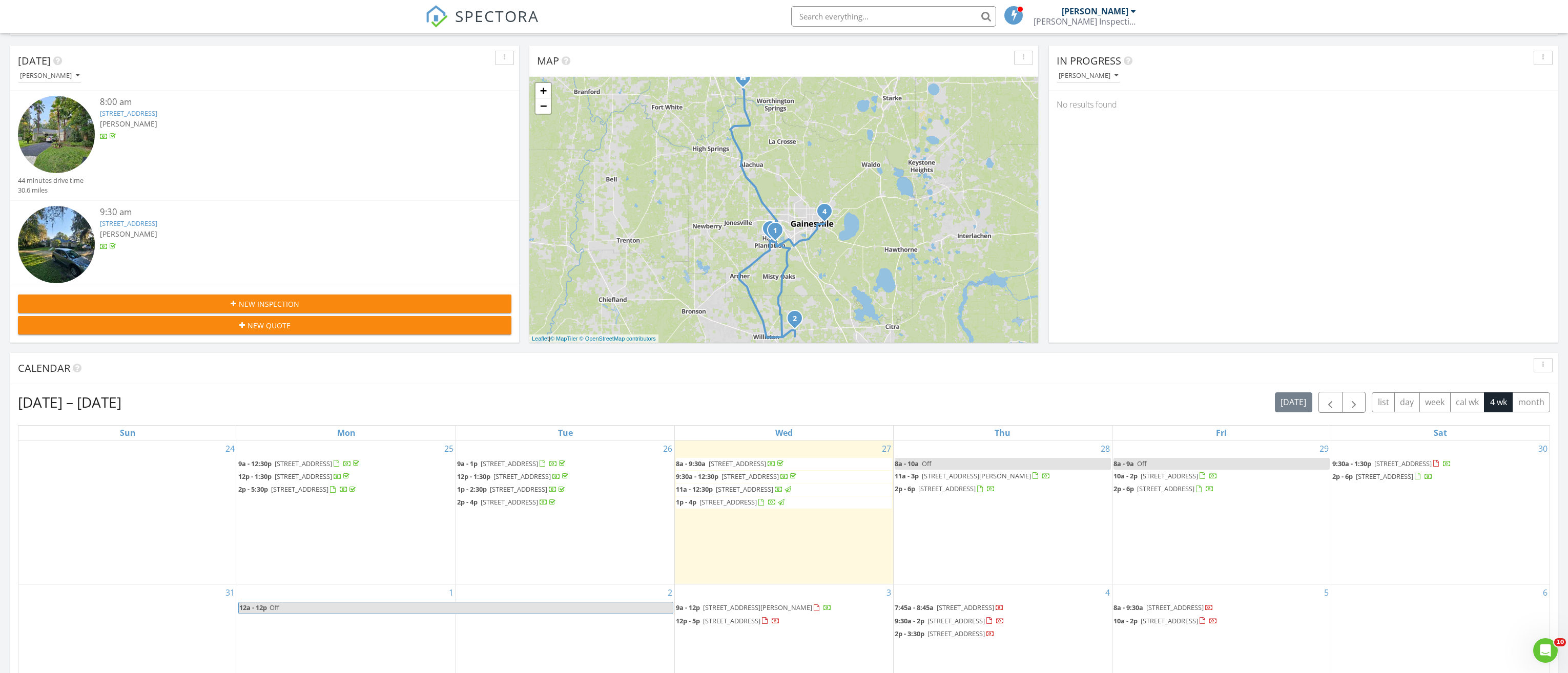
scroll to position [102, 0]
